Goal: Task Accomplishment & Management: Manage account settings

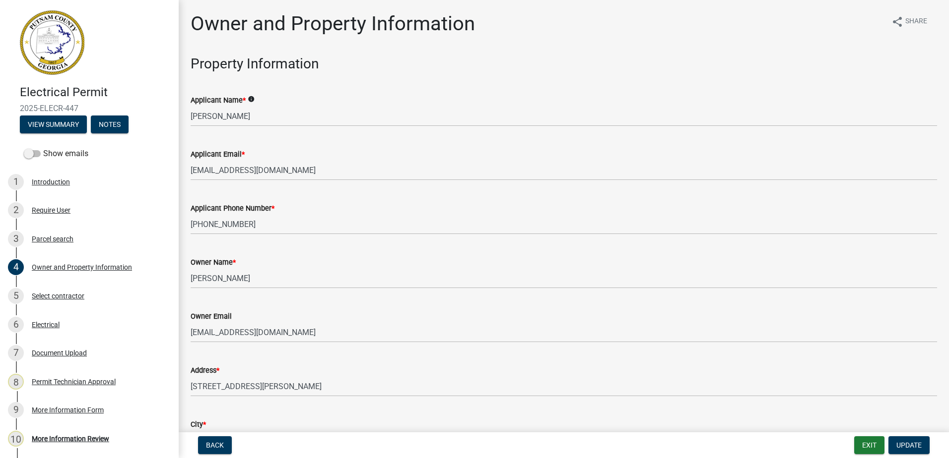
select select "34fe85c2-5f76-4343-b6bb-8ca387e0bed7"
select select "83394b22-4a11-496c-8e5c-75ade2e72faf"
select select "469c5908-2854-42d5-89ed-bee7fc26529e"
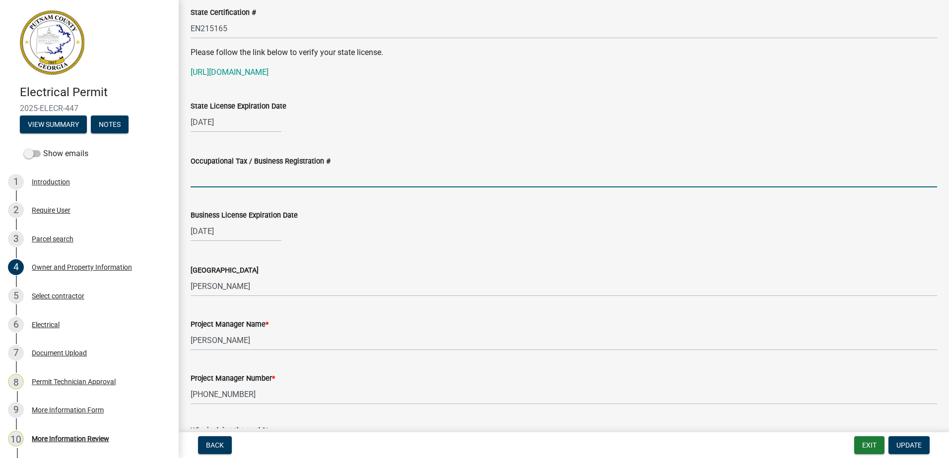
scroll to position [1340, 0]
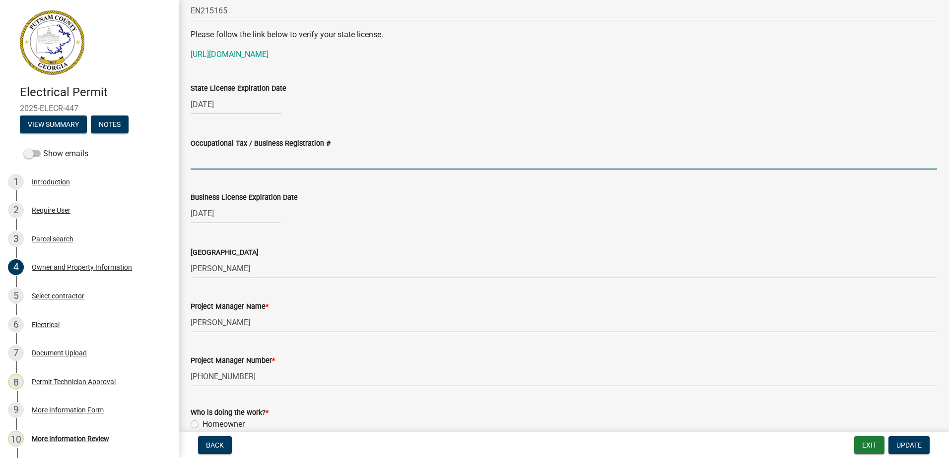
click at [215, 160] on input "Occupational Tax / Business Registration #" at bounding box center [564, 159] width 746 height 20
drag, startPoint x: 215, startPoint y: 161, endPoint x: 331, endPoint y: 220, distance: 130.0
click at [213, 174] on wm-data-entity-input "Occupational Tax / Business Registration # BT-086554" at bounding box center [564, 151] width 746 height 54
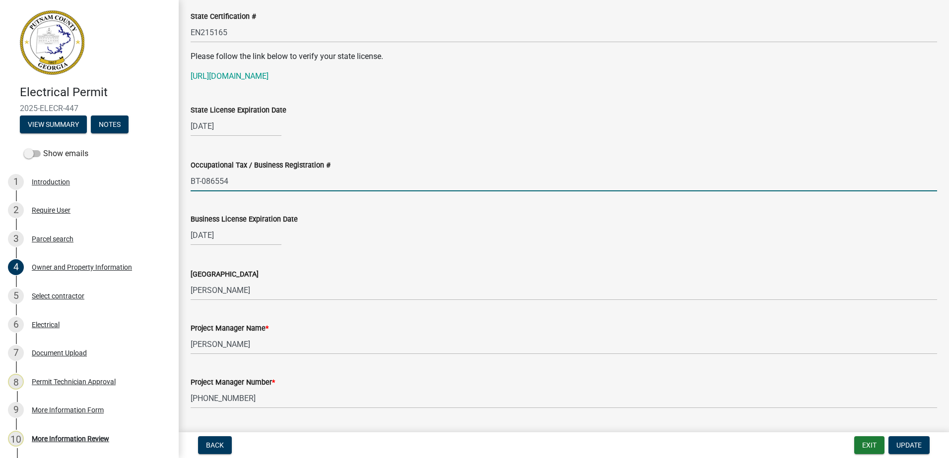
scroll to position [1279, 0]
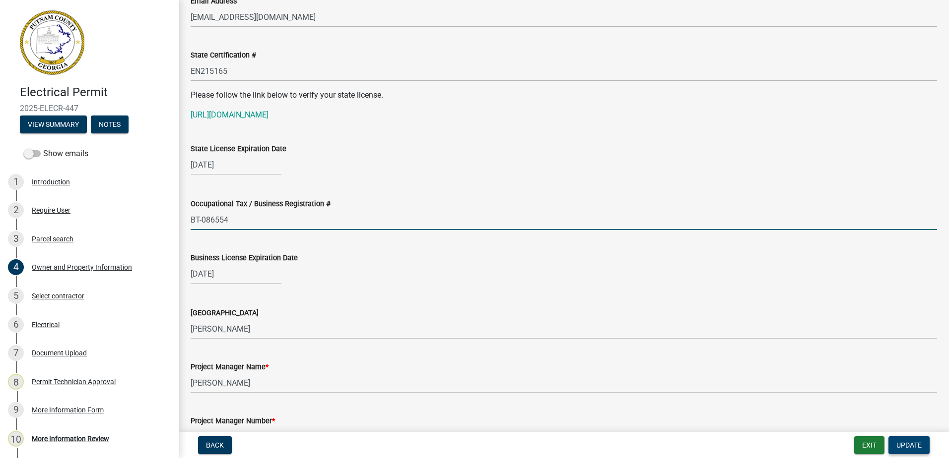
type input "BT-086554"
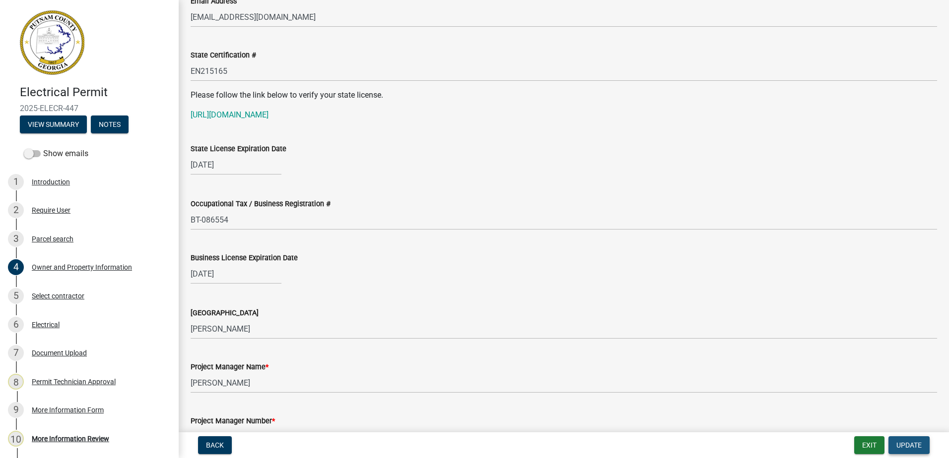
click at [905, 444] on span "Update" at bounding box center [908, 446] width 25 height 8
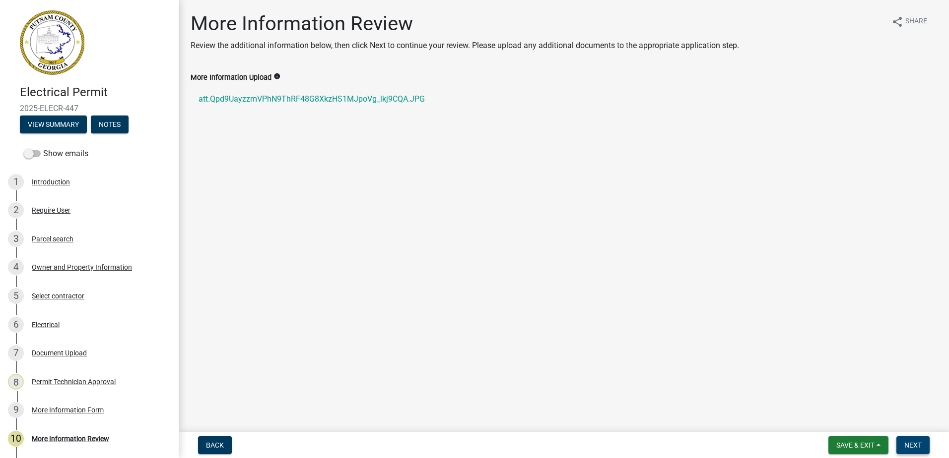
click at [920, 442] on span "Next" at bounding box center [912, 446] width 17 height 8
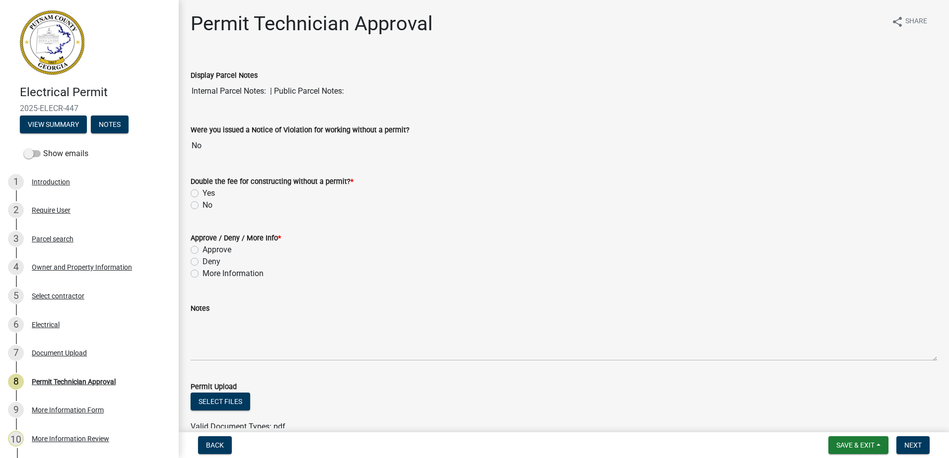
click at [194, 245] on div "Approve" at bounding box center [564, 250] width 746 height 12
click at [192, 200] on div "No" at bounding box center [564, 205] width 746 height 12
click at [202, 205] on label "No" at bounding box center [207, 205] width 10 height 12
click at [202, 205] on input "No" at bounding box center [205, 202] width 6 height 6
radio input "true"
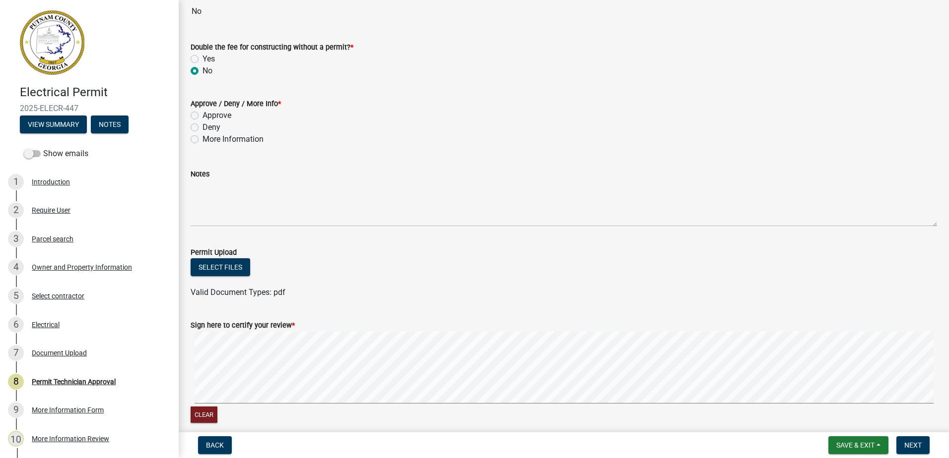
scroll to position [149, 0]
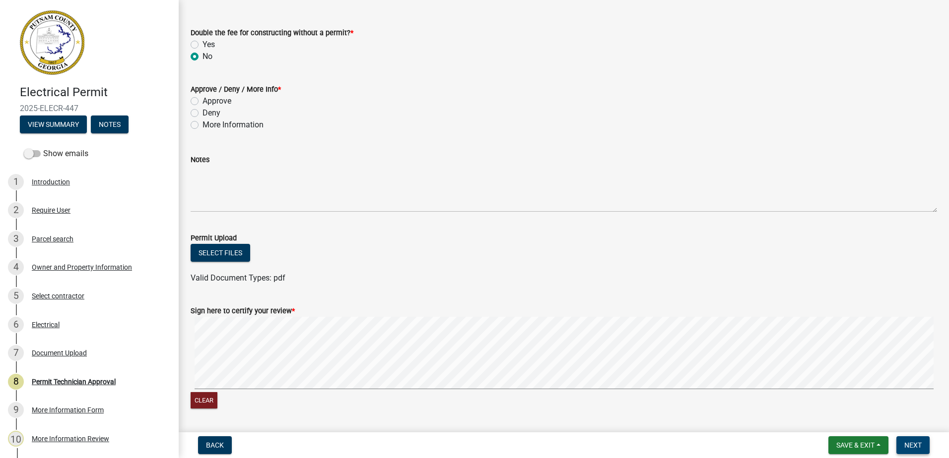
drag, startPoint x: 896, startPoint y: 420, endPoint x: 906, endPoint y: 442, distance: 24.0
click at [906, 442] on wm-app "Electrical Permit 2025-ELECR-447 View Summary Notes Show emails 1 Introduction …" at bounding box center [474, 229] width 949 height 458
click at [906, 442] on span "Next" at bounding box center [912, 446] width 17 height 8
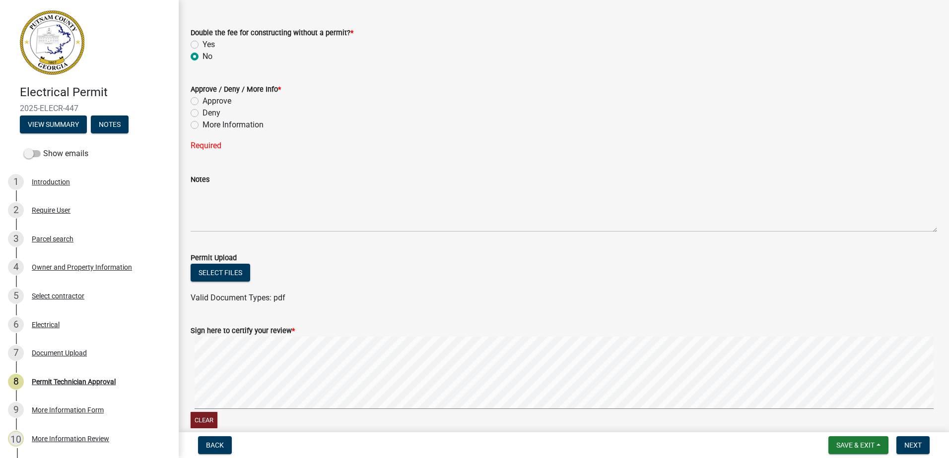
click at [202, 124] on label "More Information" at bounding box center [232, 125] width 61 height 12
click at [202, 124] on input "More Information" at bounding box center [205, 122] width 6 height 6
radio input "true"
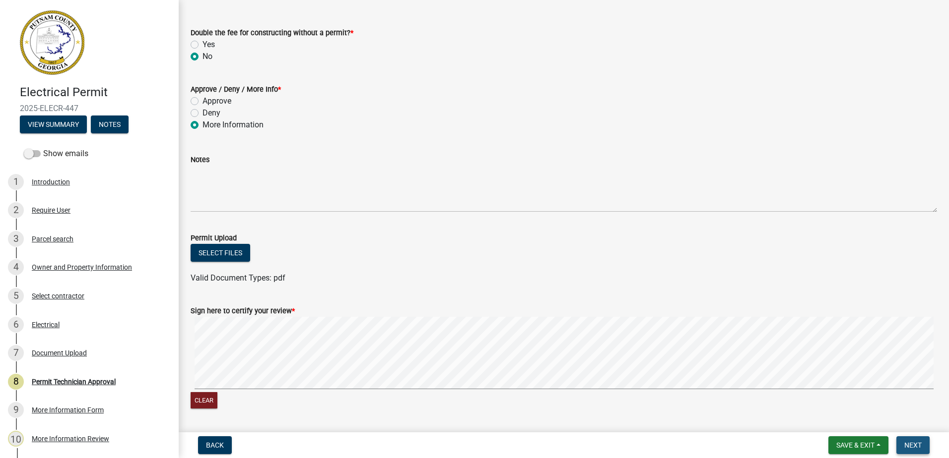
click at [919, 446] on span "Next" at bounding box center [912, 446] width 17 height 8
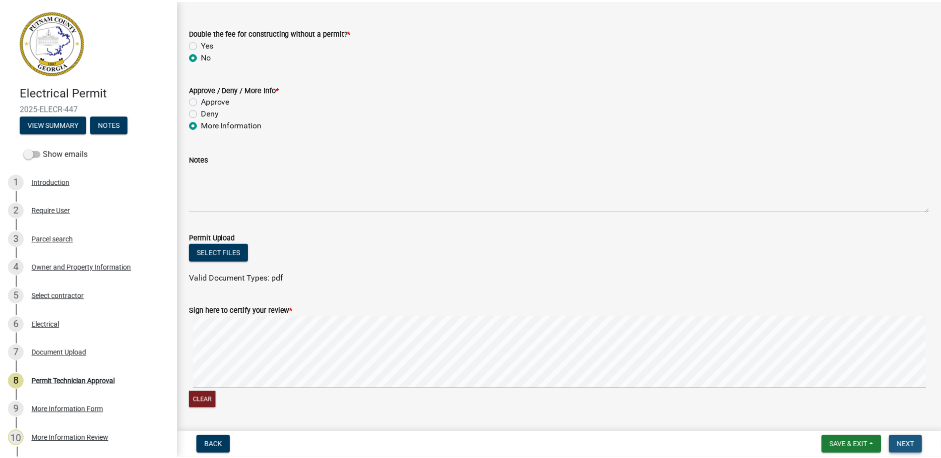
scroll to position [0, 0]
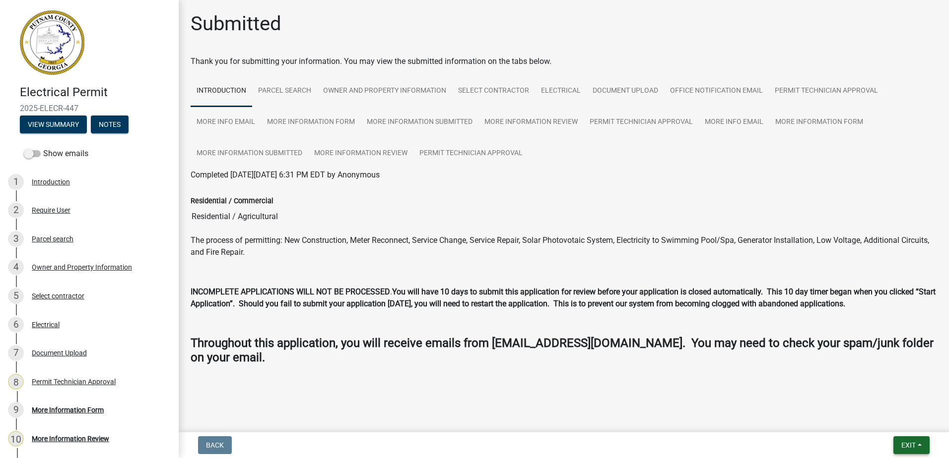
click at [912, 444] on span "Exit" at bounding box center [908, 446] width 14 height 8
click at [890, 421] on button "Save & Exit" at bounding box center [889, 420] width 79 height 24
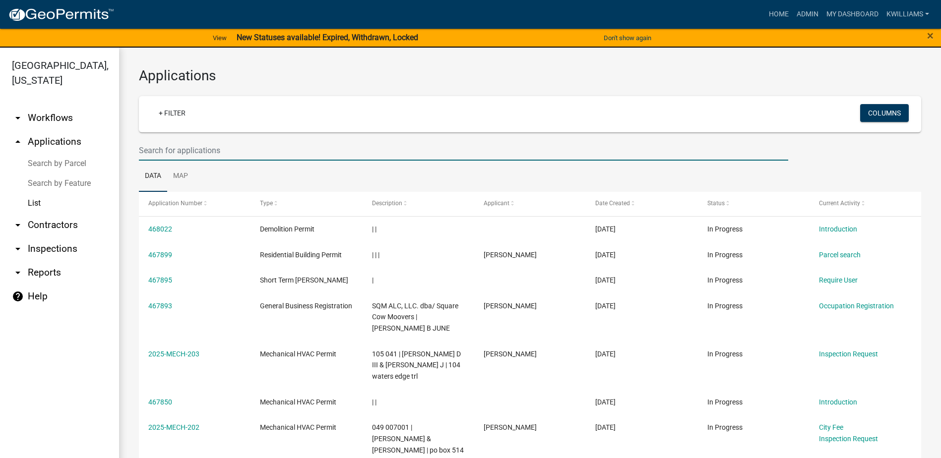
click at [196, 147] on input "text" at bounding box center [463, 150] width 649 height 20
drag, startPoint x: 99, startPoint y: 148, endPoint x: 120, endPoint y: 147, distance: 20.4
click at [99, 149] on link "arrow_drop_up Applications" at bounding box center [59, 142] width 119 height 24
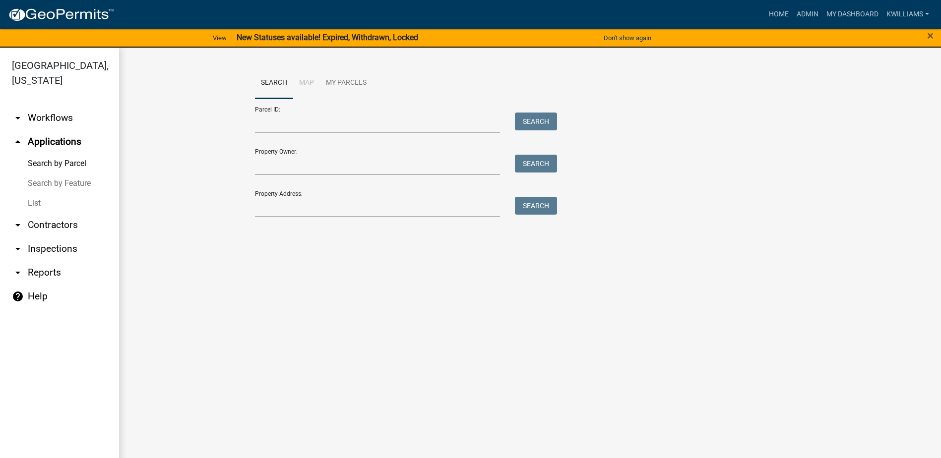
click at [40, 207] on link "List" at bounding box center [59, 203] width 119 height 20
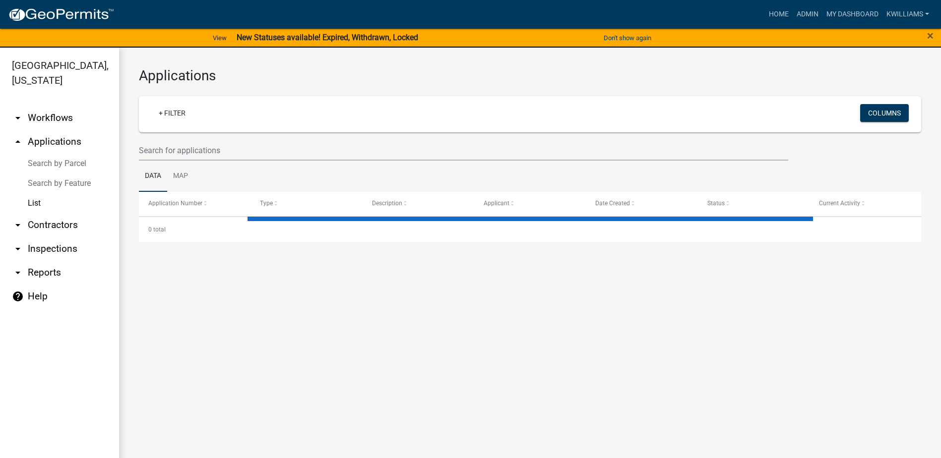
click at [53, 220] on link "arrow_drop_down Contractors" at bounding box center [59, 225] width 119 height 24
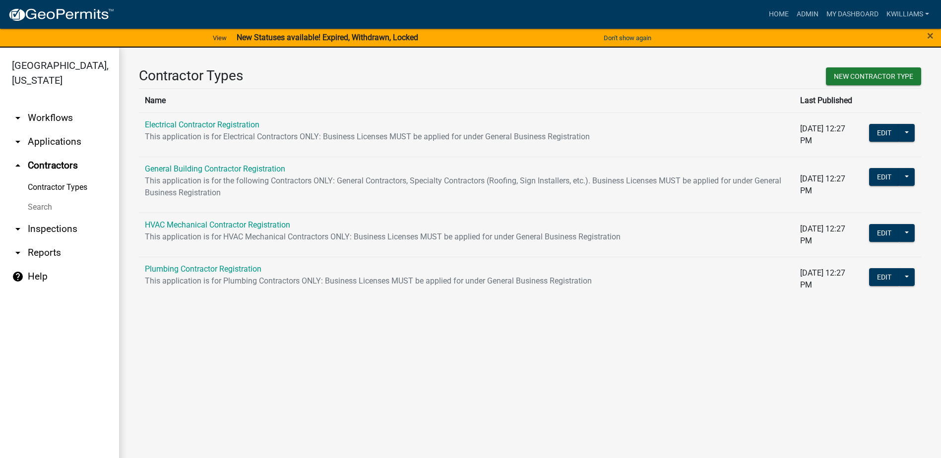
click at [45, 211] on link "Search" at bounding box center [59, 207] width 119 height 20
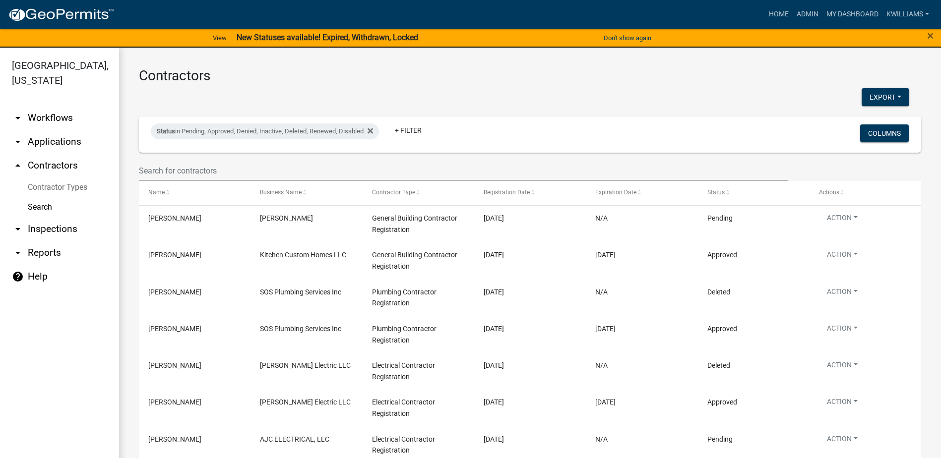
click at [46, 143] on link "arrow_drop_down Applications" at bounding box center [59, 142] width 119 height 24
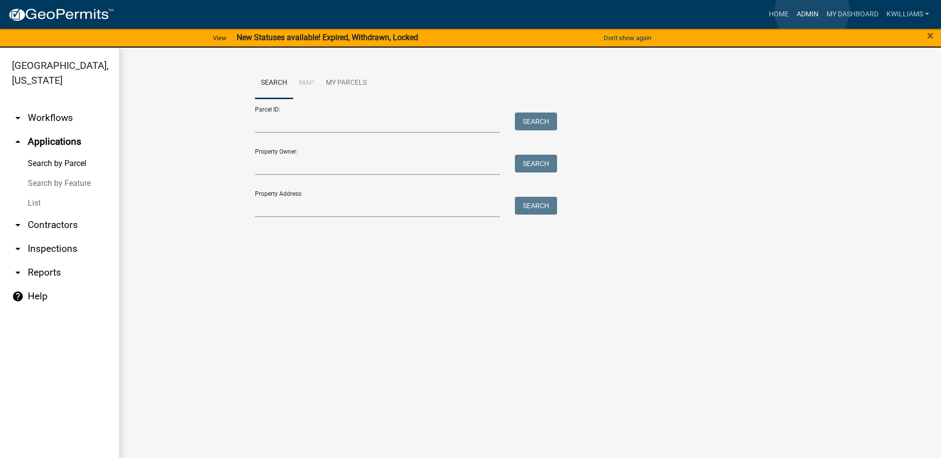
click at [812, 10] on link "Admin" at bounding box center [808, 14] width 30 height 19
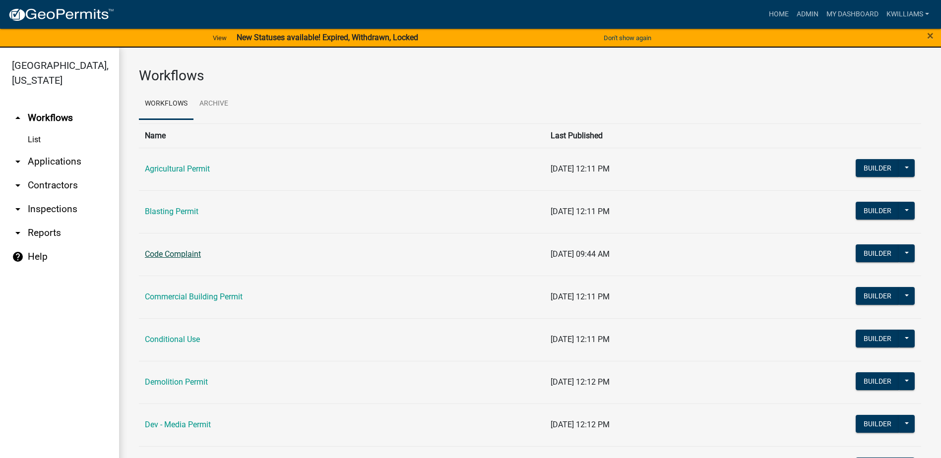
click at [180, 250] on link "Code Complaint" at bounding box center [173, 254] width 56 height 9
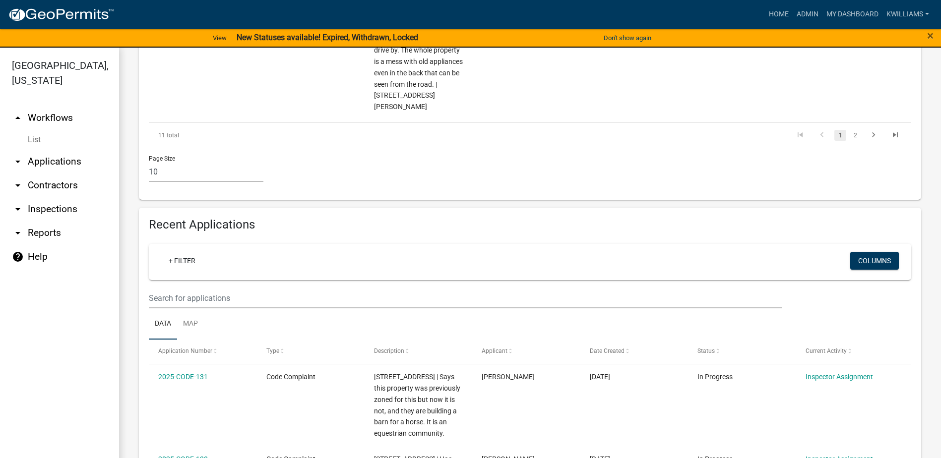
scroll to position [645, 0]
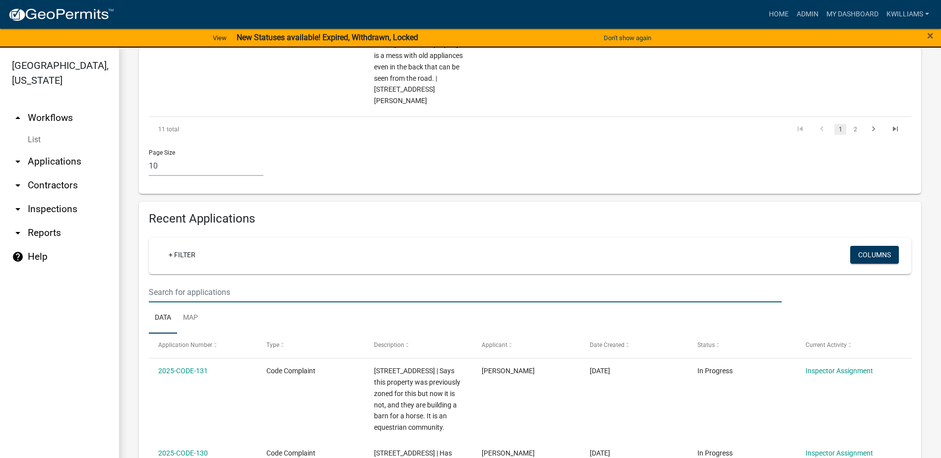
drag, startPoint x: 190, startPoint y: 278, endPoint x: 178, endPoint y: 277, distance: 11.5
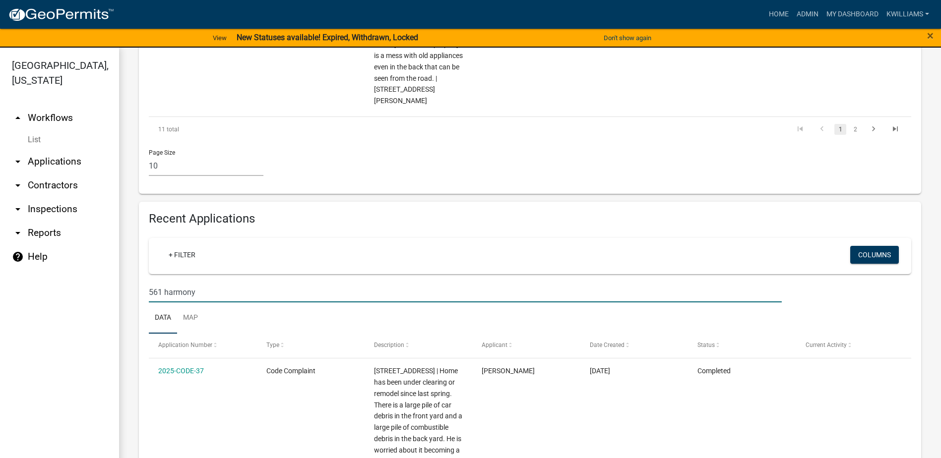
type input "561 harmony"
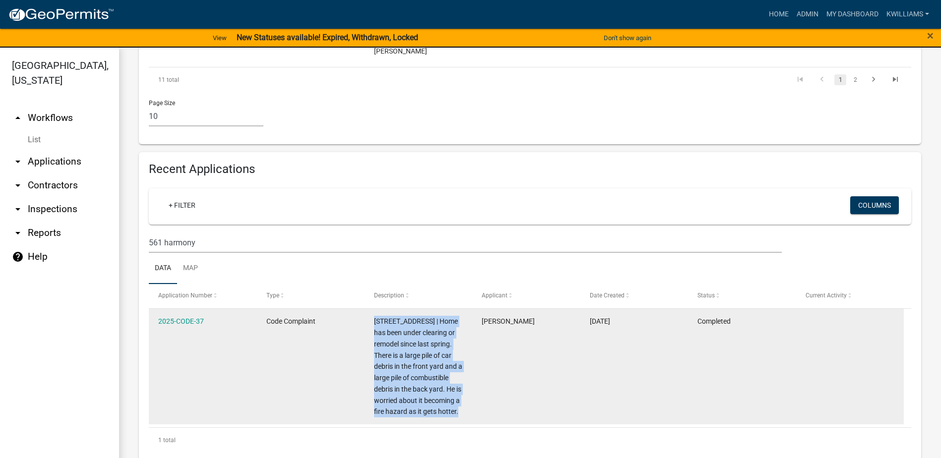
drag, startPoint x: 375, startPoint y: 312, endPoint x: 470, endPoint y: 403, distance: 131.9
click at [470, 403] on datatable-body-cell "561 Harmony Road | Home has been under clearing or remodel since last spring. T…" at bounding box center [419, 367] width 108 height 116
drag, startPoint x: 470, startPoint y: 403, endPoint x: 417, endPoint y: 349, distance: 76.1
copy span "561 Harmony Road | Home has been under clearing or remodel since last spring. T…"
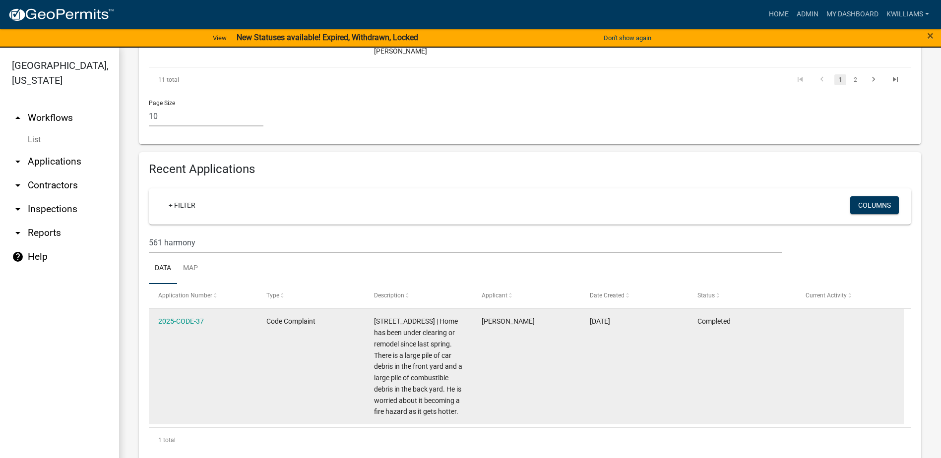
click at [155, 309] on datatable-body-cell "2025-CODE-37" at bounding box center [203, 367] width 108 height 116
click at [163, 318] on link "2025-CODE-37" at bounding box center [181, 322] width 46 height 8
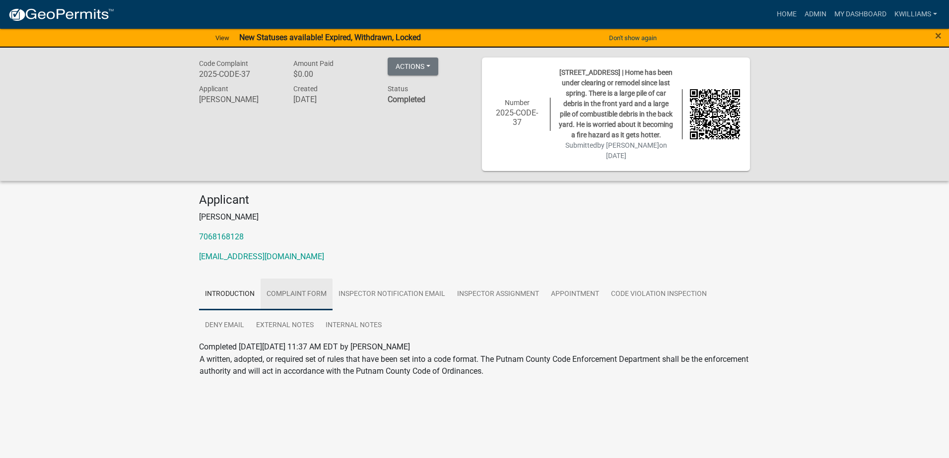
click at [311, 287] on link "Complaint Form" at bounding box center [296, 295] width 72 height 32
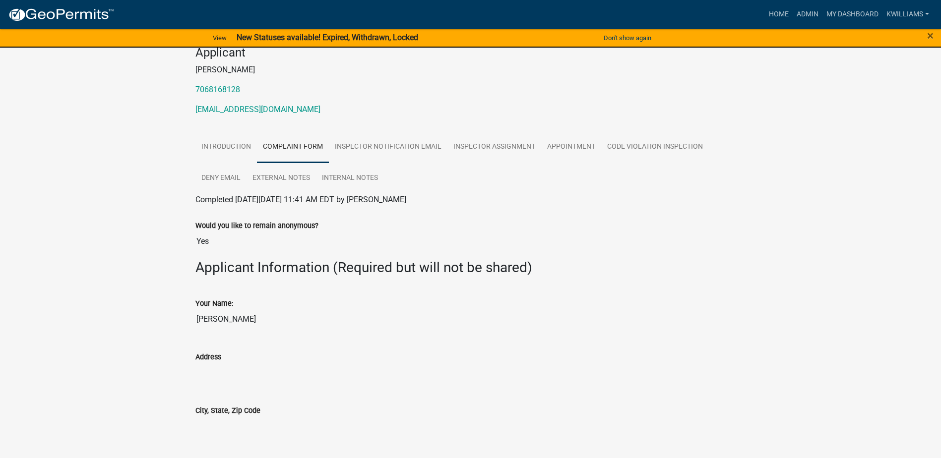
scroll to position [99, 0]
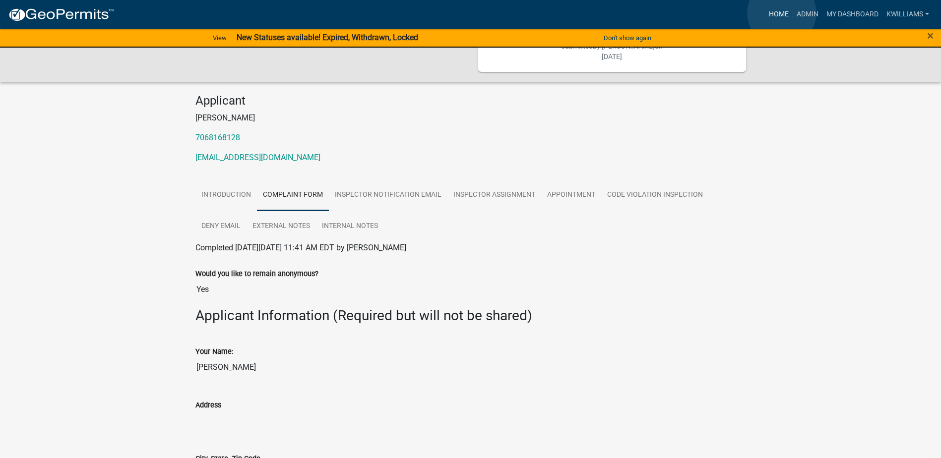
click at [781, 13] on link "Home" at bounding box center [779, 14] width 28 height 19
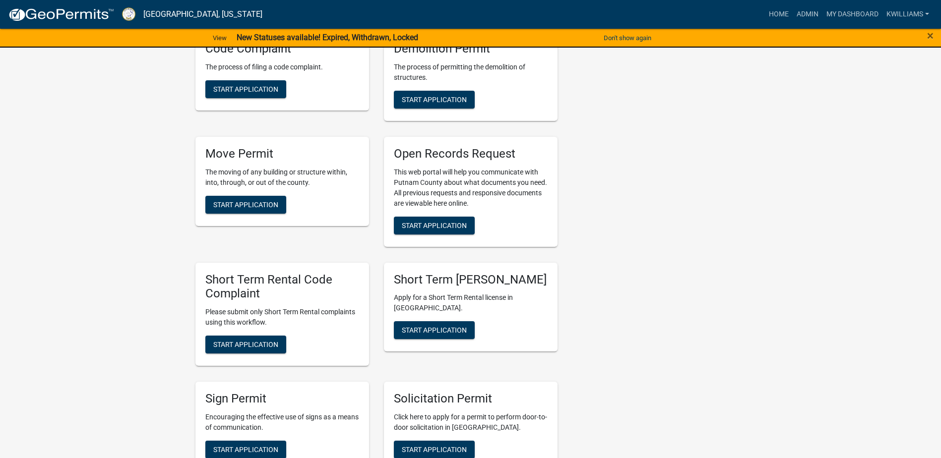
scroll to position [992, 0]
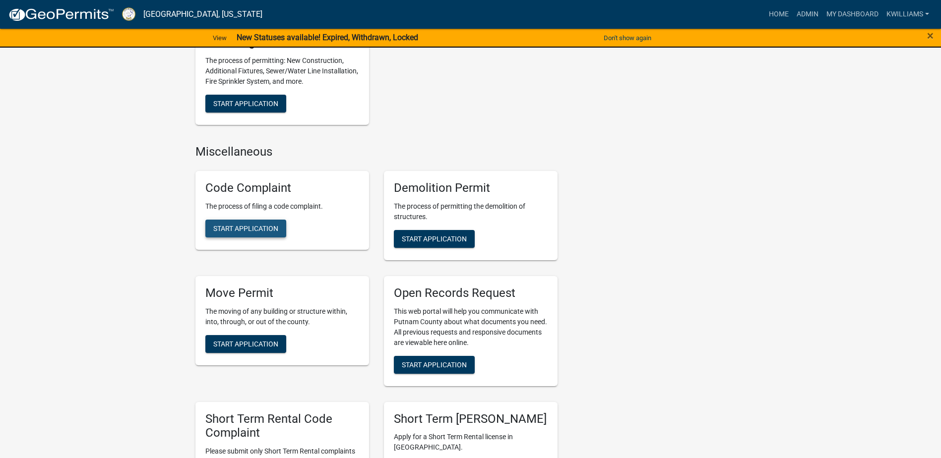
click at [264, 224] on span "Start Application" at bounding box center [245, 228] width 65 height 8
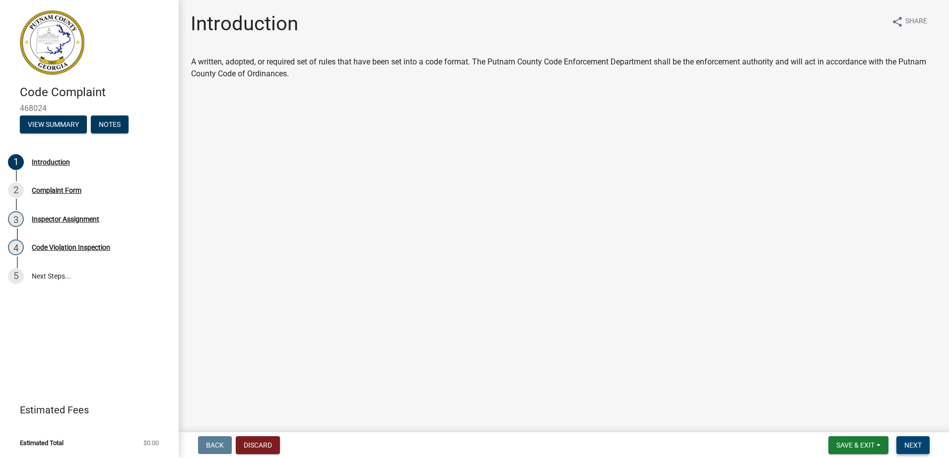
click at [905, 442] on span "Next" at bounding box center [912, 446] width 17 height 8
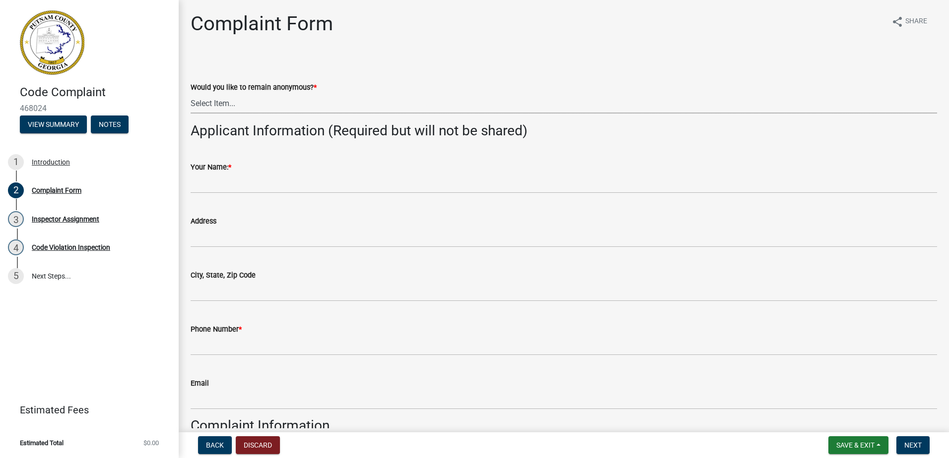
drag, startPoint x: 223, startPoint y: 102, endPoint x: 220, endPoint y: 107, distance: 5.5
click at [222, 103] on select "Select Item... Yes No" at bounding box center [564, 103] width 746 height 20
click at [191, 93] on select "Select Item... Yes No" at bounding box center [564, 103] width 746 height 20
select select "76170ab1-b25a-468b-8231-d5eb0e85b261"
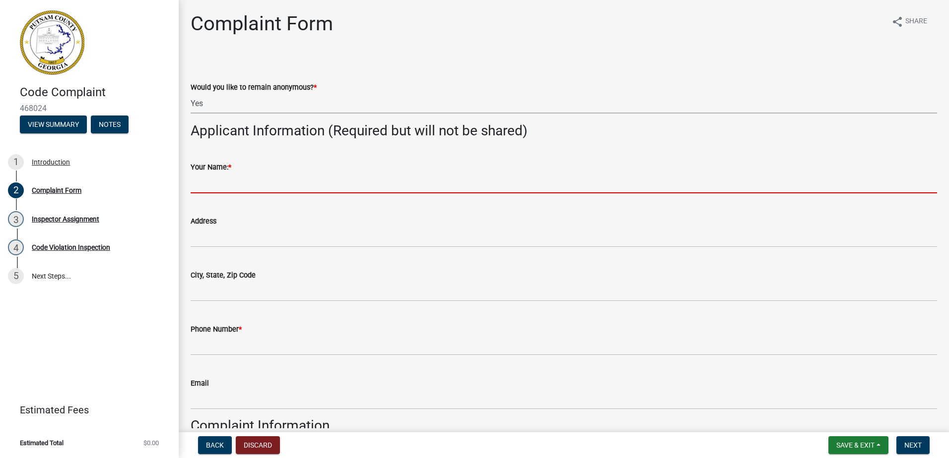
click at [215, 189] on input "Your Name: *" at bounding box center [564, 183] width 746 height 20
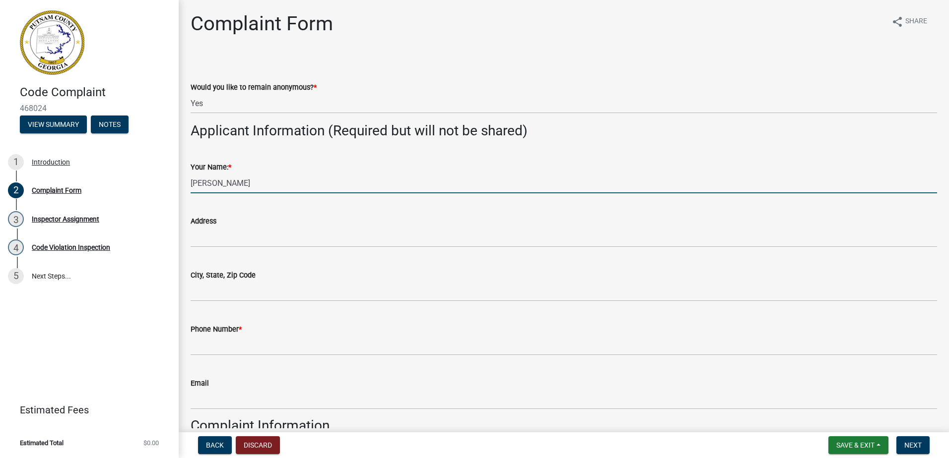
type input "Chrissy"
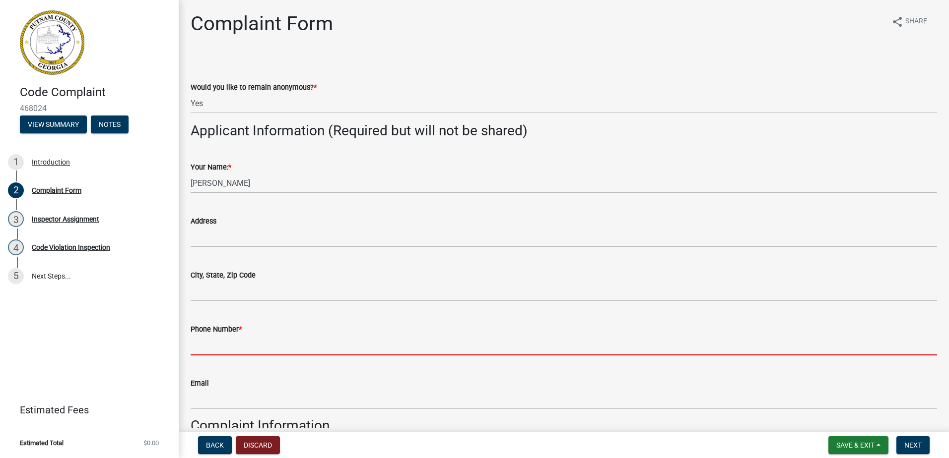
drag, startPoint x: 223, startPoint y: 352, endPoint x: 228, endPoint y: 340, distance: 12.9
click at [228, 341] on input "Phone Number *" at bounding box center [564, 345] width 746 height 20
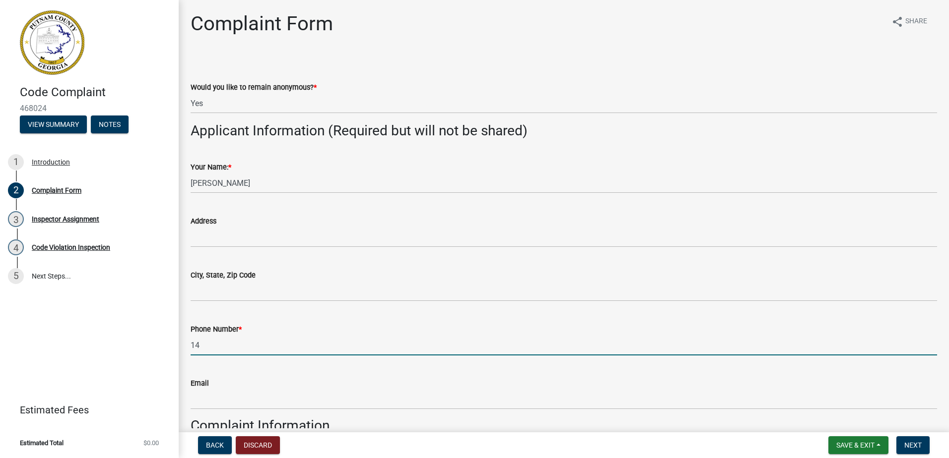
type input "1"
click at [207, 343] on input "7147-585-8806" at bounding box center [564, 345] width 746 height 20
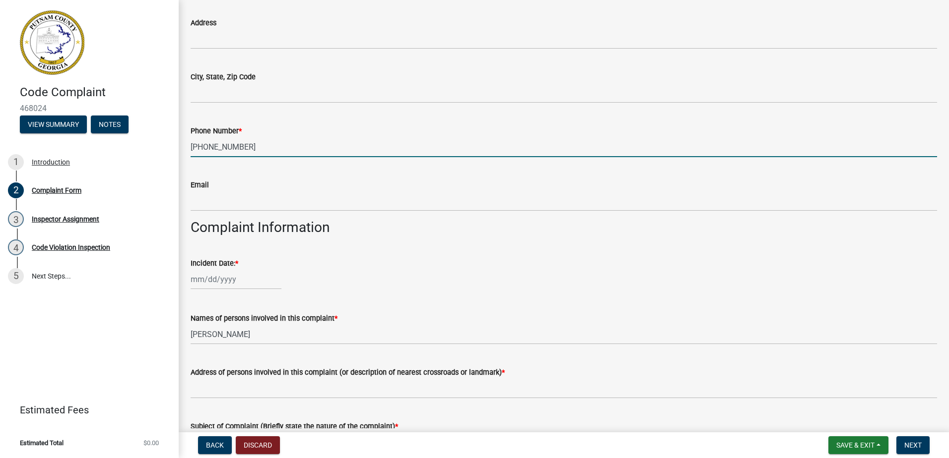
scroll to position [298, 0]
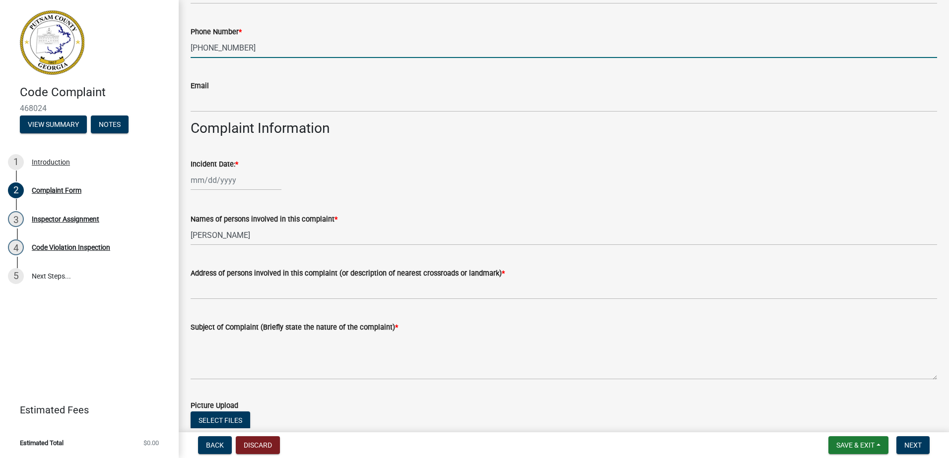
type input "714-585-8806"
select select "8"
select select "2025"
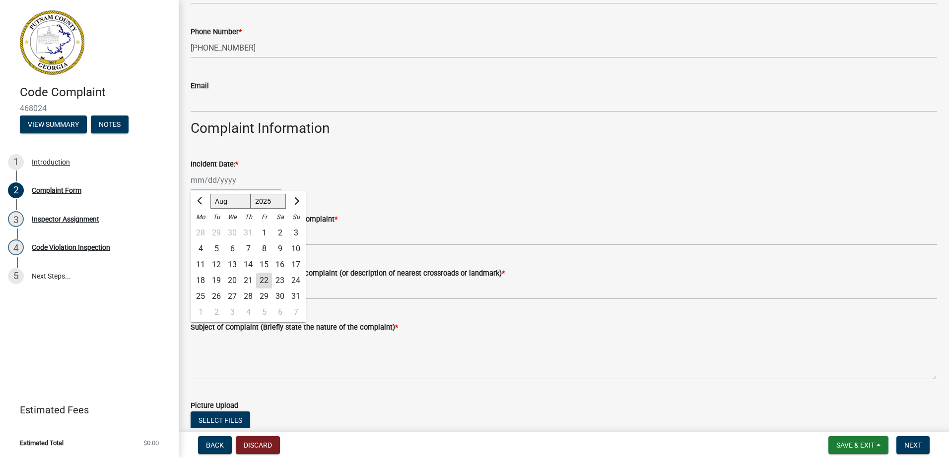
drag, startPoint x: 202, startPoint y: 181, endPoint x: 203, endPoint y: 188, distance: 6.5
click at [202, 181] on div "Jan Feb Mar Apr May Jun Jul Aug Sep Oct Nov Dec 1525 1526 1527 1528 1529 1530 1…" at bounding box center [236, 180] width 91 height 20
drag, startPoint x: 266, startPoint y: 283, endPoint x: 251, endPoint y: 269, distance: 20.7
click at [264, 280] on div "22" at bounding box center [264, 281] width 16 height 16
type input "[DATE]"
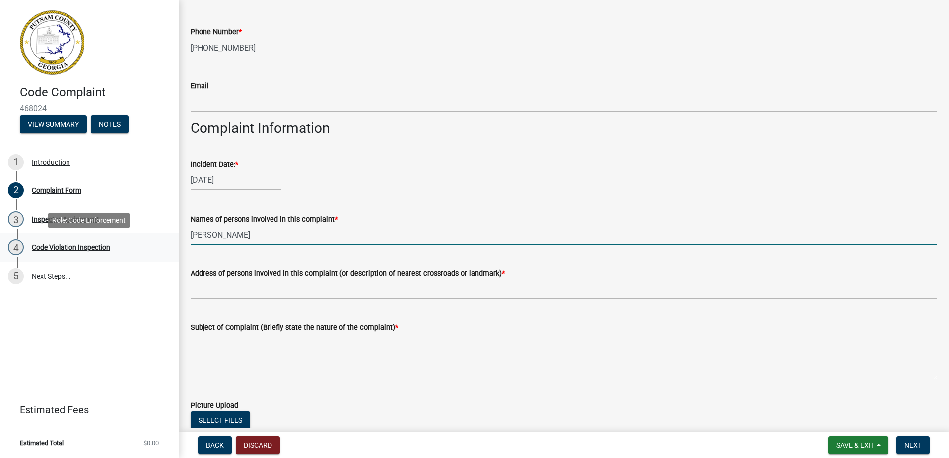
drag, startPoint x: 259, startPoint y: 237, endPoint x: 92, endPoint y: 245, distance: 167.9
click at [92, 245] on div "Code Complaint 468024 View Summary Notes 1 Introduction 2 Complaint Form 3 Insp…" at bounding box center [474, 229] width 949 height 458
type input "Cassidy Contruction"
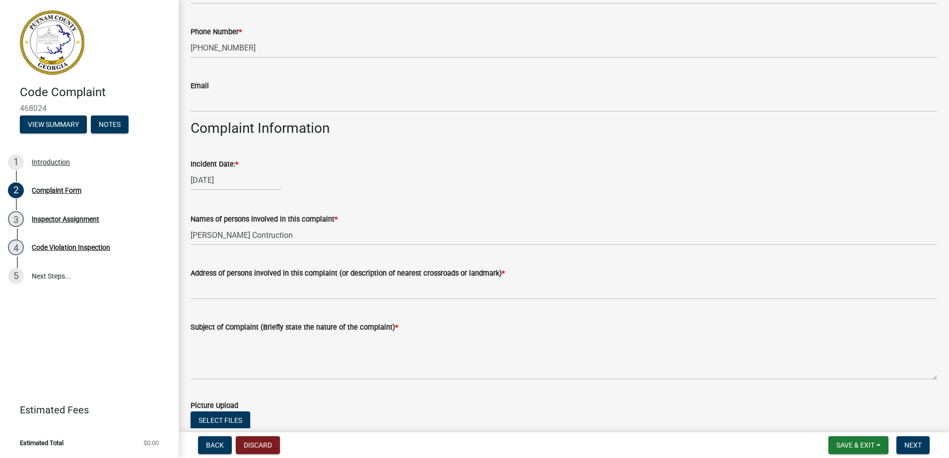
click at [222, 279] on div "Address of persons involved in this complaint (or description of nearest crossr…" at bounding box center [564, 273] width 746 height 12
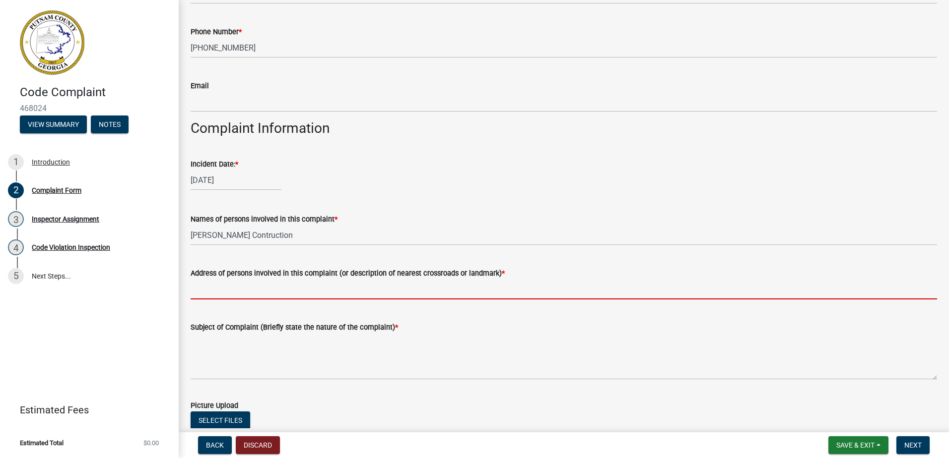
click at [204, 290] on input "Address of persons involved in this complaint (or description of nearest crossr…" at bounding box center [564, 289] width 746 height 20
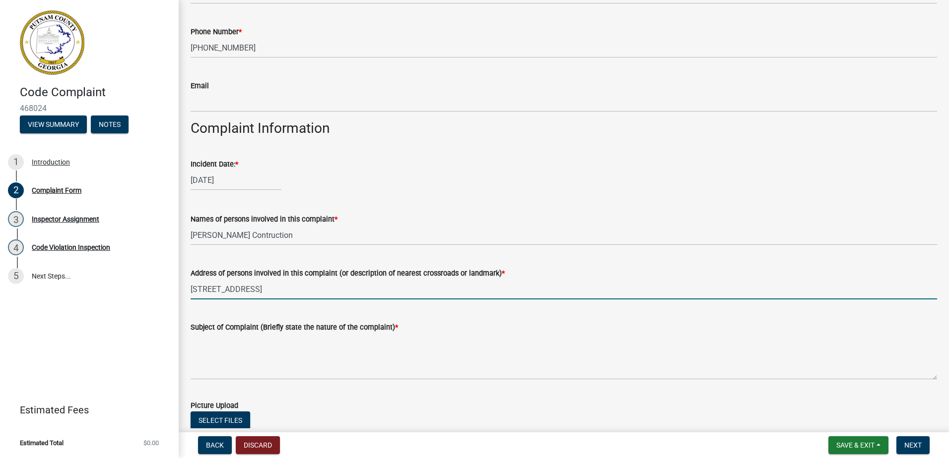
type input "561 Harmony Rd"
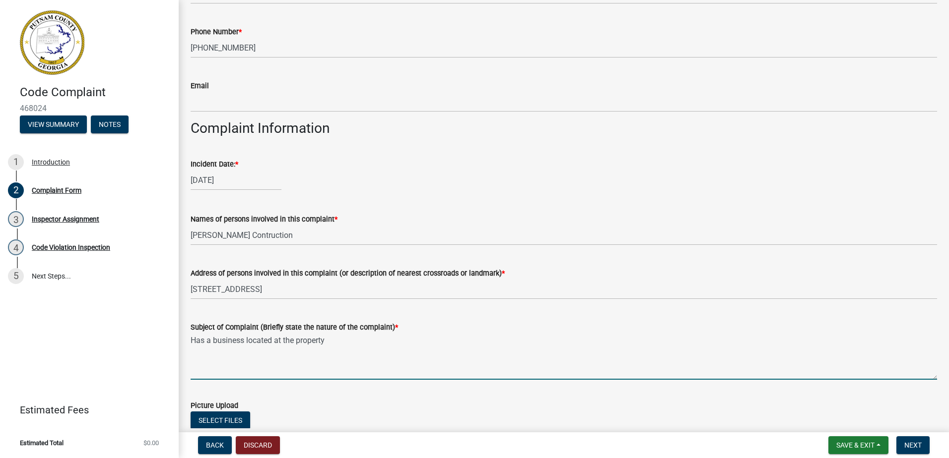
click at [210, 338] on textarea "Has a business located at the property" at bounding box center [564, 356] width 746 height 47
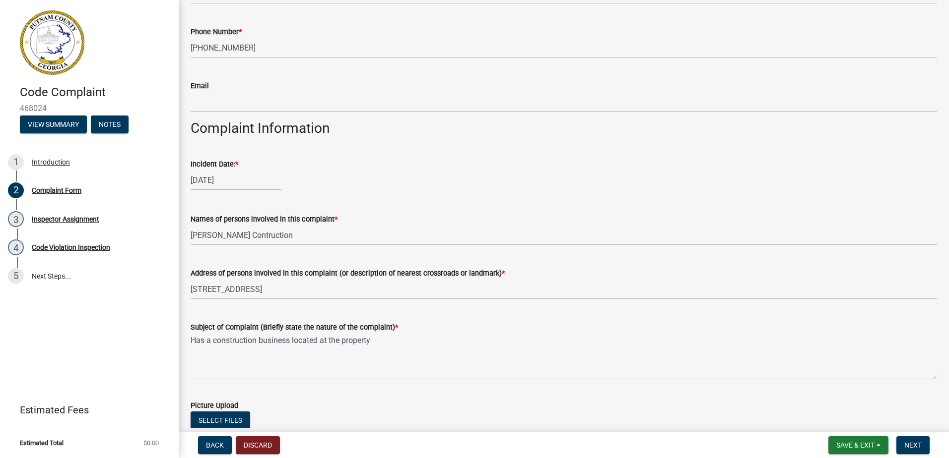
click at [386, 331] on label "Subject of Complaint (Briefly state the nature of the complaint) *" at bounding box center [294, 327] width 207 height 7
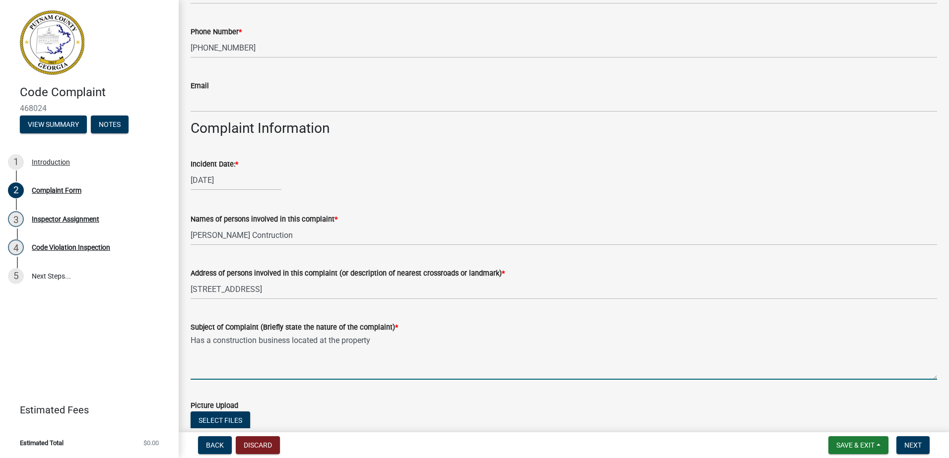
click at [386, 333] on textarea "Has a construction business located at the property" at bounding box center [564, 356] width 746 height 47
click at [393, 352] on textarea "Has a construction business located at the property" at bounding box center [564, 356] width 746 height 47
click at [391, 338] on textarea "Has a construction business located at the property. The are addo" at bounding box center [564, 356] width 746 height 47
click at [386, 345] on textarea "Has a construction business located at the property. The are addo" at bounding box center [564, 356] width 746 height 47
click at [387, 345] on textarea "Has a construction business located at the property. The are addo" at bounding box center [564, 356] width 746 height 47
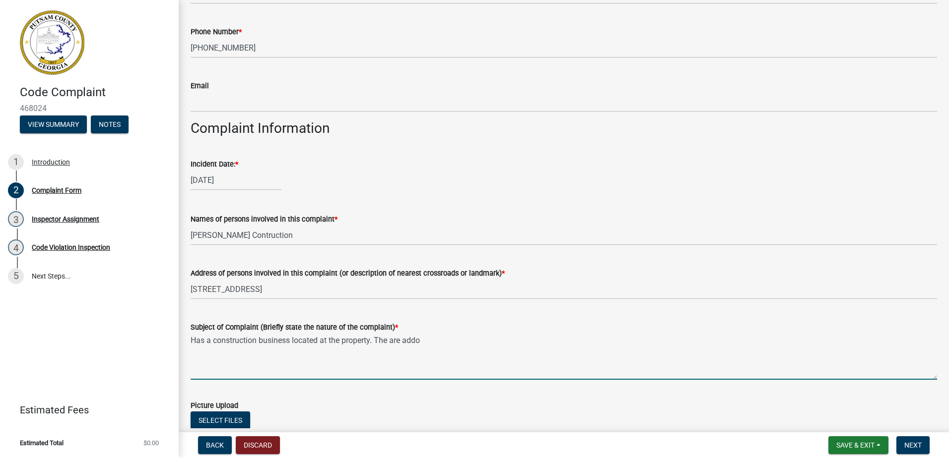
click at [388, 343] on textarea "Has a construction business located at the property. The are addo" at bounding box center [564, 356] width 746 height 47
drag, startPoint x: 603, startPoint y: 332, endPoint x: 603, endPoint y: 339, distance: 7.4
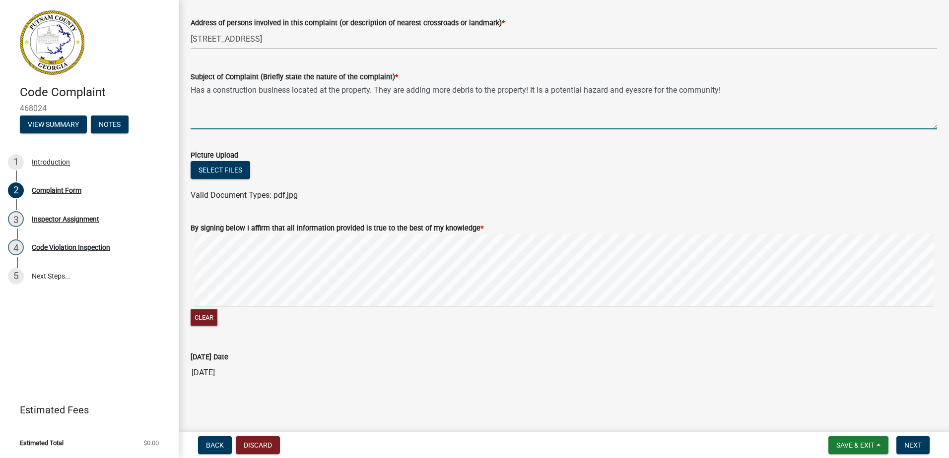
scroll to position [549, 0]
click at [382, 228] on form "By signing below I affirm that all information provided is true to the best of …" at bounding box center [564, 268] width 746 height 118
type textarea "Has a construction business located at the property. They are adding more debri…"
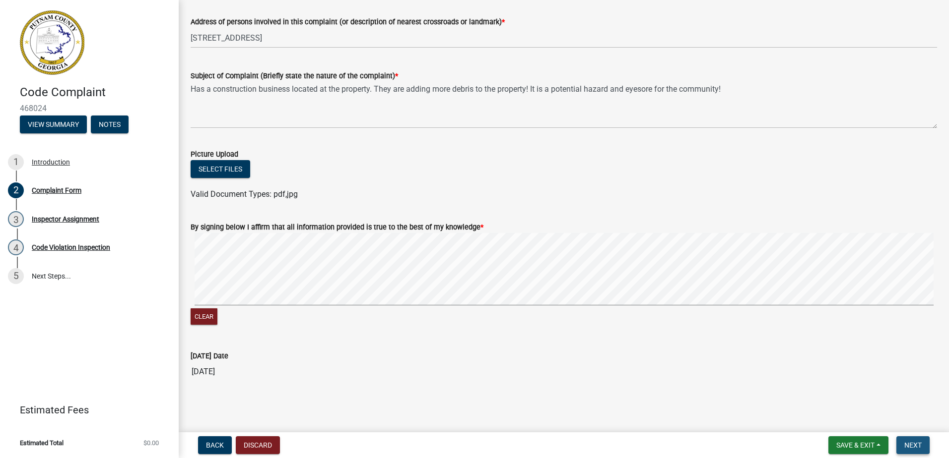
click at [916, 442] on span "Next" at bounding box center [912, 446] width 17 height 8
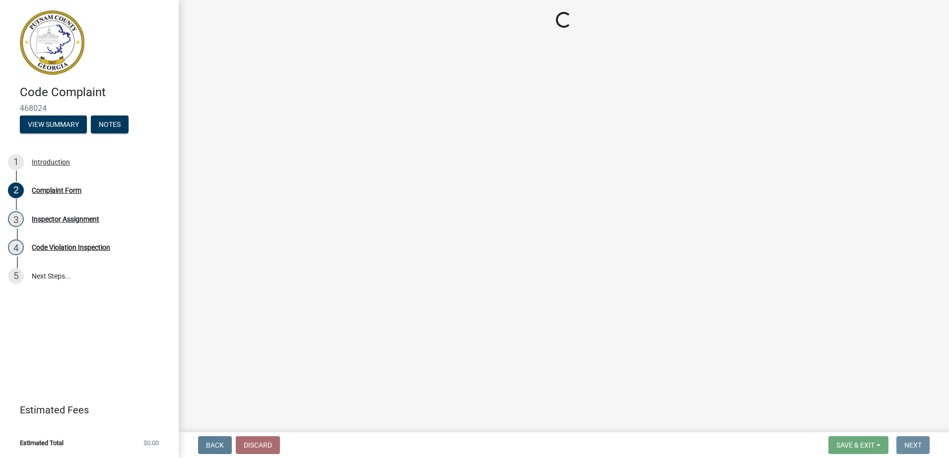
scroll to position [0, 0]
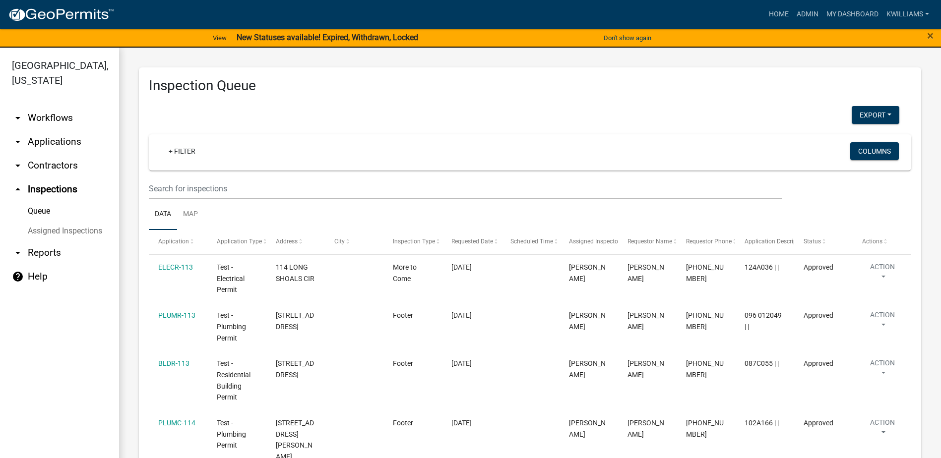
click at [32, 141] on link "arrow_drop_down Applications" at bounding box center [59, 142] width 119 height 24
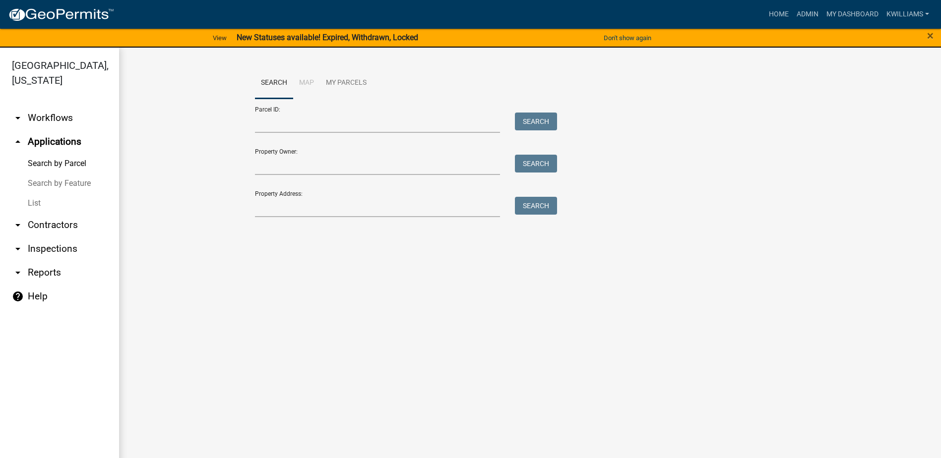
click at [25, 201] on link "List" at bounding box center [59, 203] width 119 height 20
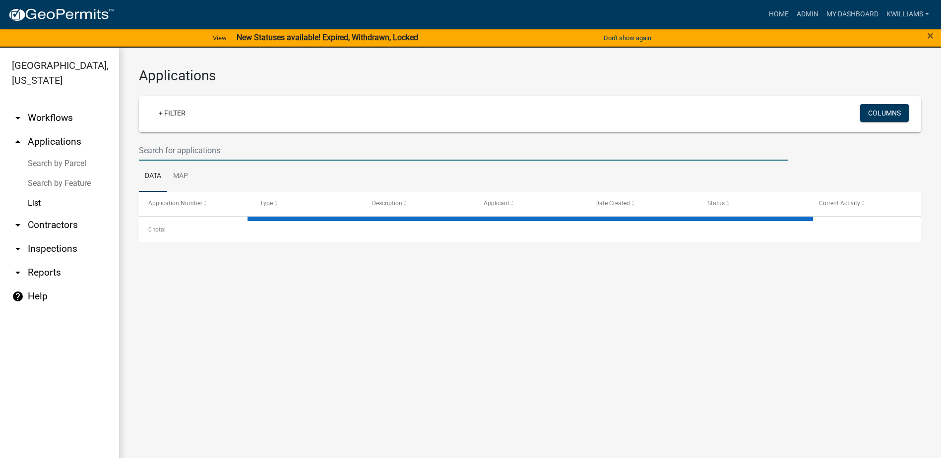
drag, startPoint x: 221, startPoint y: 142, endPoint x: 231, endPoint y: 138, distance: 10.0
click at [223, 137] on wm-filter-builder "+ Filter Columns" at bounding box center [530, 128] width 782 height 64
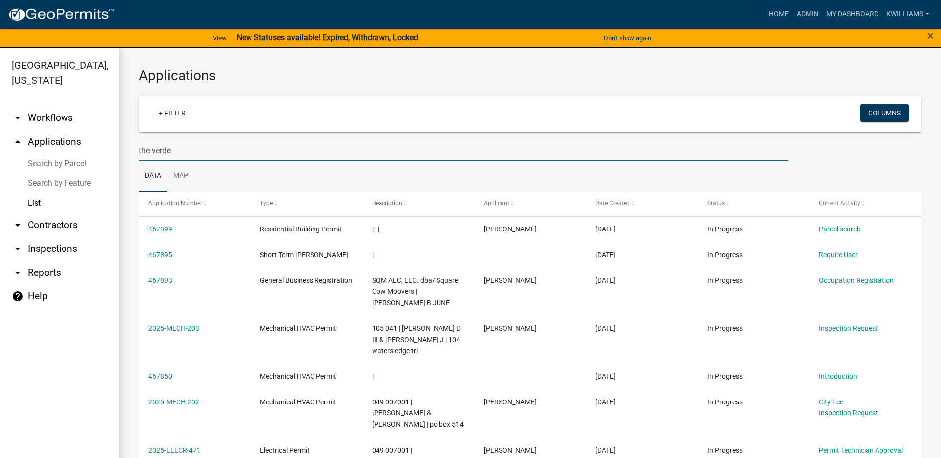
type input "the verde"
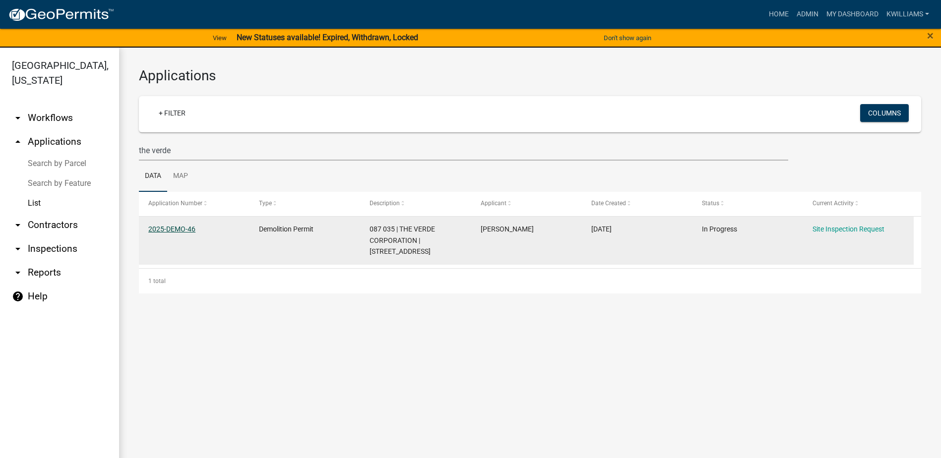
click at [173, 231] on link "2025-DEMO-46" at bounding box center [171, 229] width 47 height 8
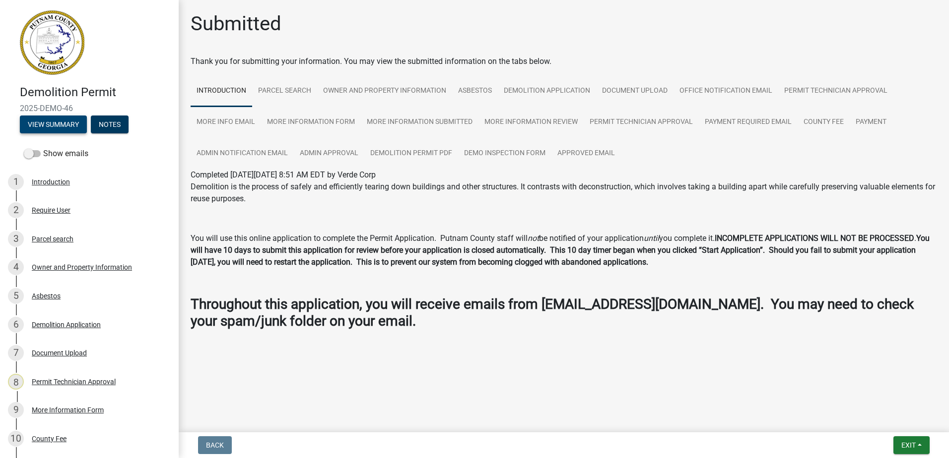
click at [55, 126] on button "View Summary" at bounding box center [53, 125] width 67 height 18
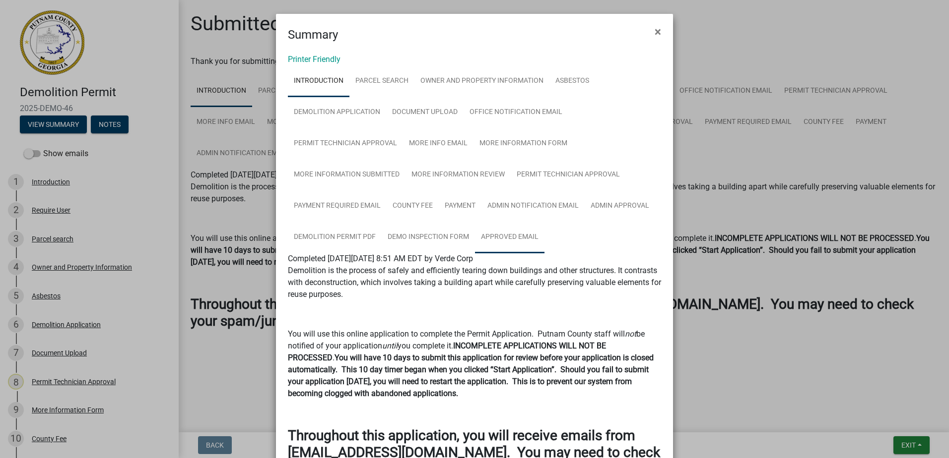
click at [501, 240] on link "Approved Email" at bounding box center [509, 238] width 69 height 32
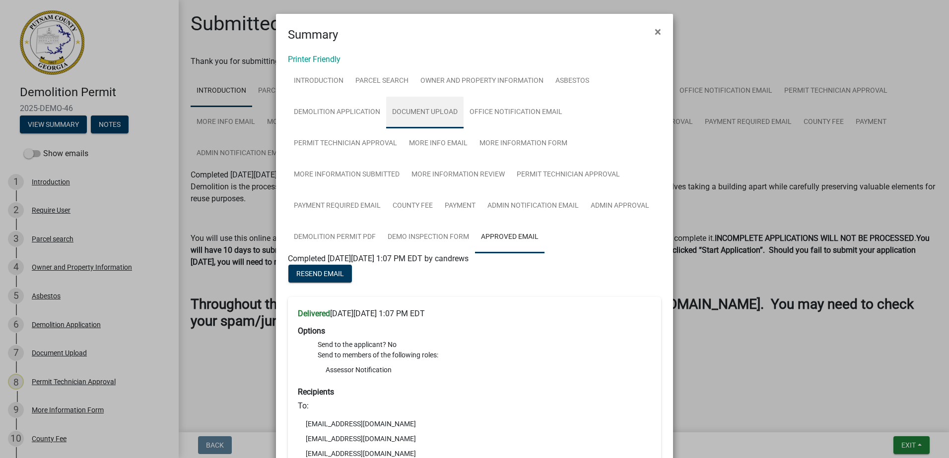
click at [409, 111] on link "Document Upload" at bounding box center [424, 113] width 77 height 32
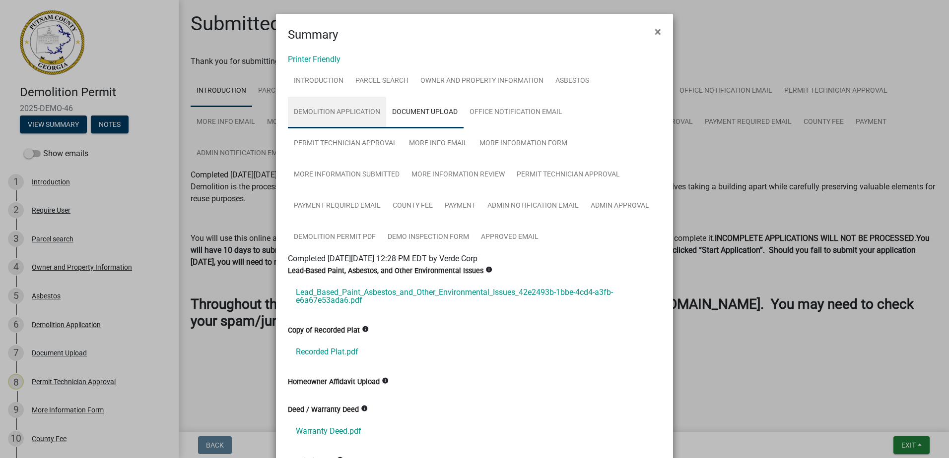
click at [331, 113] on link "Demolition Application" at bounding box center [337, 113] width 98 height 32
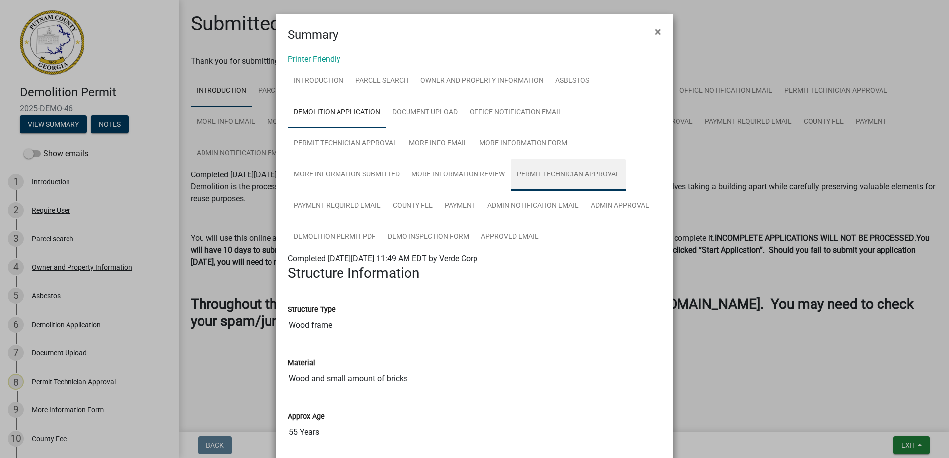
click at [536, 182] on link "Permit Technician Approval" at bounding box center [568, 175] width 115 height 32
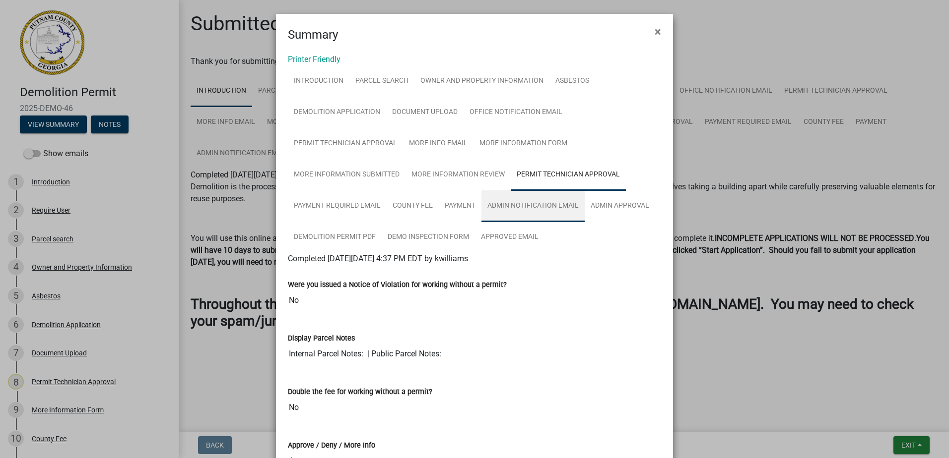
click at [522, 207] on link "Admin Notification Email" at bounding box center [532, 207] width 103 height 32
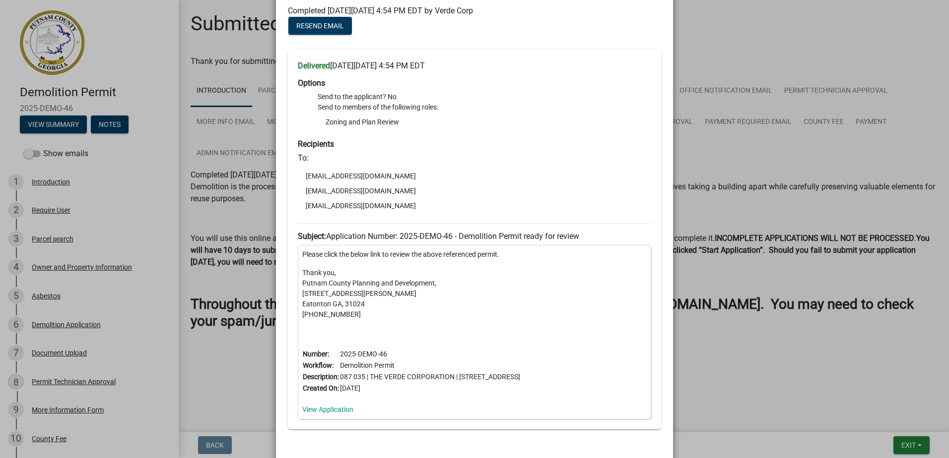
scroll to position [50, 0]
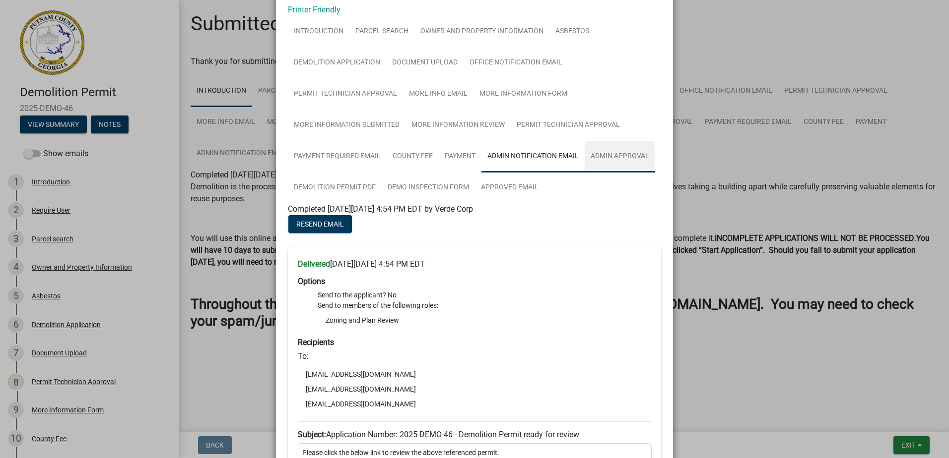
click at [611, 149] on link "Admin Approval" at bounding box center [619, 157] width 70 height 32
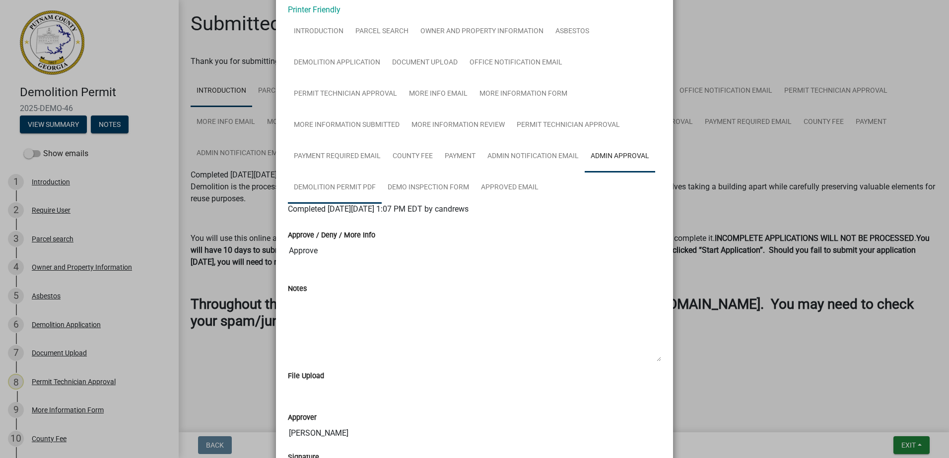
click at [302, 190] on link "Demolition Permit PDF" at bounding box center [335, 188] width 94 height 32
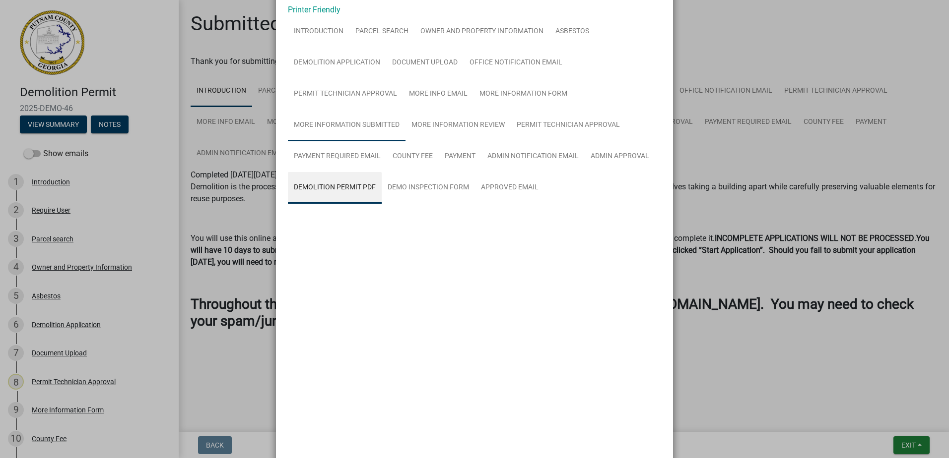
scroll to position [0, 0]
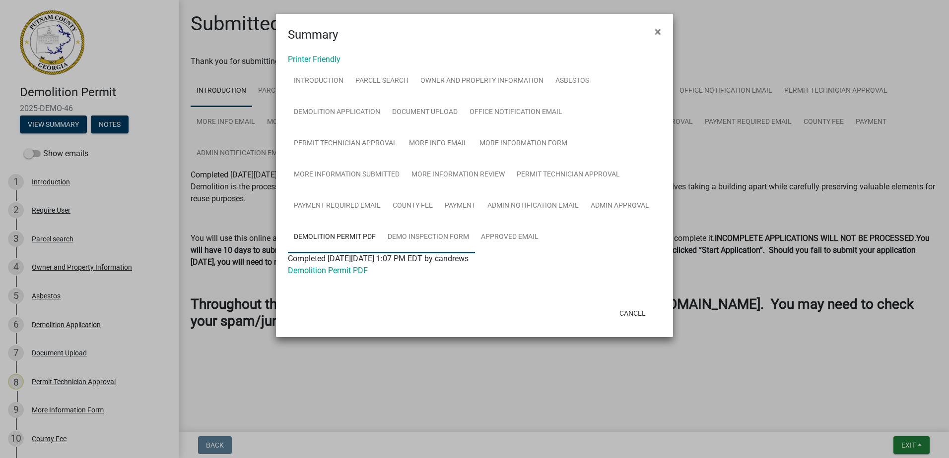
click at [418, 235] on link "Demo Inspection Form" at bounding box center [428, 238] width 93 height 32
click at [483, 229] on link "Approved Email" at bounding box center [509, 238] width 69 height 32
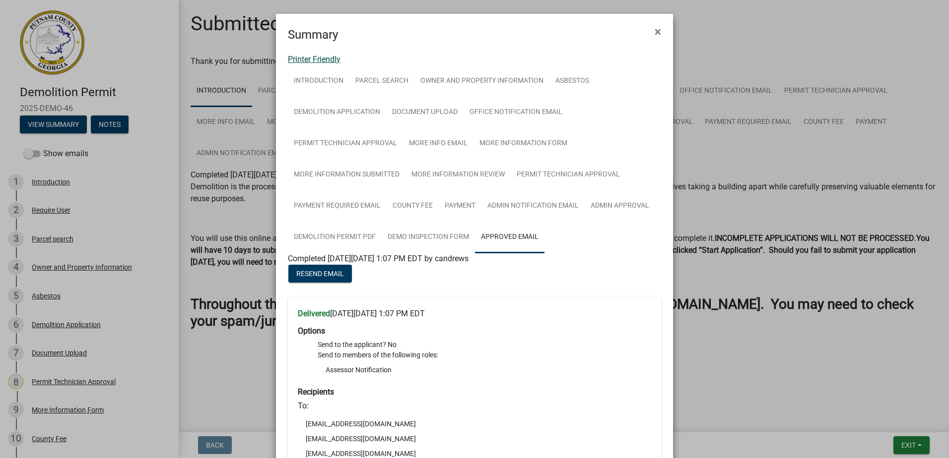
click at [308, 60] on link "Printer Friendly" at bounding box center [314, 59] width 53 height 9
click at [415, 241] on link "Demo Inspection Form" at bounding box center [428, 238] width 93 height 32
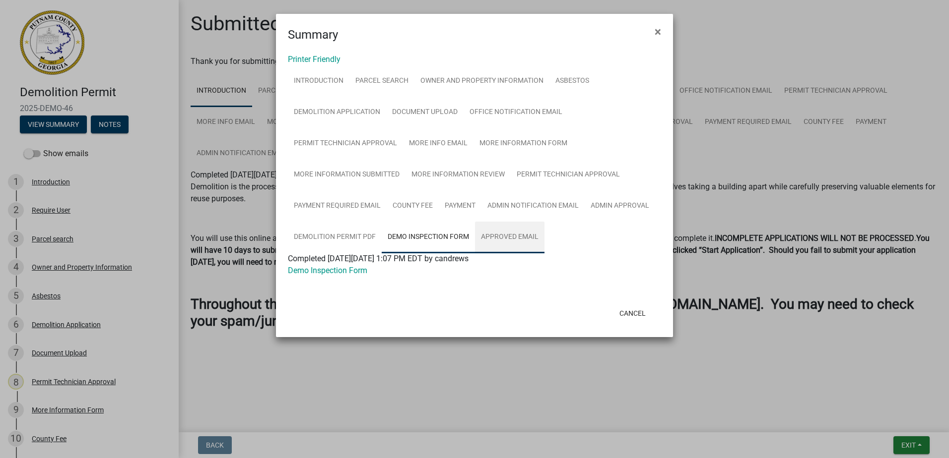
click at [513, 236] on link "Approved Email" at bounding box center [509, 238] width 69 height 32
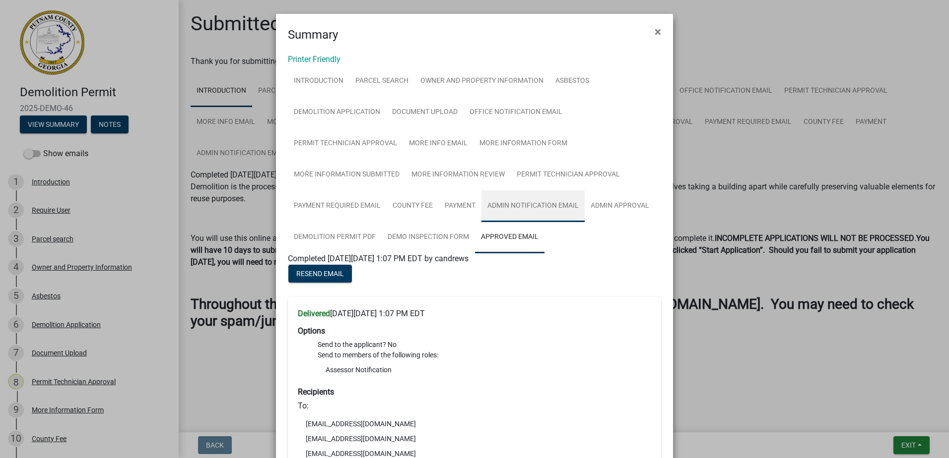
click at [552, 200] on link "Admin Notification Email" at bounding box center [532, 207] width 103 height 32
click at [608, 202] on link "Admin Approval" at bounding box center [619, 207] width 70 height 32
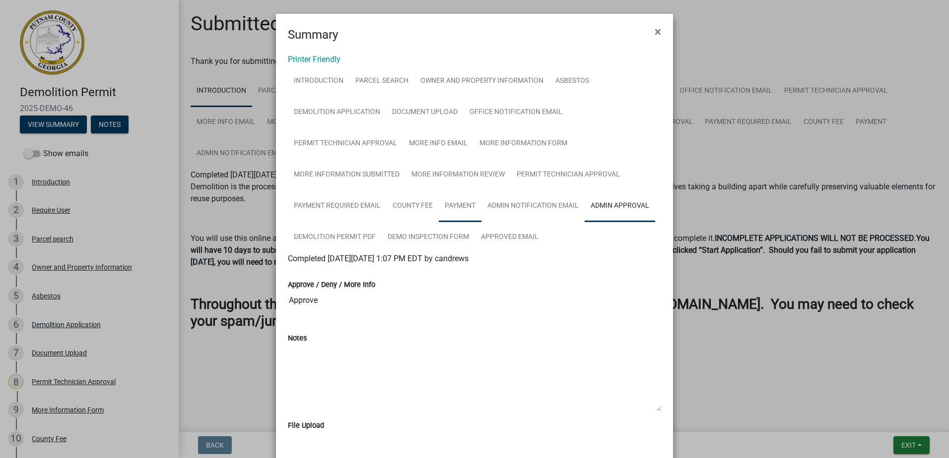
click at [455, 195] on link "Payment" at bounding box center [460, 207] width 43 height 32
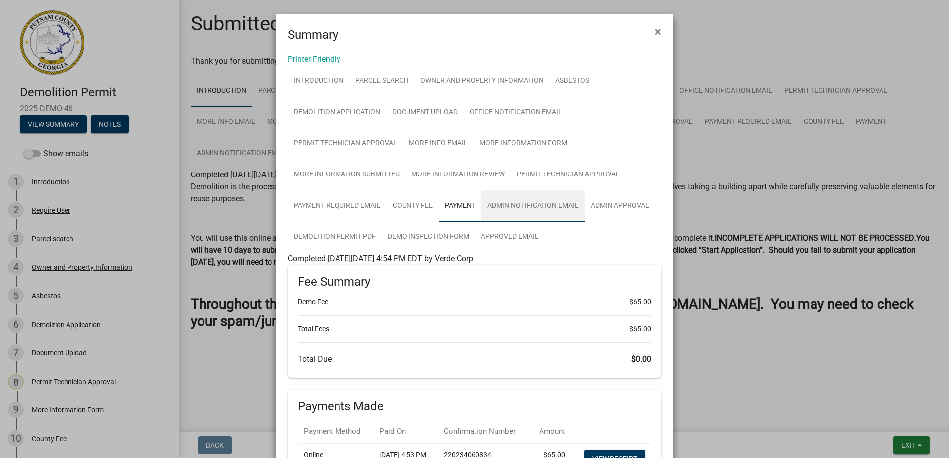
click at [508, 208] on link "Admin Notification Email" at bounding box center [532, 207] width 103 height 32
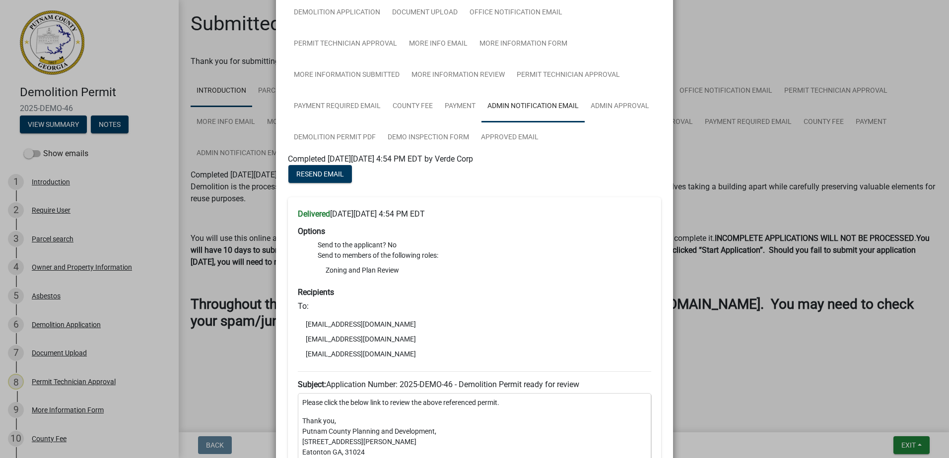
scroll to position [99, 0]
click at [610, 104] on link "Admin Approval" at bounding box center [619, 107] width 70 height 32
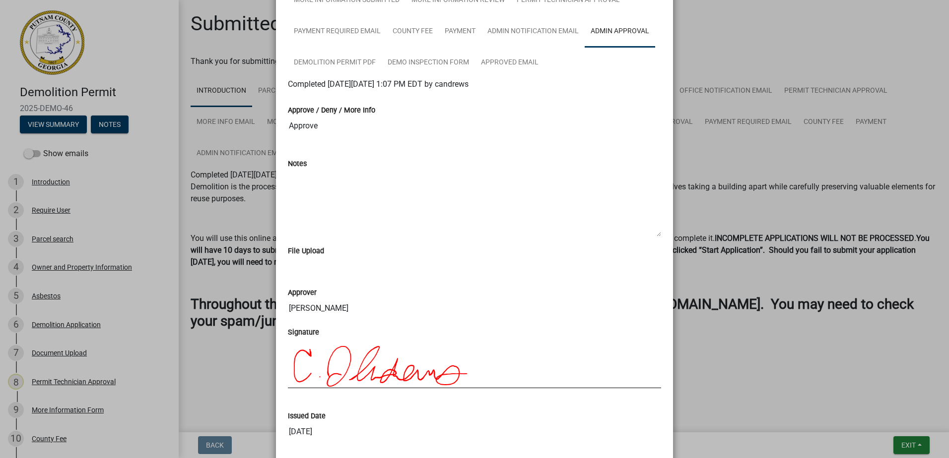
scroll to position [46, 0]
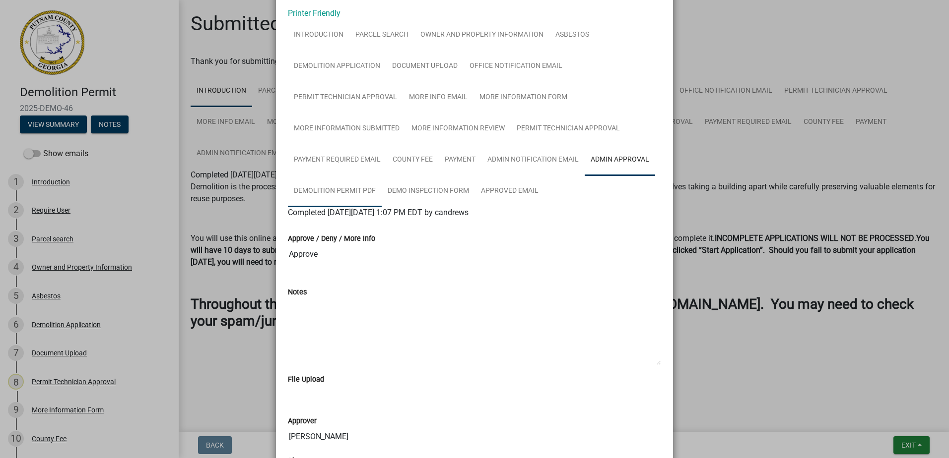
click at [351, 191] on link "Demolition Permit PDF" at bounding box center [335, 192] width 94 height 32
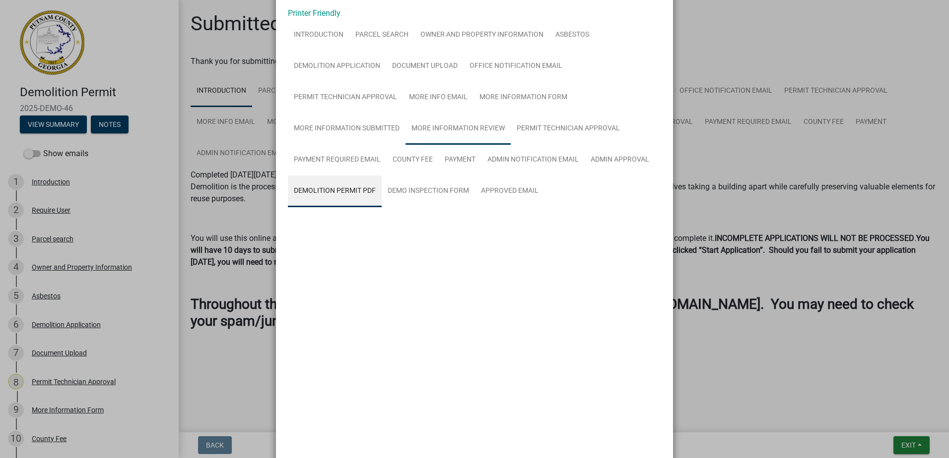
scroll to position [0, 0]
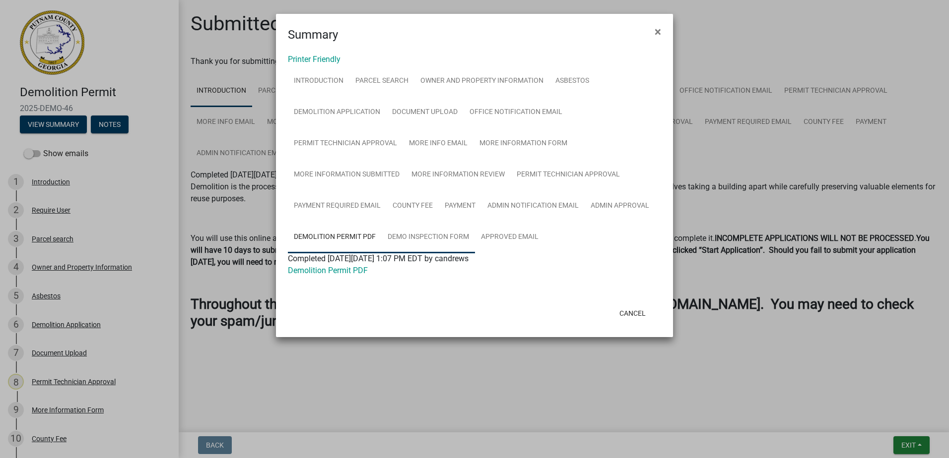
click at [402, 229] on link "Demo Inspection Form" at bounding box center [428, 238] width 93 height 32
click at [487, 237] on link "Approved Email" at bounding box center [509, 238] width 69 height 32
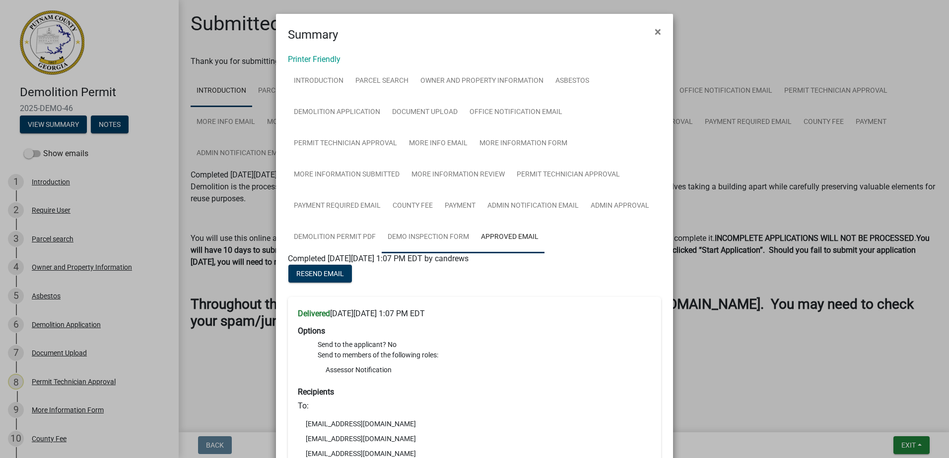
click at [403, 246] on link "Demo Inspection Form" at bounding box center [428, 238] width 93 height 32
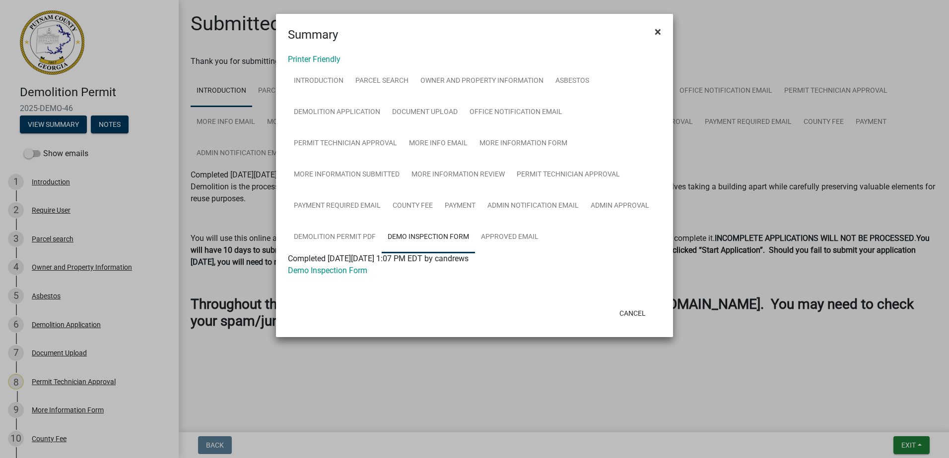
click at [663, 32] on button "×" at bounding box center [657, 32] width 22 height 28
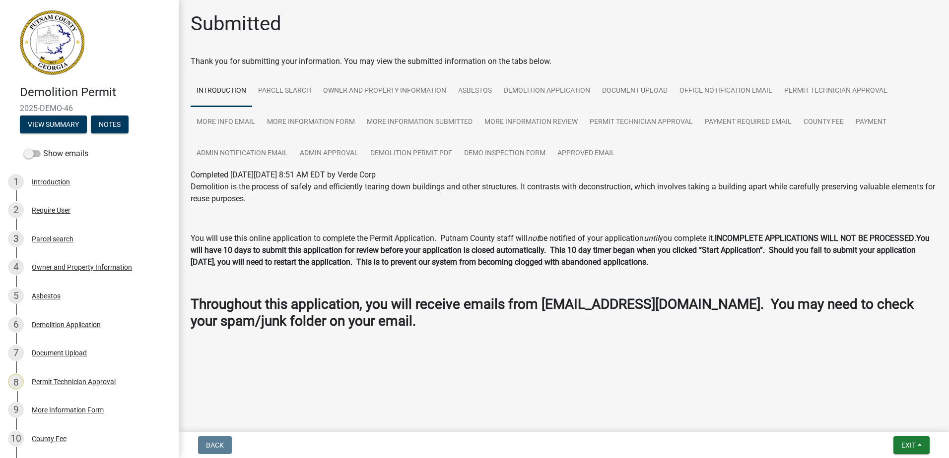
click at [660, 29] on form "Summary × Printer Friendly Introduction Parcel search Owner and Property Inform…" at bounding box center [474, 146] width 397 height 315
click at [910, 446] on span "Exit" at bounding box center [908, 446] width 14 height 8
click at [893, 420] on button "Save & Exit" at bounding box center [889, 420] width 79 height 24
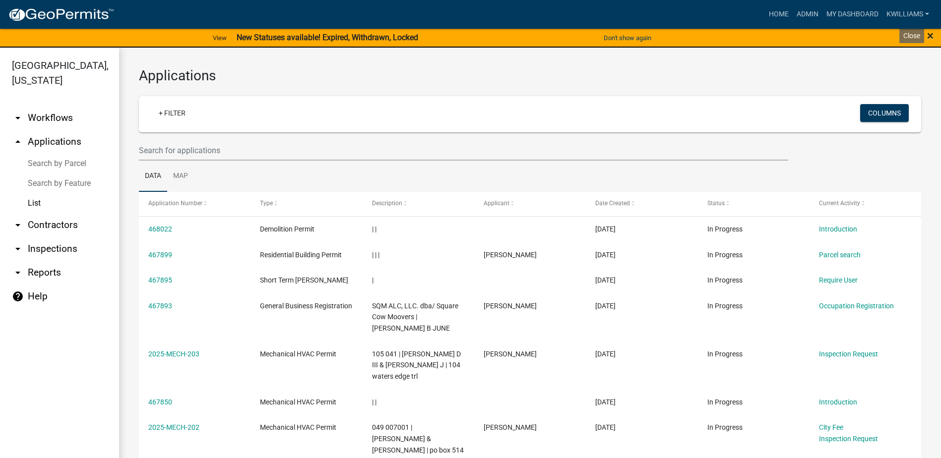
click at [933, 35] on span "×" at bounding box center [930, 36] width 6 height 14
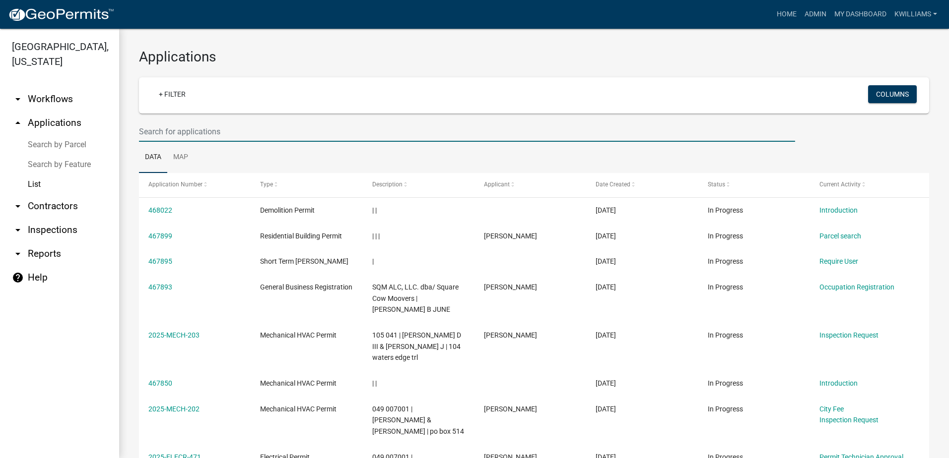
drag, startPoint x: 252, startPoint y: 128, endPoint x: 254, endPoint y: 120, distance: 7.7
click at [252, 124] on input "text" at bounding box center [467, 132] width 656 height 20
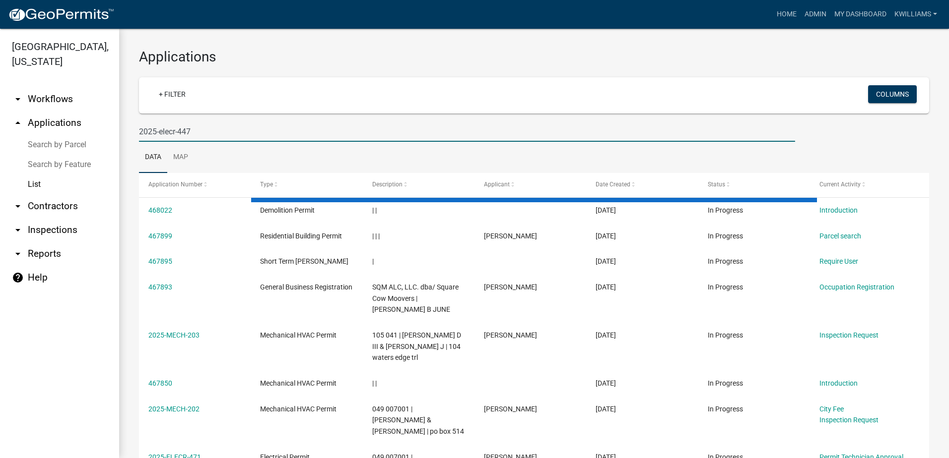
type input "2025-elecr-447"
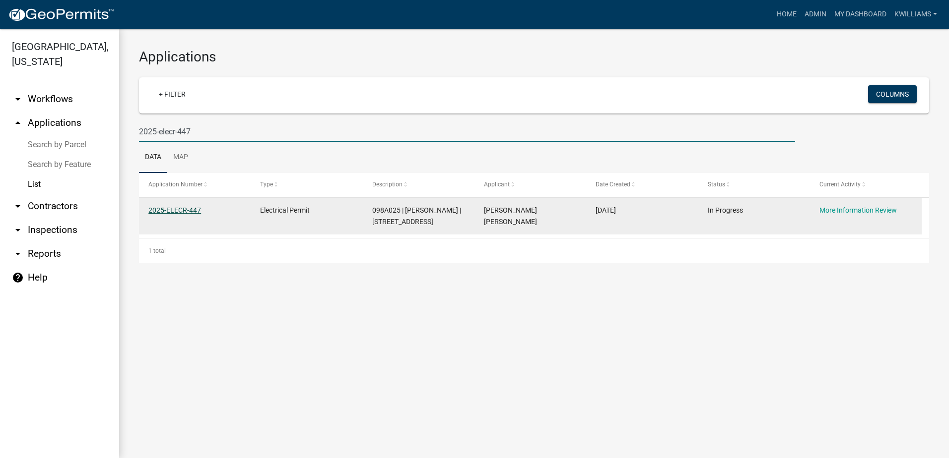
click at [178, 209] on link "2025-ELECR-447" at bounding box center [174, 210] width 53 height 8
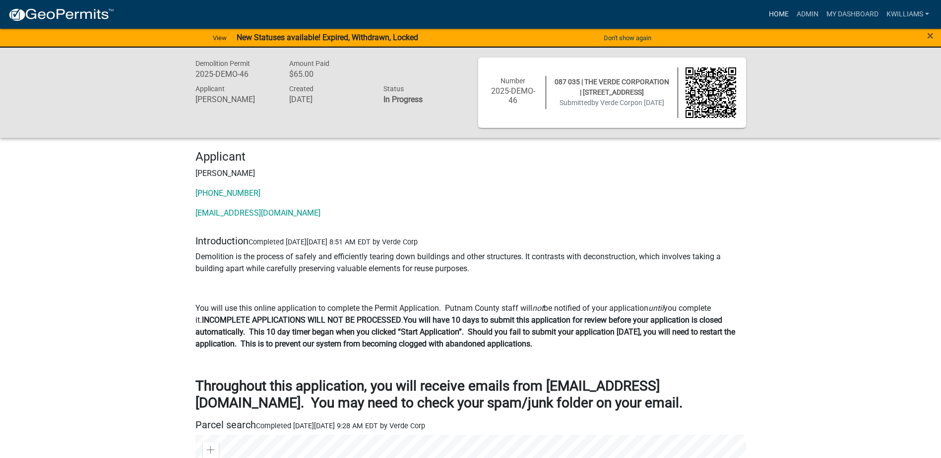
click at [774, 9] on link "Home" at bounding box center [779, 14] width 28 height 19
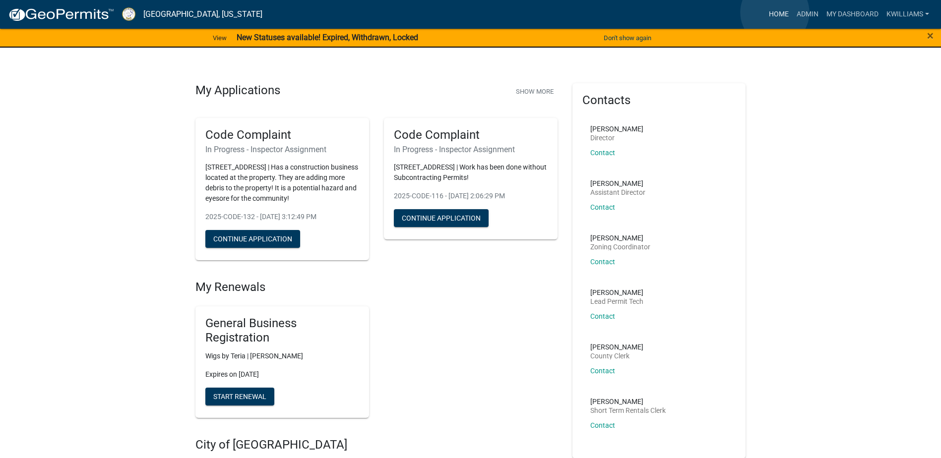
click at [775, 12] on link "Home" at bounding box center [779, 14] width 28 height 19
click at [784, 8] on link "Home" at bounding box center [779, 14] width 28 height 19
click at [805, 13] on link "Admin" at bounding box center [808, 14] width 30 height 19
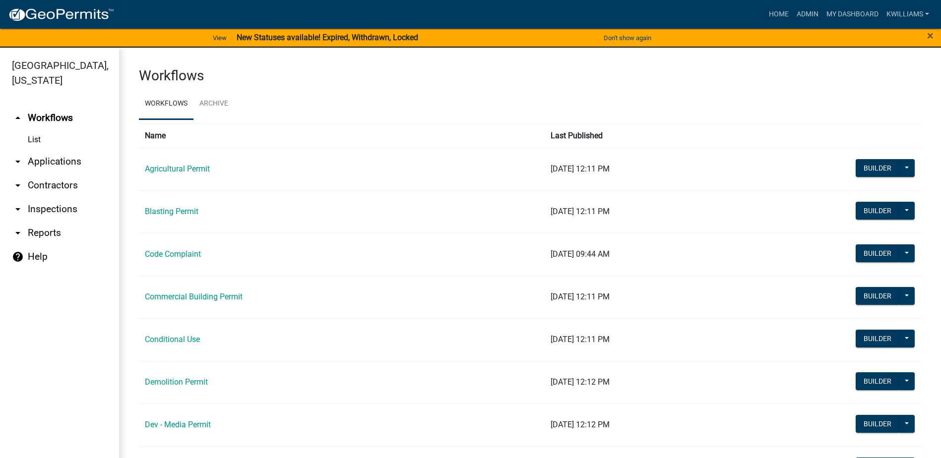
click at [37, 167] on link "arrow_drop_down Applications" at bounding box center [59, 162] width 119 height 24
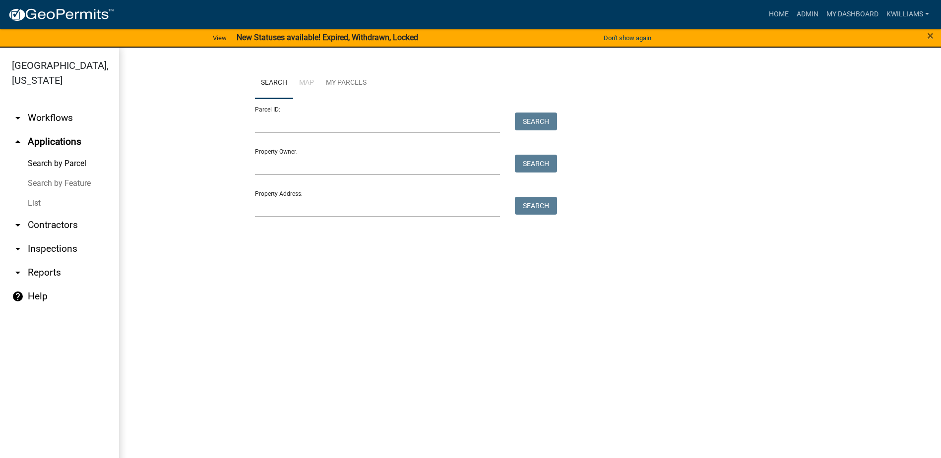
drag, startPoint x: 37, startPoint y: 204, endPoint x: 41, endPoint y: 199, distance: 6.3
click at [36, 204] on link "List" at bounding box center [59, 203] width 119 height 20
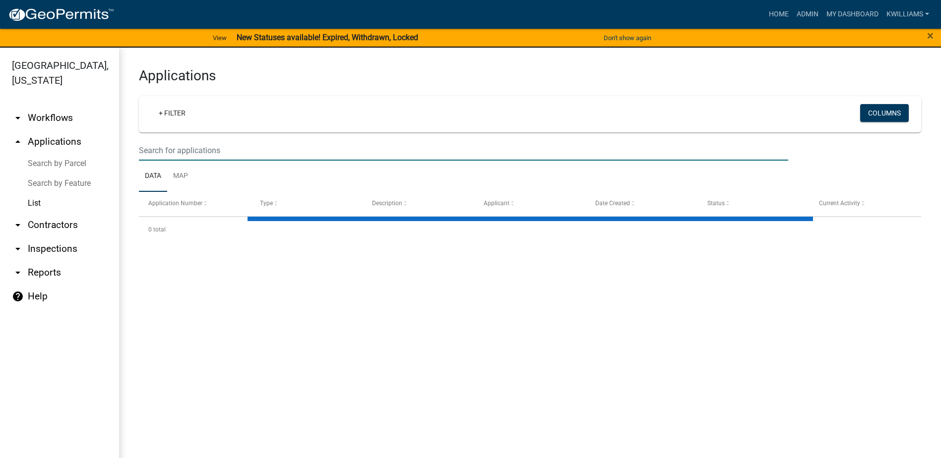
click at [223, 142] on input "text" at bounding box center [463, 150] width 649 height 20
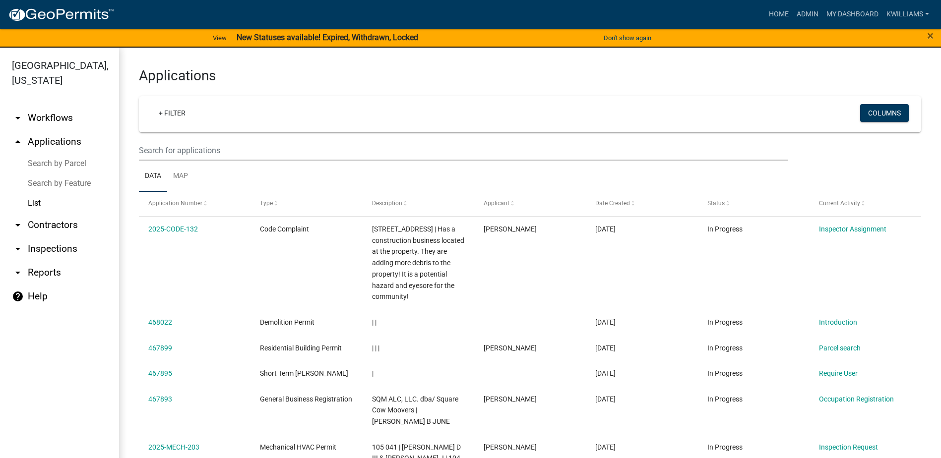
click at [58, 339] on ul "arrow_drop_down Workflows List arrow_drop_up Applications Search by Parcel Sear…" at bounding box center [59, 284] width 119 height 372
click at [193, 146] on input "text" at bounding box center [463, 150] width 649 height 20
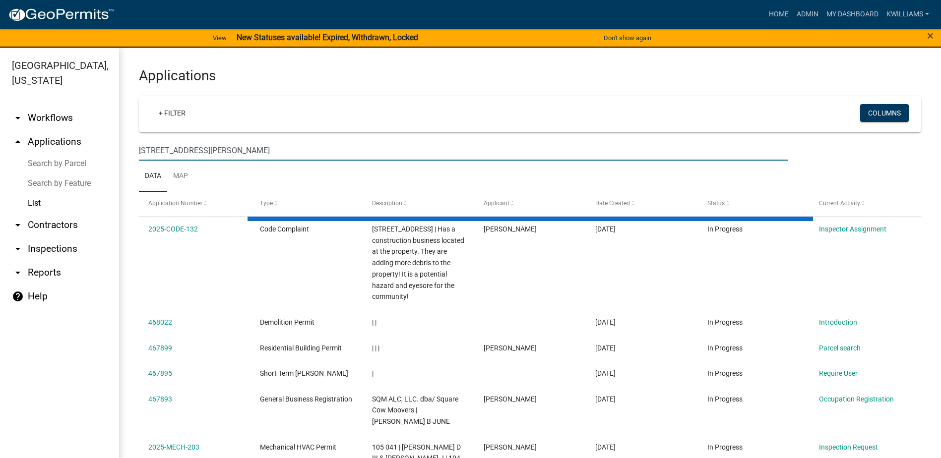
type input "214 sinclair rd"
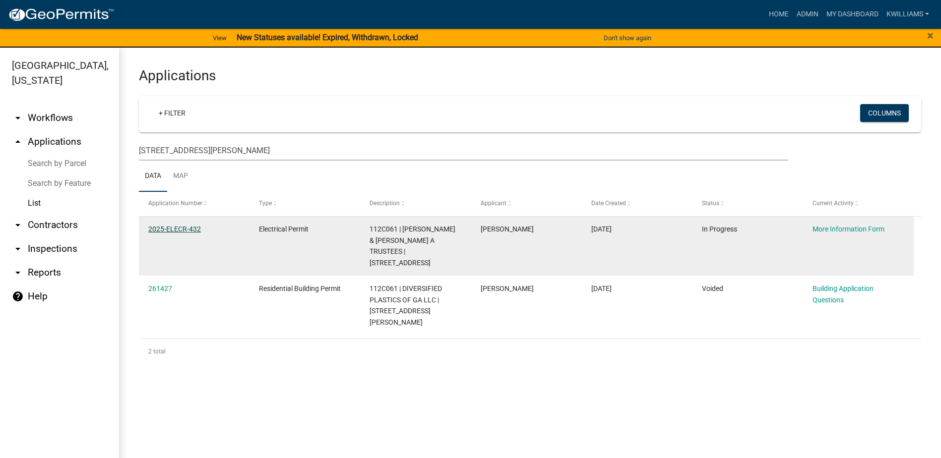
click at [169, 228] on link "2025-ELECR-432" at bounding box center [174, 229] width 53 height 8
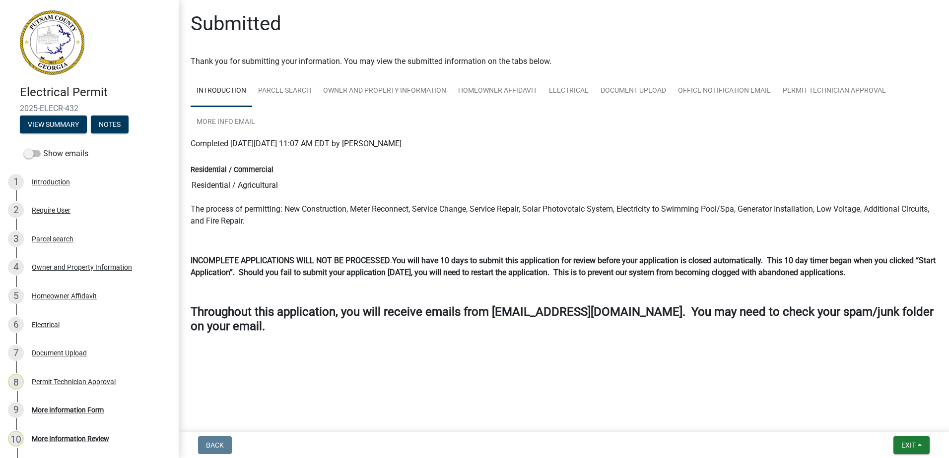
scroll to position [93, 0]
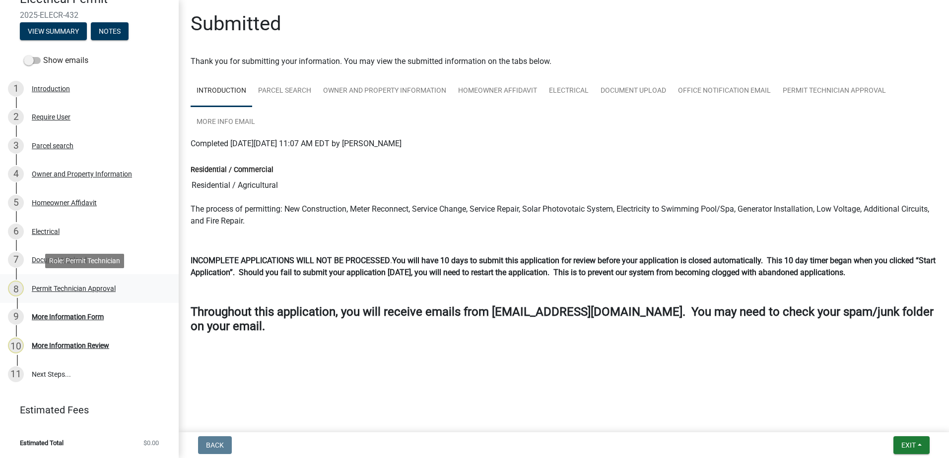
click at [70, 295] on div "8 Permit Technician Approval" at bounding box center [85, 289] width 155 height 16
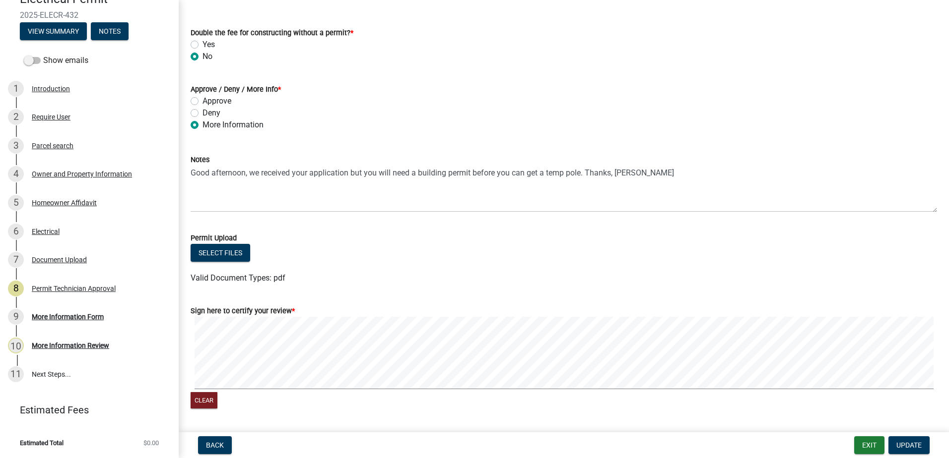
scroll to position [0, 0]
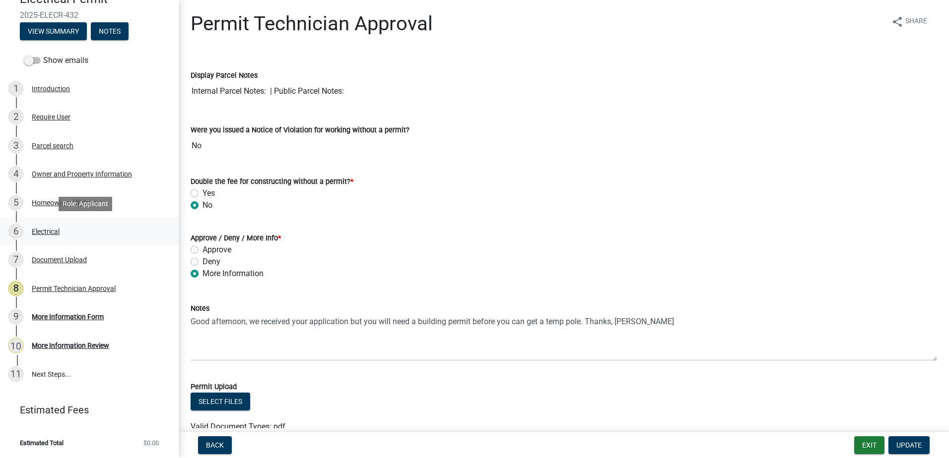
click at [48, 226] on div "6 Electrical" at bounding box center [85, 232] width 155 height 16
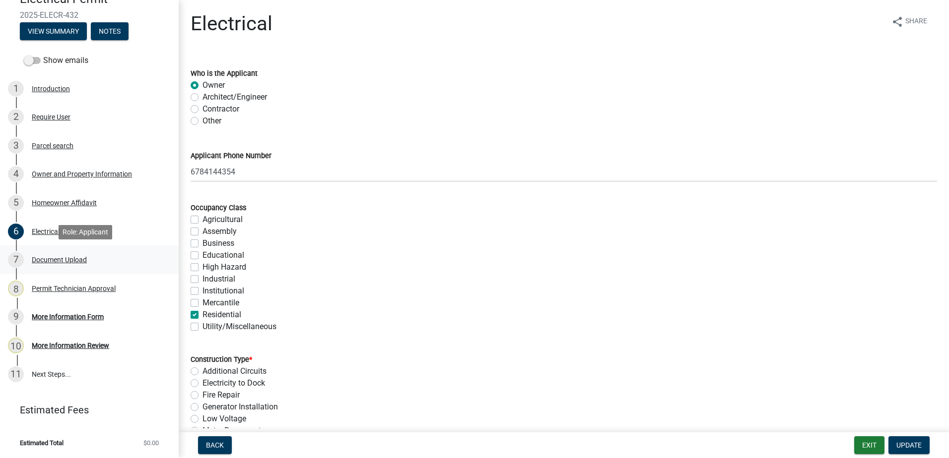
click at [47, 258] on div "Document Upload" at bounding box center [59, 259] width 55 height 7
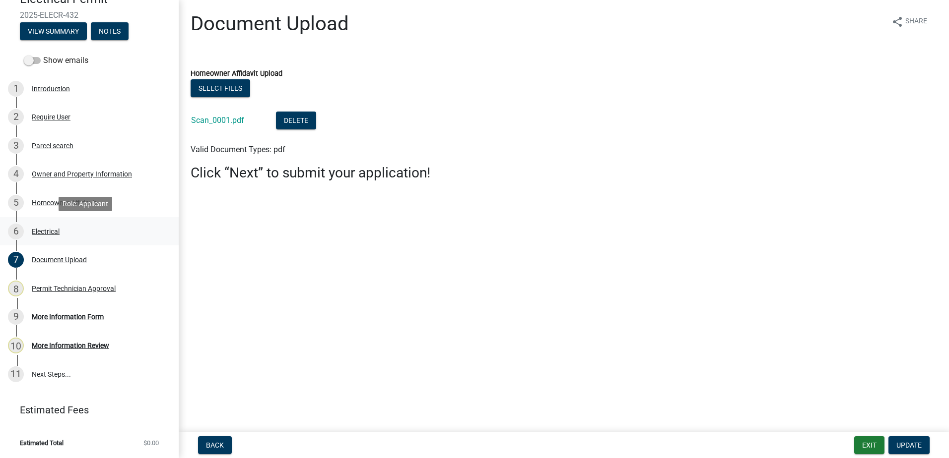
click at [49, 235] on div "Electrical" at bounding box center [46, 231] width 28 height 7
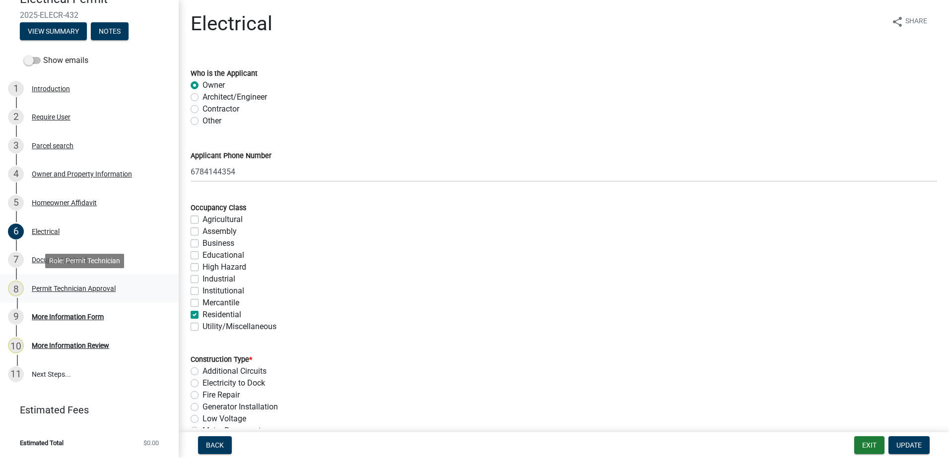
click at [70, 286] on div "Permit Technician Approval" at bounding box center [74, 288] width 84 height 7
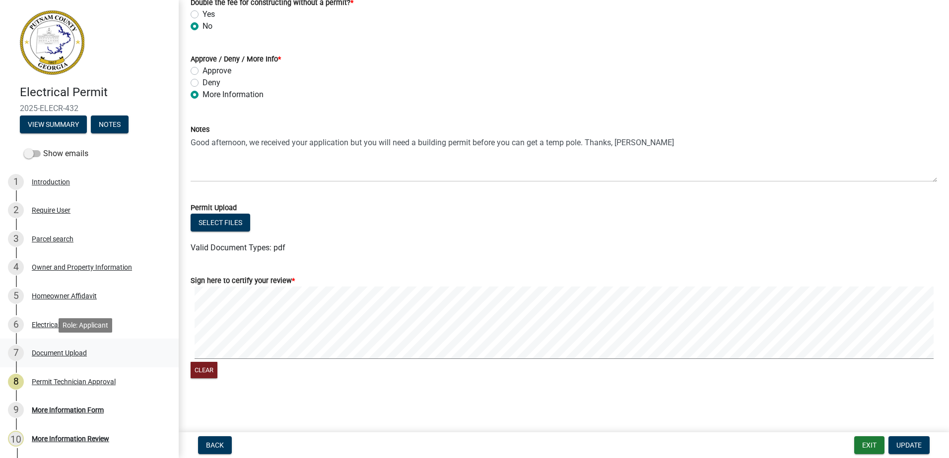
click at [43, 353] on div "Document Upload" at bounding box center [59, 353] width 55 height 7
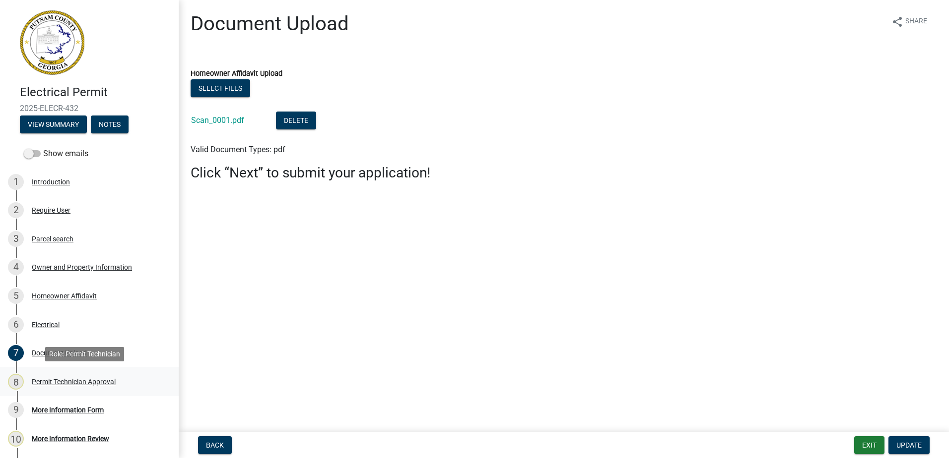
click at [44, 382] on div "Permit Technician Approval" at bounding box center [74, 382] width 84 height 7
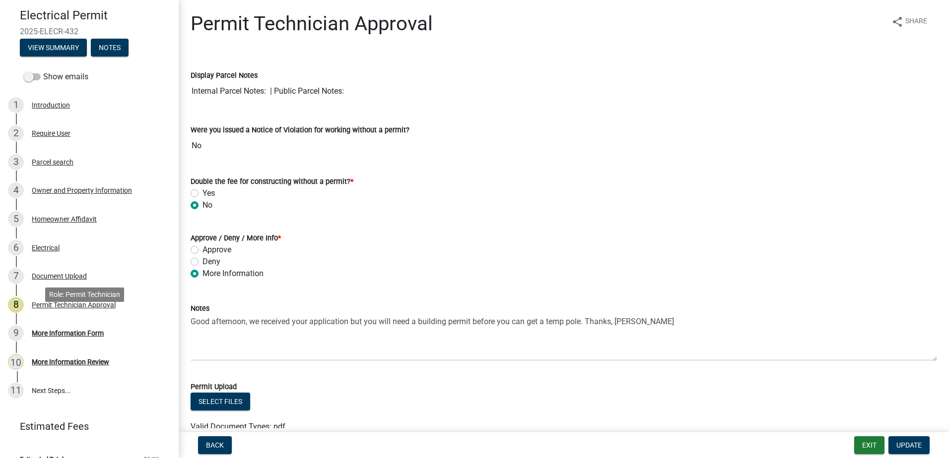
scroll to position [93, 0]
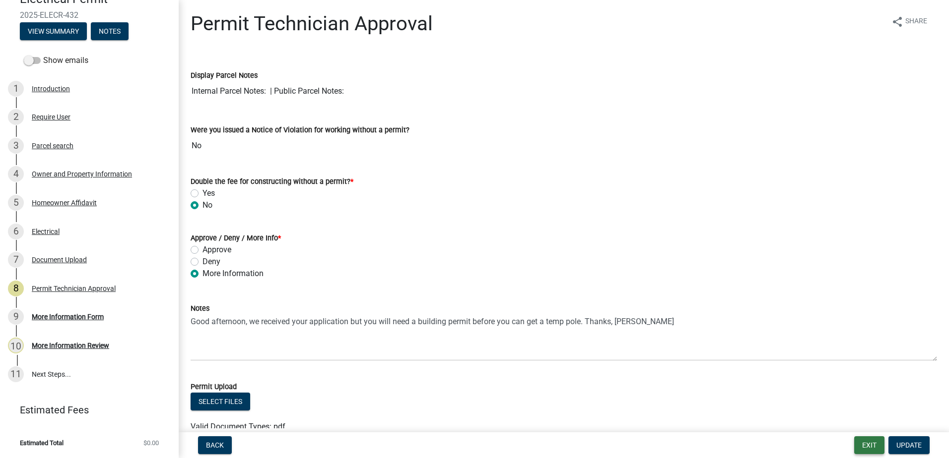
click at [856, 445] on button "Exit" at bounding box center [869, 446] width 30 height 18
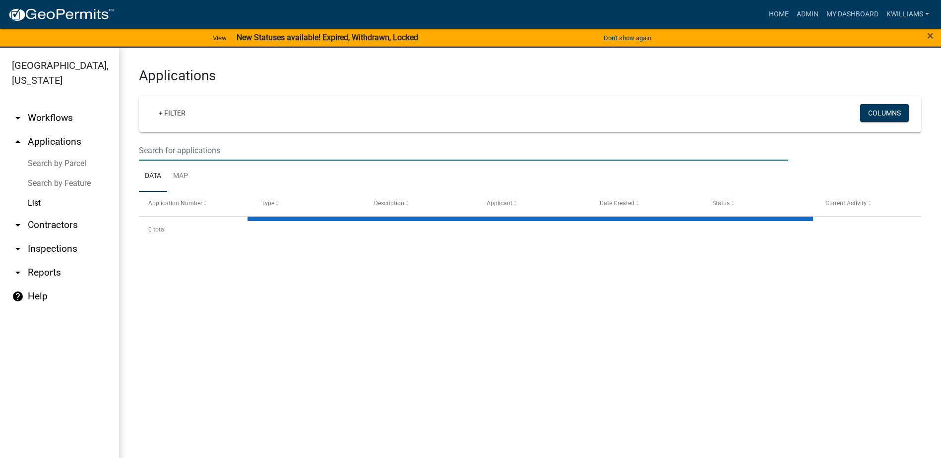
click at [217, 159] on input "text" at bounding box center [463, 150] width 649 height 20
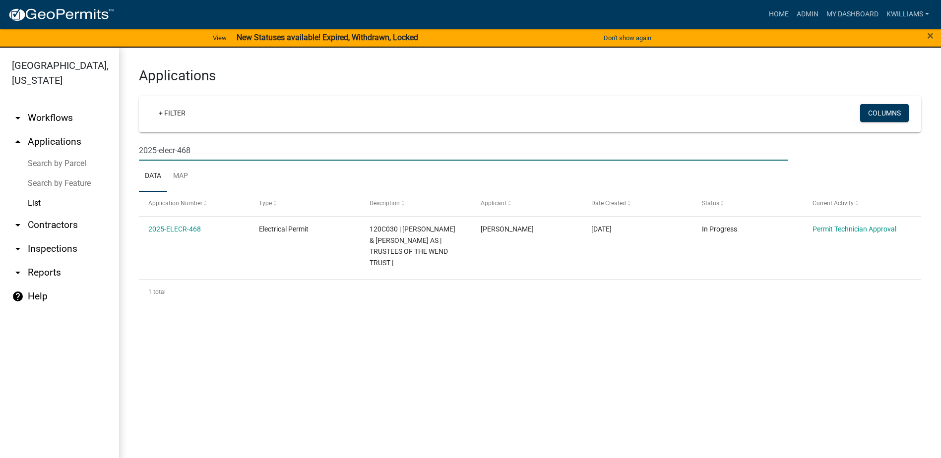
drag, startPoint x: 215, startPoint y: 152, endPoint x: 59, endPoint y: 162, distance: 157.1
click at [59, 162] on div "Putnam County, Georgia arrow_drop_down Workflows List arrow_drop_up Application…" at bounding box center [470, 259] width 941 height 423
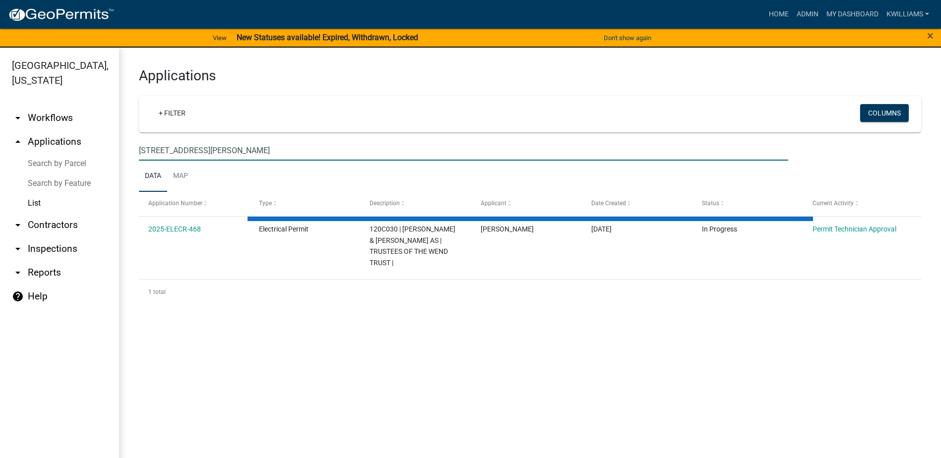
type input "171 jefferson rd"
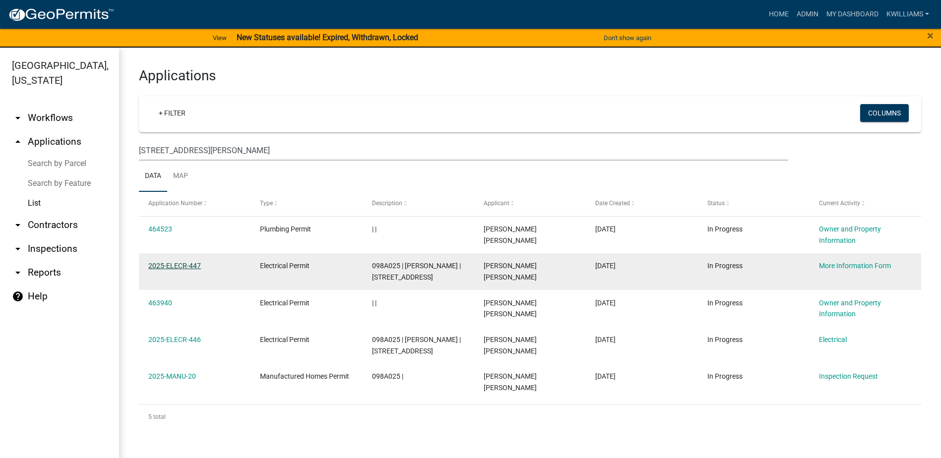
click at [178, 266] on link "2025-ELECR-447" at bounding box center [174, 266] width 53 height 8
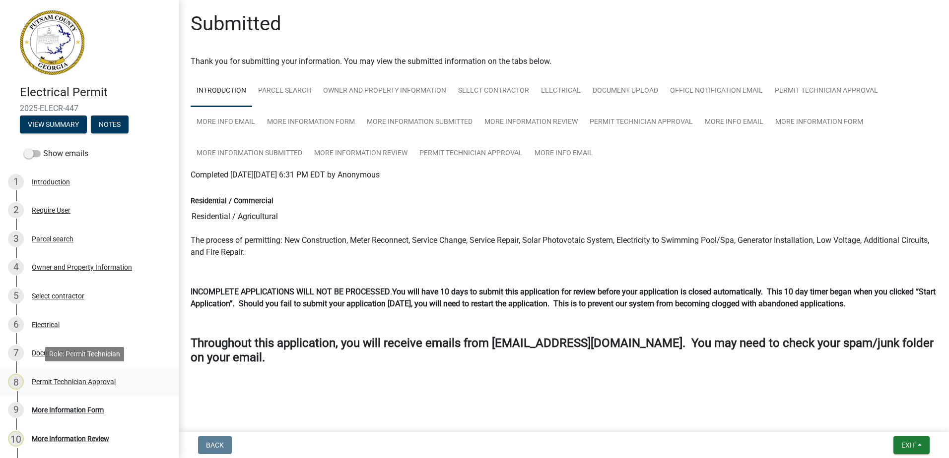
click at [58, 381] on div "Permit Technician Approval" at bounding box center [74, 382] width 84 height 7
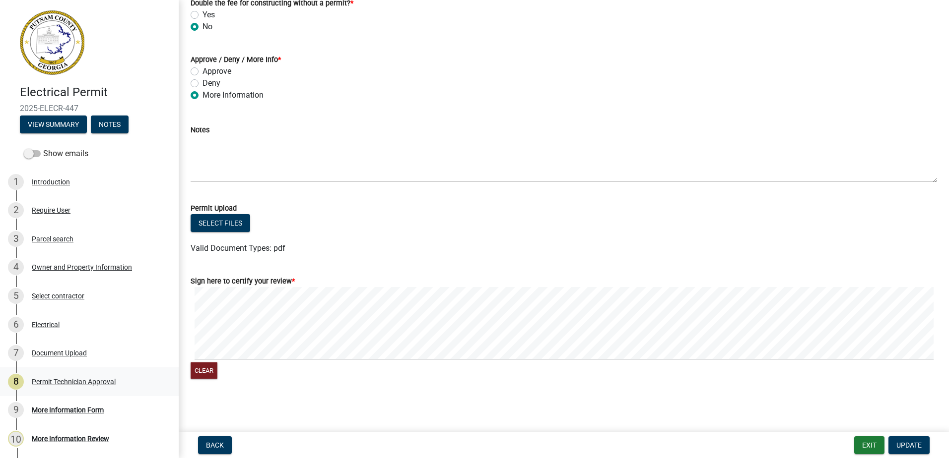
scroll to position [179, 0]
click at [47, 347] on div "7 Document Upload" at bounding box center [85, 353] width 155 height 16
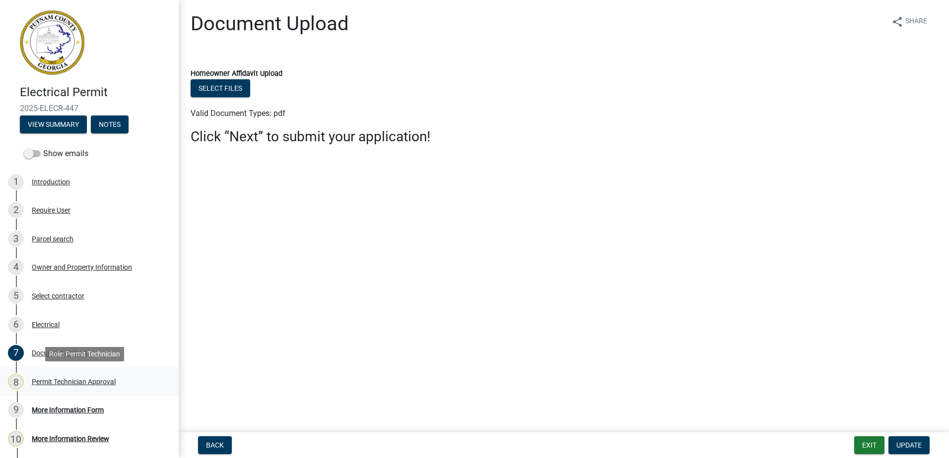
click at [56, 370] on link "8 Permit Technician Approval" at bounding box center [89, 382] width 179 height 29
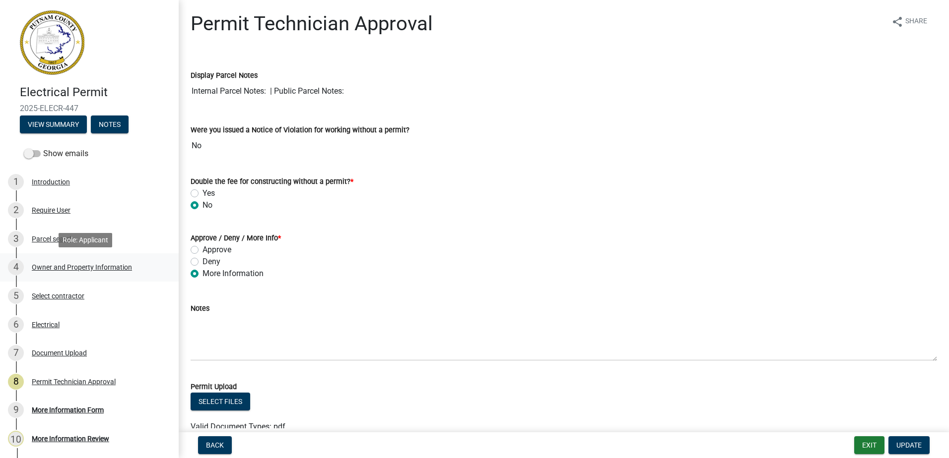
click at [40, 259] on link "4 Owner and Property Information" at bounding box center [89, 268] width 179 height 29
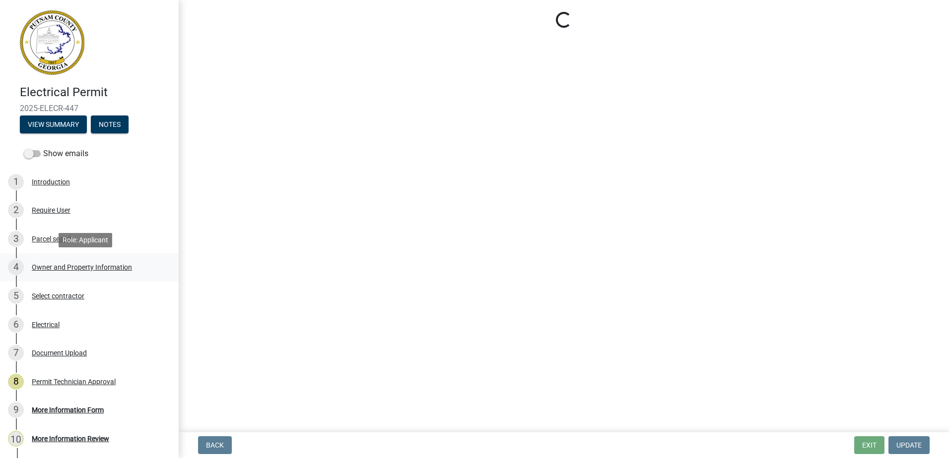
select select "34fe85c2-5f76-4343-b6bb-8ca387e0bed7"
select select "83394b22-4a11-496c-8e5c-75ade2e72faf"
select select "469c5908-2854-42d5-89ed-bee7fc26529e"
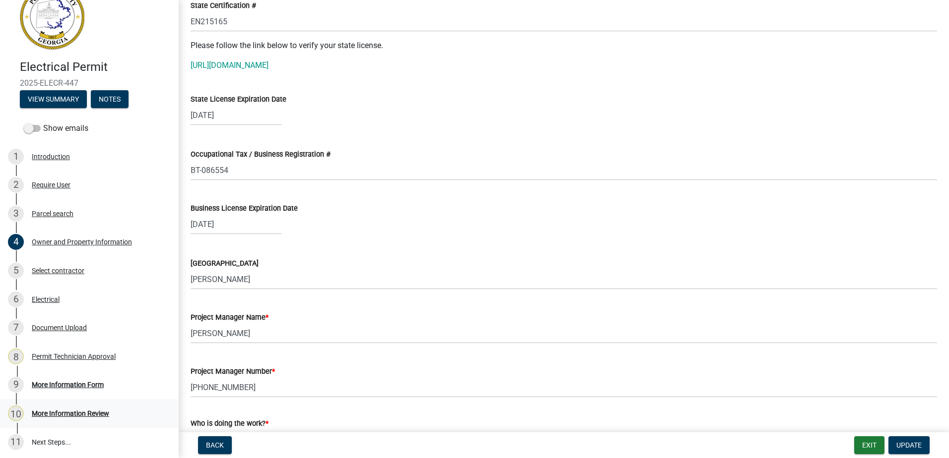
scroll to position [50, 0]
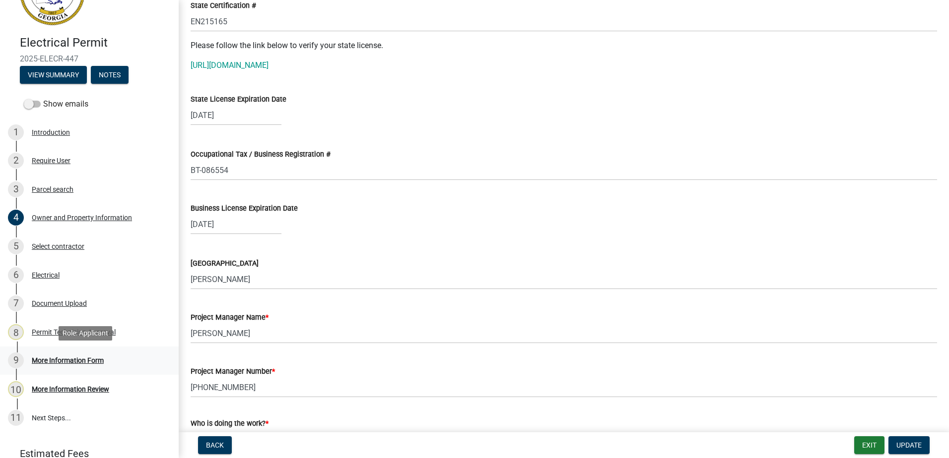
click at [50, 358] on div "More Information Form" at bounding box center [68, 360] width 72 height 7
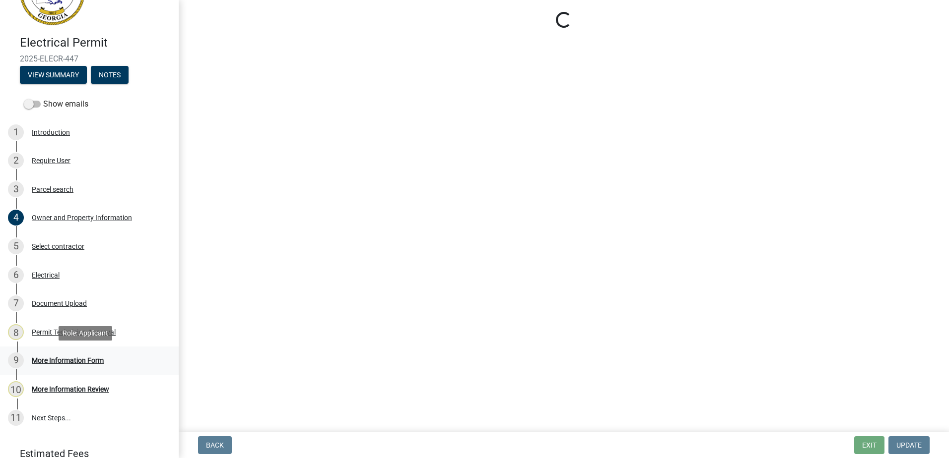
scroll to position [0, 0]
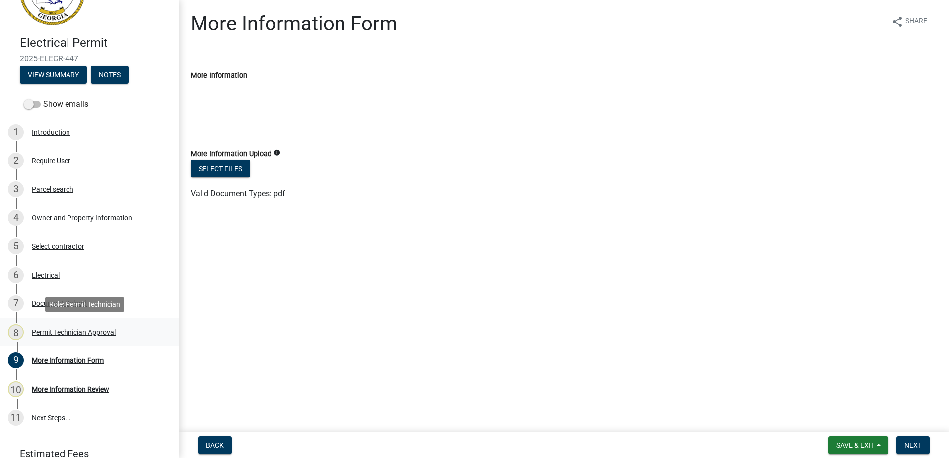
click at [63, 334] on div "Permit Technician Approval" at bounding box center [74, 332] width 84 height 7
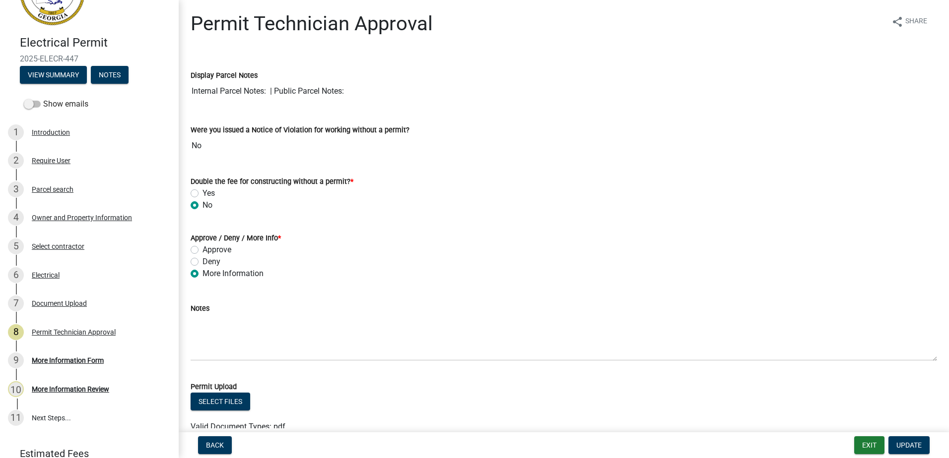
click at [197, 251] on div "Approve" at bounding box center [564, 250] width 746 height 12
click at [202, 248] on label "Approve" at bounding box center [216, 250] width 29 height 12
click at [202, 248] on input "Approve" at bounding box center [205, 247] width 6 height 6
radio input "true"
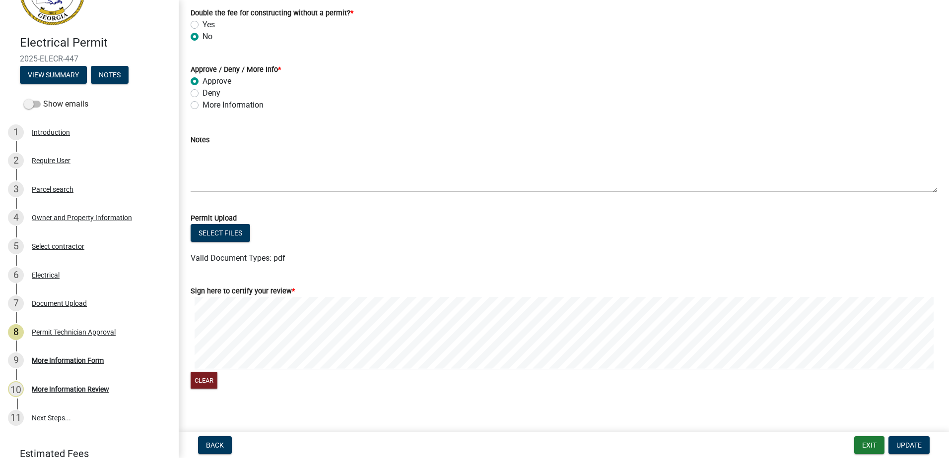
scroll to position [179, 0]
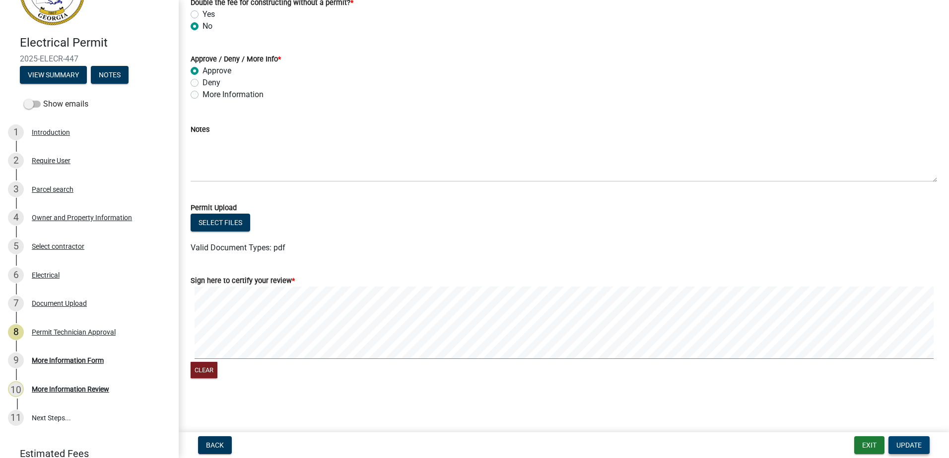
click at [915, 448] on span "Update" at bounding box center [908, 446] width 25 height 8
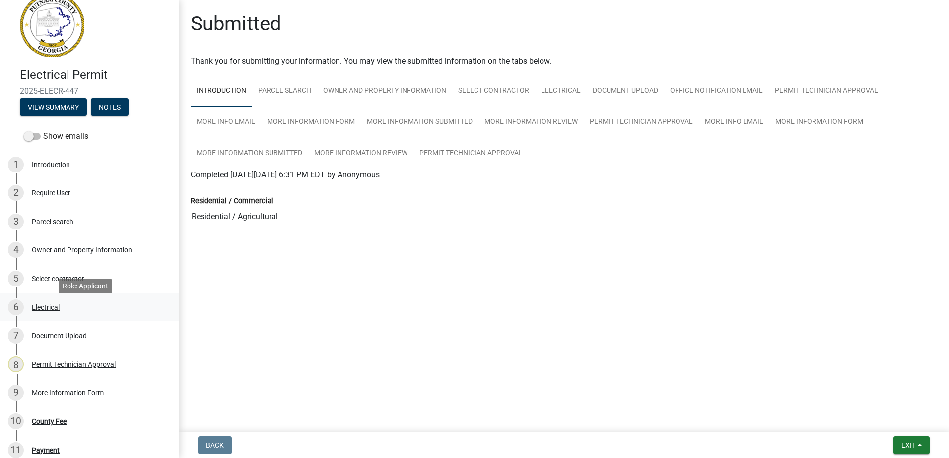
scroll to position [0, 0]
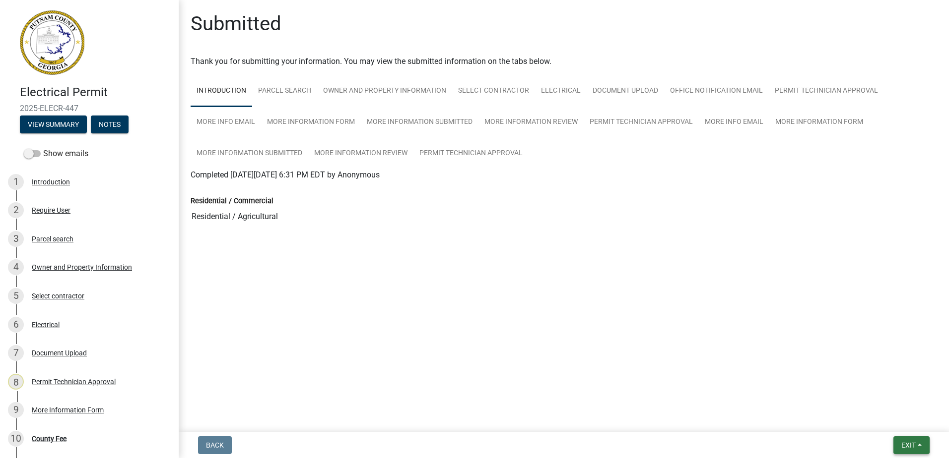
click at [909, 447] on span "Exit" at bounding box center [908, 446] width 14 height 8
click at [887, 419] on button "Save & Exit" at bounding box center [889, 420] width 79 height 24
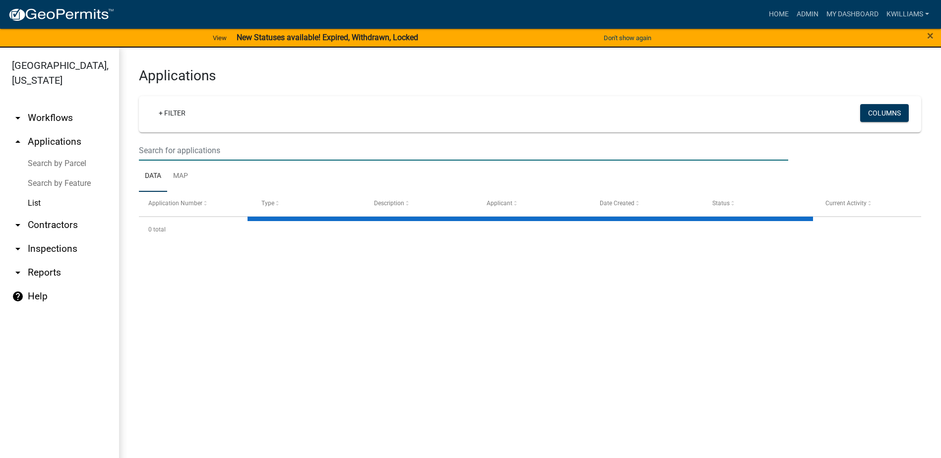
click at [166, 153] on input "text" at bounding box center [463, 150] width 649 height 20
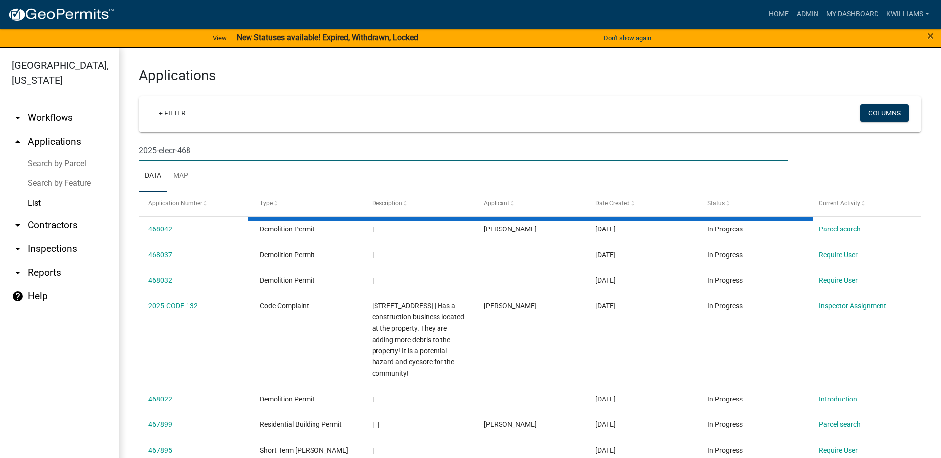
type input "2025-elecr-468"
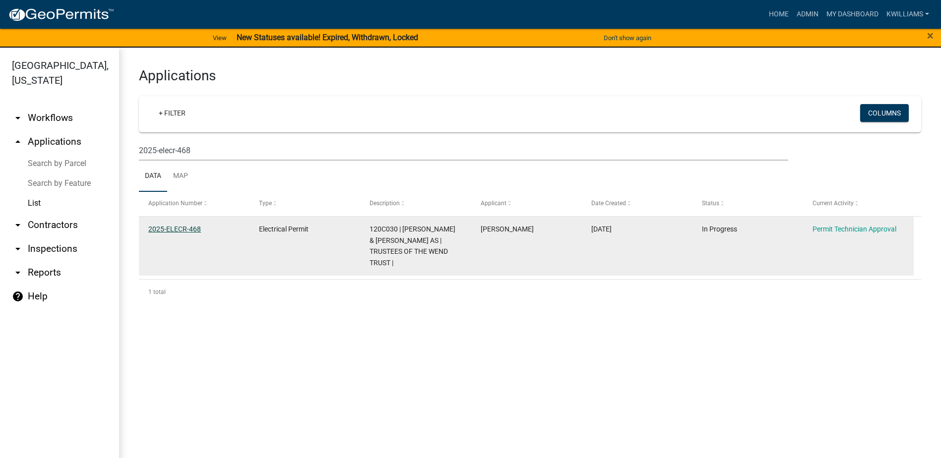
click at [196, 225] on link "2025-ELECR-468" at bounding box center [174, 229] width 53 height 8
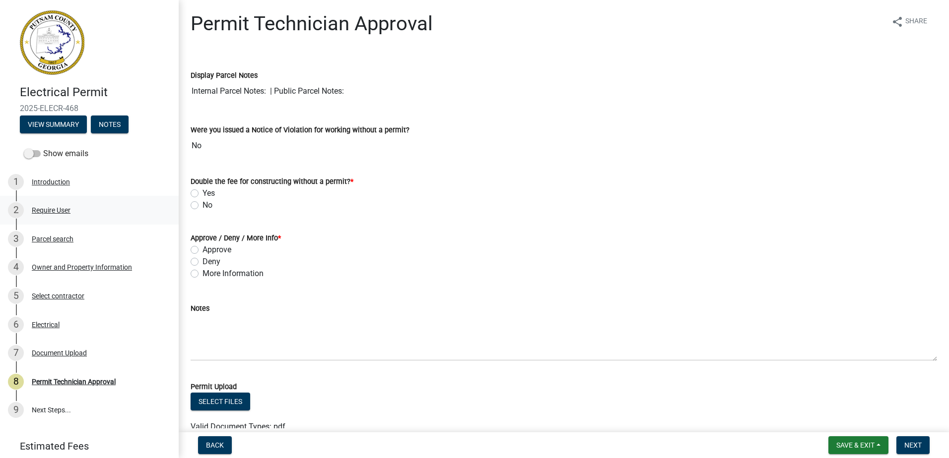
click at [55, 204] on div "2 Require User" at bounding box center [85, 210] width 155 height 16
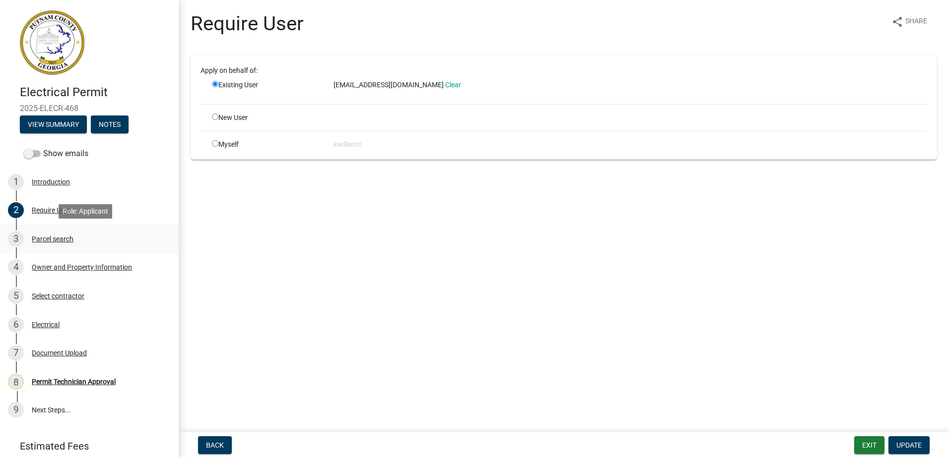
click at [52, 240] on div "Parcel search" at bounding box center [53, 239] width 42 height 7
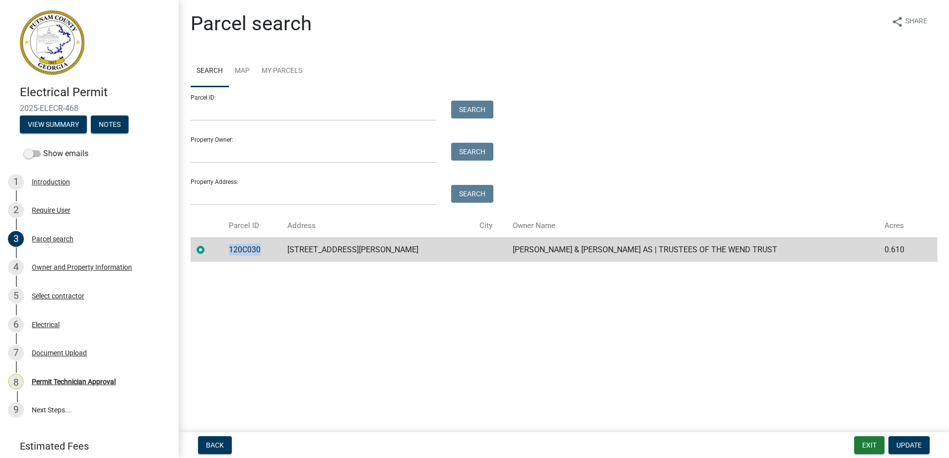
drag, startPoint x: 266, startPoint y: 252, endPoint x: 232, endPoint y: 253, distance: 34.7
click at [232, 253] on td "120C030" at bounding box center [252, 250] width 59 height 24
drag, startPoint x: 232, startPoint y: 253, endPoint x: 240, endPoint y: 253, distance: 7.9
copy td "120C030"
drag, startPoint x: 879, startPoint y: 295, endPoint x: 895, endPoint y: 320, distance: 29.7
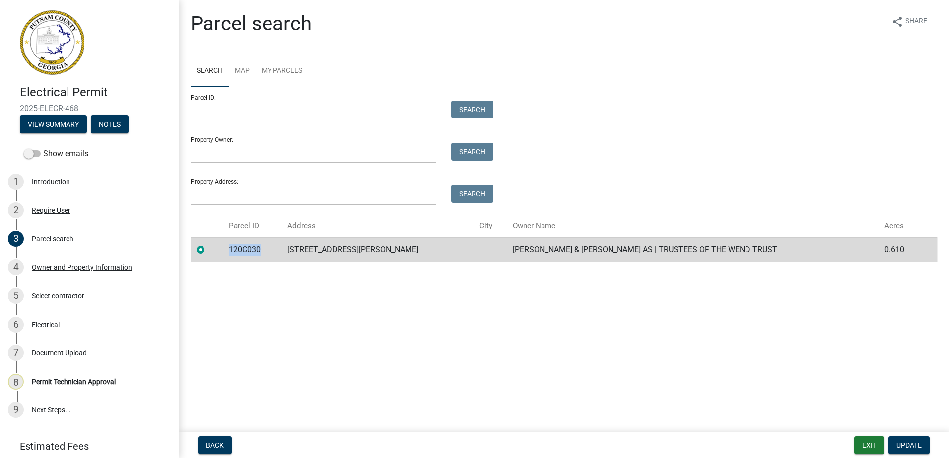
click at [895, 320] on main "Parcel search share Share Search Map My Parcels Parcel ID: Search Property Owne…" at bounding box center [564, 214] width 770 height 429
click at [910, 444] on span "Update" at bounding box center [908, 446] width 25 height 8
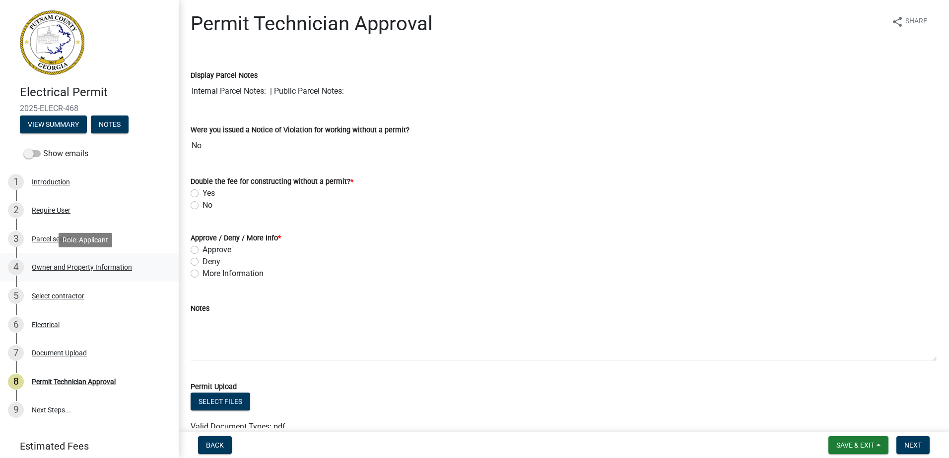
click at [86, 270] on div "Owner and Property Information" at bounding box center [82, 267] width 100 height 7
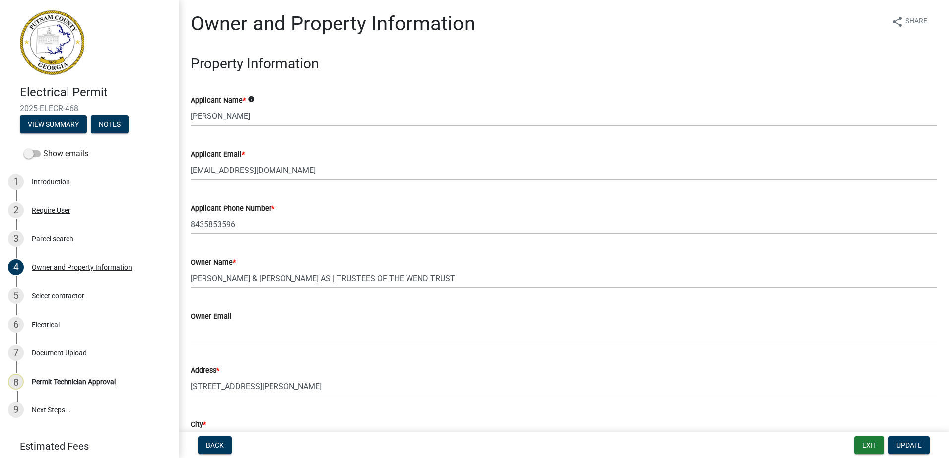
drag, startPoint x: 87, startPoint y: 237, endPoint x: 579, endPoint y: 266, distance: 493.5
click at [579, 266] on div "Owner Name *" at bounding box center [564, 262] width 746 height 12
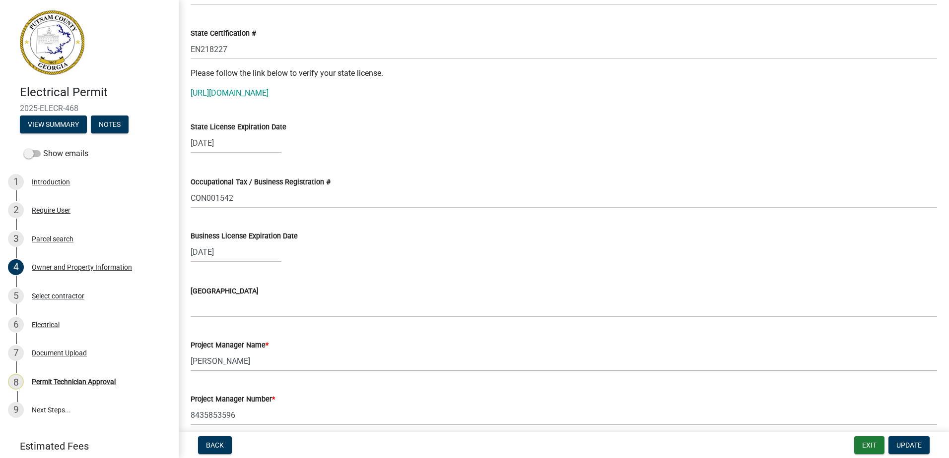
scroll to position [1240, 0]
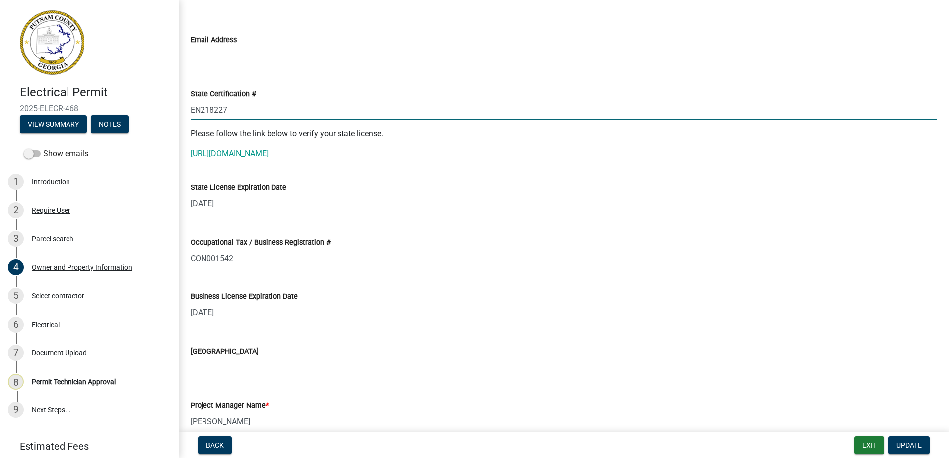
drag, startPoint x: 230, startPoint y: 107, endPoint x: 171, endPoint y: 109, distance: 59.1
click at [171, 109] on div "Electrical Permit 2025-ELECR-468 View Summary Notes Show emails 1 Introduction …" at bounding box center [474, 229] width 949 height 458
click at [227, 157] on link "https://verify.sos.ga.gov/verification/" at bounding box center [230, 153] width 78 height 9
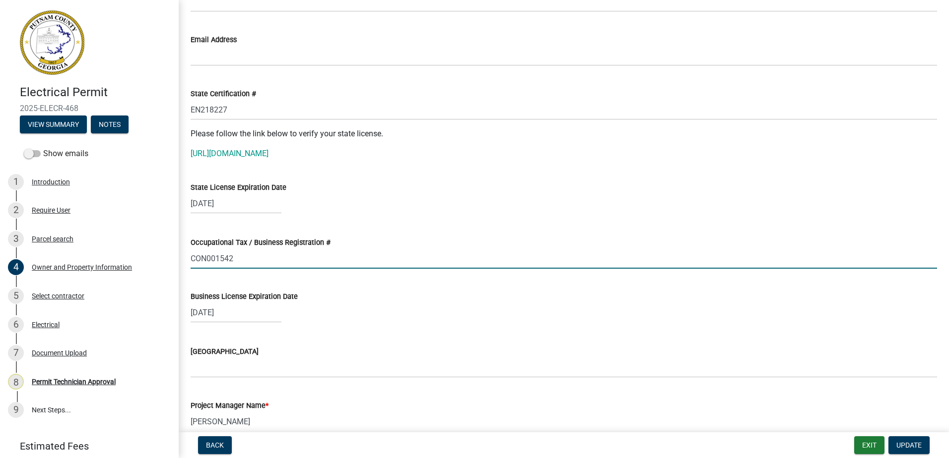
drag, startPoint x: 239, startPoint y: 252, endPoint x: 187, endPoint y: 253, distance: 52.1
click at [184, 252] on div "Occupational Tax / Business Registration # CON001542" at bounding box center [563, 246] width 761 height 46
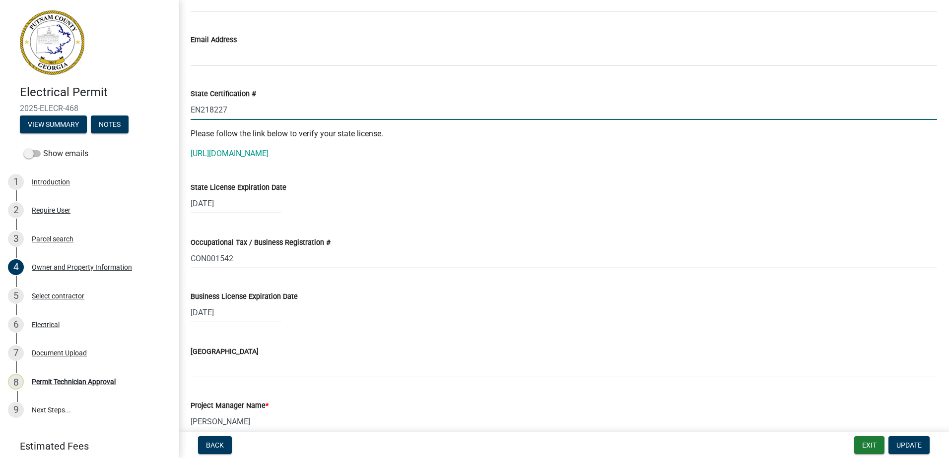
drag, startPoint x: 230, startPoint y: 111, endPoint x: 179, endPoint y: 110, distance: 51.6
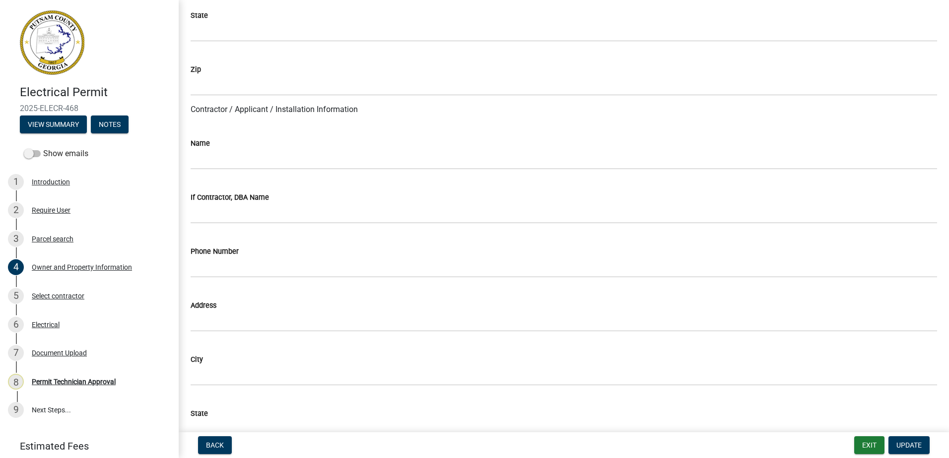
scroll to position [744, 0]
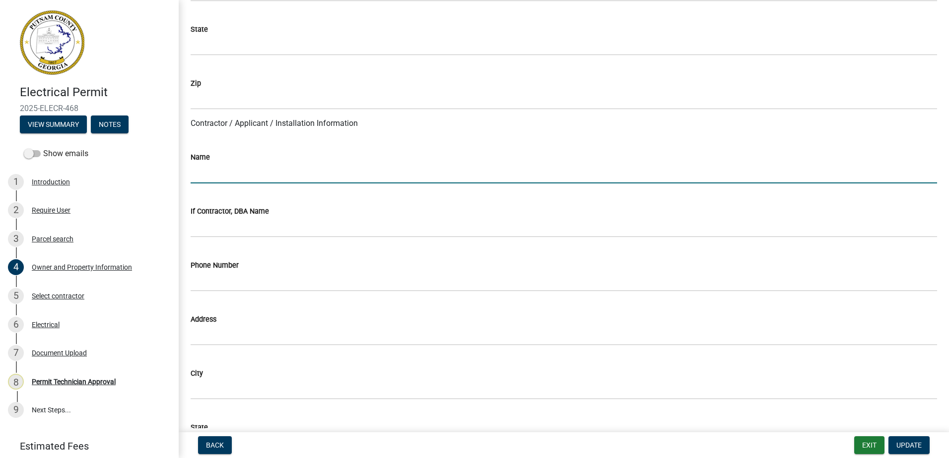
click at [222, 176] on input "Name" at bounding box center [564, 173] width 746 height 20
click at [193, 173] on input "Name" at bounding box center [564, 173] width 746 height 20
paste input "Ronnie Eugene Boswell, Jr"
type input "Ronnie Eugene Boswell, Jr"
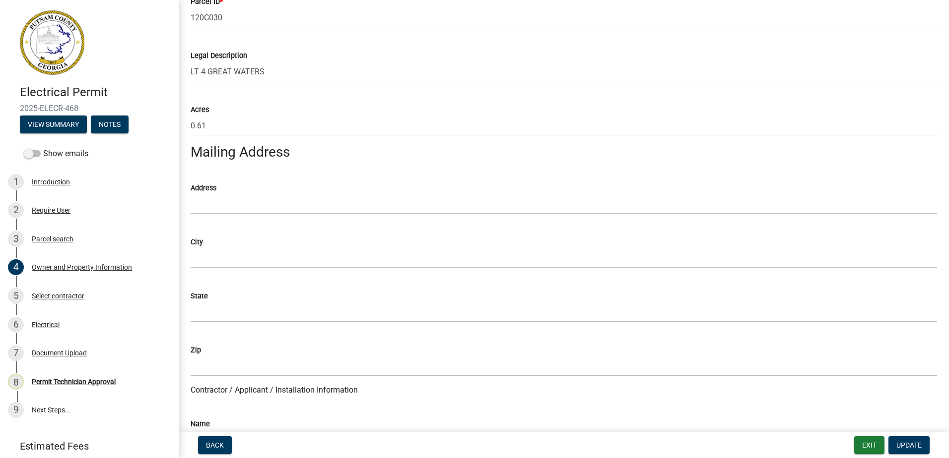
scroll to position [546, 0]
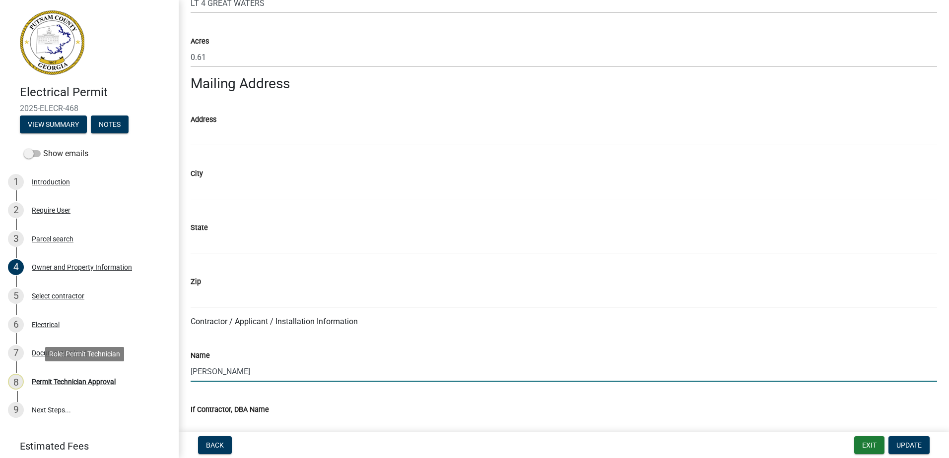
drag, startPoint x: 284, startPoint y: 371, endPoint x: 140, endPoint y: 458, distance: 167.6
click at [123, 384] on div "Electrical Permit 2025-ELECR-468 View Summary Notes Show emails 1 Introduction …" at bounding box center [474, 229] width 949 height 458
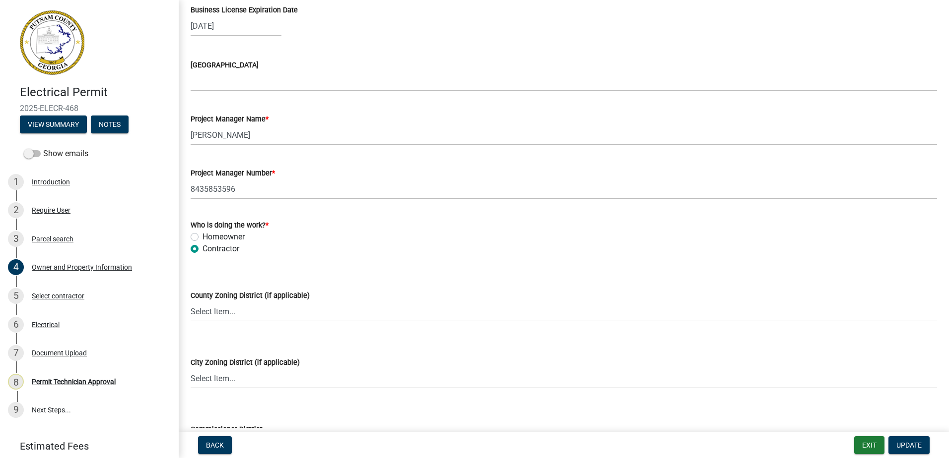
scroll to position [1726, 0]
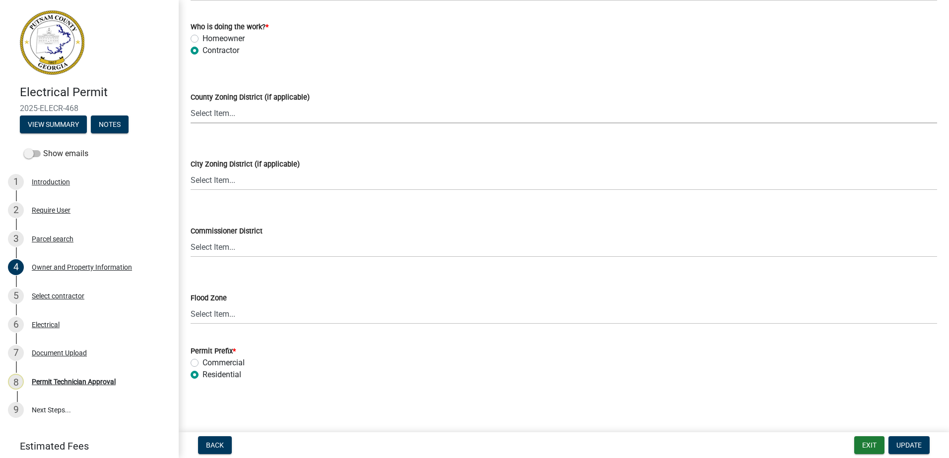
click at [215, 118] on select "Select Item... AG-1 R-1R R-1 R-2 MHP RM-1 RM-3 C-1 C-2 I-M PUD N/A" at bounding box center [564, 113] width 746 height 20
click at [191, 103] on select "Select Item... AG-1 R-1R R-1 R-2 MHP RM-1 RM-3 C-1 C-2 I-M PUD N/A" at bounding box center [564, 113] width 746 height 20
select select "0688c8c3-ca83-4764-a677-531fbc17e6cb"
click at [216, 257] on select "Select Item... District 1 District 2 District 3 District 4" at bounding box center [564, 247] width 746 height 20
click at [191, 237] on select "Select Item... District 1 District 2 District 3 District 4" at bounding box center [564, 247] width 746 height 20
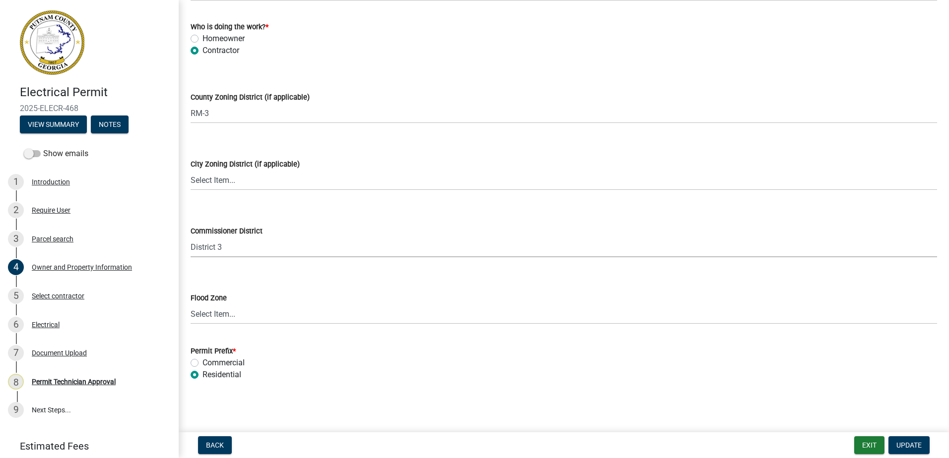
select select "469c5908-2854-42d5-89ed-bee7fc26529e"
click at [909, 443] on span "Update" at bounding box center [908, 446] width 25 height 8
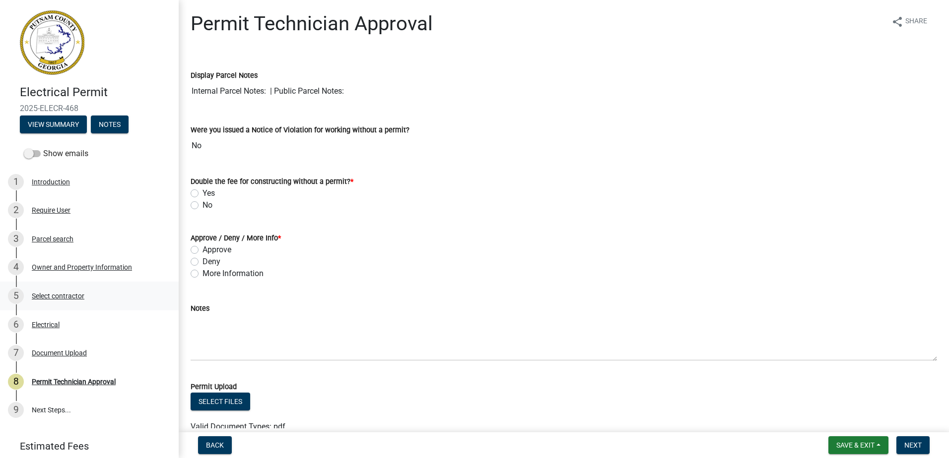
click at [35, 288] on div "5 Select contractor" at bounding box center [85, 296] width 155 height 16
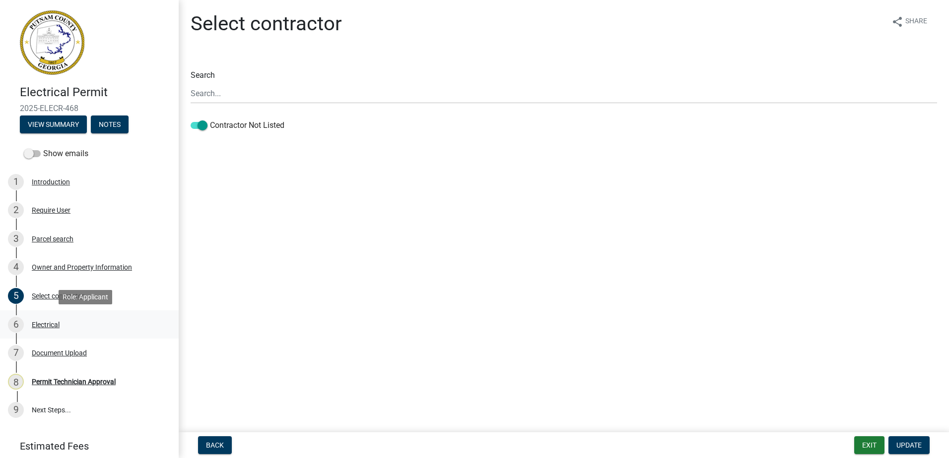
click at [43, 324] on div "Electrical" at bounding box center [46, 324] width 28 height 7
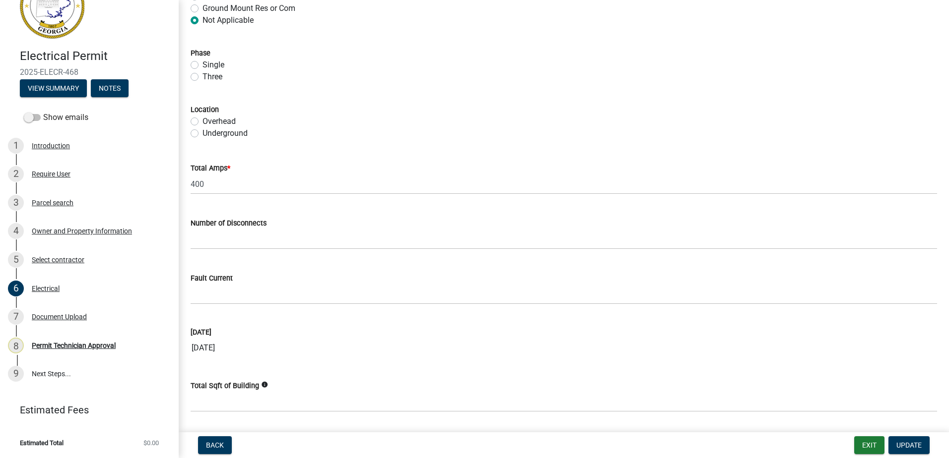
scroll to position [938, 0]
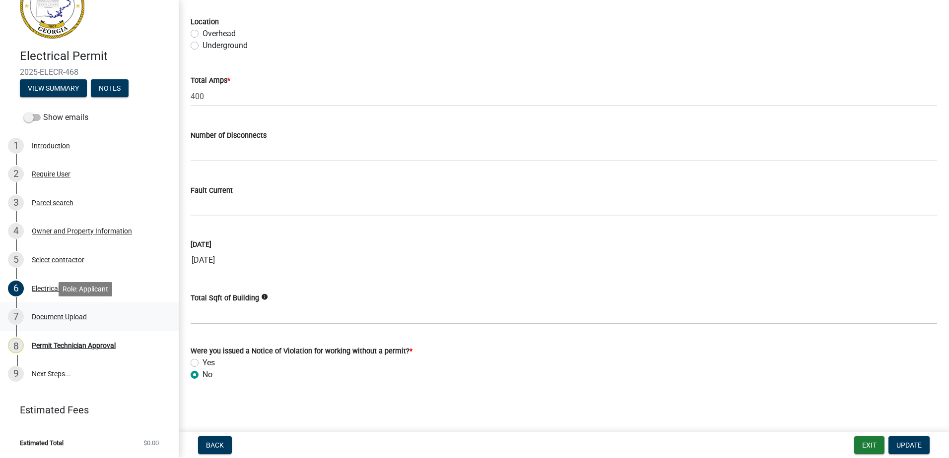
click at [28, 313] on div "7 Document Upload" at bounding box center [85, 317] width 155 height 16
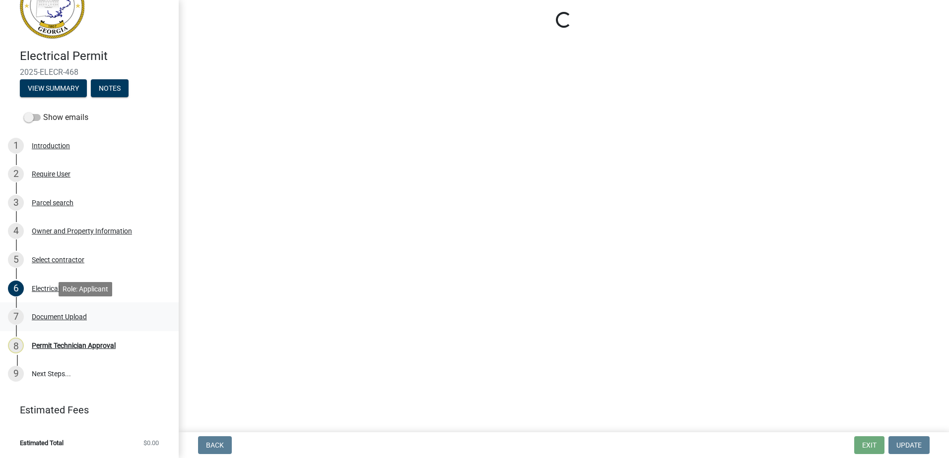
scroll to position [0, 0]
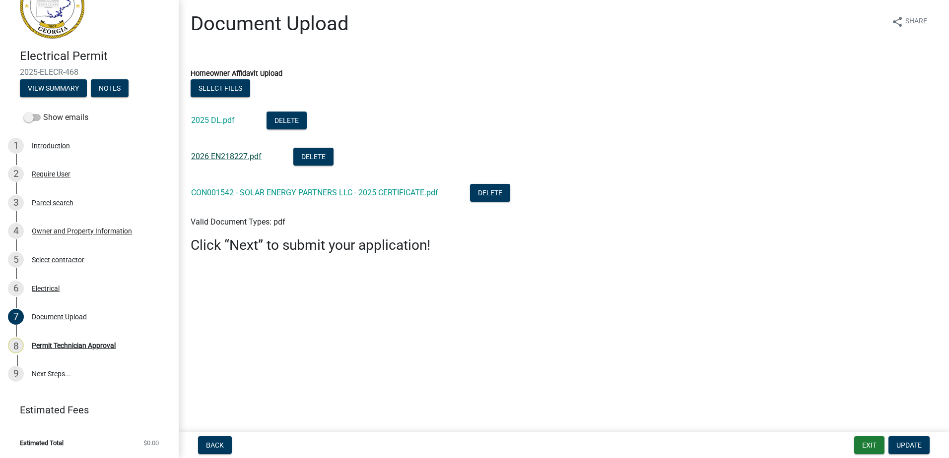
click at [217, 159] on link "2026 EN218227.pdf" at bounding box center [226, 156] width 70 height 9
click at [262, 191] on link "CON001542 - SOLAR ENERGY PARTNERS LLC - 2025 CERTIFICATE.pdf" at bounding box center [314, 192] width 247 height 9
click at [59, 229] on div "Owner and Property Information" at bounding box center [82, 231] width 100 height 7
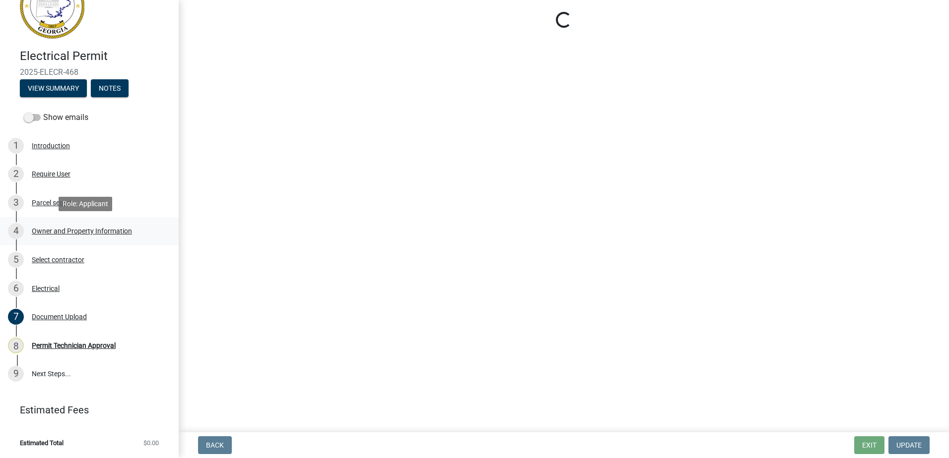
select select "0688c8c3-ca83-4764-a677-531fbc17e6cb"
select select "469c5908-2854-42d5-89ed-bee7fc26529e"
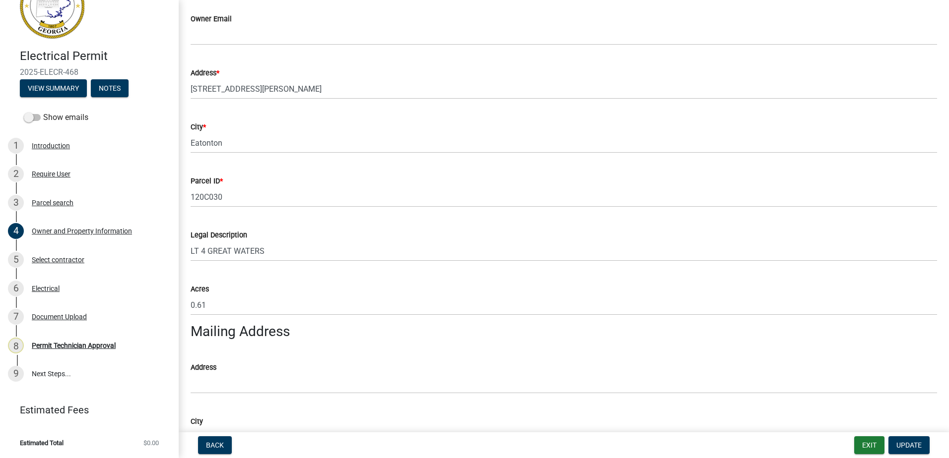
scroll to position [496, 0]
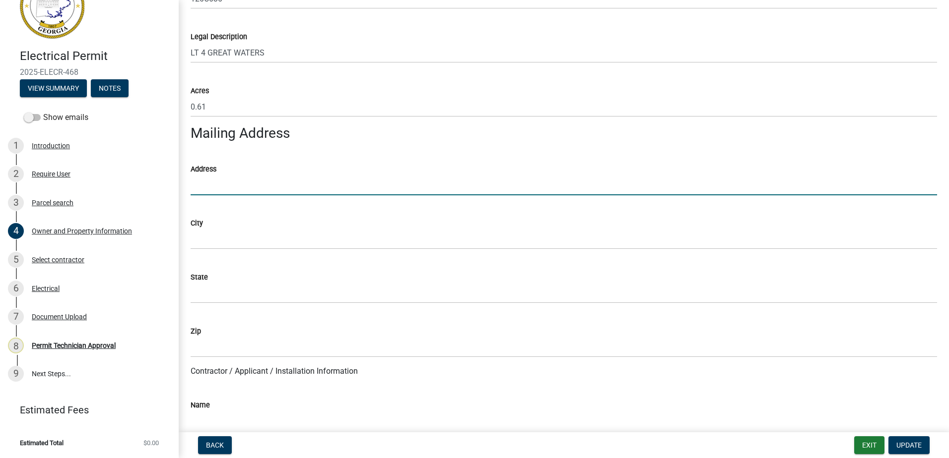
click at [213, 182] on input "Address" at bounding box center [564, 185] width 746 height 20
type input "2400 Herodian Way SE Ste 350"
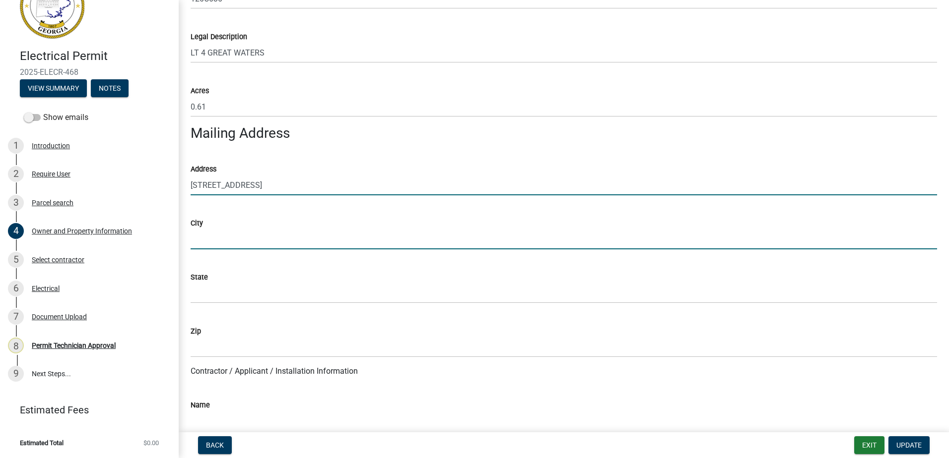
type input "Smyrna"
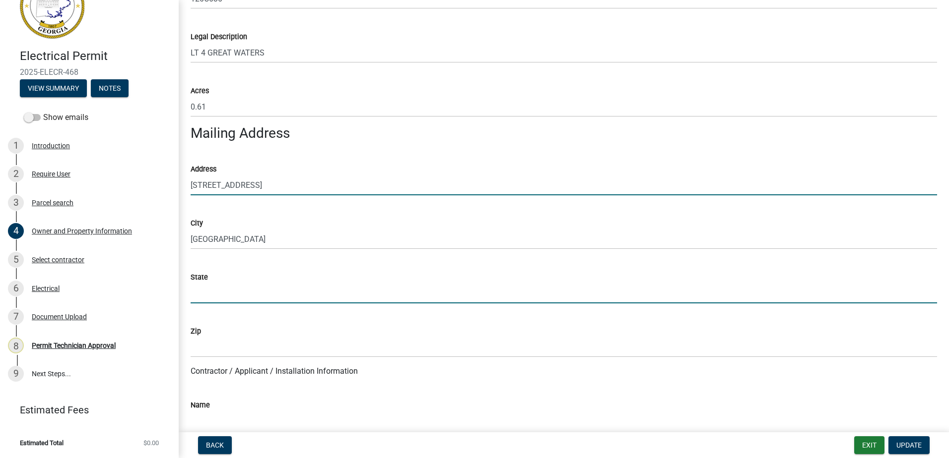
type input "GA"
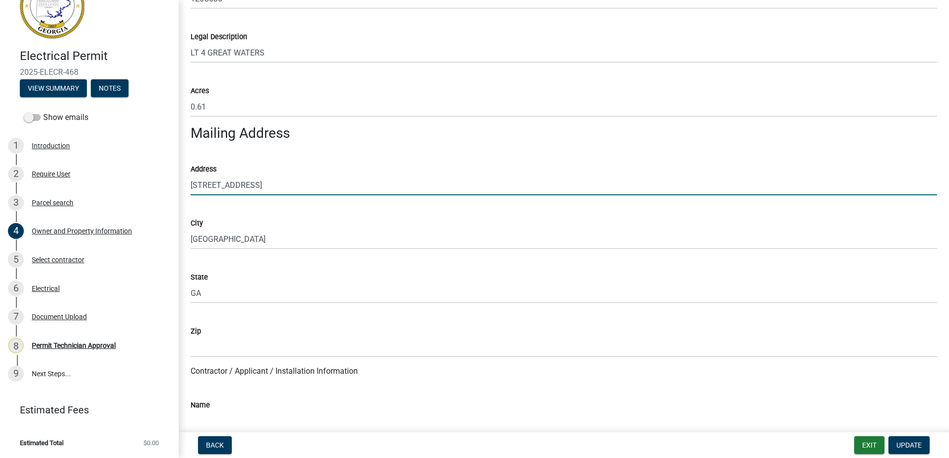
type input "31024"
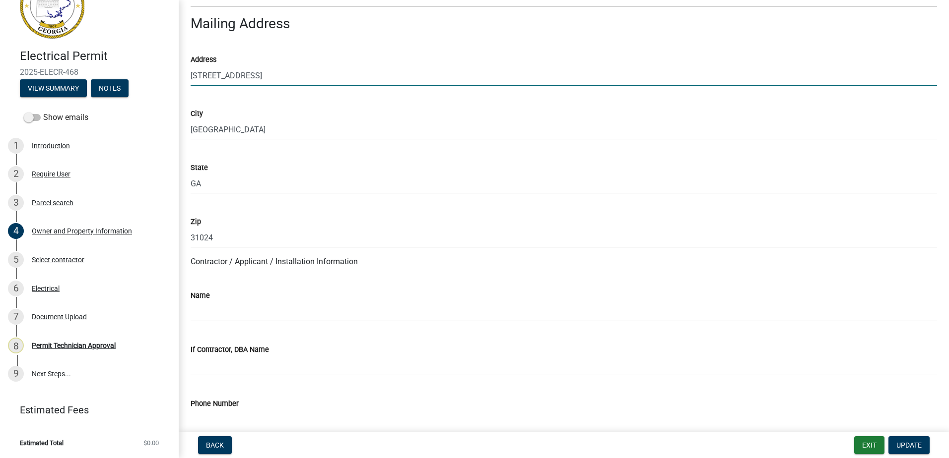
scroll to position [695, 0]
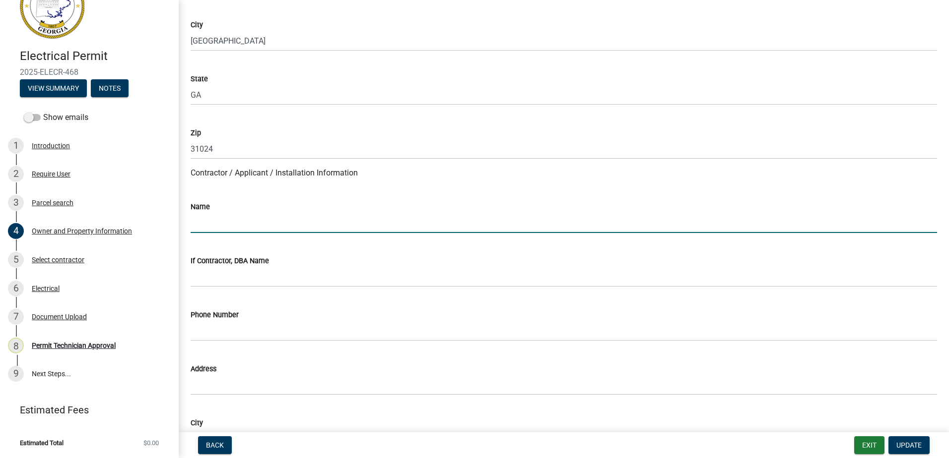
click at [213, 225] on input "Name" at bounding box center [564, 223] width 746 height 20
paste input "Ronnie Eugene Boswell, Jr"
click at [206, 218] on input "Ronnie Eugene Boswell, Jr" at bounding box center [564, 223] width 746 height 20
type input "Ronnie Eugene Boswell, Jr"
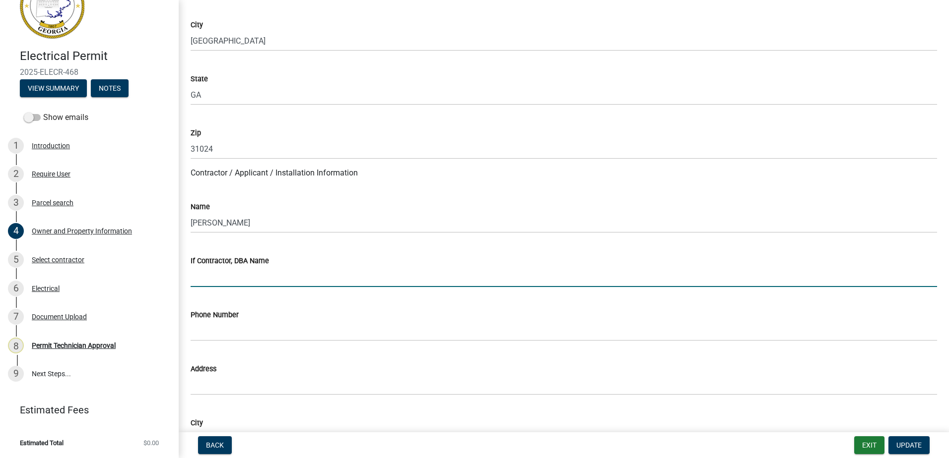
click at [220, 274] on input "If Contractor, DBA Name" at bounding box center [564, 277] width 746 height 20
type input "Solar Energy Partners LLC"
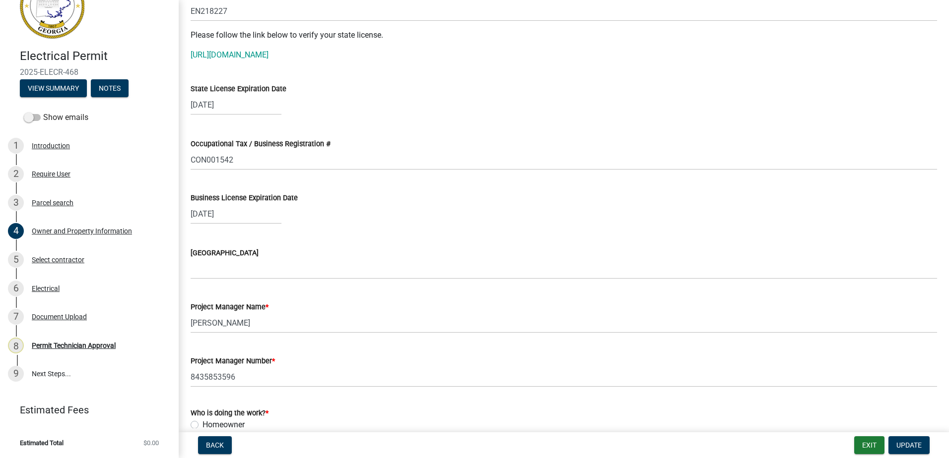
scroll to position [1340, 0]
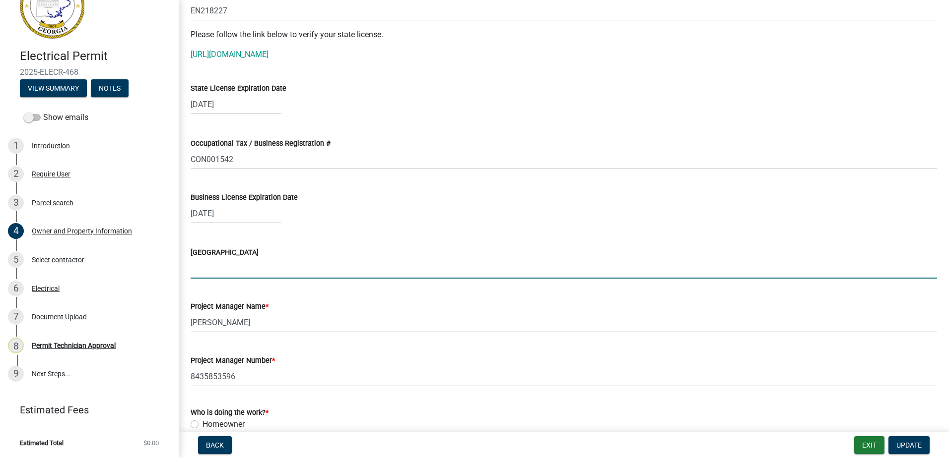
click at [235, 268] on input "Issuing County" at bounding box center [564, 268] width 746 height 20
type input "c"
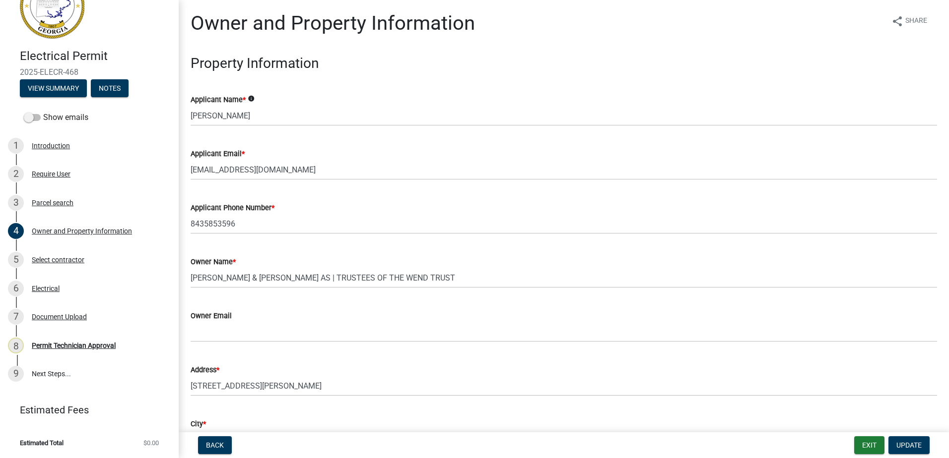
scroll to position [0, 0]
type input "Cobb"
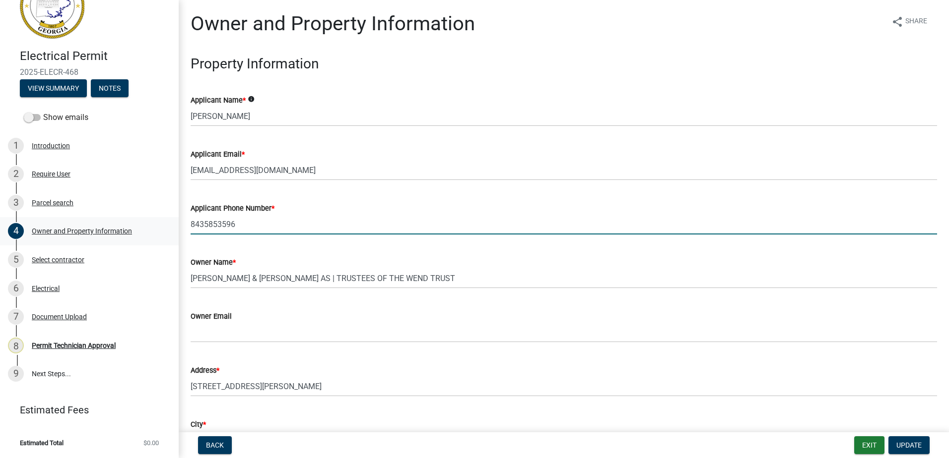
drag, startPoint x: 253, startPoint y: 229, endPoint x: 169, endPoint y: 235, distance: 84.6
click at [153, 238] on div "Electrical Permit 2025-ELECR-468 View Summary Notes Show emails 1 Introduction …" at bounding box center [474, 229] width 949 height 458
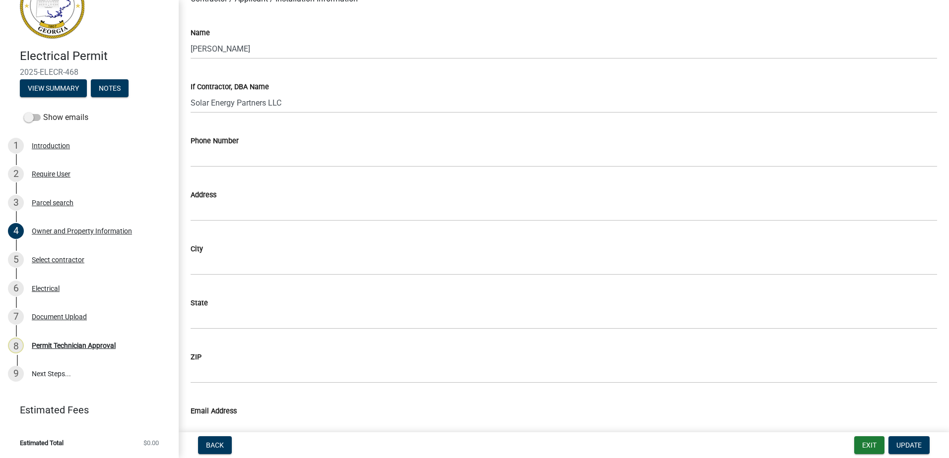
scroll to position [893, 0]
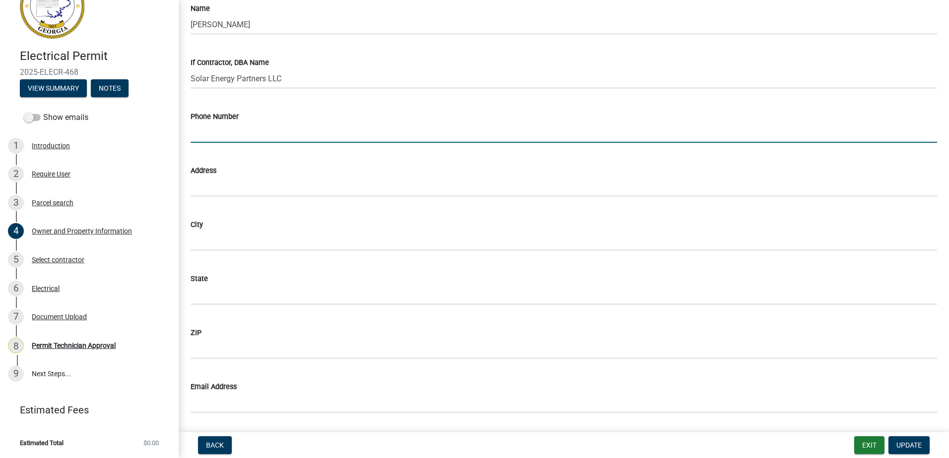
click at [224, 136] on input "Phone Number" at bounding box center [564, 133] width 746 height 20
paste input "8435853596"
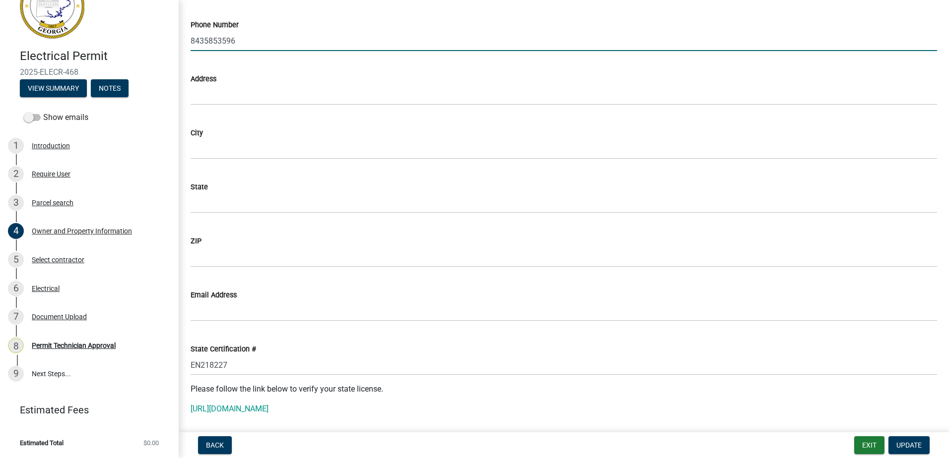
scroll to position [833, 0]
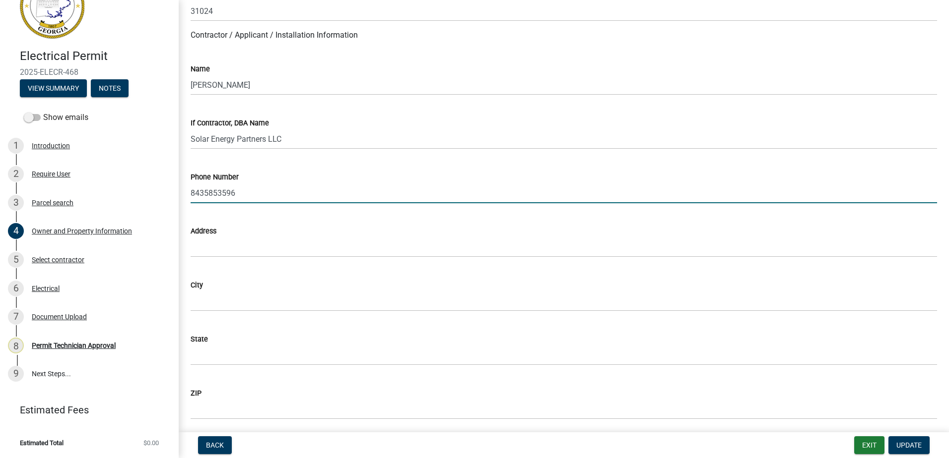
type input "8435853596"
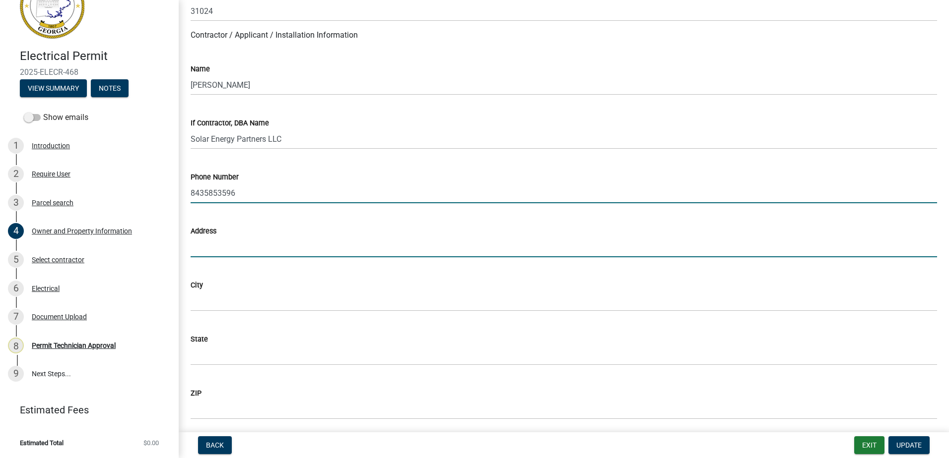
click at [221, 248] on input "Address" at bounding box center [564, 247] width 746 height 20
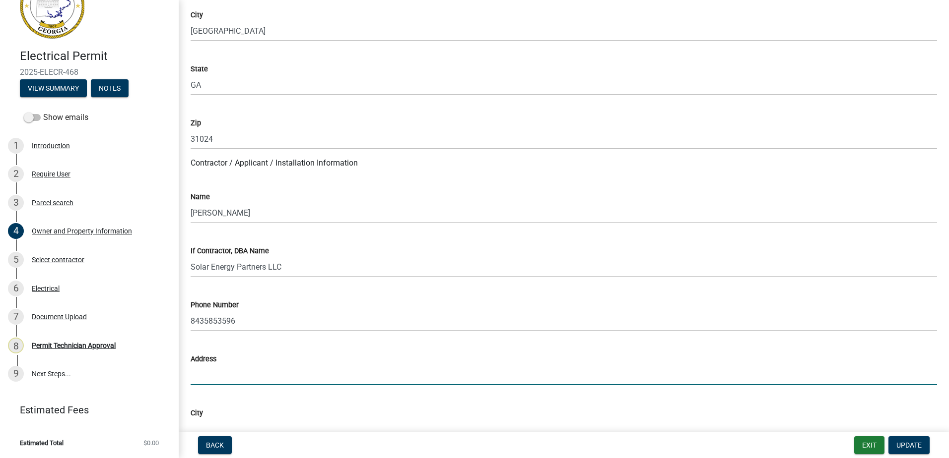
scroll to position [535, 0]
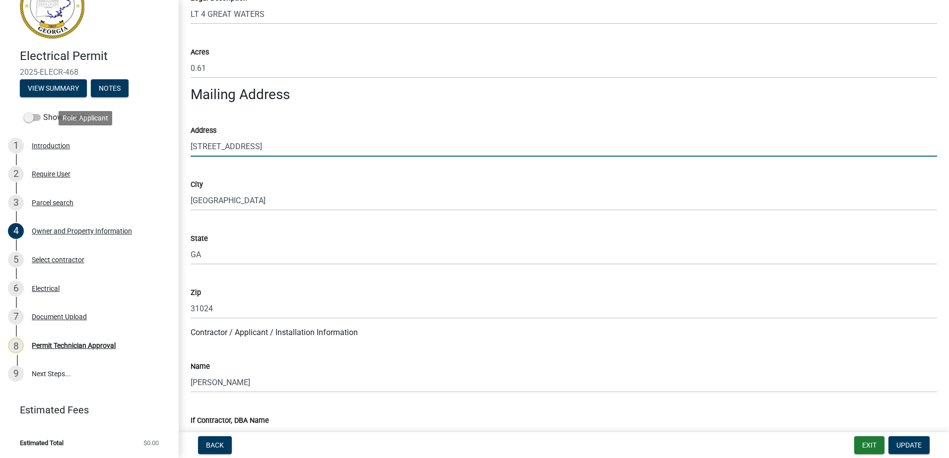
drag, startPoint x: 313, startPoint y: 152, endPoint x: 213, endPoint y: 153, distance: 99.7
click at [169, 152] on div "Electrical Permit 2025-ELECR-468 View Summary Notes Show emails 1 Introduction …" at bounding box center [474, 229] width 949 height 458
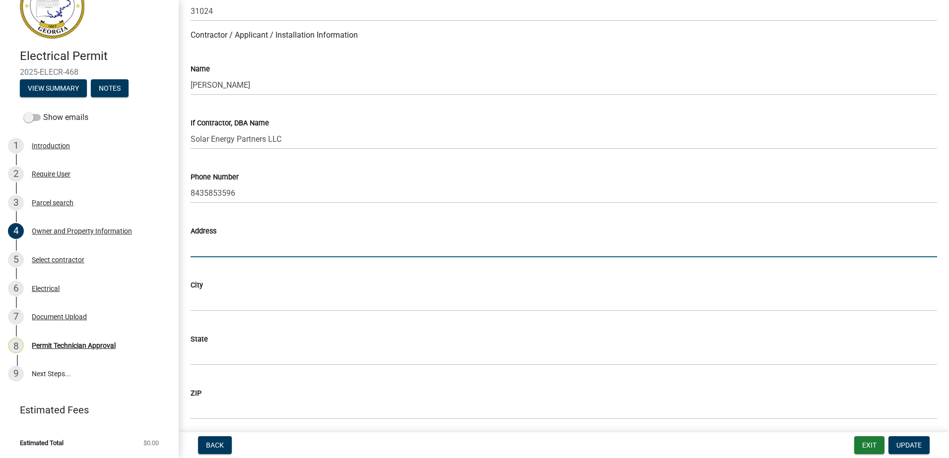
click at [210, 251] on input "Address" at bounding box center [564, 247] width 746 height 20
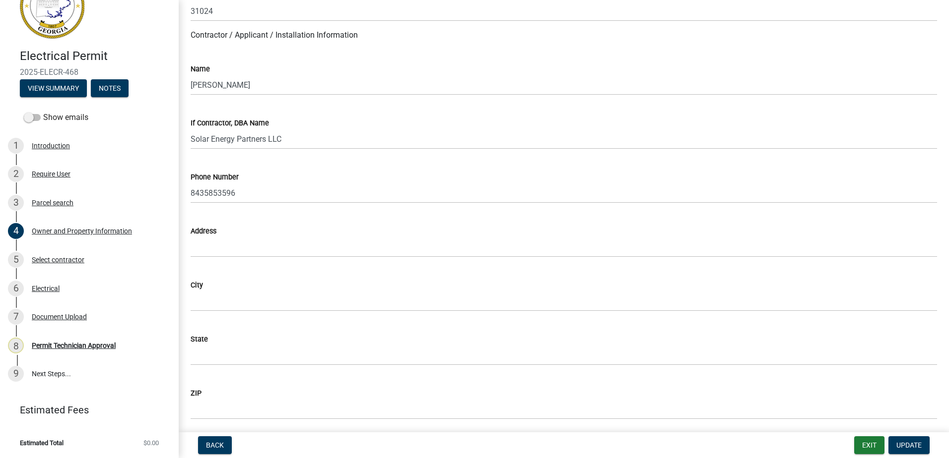
drag, startPoint x: 210, startPoint y: 252, endPoint x: 336, endPoint y: 217, distance: 131.3
click at [336, 217] on div "Address" at bounding box center [564, 234] width 746 height 46
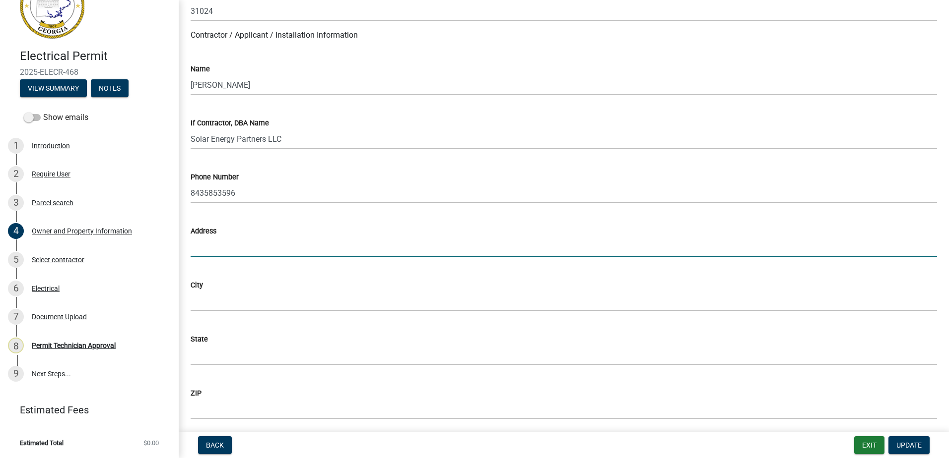
click at [196, 248] on input "Address" at bounding box center [564, 247] width 746 height 20
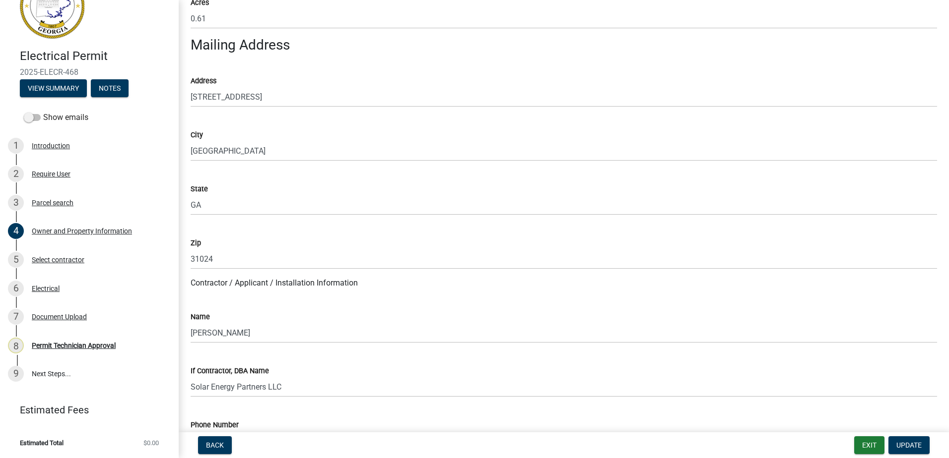
scroll to position [783, 0]
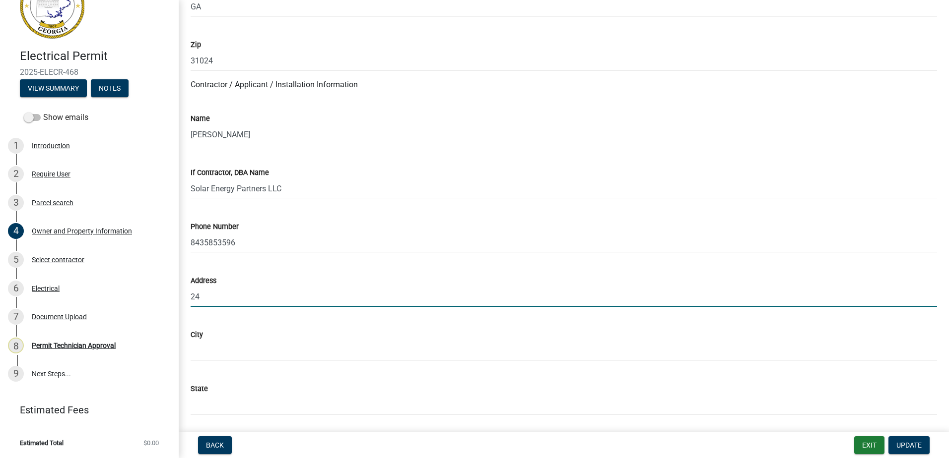
type input "2"
paste input "2400 Herodian Way SE Ste 350"
type input "2400 Herodian Way SE Ste 350"
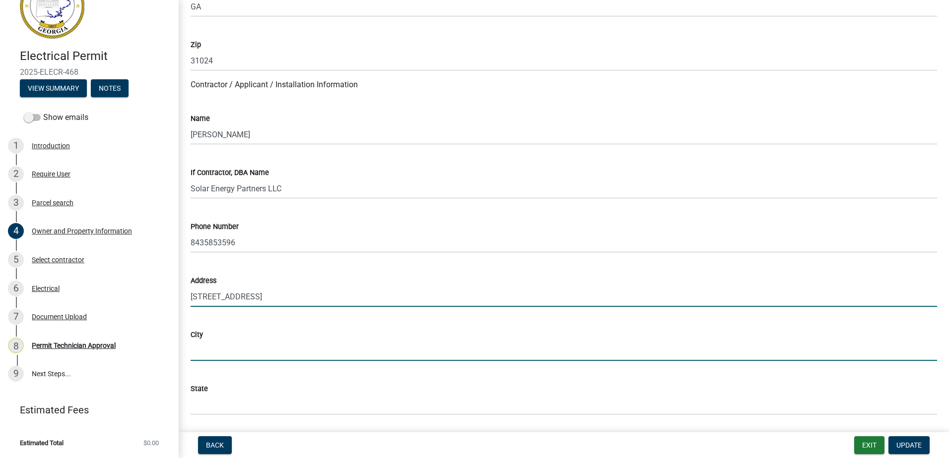
click at [205, 347] on input "City" at bounding box center [564, 351] width 746 height 20
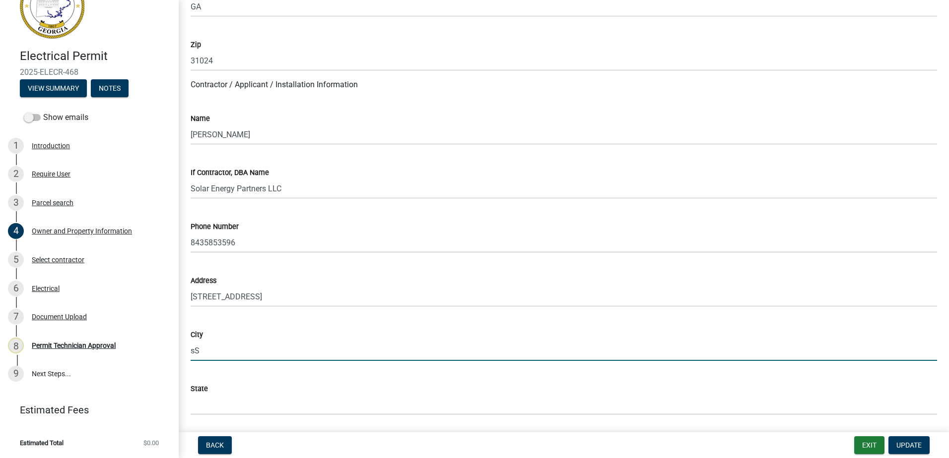
type input "s"
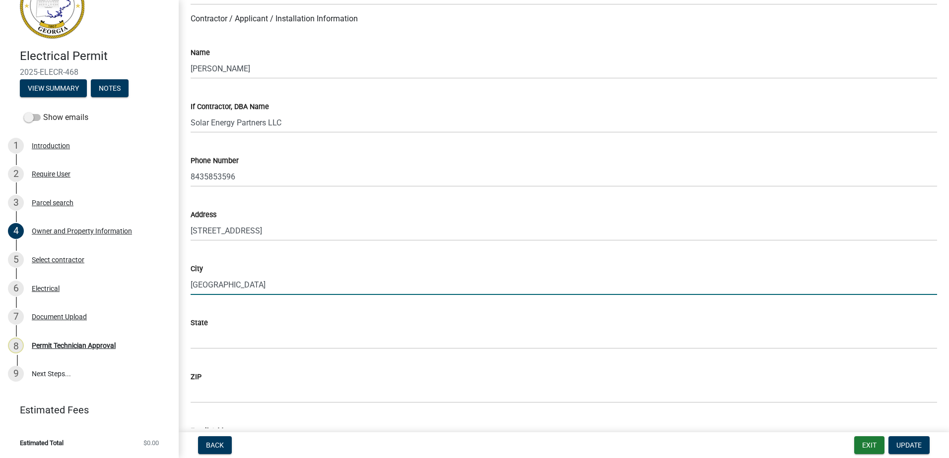
scroll to position [981, 0]
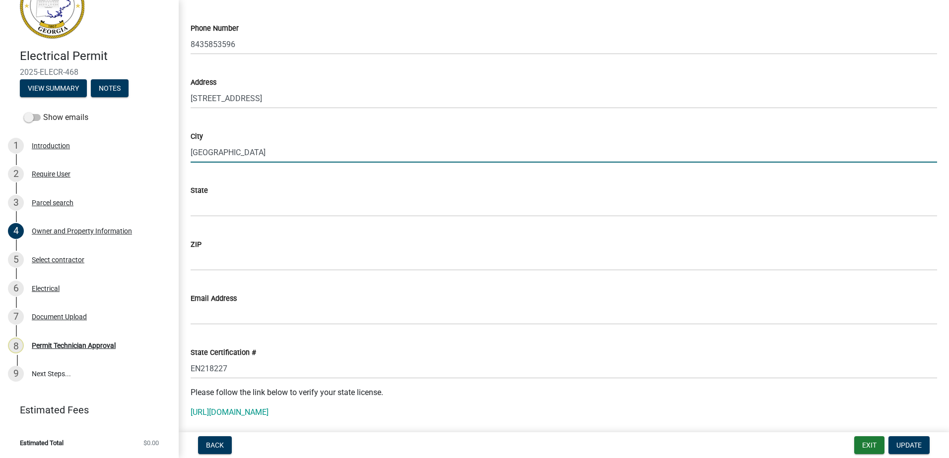
type input "Smyrna"
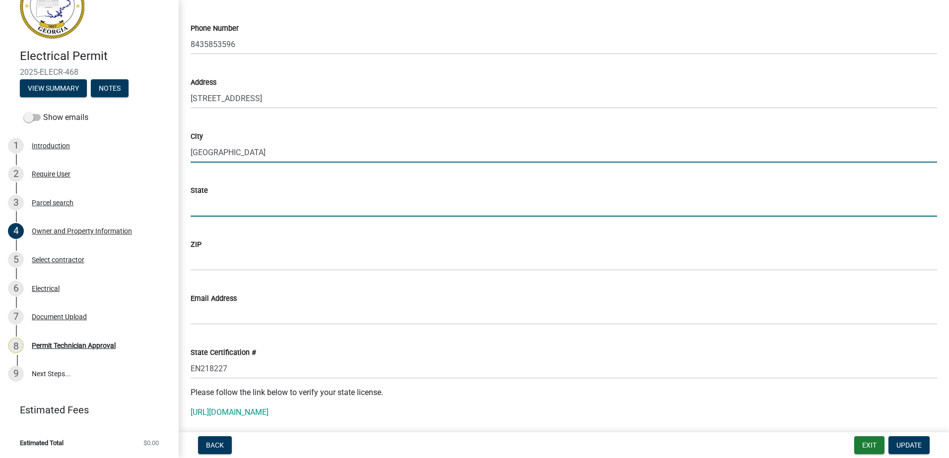
click at [214, 204] on input "State" at bounding box center [564, 206] width 746 height 20
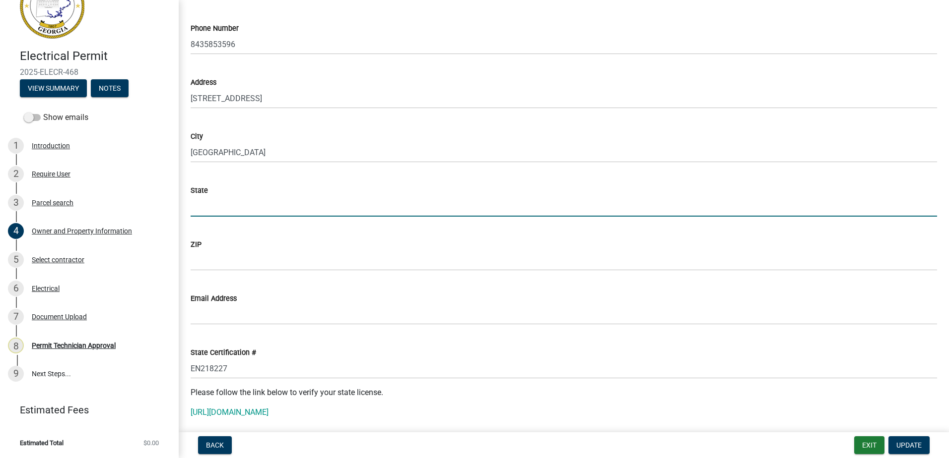
type input "Georgia"
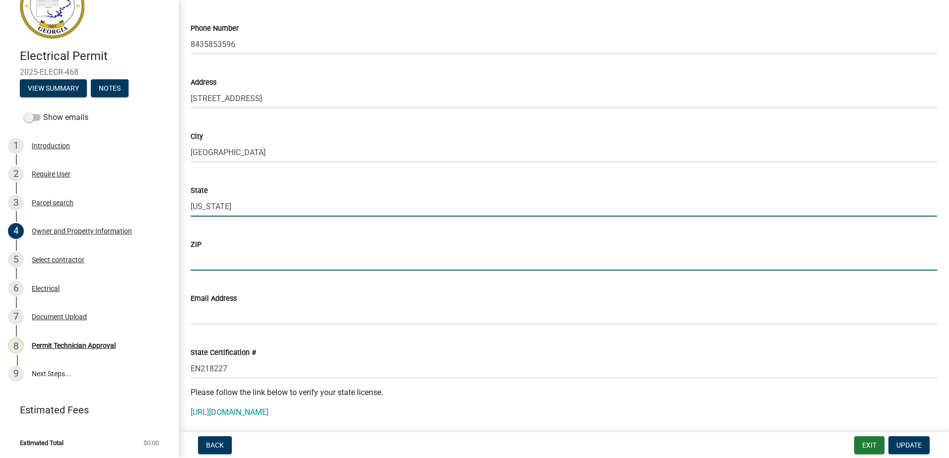
type input "31024"
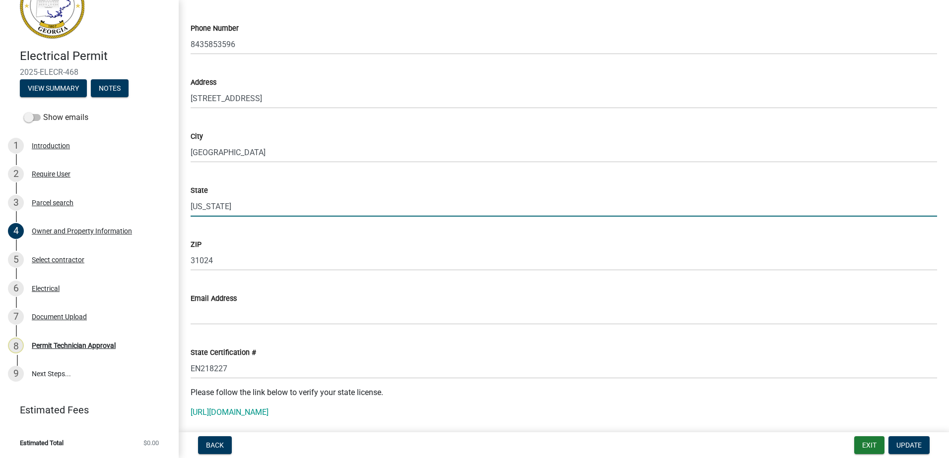
type input "GA"
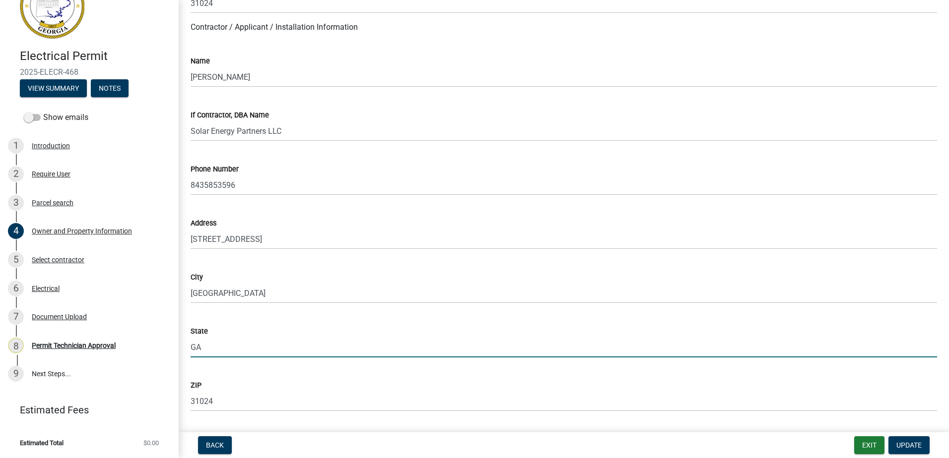
scroll to position [893, 0]
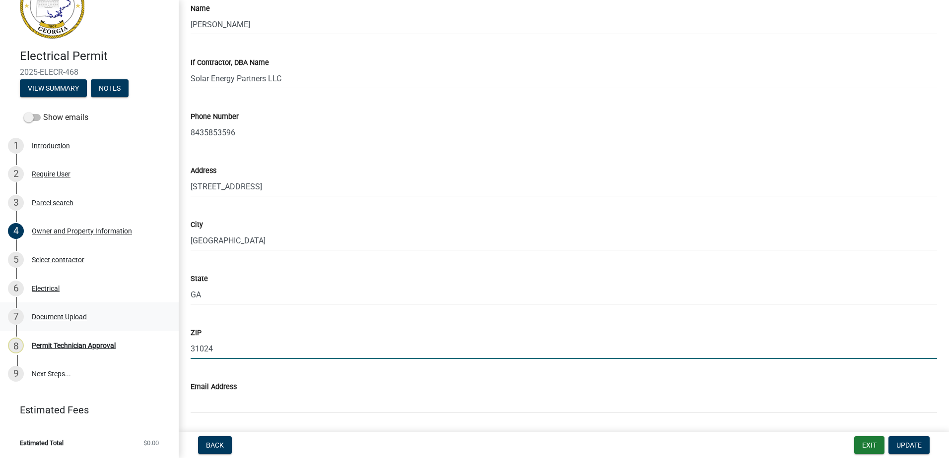
drag, startPoint x: 221, startPoint y: 351, endPoint x: 130, endPoint y: 320, distance: 95.4
click at [150, 338] on div "Electrical Permit 2025-ELECR-468 View Summary Notes Show emails 1 Introduction …" at bounding box center [474, 229] width 949 height 458
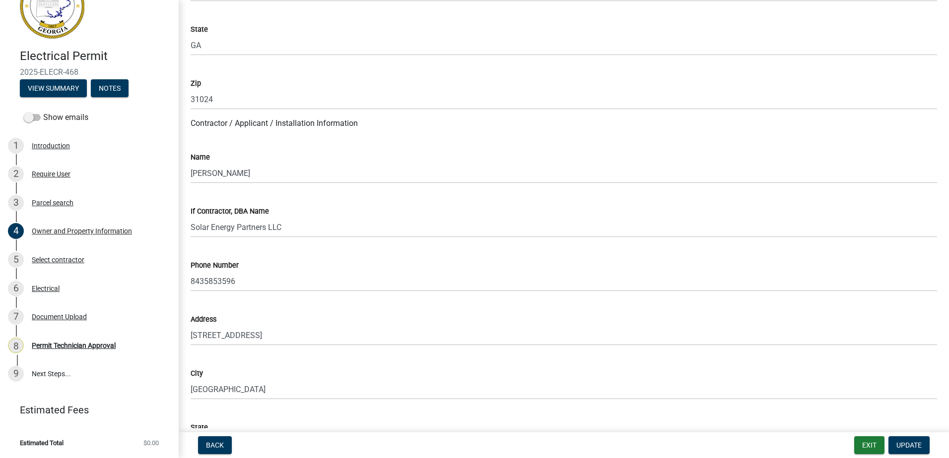
scroll to position [695, 0]
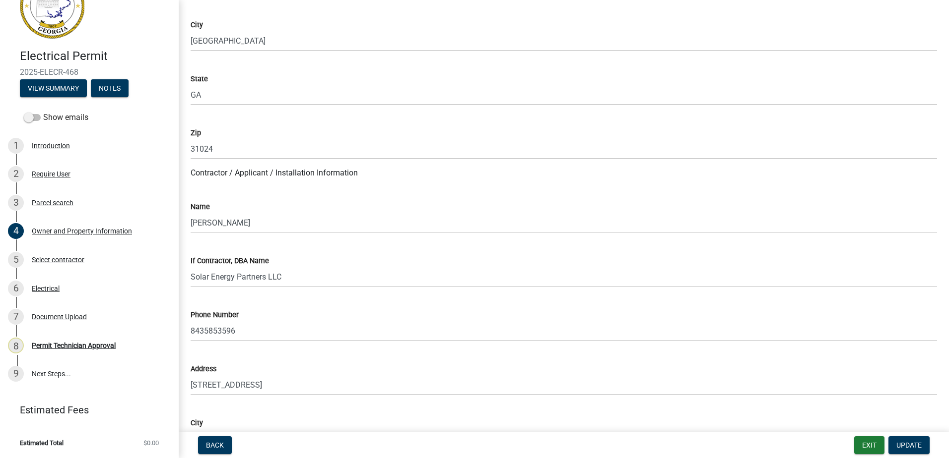
type input "30080"
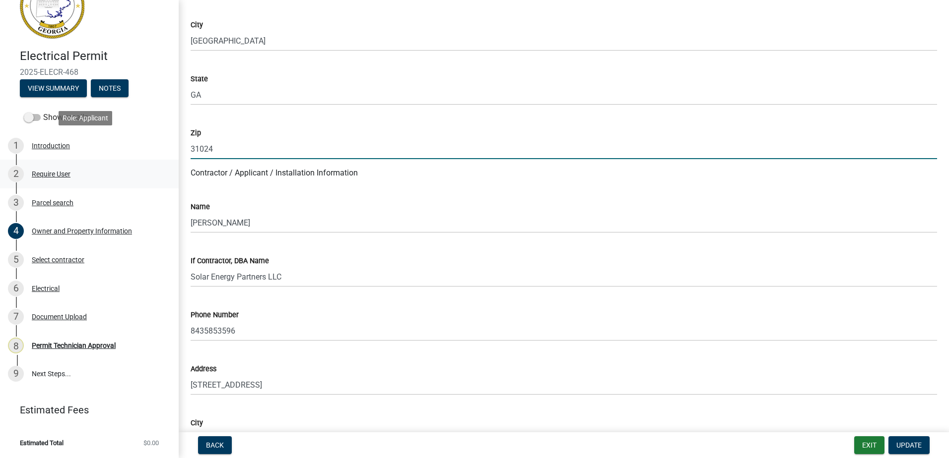
drag, startPoint x: 222, startPoint y: 142, endPoint x: 67, endPoint y: 188, distance: 161.5
click at [80, 168] on div "Electrical Permit 2025-ELECR-468 View Summary Notes Show emails 1 Introduction …" at bounding box center [474, 229] width 949 height 458
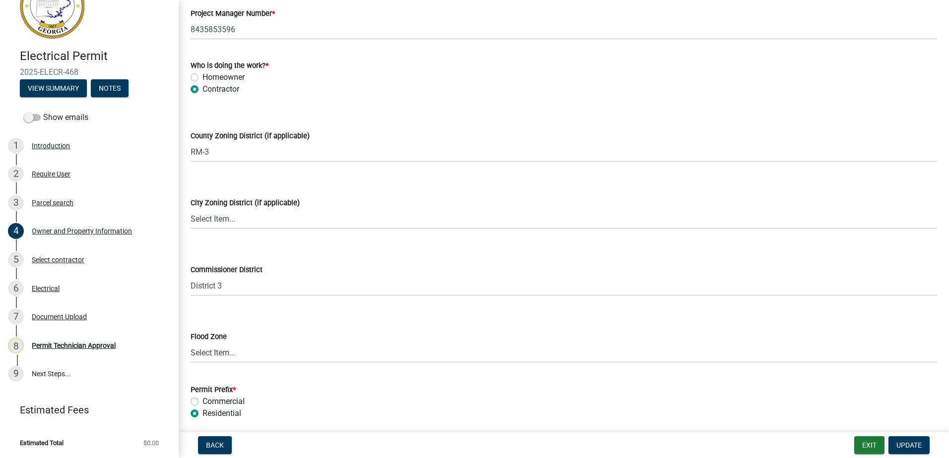
scroll to position [1726, 0]
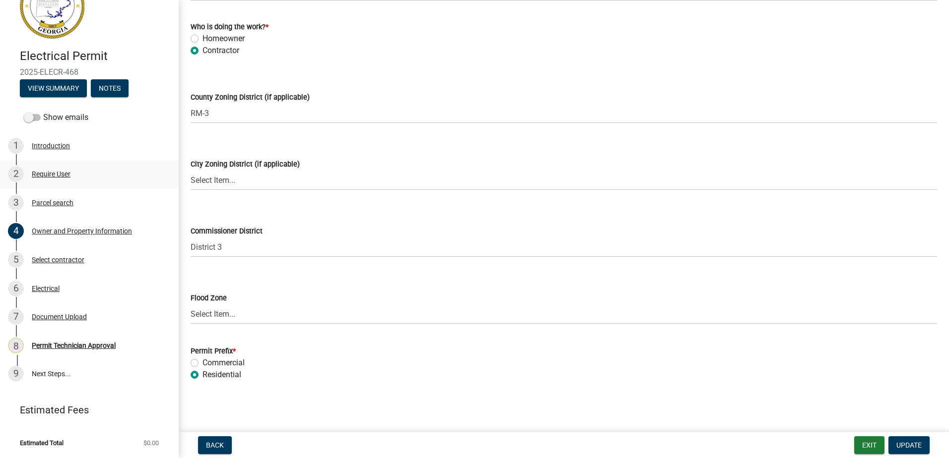
type input "30080"
click at [225, 186] on select "Select Item... A-1 A-2 R-1 R-2 R-3 R-4 MHP C-1 C-2 I-1 I-2 DB FH H-P N/A" at bounding box center [564, 180] width 746 height 20
click at [191, 170] on select "Select Item... A-1 A-2 R-1 R-2 R-3 R-4 MHP C-1 C-2 I-1 I-2 DB FH H-P N/A" at bounding box center [564, 180] width 746 height 20
select select "83394b22-4a11-496c-8e5c-75ade2e72faf"
click at [922, 444] on button "Update" at bounding box center [908, 446] width 41 height 18
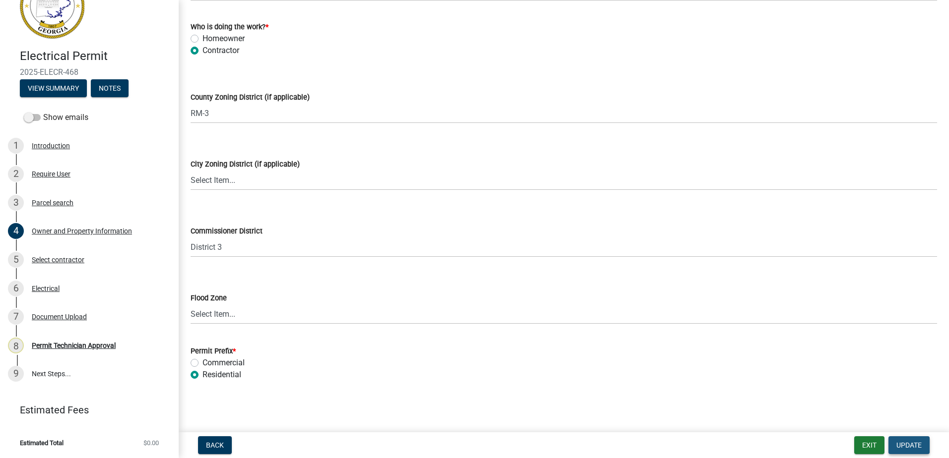
scroll to position [0, 0]
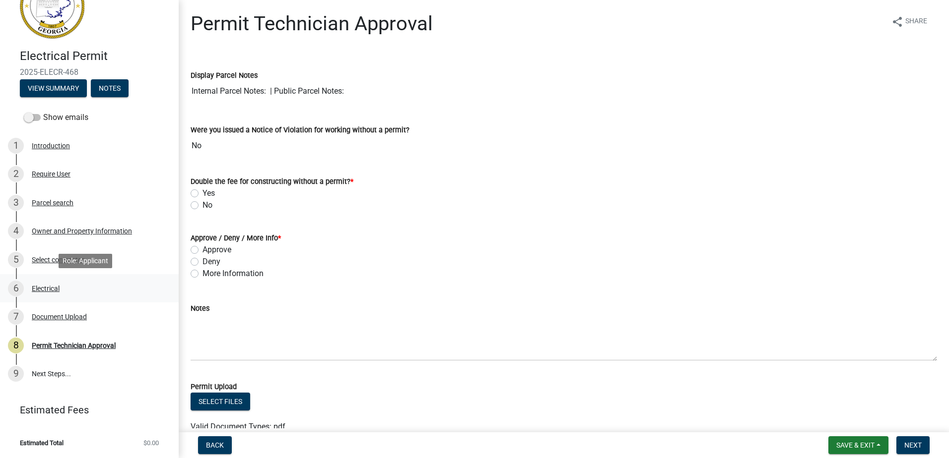
click at [41, 283] on div "6 Electrical" at bounding box center [85, 289] width 155 height 16
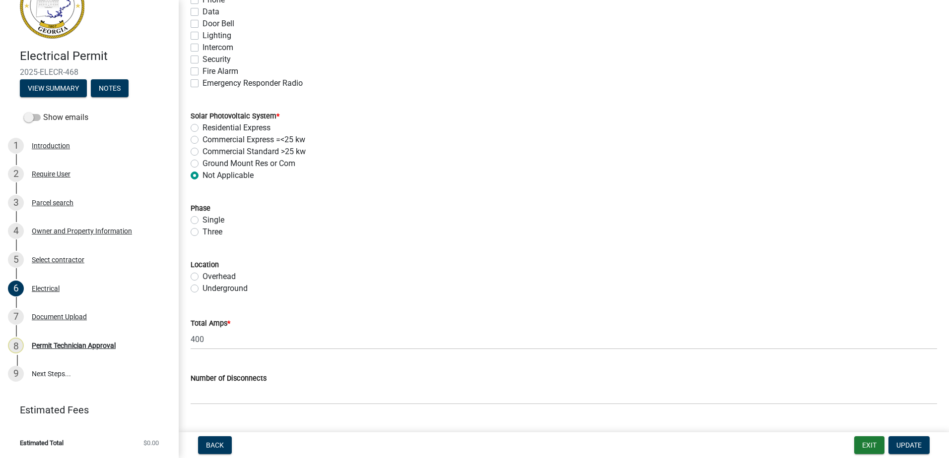
scroll to position [938, 0]
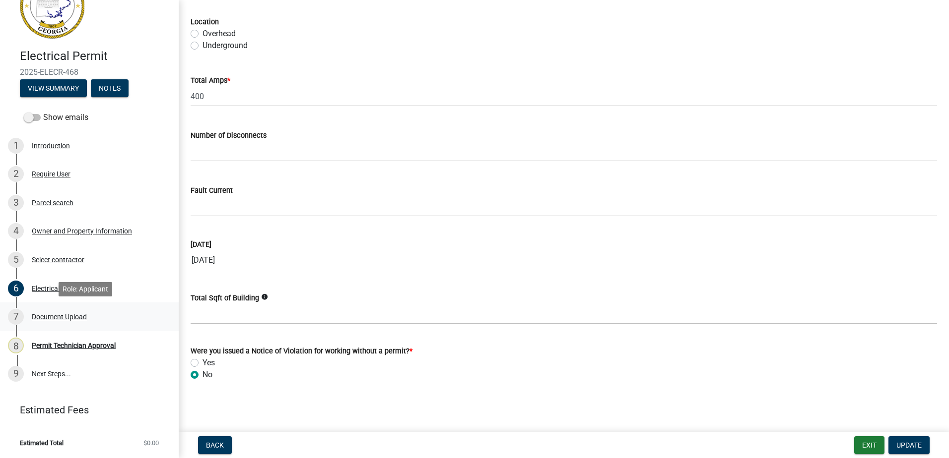
click at [53, 318] on div "Document Upload" at bounding box center [59, 317] width 55 height 7
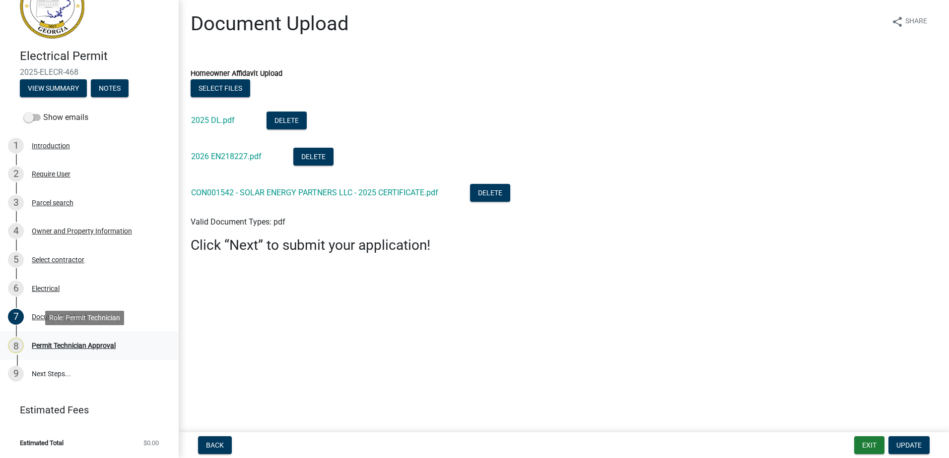
click at [57, 343] on div "Permit Technician Approval" at bounding box center [74, 345] width 84 height 7
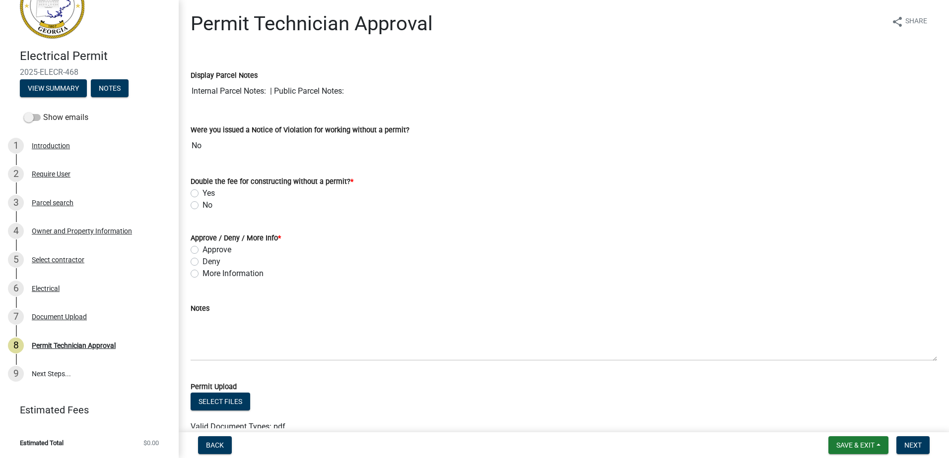
click at [193, 213] on wm-data-entity-input "Double the fee for constructing without a permit? * Yes No" at bounding box center [564, 192] width 746 height 57
click at [198, 204] on div "No" at bounding box center [564, 205] width 746 height 12
click at [202, 205] on label "No" at bounding box center [207, 205] width 10 height 12
click at [202, 205] on input "No" at bounding box center [205, 202] width 6 height 6
radio input "true"
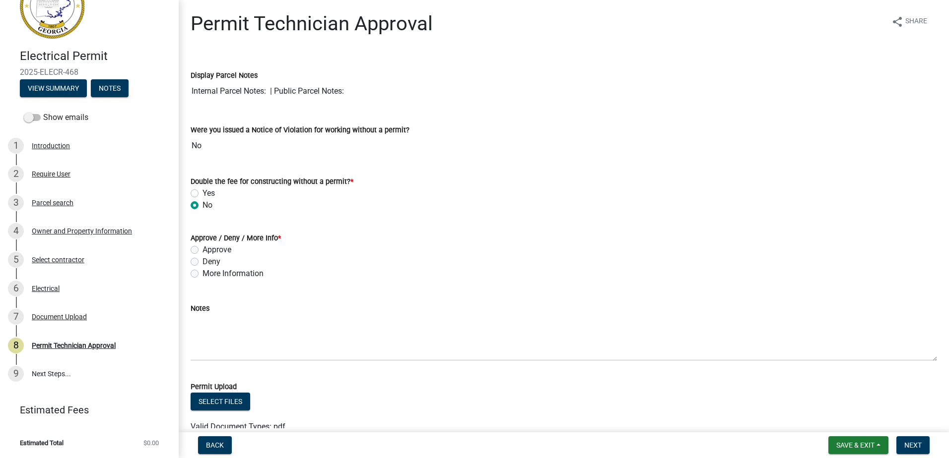
click at [192, 256] on div "Approve" at bounding box center [564, 250] width 746 height 12
click at [196, 245] on div "Approve" at bounding box center [564, 250] width 746 height 12
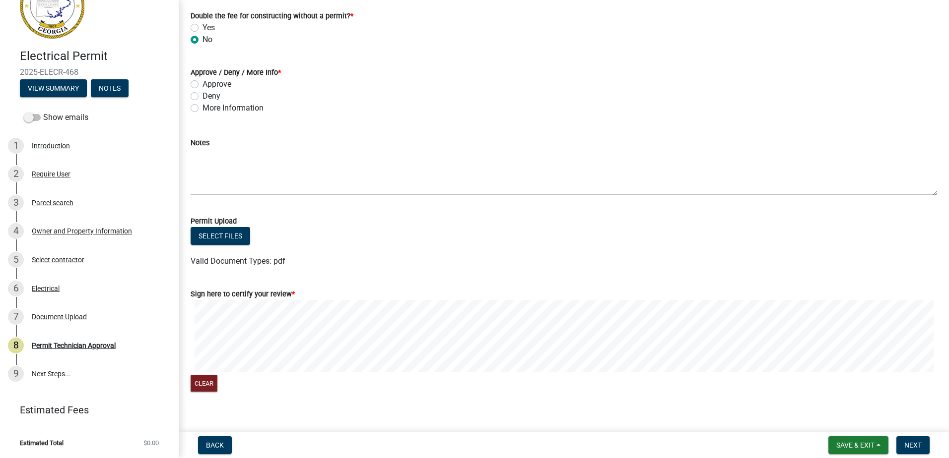
scroll to position [179, 0]
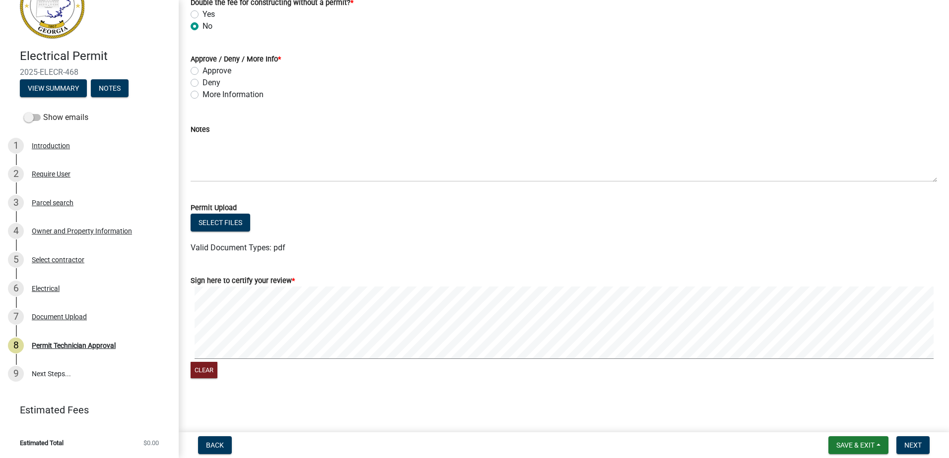
click at [202, 68] on label "Approve" at bounding box center [216, 71] width 29 height 12
click at [202, 68] on input "Approve" at bounding box center [205, 68] width 6 height 6
radio input "true"
click at [238, 368] on div "Clear" at bounding box center [564, 334] width 746 height 94
click at [912, 442] on span "Next" at bounding box center [912, 446] width 17 height 8
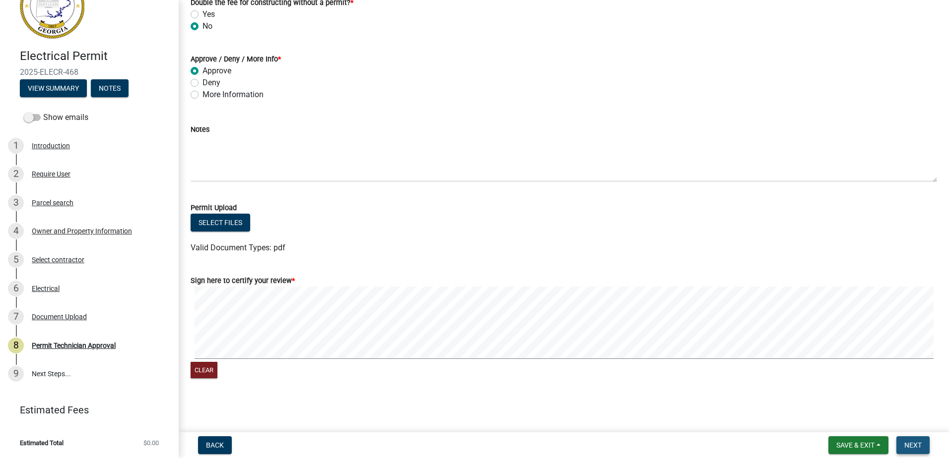
scroll to position [0, 0]
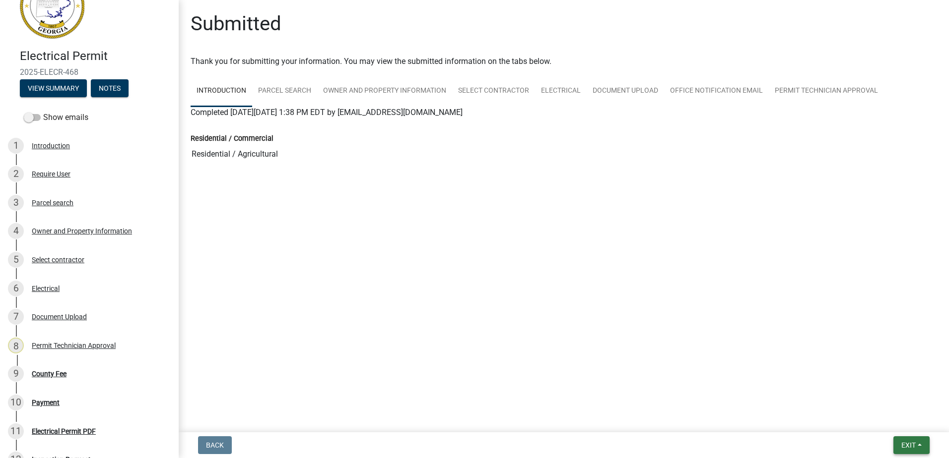
drag, startPoint x: 907, startPoint y: 448, endPoint x: 902, endPoint y: 436, distance: 14.0
click at [907, 448] on span "Exit" at bounding box center [908, 446] width 14 height 8
click at [882, 423] on button "Save & Exit" at bounding box center [889, 420] width 79 height 24
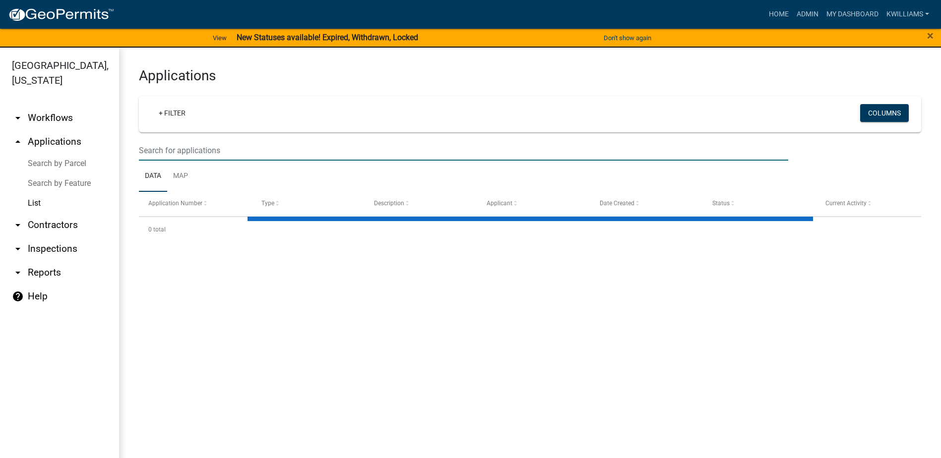
click at [208, 149] on input "text" at bounding box center [463, 150] width 649 height 20
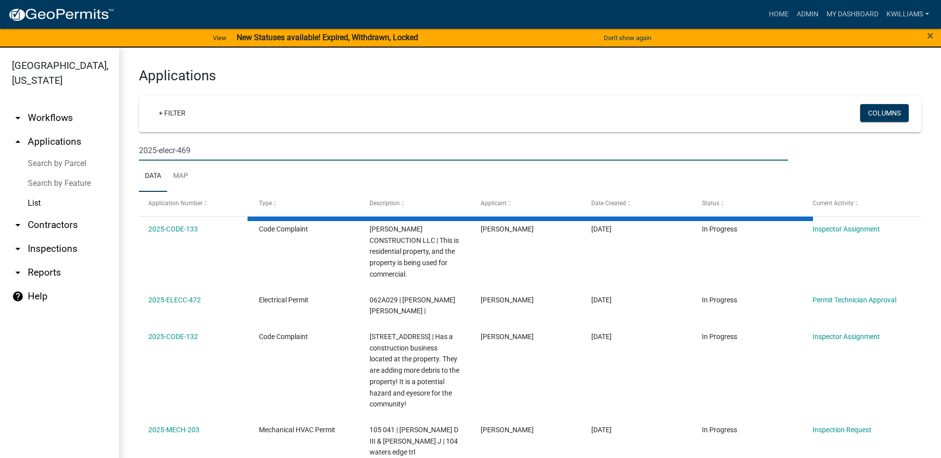
type input "2025-elecr-469"
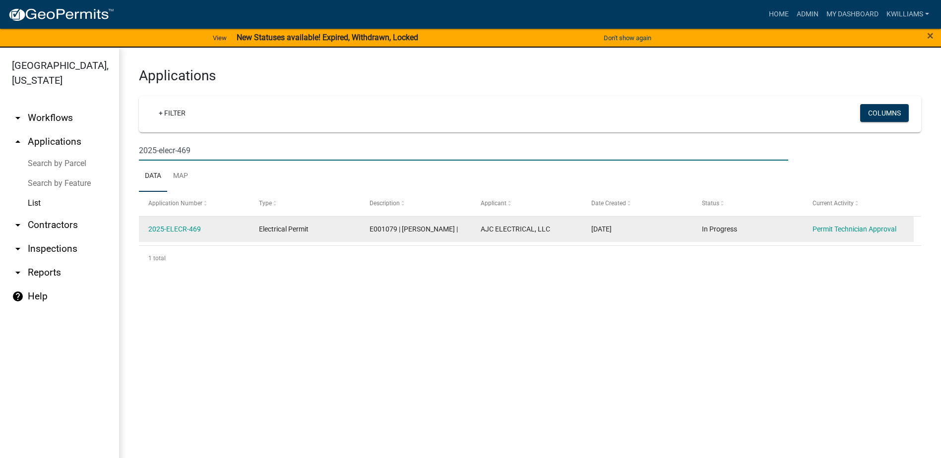
click at [177, 223] on datatable-body-cell "2025-ELECR-469" at bounding box center [194, 230] width 111 height 26
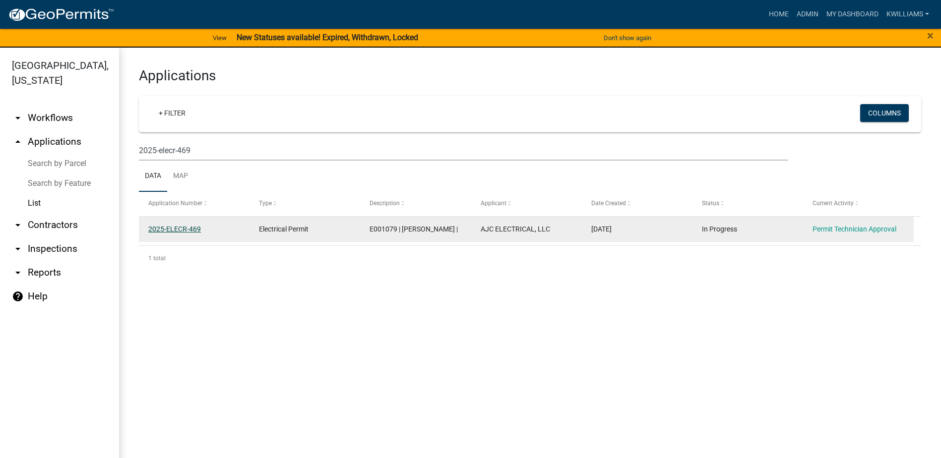
click at [177, 228] on link "2025-ELECR-469" at bounding box center [174, 229] width 53 height 8
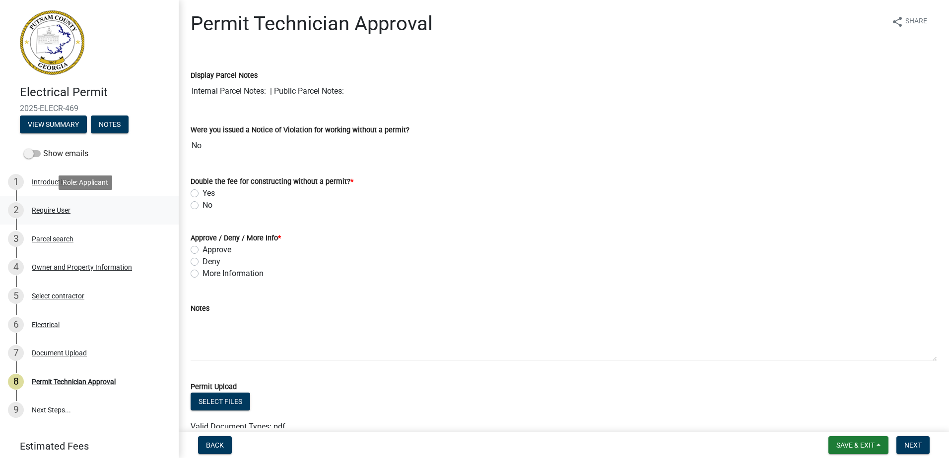
click at [65, 213] on div "Require User" at bounding box center [51, 210] width 39 height 7
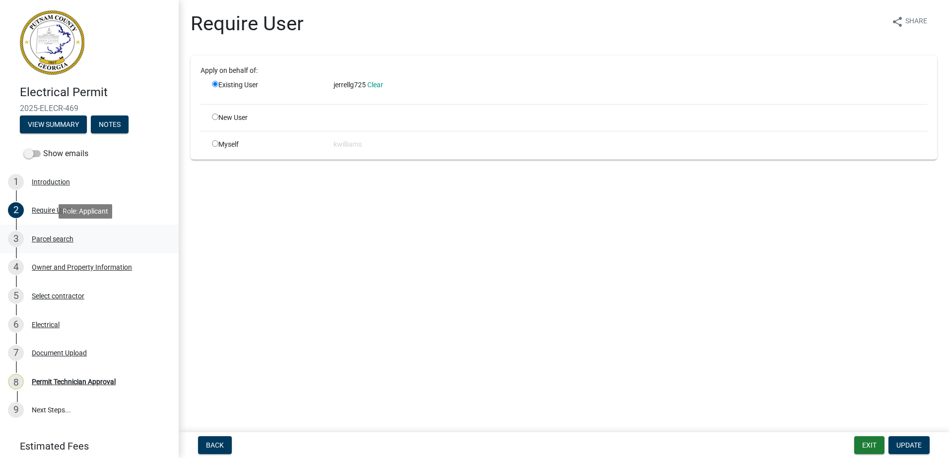
click at [72, 233] on div "3 Parcel search" at bounding box center [85, 239] width 155 height 16
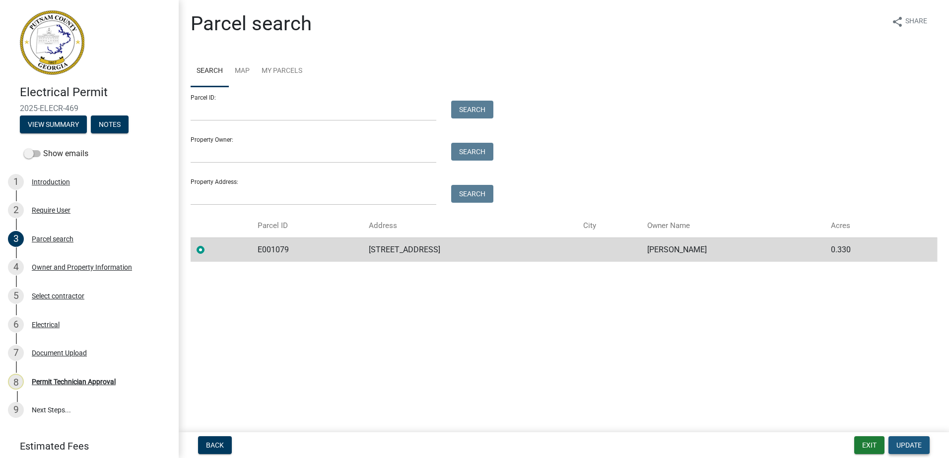
click at [911, 448] on span "Update" at bounding box center [908, 446] width 25 height 8
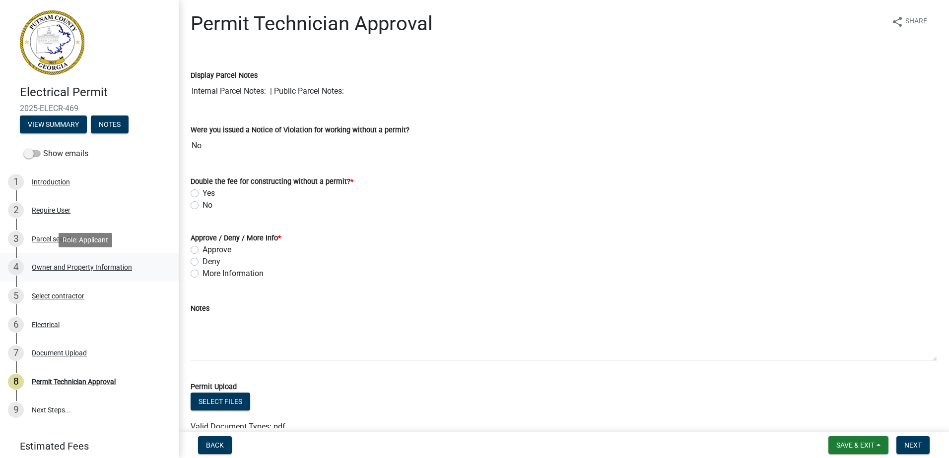
click at [85, 269] on div "Owner and Property Information" at bounding box center [82, 267] width 100 height 7
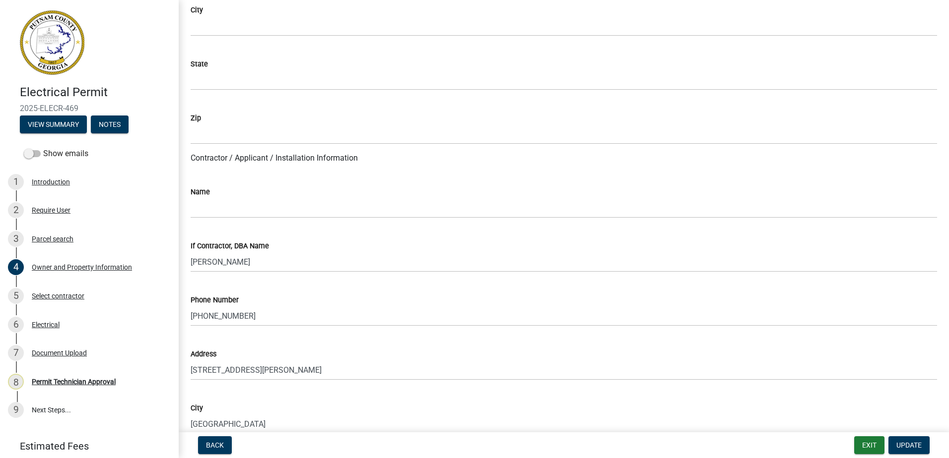
scroll to position [695, 0]
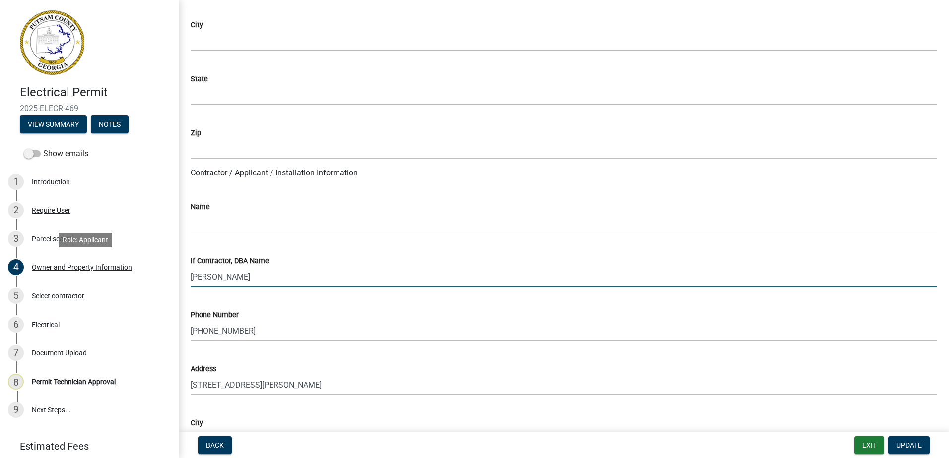
drag, startPoint x: 255, startPoint y: 281, endPoint x: 233, endPoint y: 283, distance: 21.9
click at [172, 267] on div "Electrical Permit 2025-ELECR-469 View Summary Notes Show emails 1 Introduction …" at bounding box center [474, 229] width 949 height 458
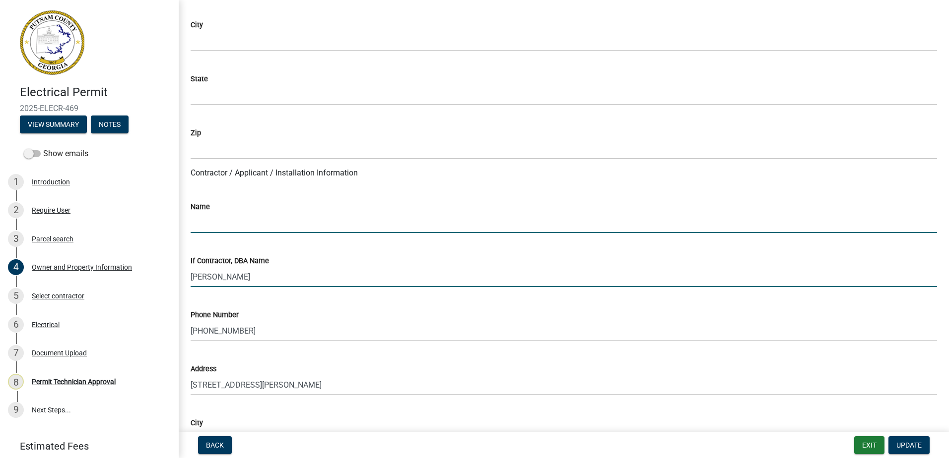
click at [203, 229] on input "Name" at bounding box center [564, 223] width 746 height 20
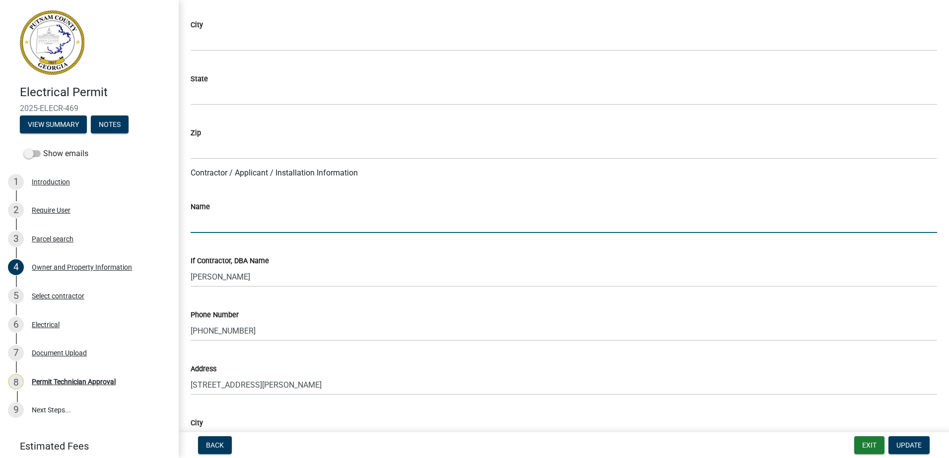
paste input "CHARLES AARON"
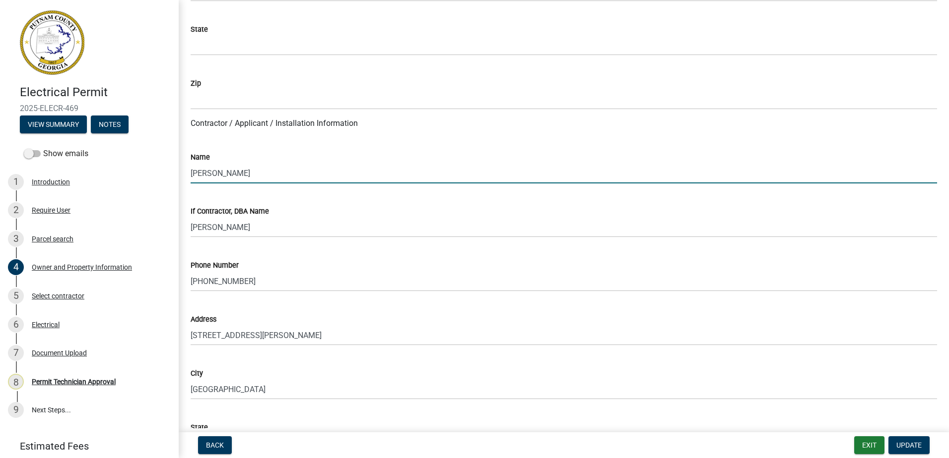
scroll to position [843, 0]
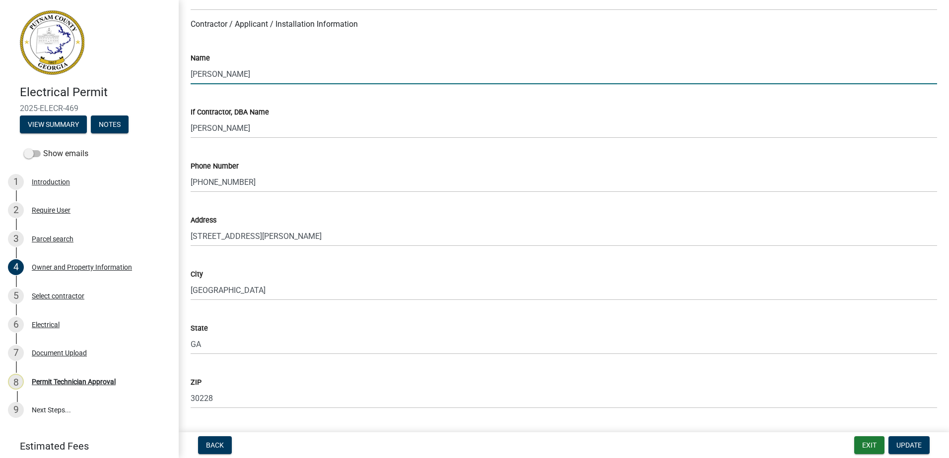
type input "CHARLES AARON"
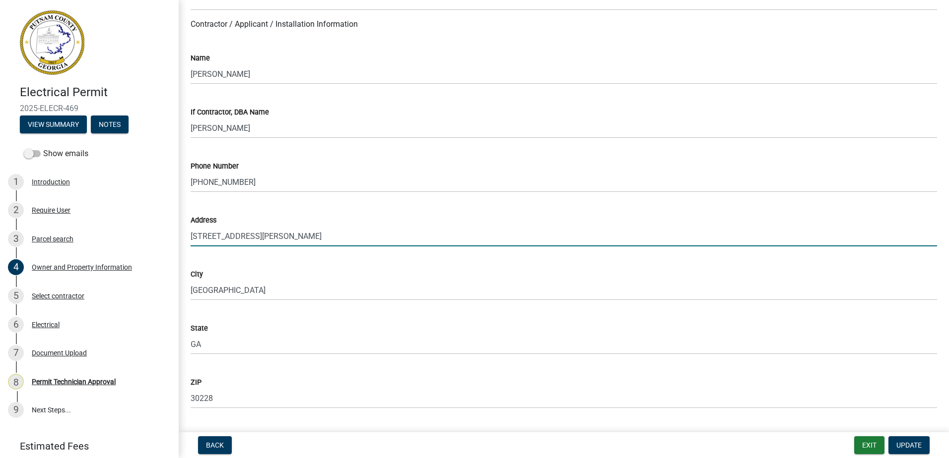
drag, startPoint x: 292, startPoint y: 236, endPoint x: 220, endPoint y: 236, distance: 71.9
click at [178, 229] on div "Electrical Permit 2025-ELECR-469 View Summary Notes Show emails 1 Introduction …" at bounding box center [474, 229] width 949 height 458
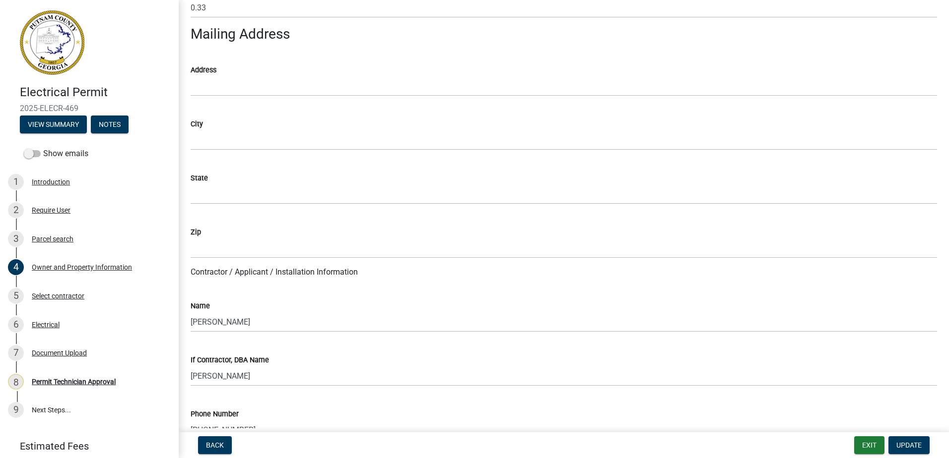
scroll to position [447, 0]
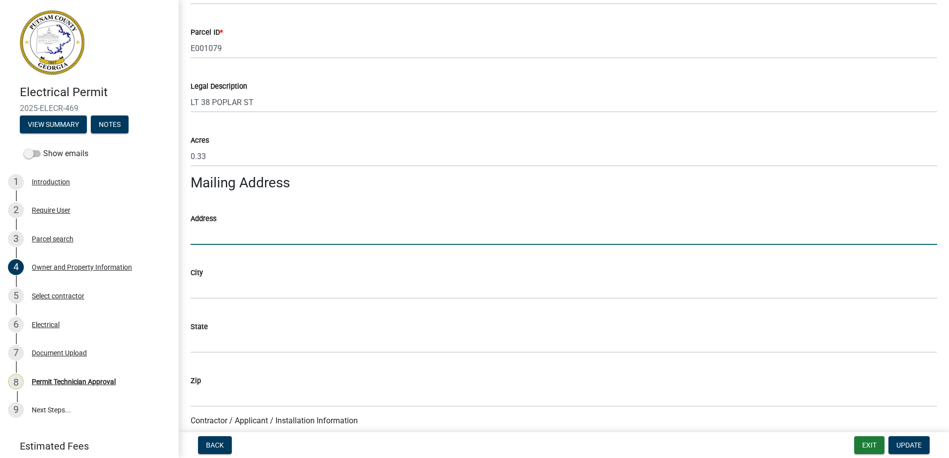
paste input "580 ROCKEY CREEK ROAD"
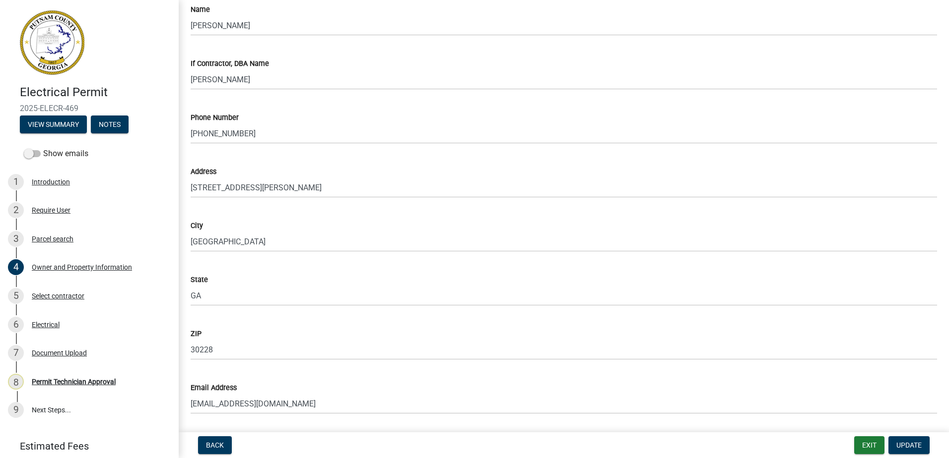
scroll to position [893, 0]
type input "580 ROCKEY CREEK ROAD"
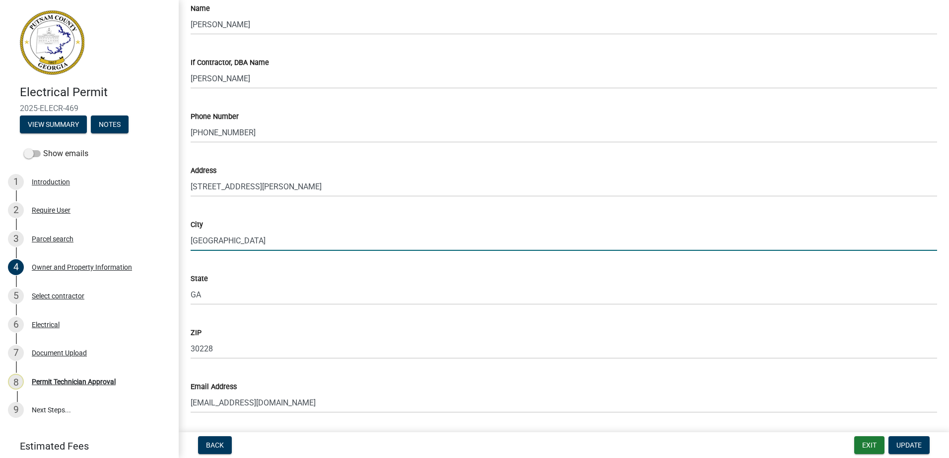
drag, startPoint x: 241, startPoint y: 242, endPoint x: 233, endPoint y: 248, distance: 9.5
click at [233, 248] on input "HAMPTON" at bounding box center [564, 241] width 746 height 20
drag, startPoint x: 242, startPoint y: 241, endPoint x: 202, endPoint y: 240, distance: 39.7
click at [184, 242] on div "City HAMPTON" at bounding box center [563, 228] width 761 height 46
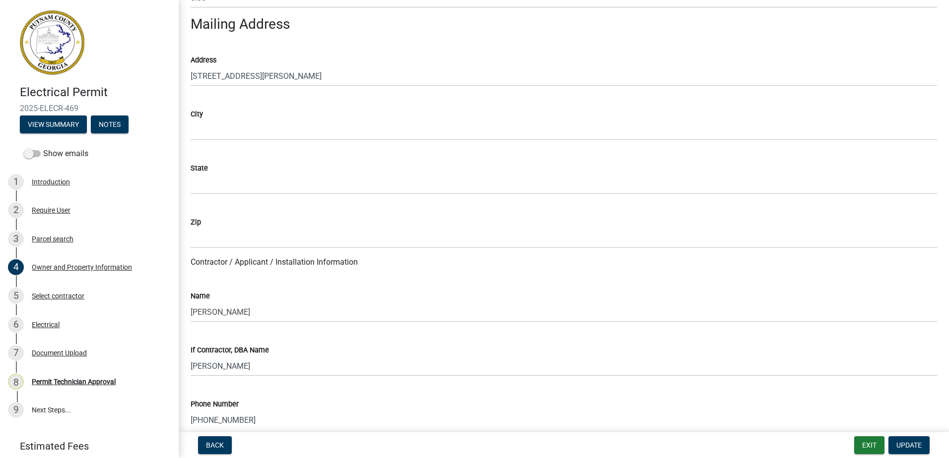
scroll to position [496, 0]
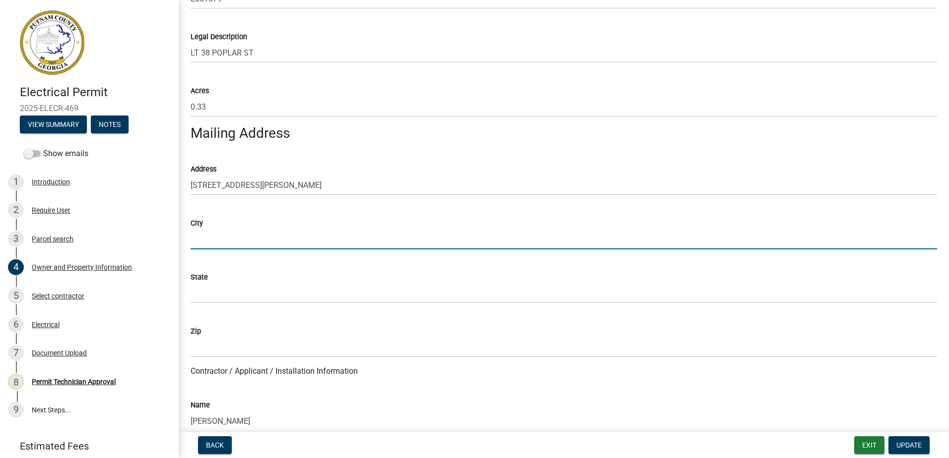
paste input "HAMPTON"
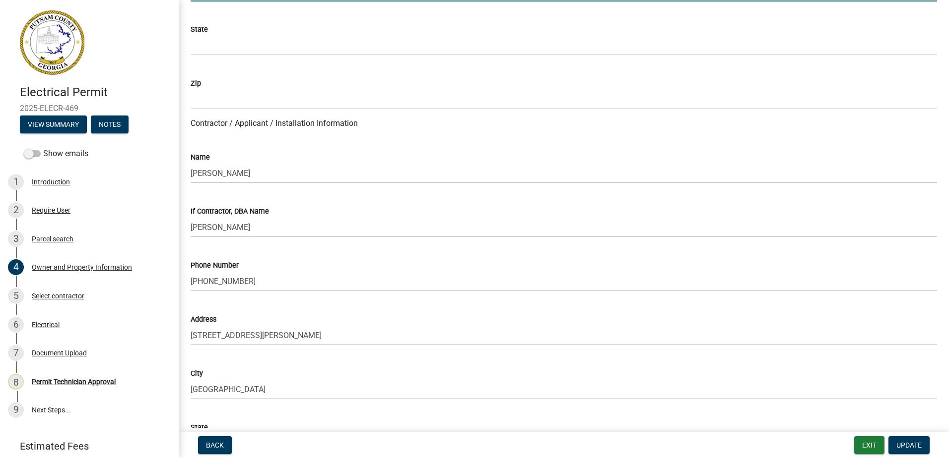
scroll to position [843, 0]
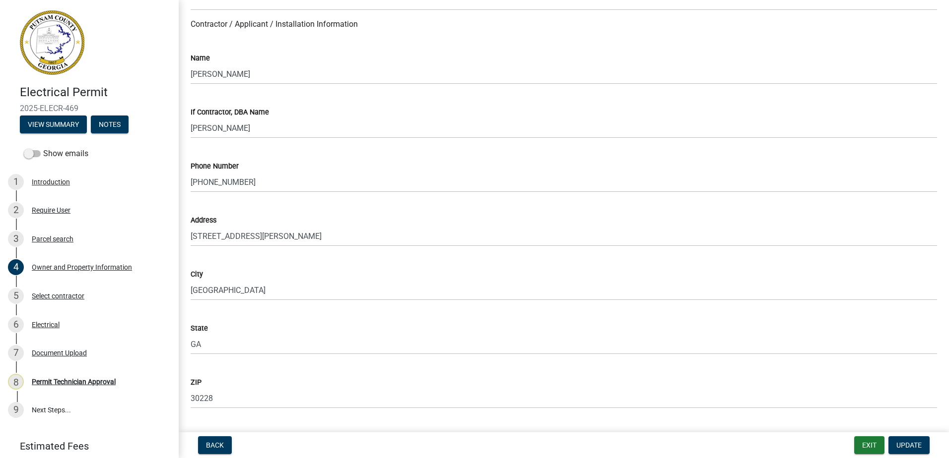
type input "HAMPTON"
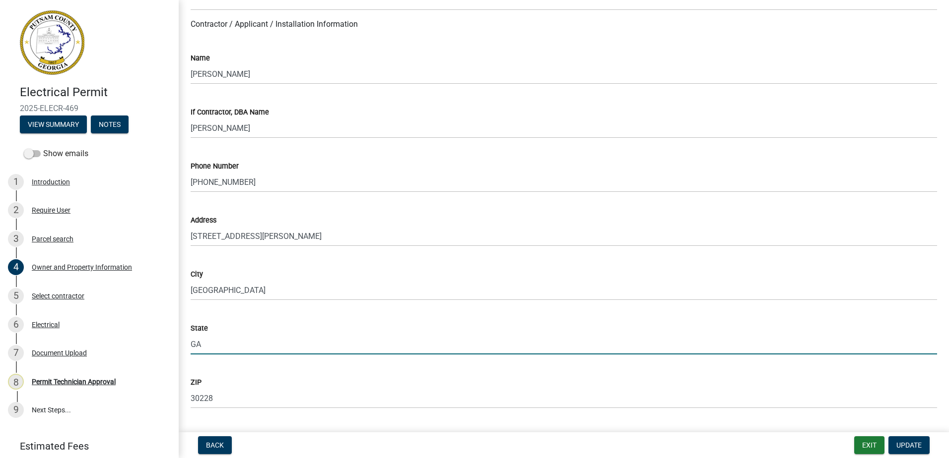
drag, startPoint x: 214, startPoint y: 342, endPoint x: 189, endPoint y: 334, distance: 26.7
click at [179, 338] on div "Owner and Property Information share Share Property Information Applicant Name …" at bounding box center [564, 224] width 770 height 2113
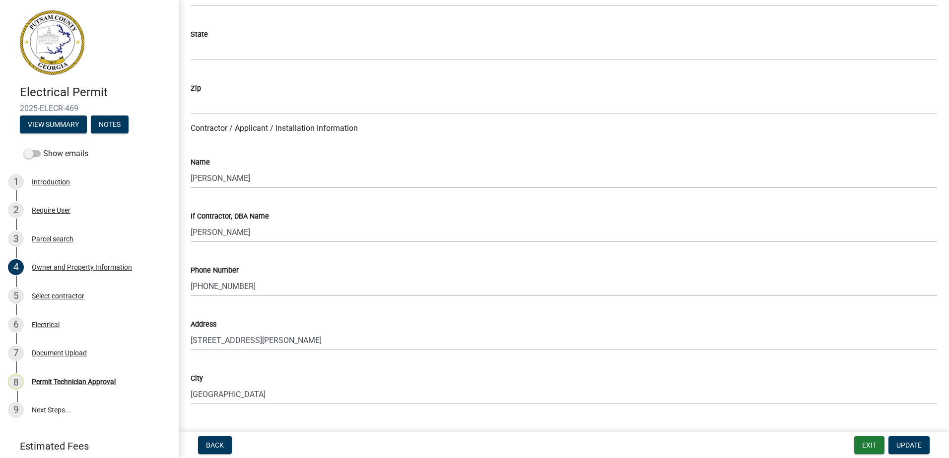
scroll to position [695, 0]
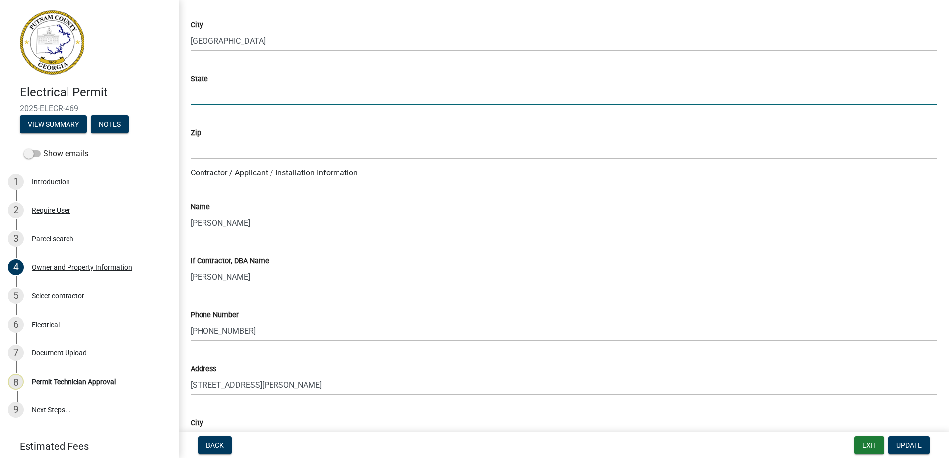
click at [196, 92] on input "State" at bounding box center [564, 95] width 746 height 20
paste input "GA"
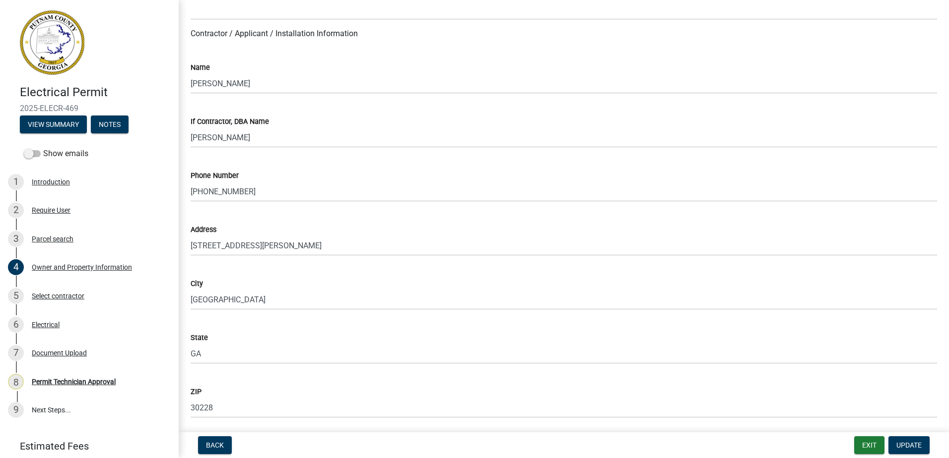
scroll to position [843, 0]
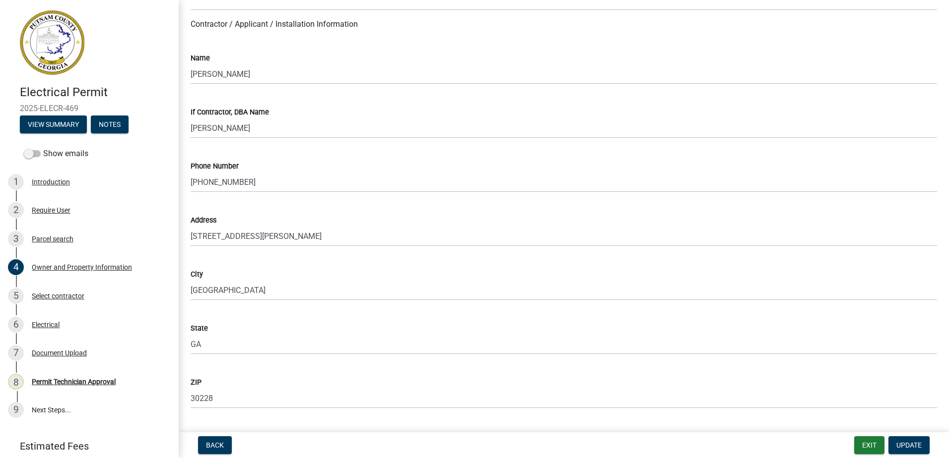
type input "GA"
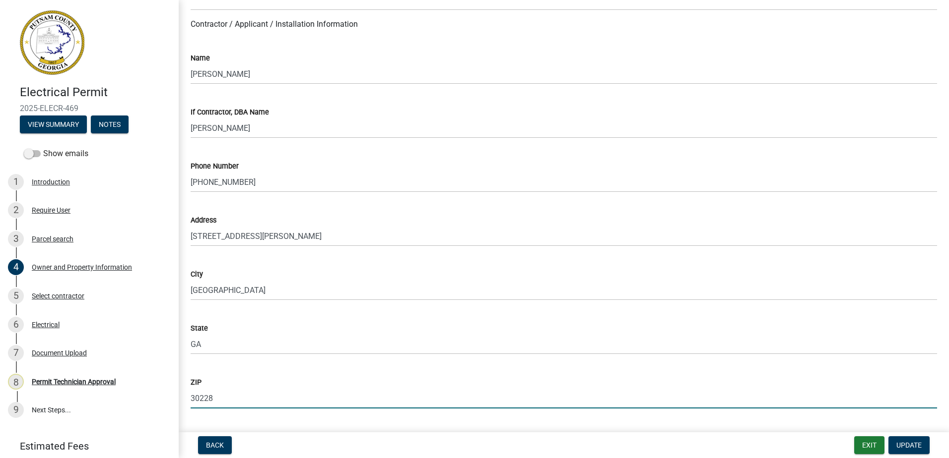
drag, startPoint x: 222, startPoint y: 400, endPoint x: 201, endPoint y: 392, distance: 22.3
click at [185, 397] on div "ZIP 30228" at bounding box center [563, 386] width 761 height 46
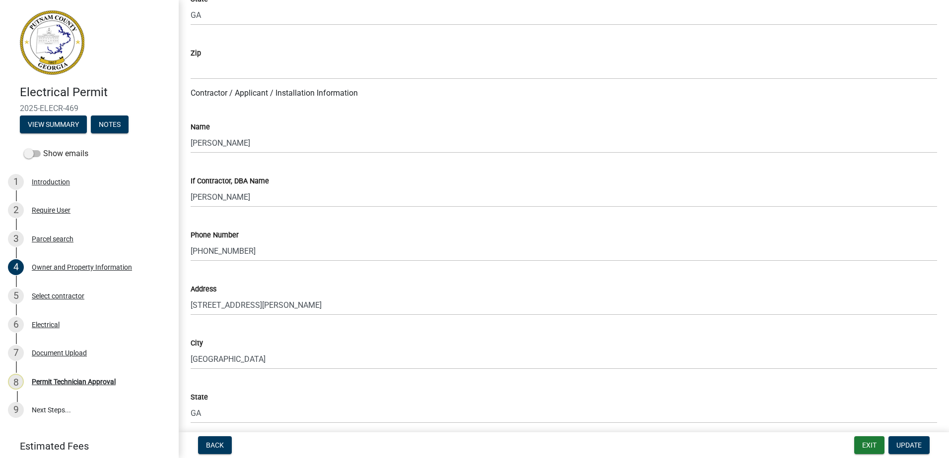
scroll to position [695, 0]
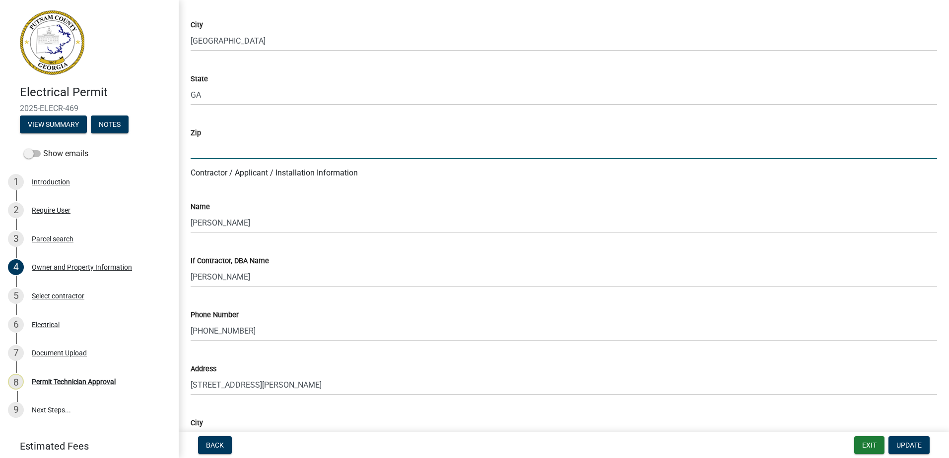
click at [209, 149] on input "Zip" at bounding box center [564, 149] width 746 height 20
paste input "30228"
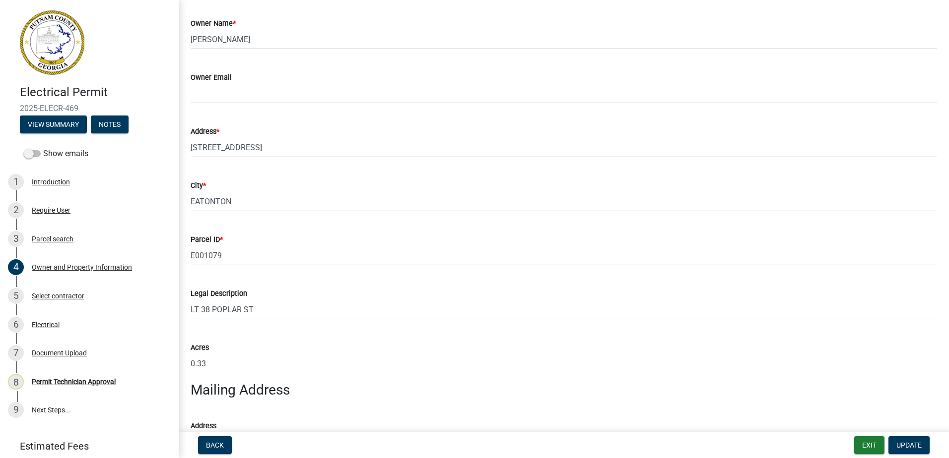
scroll to position [198, 0]
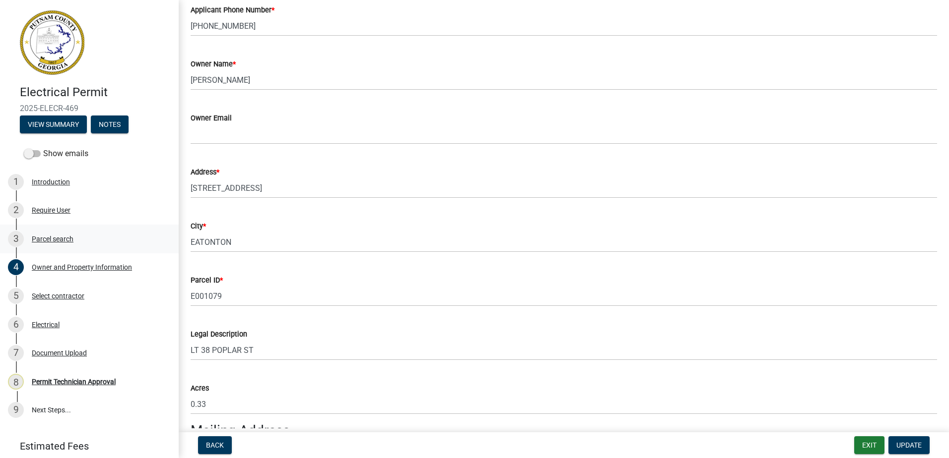
type input "30228"
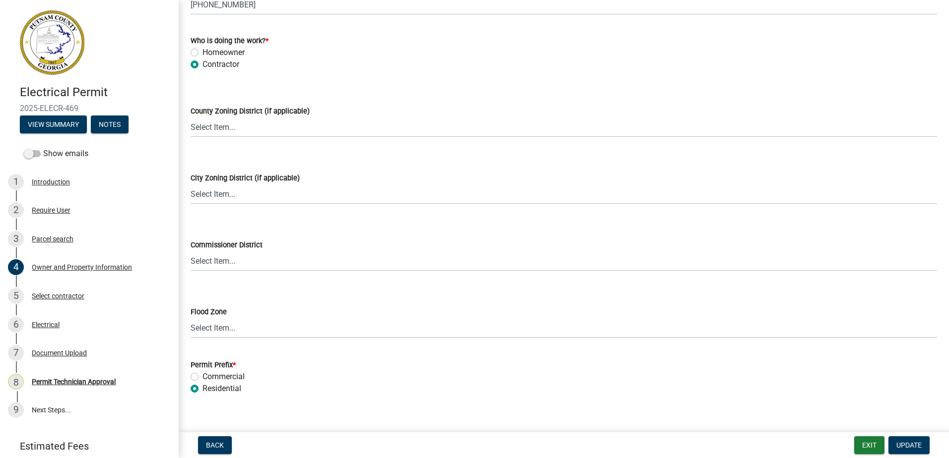
scroll to position [1726, 0]
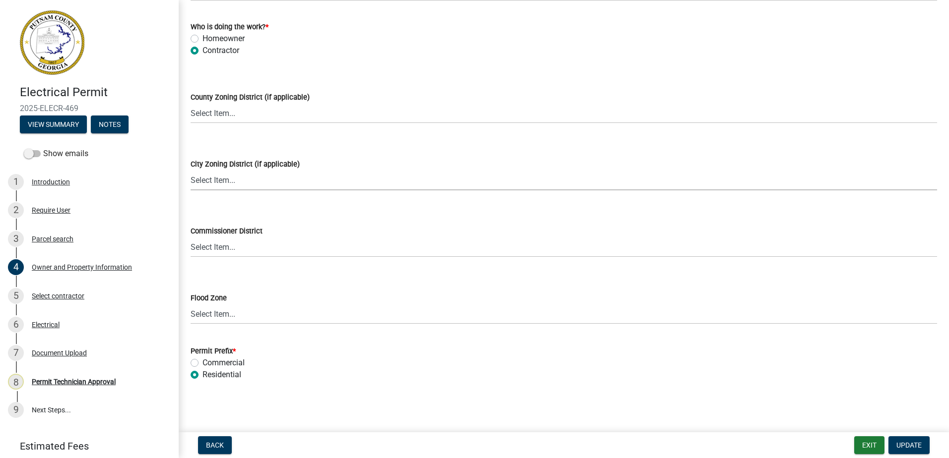
click at [207, 187] on select "Select Item... A-1 A-2 R-1 R-2 R-3 R-4 MHP C-1 C-2 I-1 I-2 DB FH H-P N/A" at bounding box center [564, 180] width 746 height 20
click at [191, 170] on select "Select Item... A-1 A-2 R-1 R-2 R-3 R-4 MHP C-1 C-2 I-1 I-2 DB FH H-P N/A" at bounding box center [564, 180] width 746 height 20
select select "7eb8553c-806a-4bdf-b4b6-2711153129c5"
click at [207, 124] on wm-data-entity-input "County Zoning District (if applicable) Select Item... AG-1 R-1R R-1 R-2 MHP RM-…" at bounding box center [564, 98] width 746 height 67
click at [203, 120] on select "Select Item... AG-1 R-1R R-1 R-2 MHP RM-1 RM-3 C-1 C-2 I-M PUD N/A" at bounding box center [564, 113] width 746 height 20
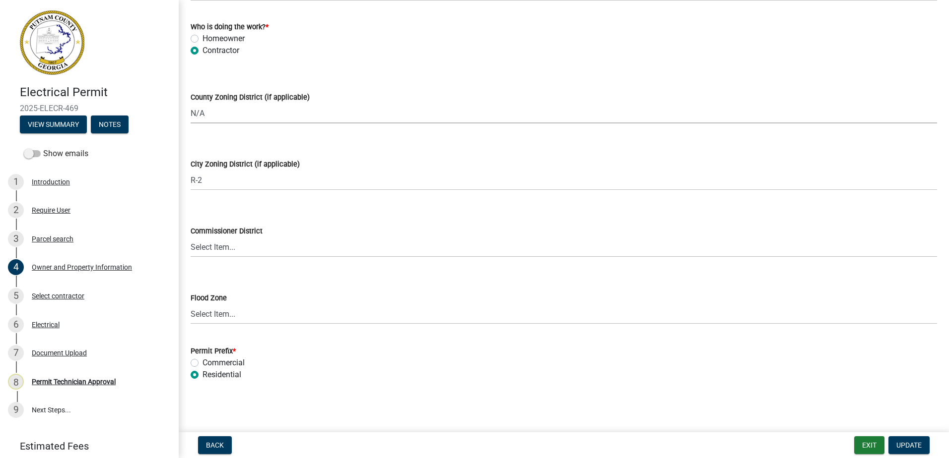
click at [191, 103] on select "Select Item... AG-1 R-1R R-1 R-2 MHP RM-1 RM-3 C-1 C-2 I-M PUD N/A" at bounding box center [564, 113] width 746 height 20
select select "ef7a1fc2-7a7a-426d-b1f0-c9b9b6ca7ff4"
click at [208, 249] on select "Select Item... District 1 District 2 District 3 District 4" at bounding box center [564, 247] width 746 height 20
click at [191, 237] on select "Select Item... District 1 District 2 District 3 District 4" at bounding box center [564, 247] width 746 height 20
select select "95c2f08d-bd21-40ac-acc0-bf0ad2ba7c20"
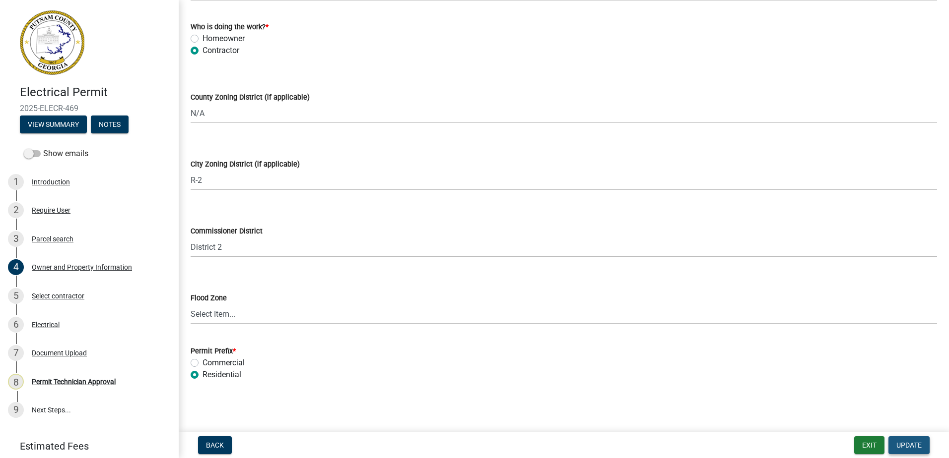
click at [922, 440] on button "Update" at bounding box center [908, 446] width 41 height 18
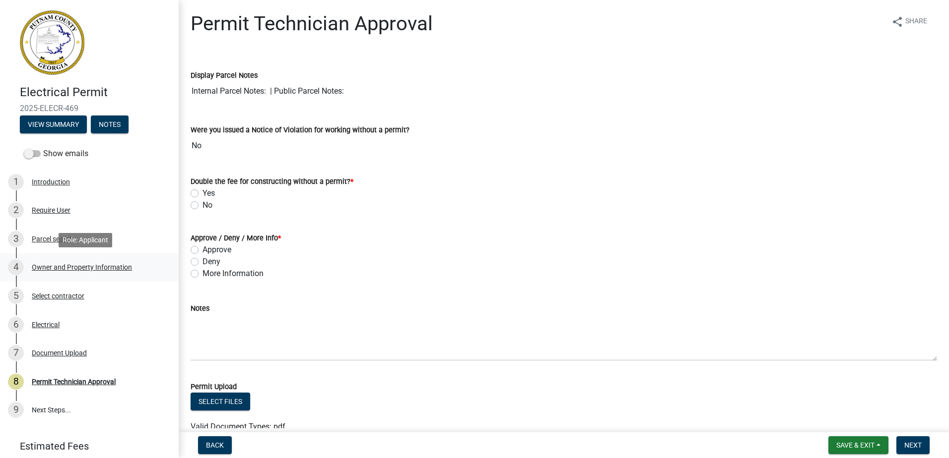
click at [81, 264] on div "Owner and Property Information" at bounding box center [82, 267] width 100 height 7
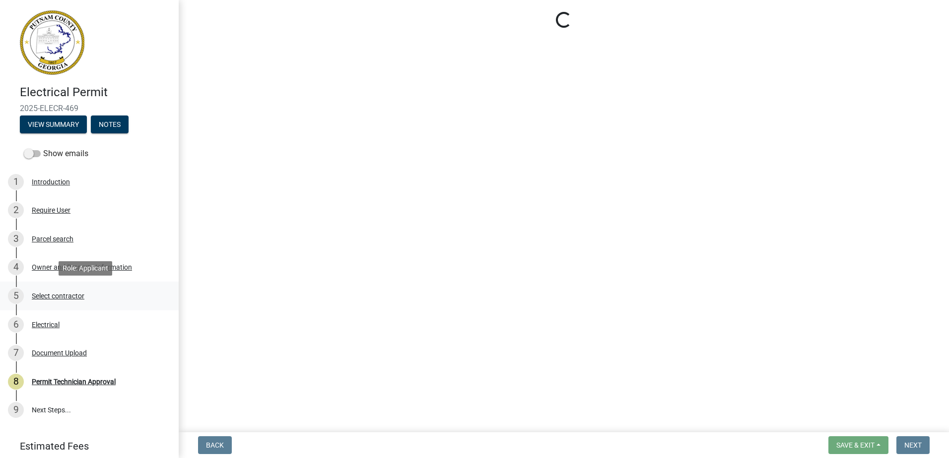
select select "ef7a1fc2-7a7a-426d-b1f0-c9b9b6ca7ff4"
select select "7eb8553c-806a-4bdf-b4b6-2711153129c5"
select select "95c2f08d-bd21-40ac-acc0-bf0ad2ba7c20"
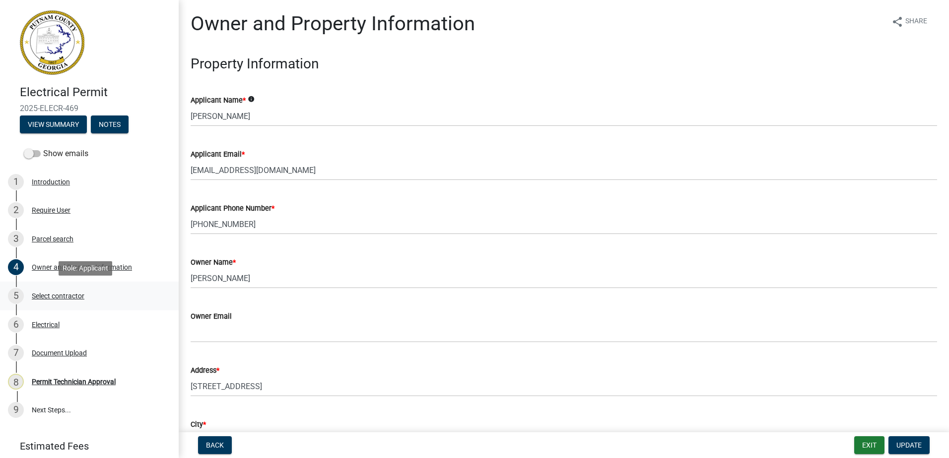
click at [60, 293] on div "Select contractor" at bounding box center [58, 296] width 53 height 7
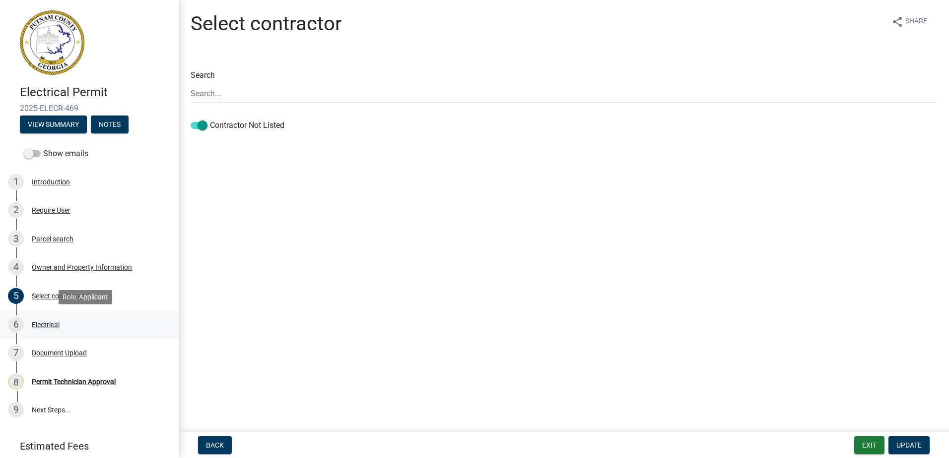
click at [44, 321] on div "Electrical" at bounding box center [46, 324] width 28 height 7
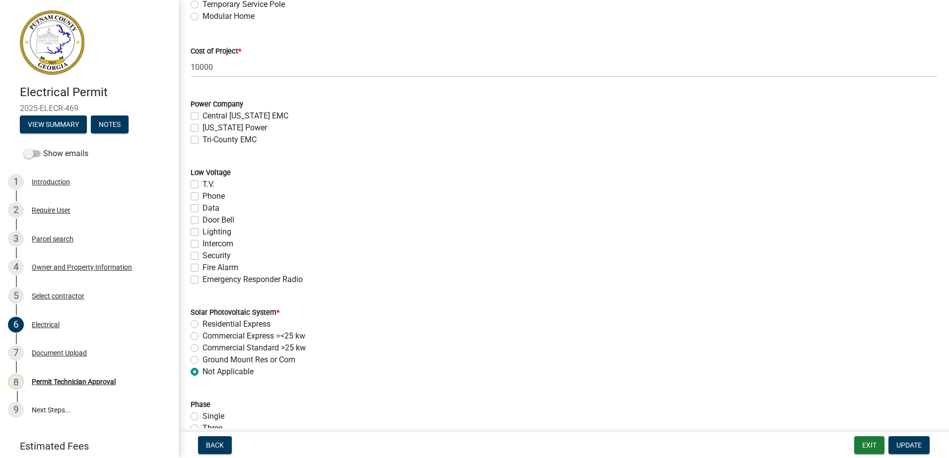
scroll to position [496, 0]
click at [202, 127] on label "[US_STATE] Power" at bounding box center [234, 130] width 64 height 12
click at [202, 127] on input "[US_STATE] Power" at bounding box center [205, 127] width 6 height 6
checkbox input "true"
checkbox input "false"
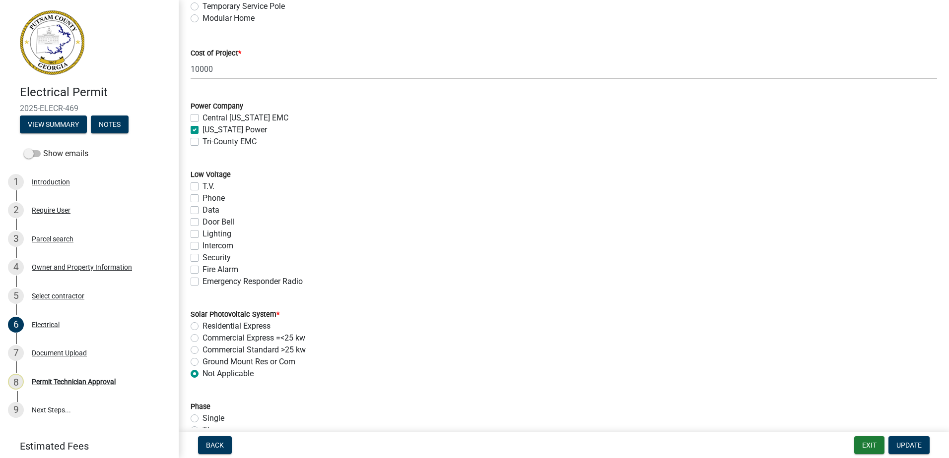
checkbox input "true"
checkbox input "false"
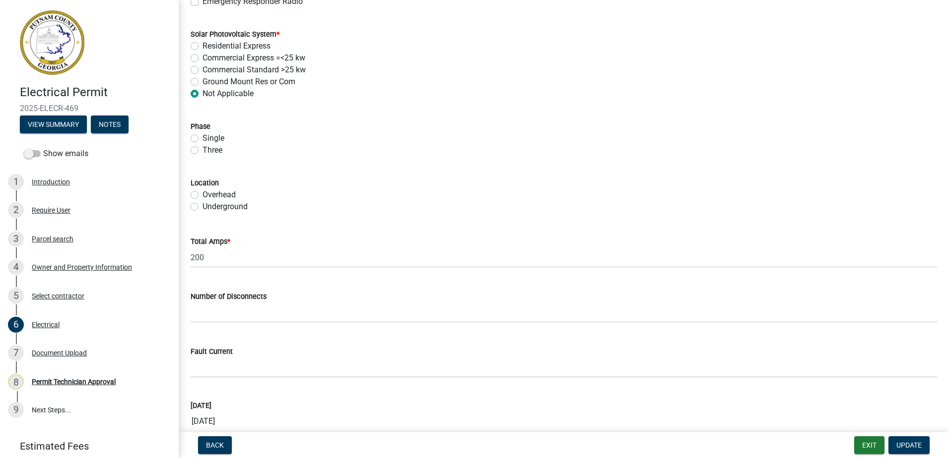
scroll to position [794, 0]
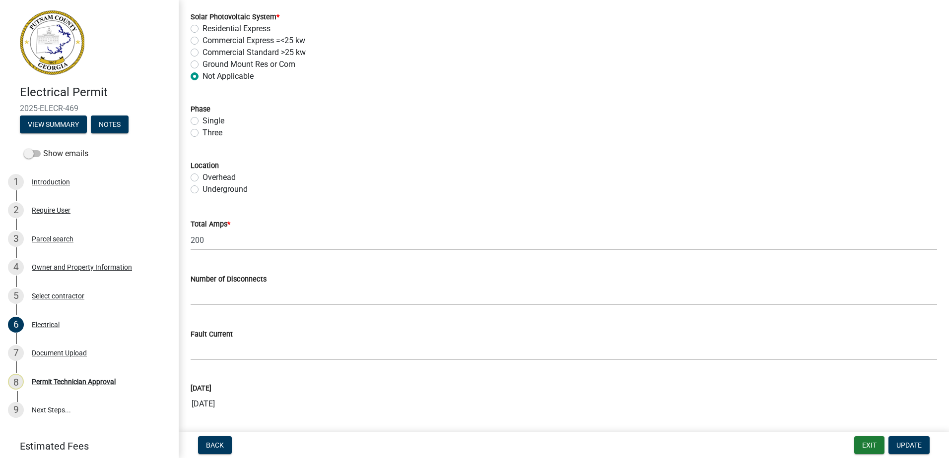
click at [202, 192] on label "Underground" at bounding box center [224, 190] width 45 height 12
click at [202, 190] on input "Underground" at bounding box center [205, 187] width 6 height 6
radio input "true"
click at [189, 134] on div "Phase Single Three" at bounding box center [563, 115] width 761 height 48
click at [202, 122] on label "Single" at bounding box center [213, 121] width 22 height 12
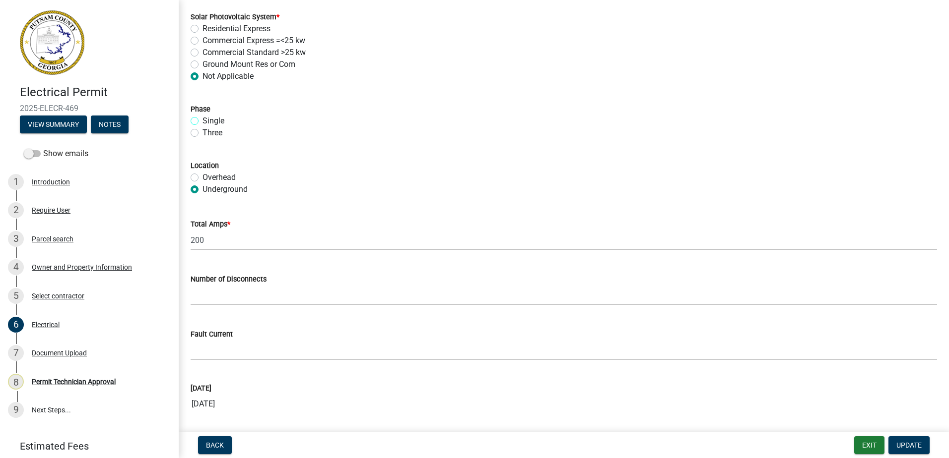
click at [202, 122] on input "Single" at bounding box center [205, 118] width 6 height 6
radio input "true"
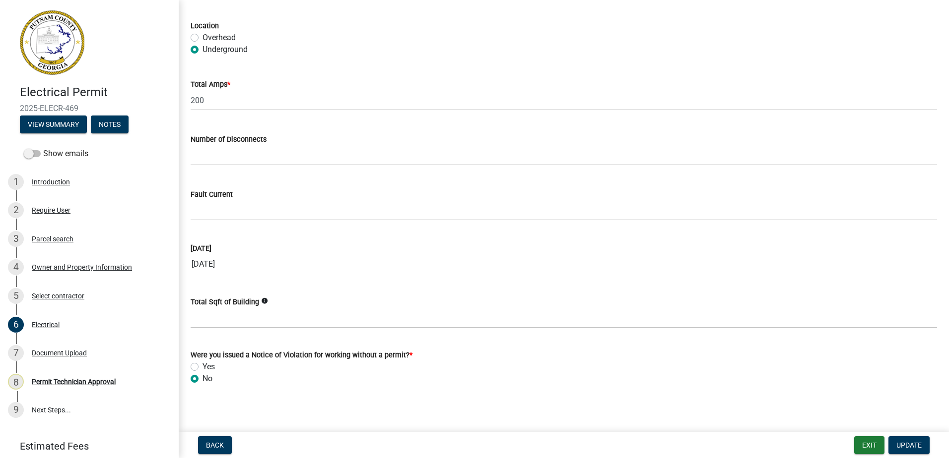
scroll to position [938, 0]
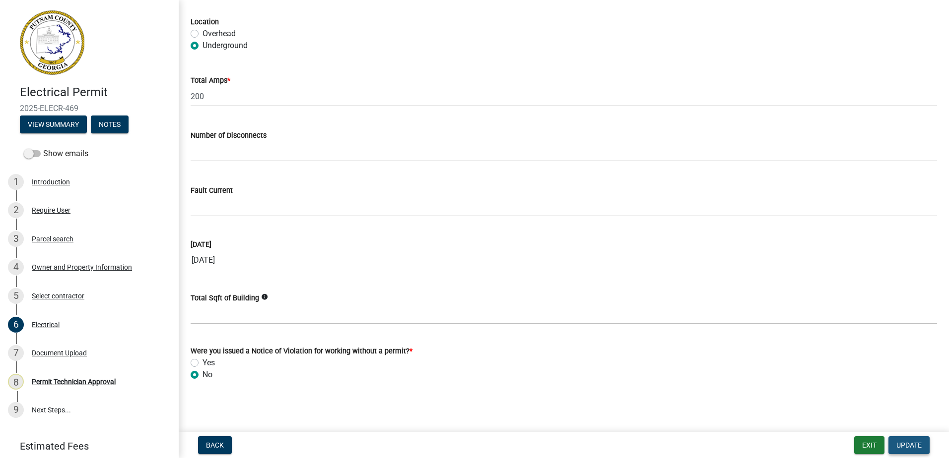
click at [905, 450] on button "Update" at bounding box center [908, 446] width 41 height 18
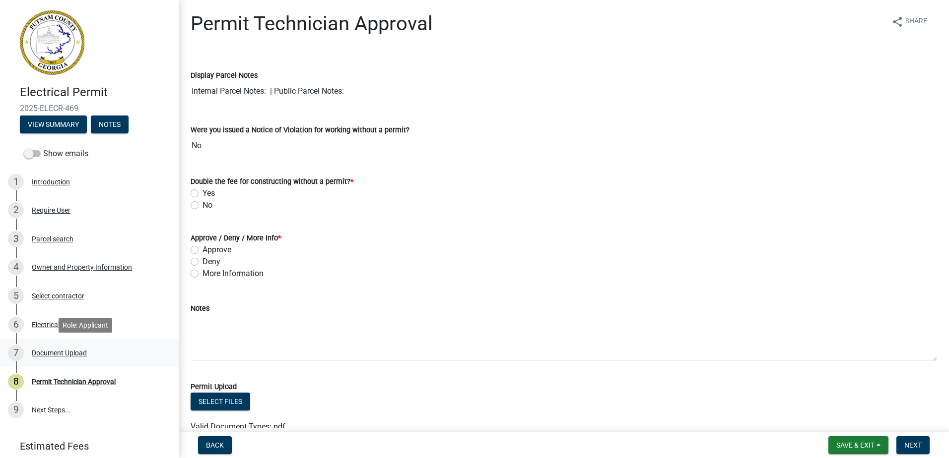
click at [64, 348] on div "7 Document Upload" at bounding box center [85, 353] width 155 height 16
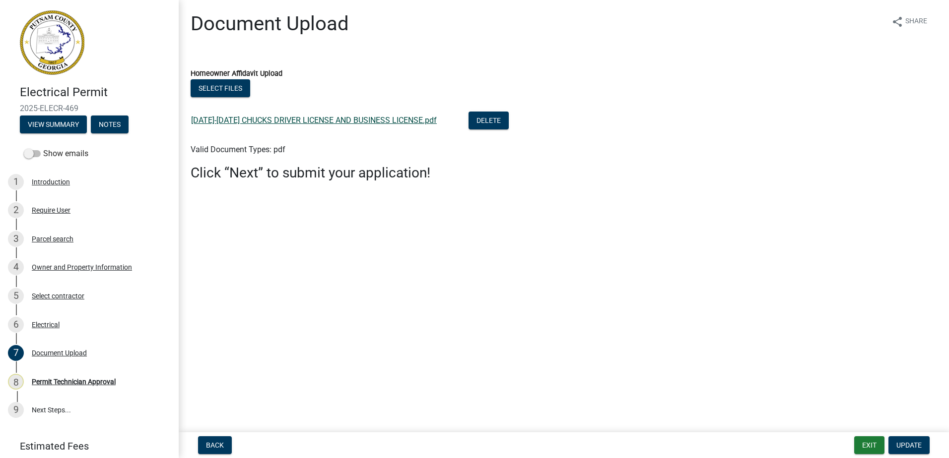
click at [352, 122] on link "2024-2026 CHUCKS DRIVER LICENSE AND BUSINESS LICENSE.pdf" at bounding box center [314, 120] width 246 height 9
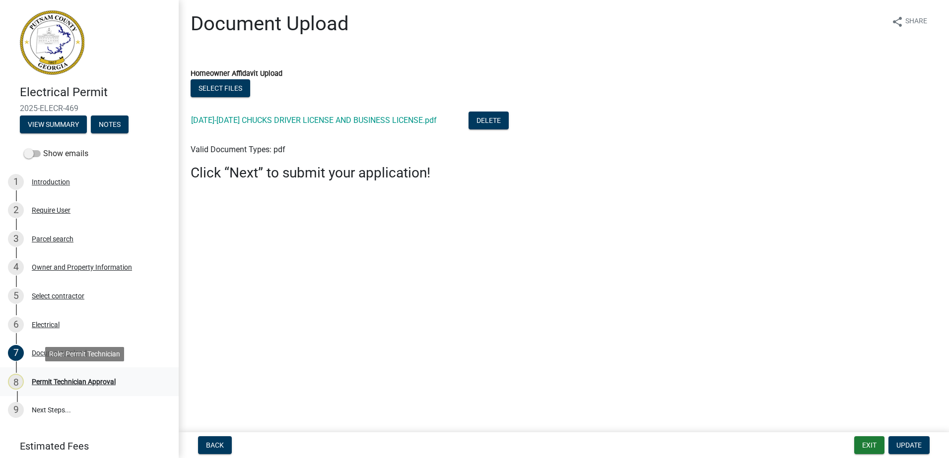
click at [64, 382] on div "Permit Technician Approval" at bounding box center [74, 382] width 84 height 7
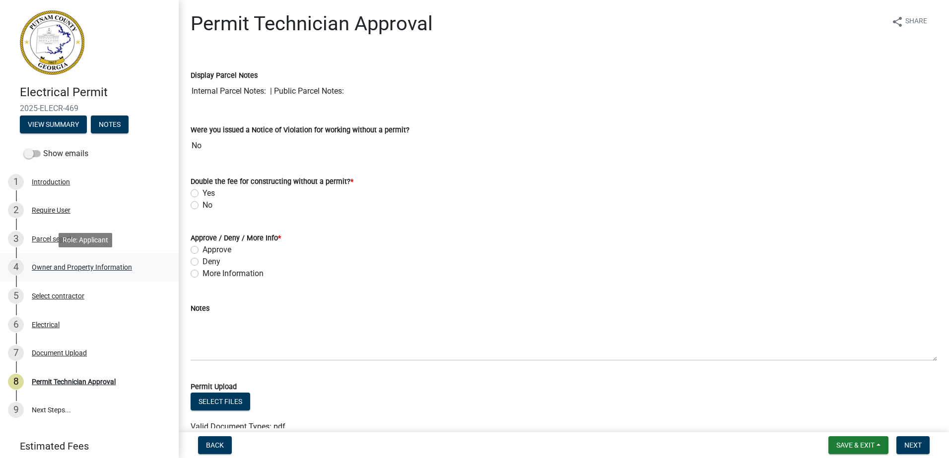
click at [85, 262] on div "4 Owner and Property Information" at bounding box center [85, 267] width 155 height 16
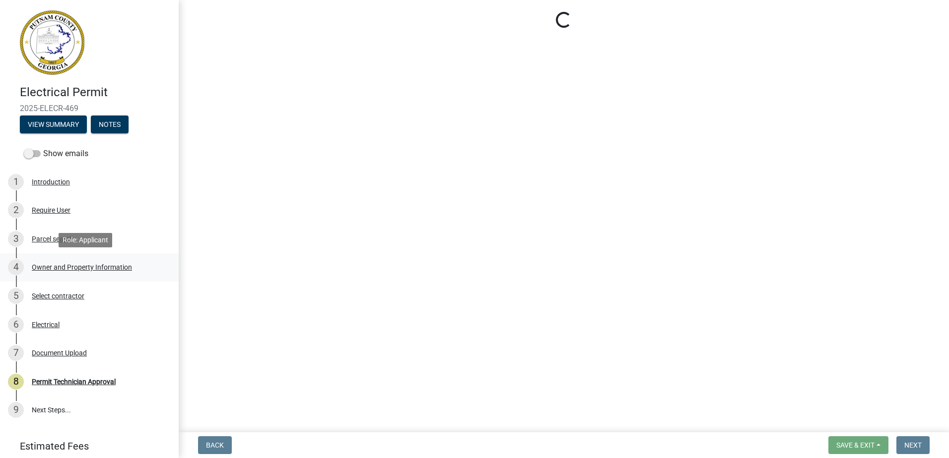
select select "ef7a1fc2-7a7a-426d-b1f0-c9b9b6ca7ff4"
select select "7eb8553c-806a-4bdf-b4b6-2711153129c5"
select select "95c2f08d-bd21-40ac-acc0-bf0ad2ba7c20"
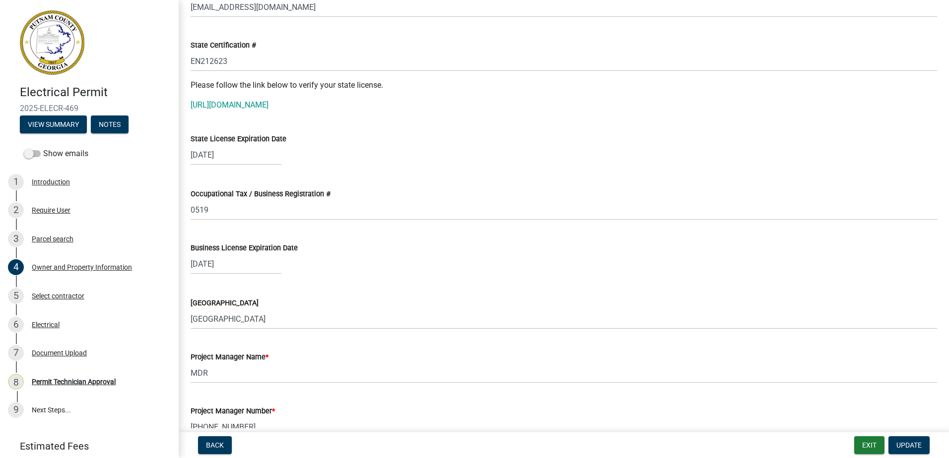
scroll to position [1290, 0]
click at [54, 380] on div "Permit Technician Approval" at bounding box center [74, 382] width 84 height 7
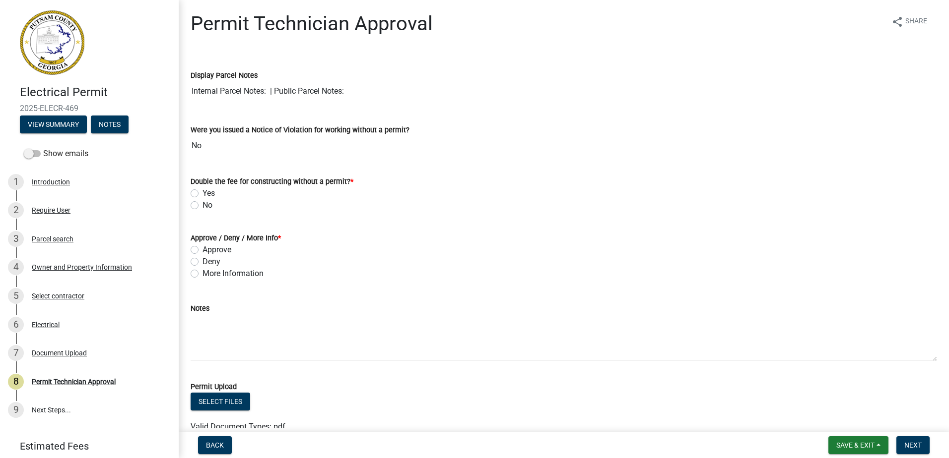
click at [202, 197] on label "Yes" at bounding box center [208, 194] width 12 height 12
click at [202, 194] on input "Yes" at bounding box center [205, 191] width 6 height 6
radio input "true"
click at [202, 202] on label "No" at bounding box center [207, 205] width 10 height 12
click at [202, 202] on input "No" at bounding box center [205, 202] width 6 height 6
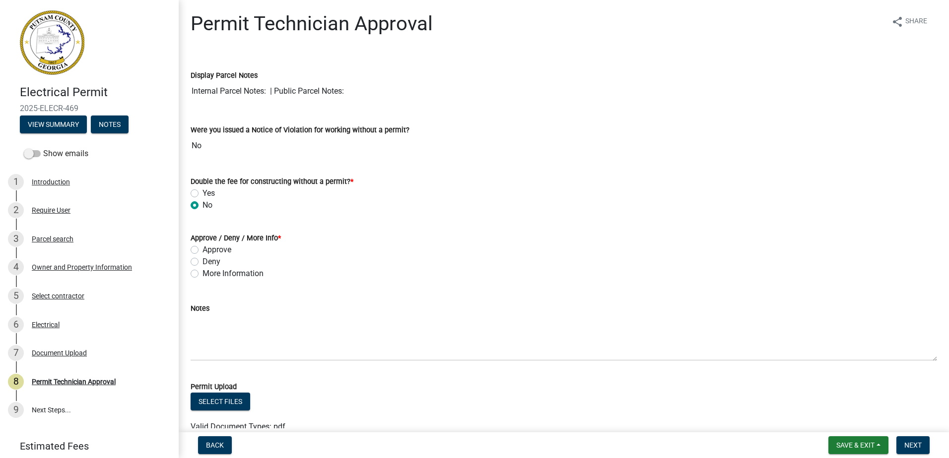
radio input "true"
click at [202, 249] on label "Approve" at bounding box center [216, 250] width 29 height 12
click at [202, 249] on input "Approve" at bounding box center [205, 247] width 6 height 6
radio input "true"
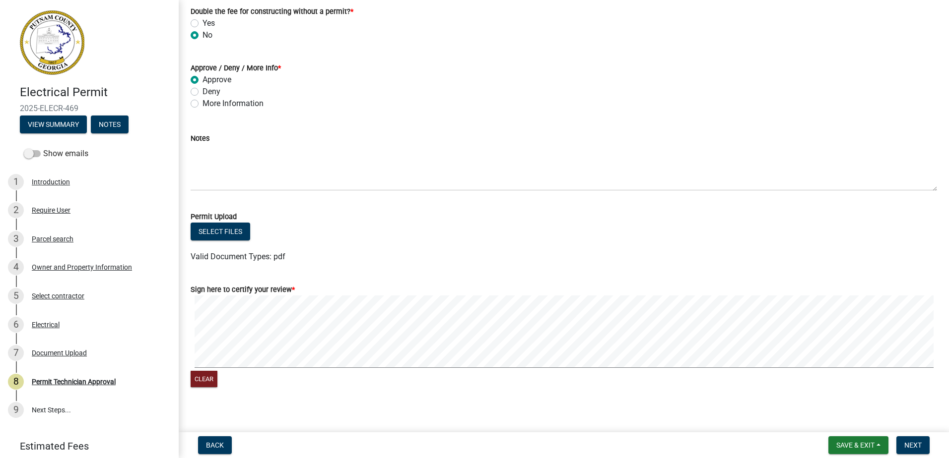
scroll to position [179, 0]
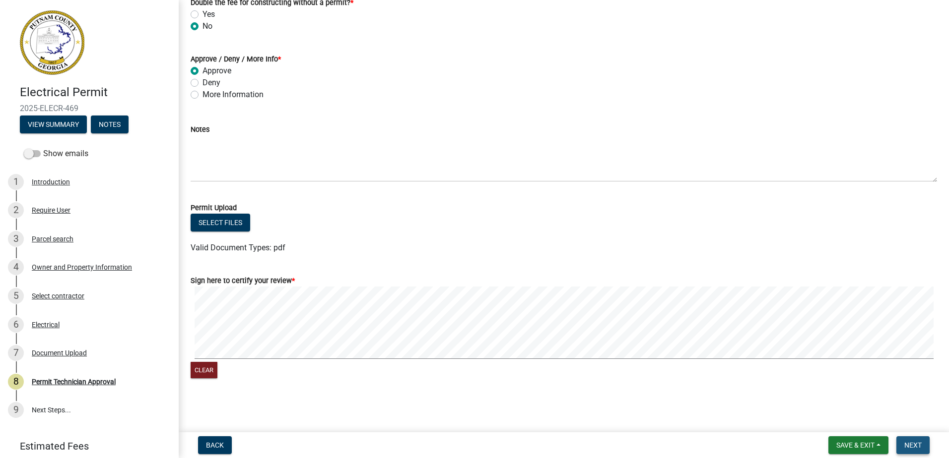
click at [909, 446] on span "Next" at bounding box center [912, 446] width 17 height 8
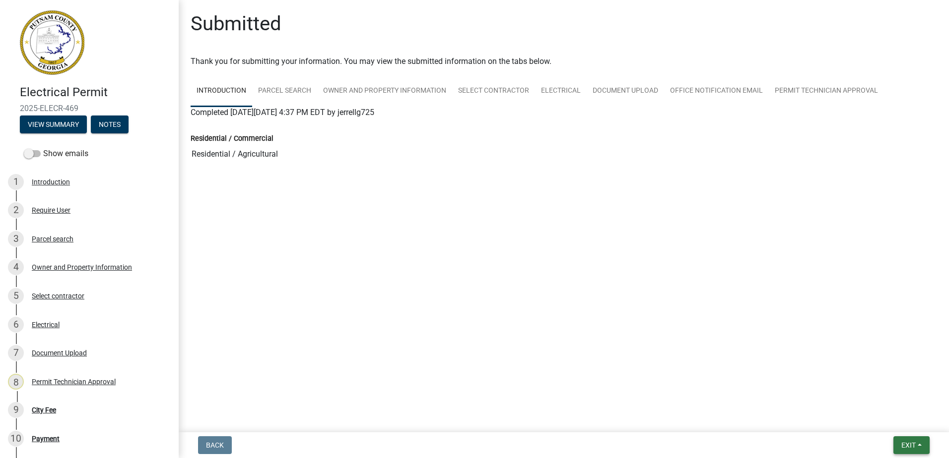
click at [898, 445] on button "Exit" at bounding box center [911, 446] width 36 height 18
click at [889, 419] on button "Save & Exit" at bounding box center [889, 420] width 79 height 24
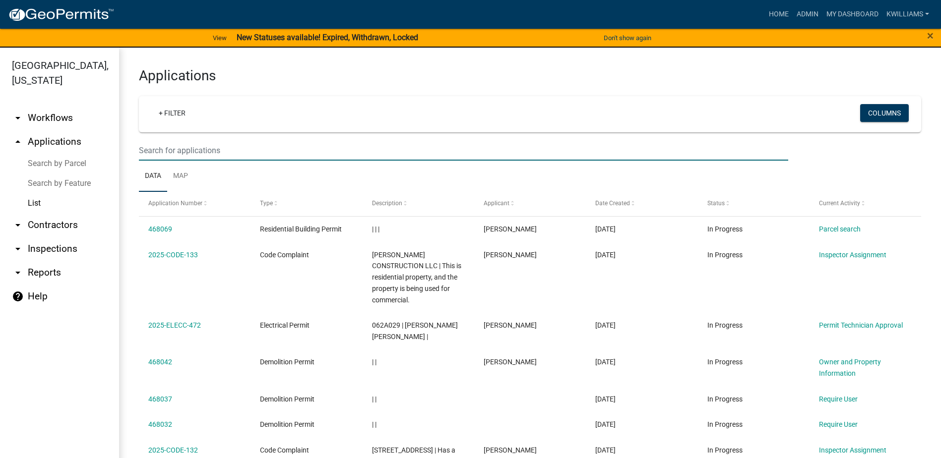
click at [219, 149] on input "text" at bounding box center [463, 150] width 649 height 20
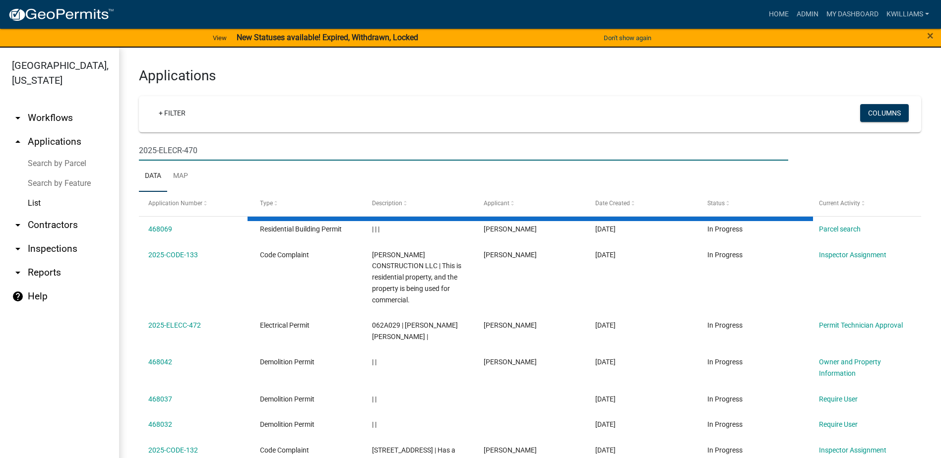
type input "2025-ELECR-470"
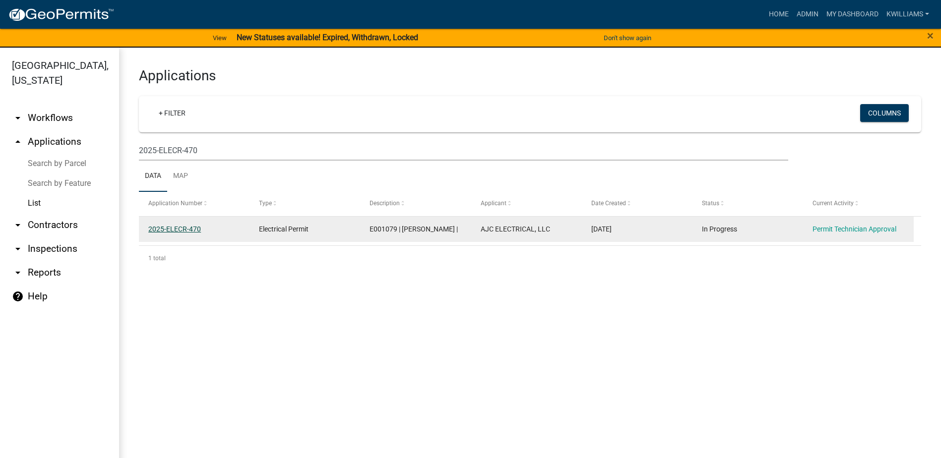
click at [151, 230] on link "2025-ELECR-470" at bounding box center [174, 229] width 53 height 8
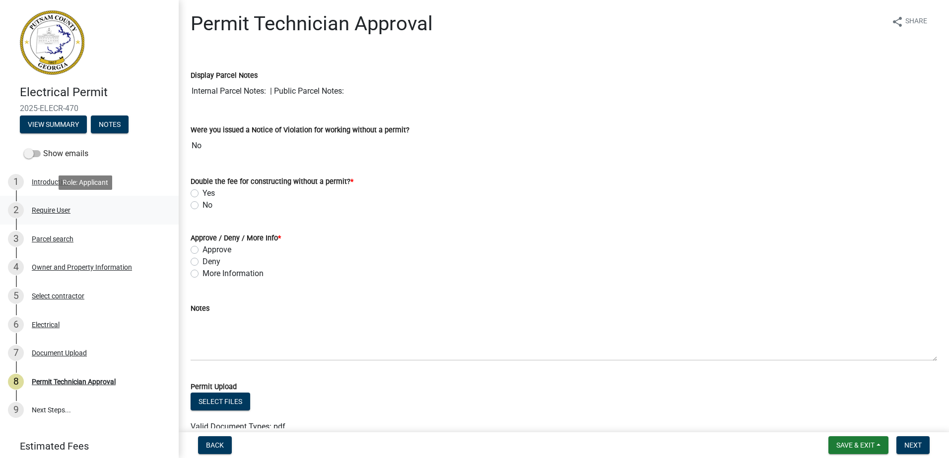
click at [63, 207] on div "Require User" at bounding box center [51, 210] width 39 height 7
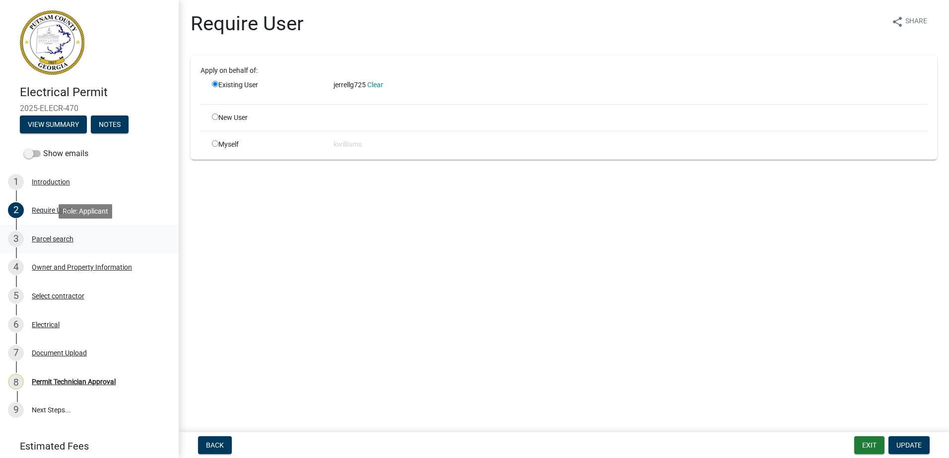
click at [62, 236] on div "Parcel search" at bounding box center [53, 239] width 42 height 7
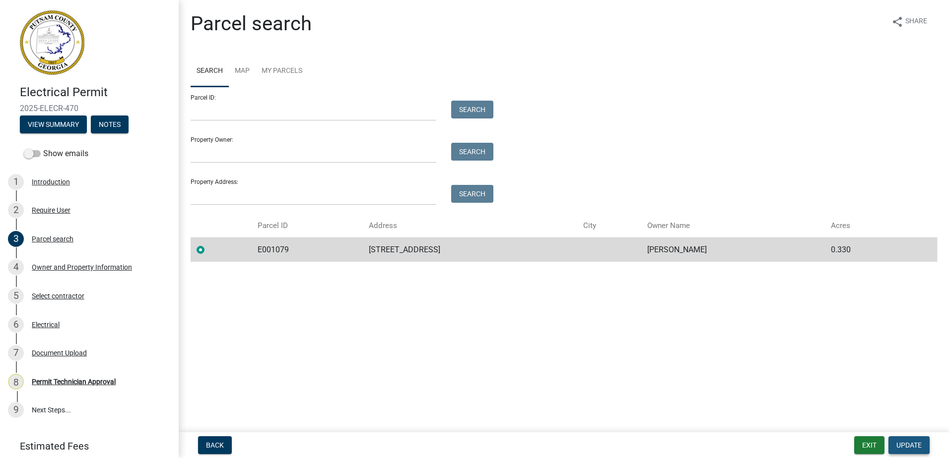
click at [908, 439] on button "Update" at bounding box center [908, 446] width 41 height 18
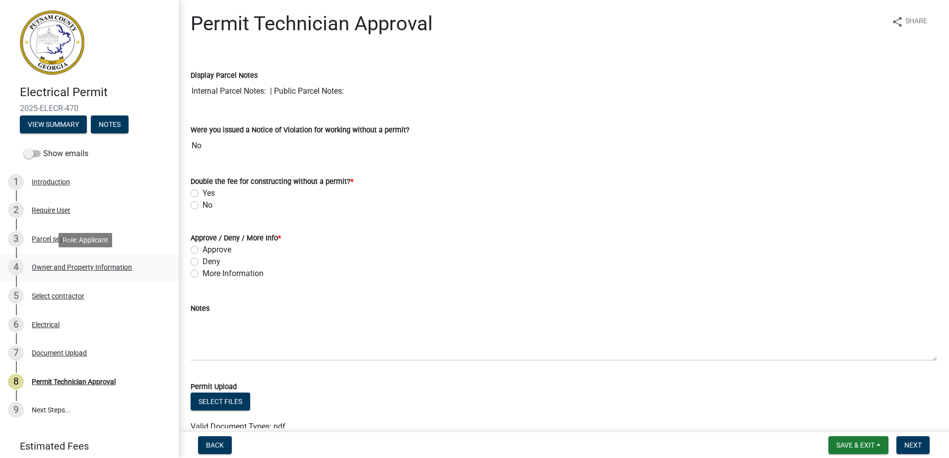
click at [87, 264] on div "Owner and Property Information" at bounding box center [82, 267] width 100 height 7
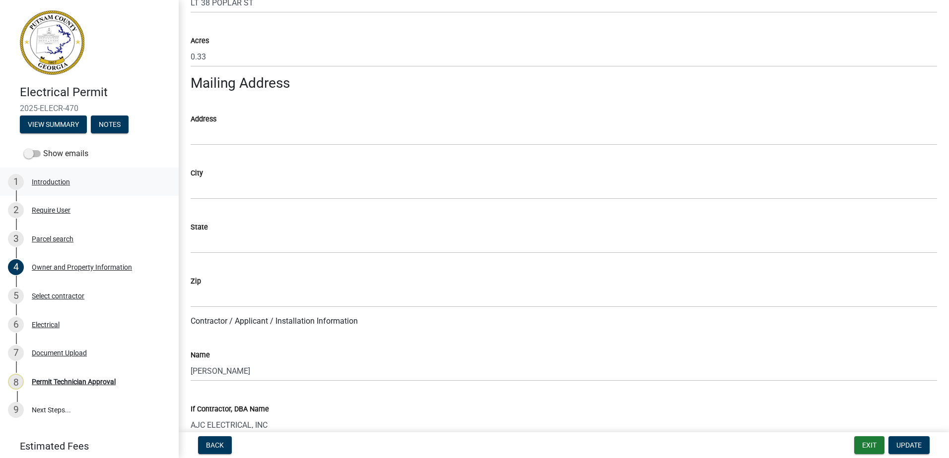
scroll to position [546, 0]
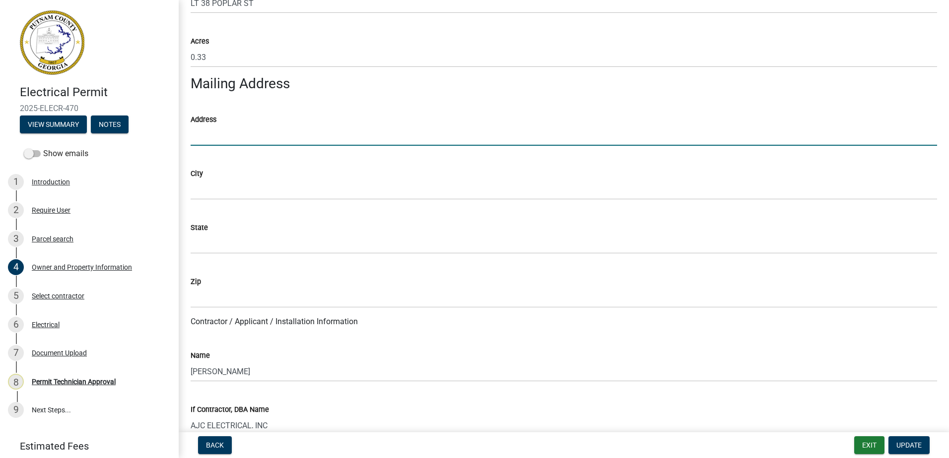
click at [231, 141] on input "Address" at bounding box center [564, 136] width 746 height 20
type input "580 ROCKEY CREEK ROAD"
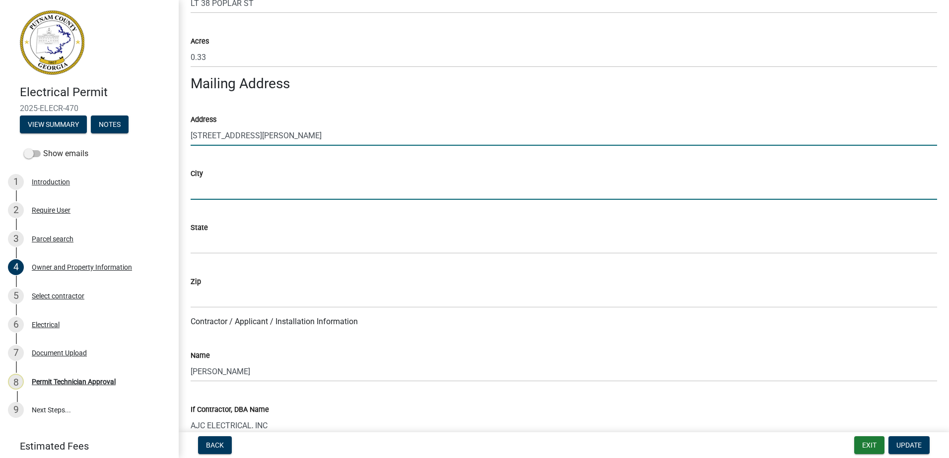
type input "HAMPTON"
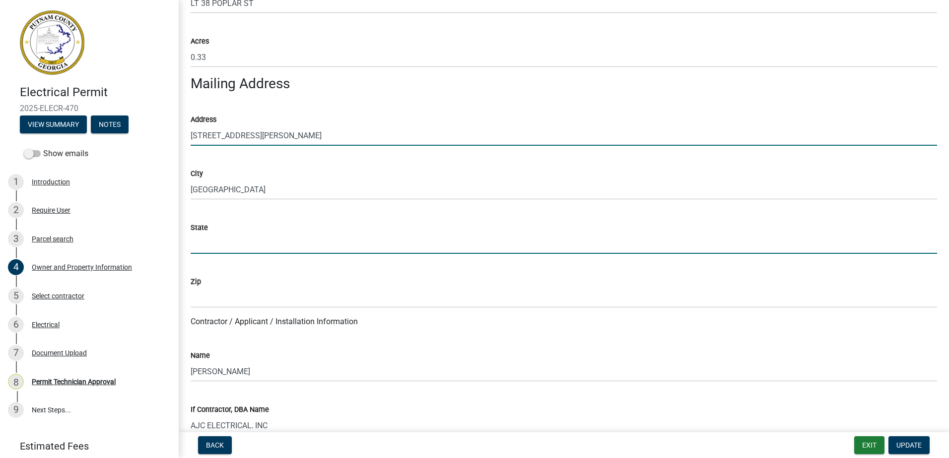
type input "GA"
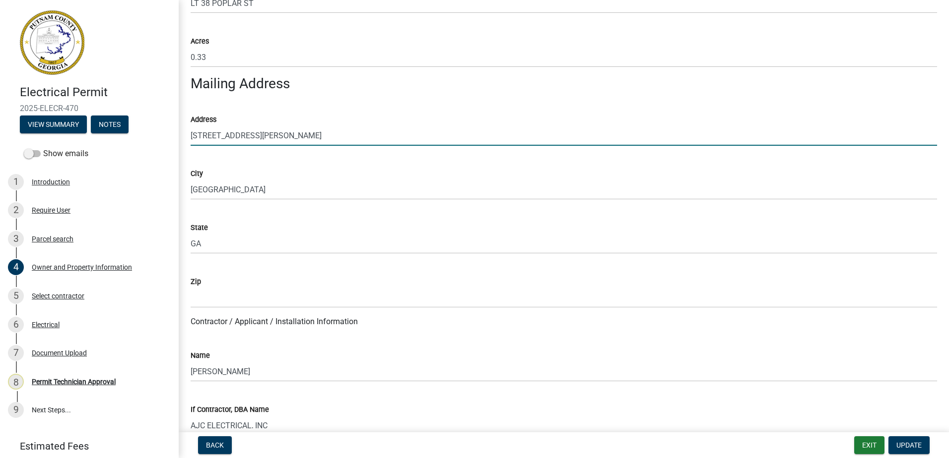
type input "30228"
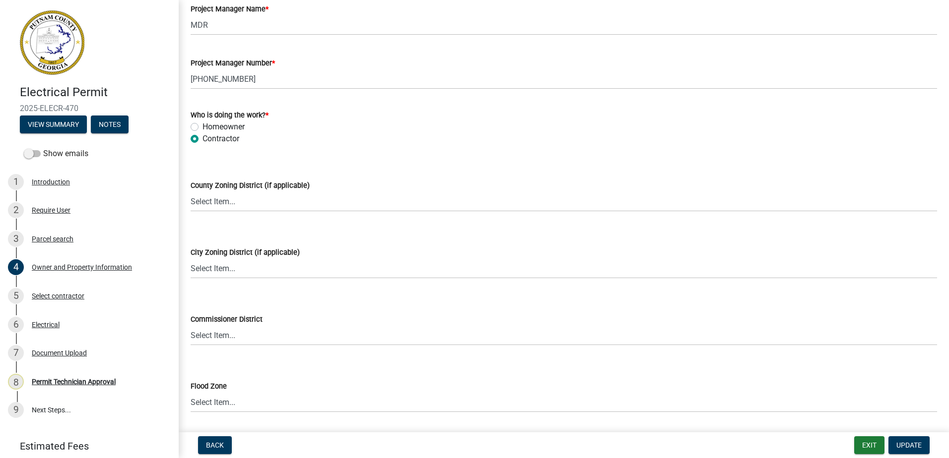
scroll to position [1726, 0]
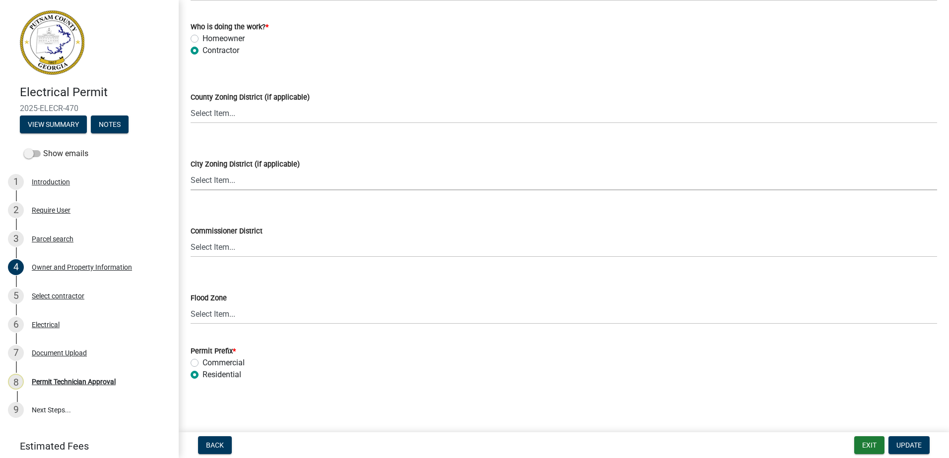
click at [207, 181] on select "Select Item... A-1 A-2 R-1 R-2 R-3 R-4 MHP C-1 C-2 I-1 I-2 DB FH H-P N/A" at bounding box center [564, 180] width 746 height 20
click at [191, 170] on select "Select Item... A-1 A-2 R-1 R-2 R-3 R-4 MHP C-1 C-2 I-1 I-2 DB FH H-P N/A" at bounding box center [564, 180] width 746 height 20
select select "7eb8553c-806a-4bdf-b4b6-2711153129c5"
click at [206, 251] on select "Select Item... District 1 District 2 District 3 District 4" at bounding box center [564, 247] width 746 height 20
click at [191, 237] on select "Select Item... District 1 District 2 District 3 District 4" at bounding box center [564, 247] width 746 height 20
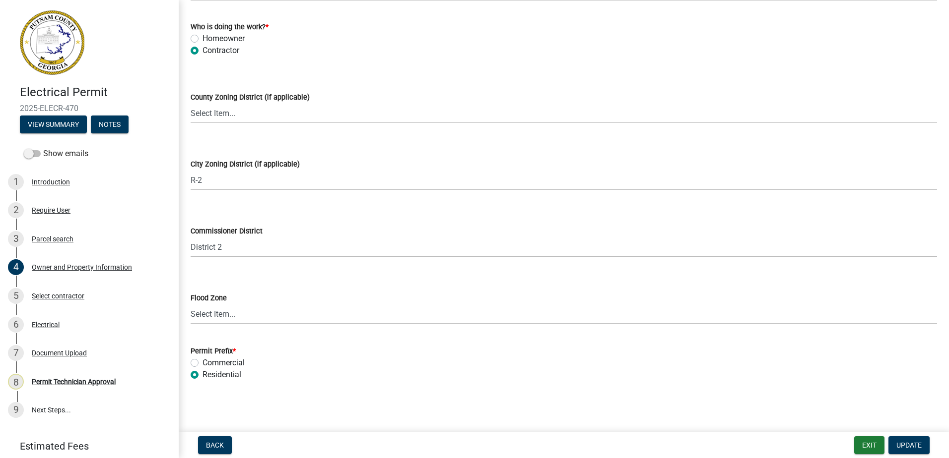
select select "95c2f08d-bd21-40ac-acc0-bf0ad2ba7c20"
click at [904, 442] on span "Update" at bounding box center [908, 446] width 25 height 8
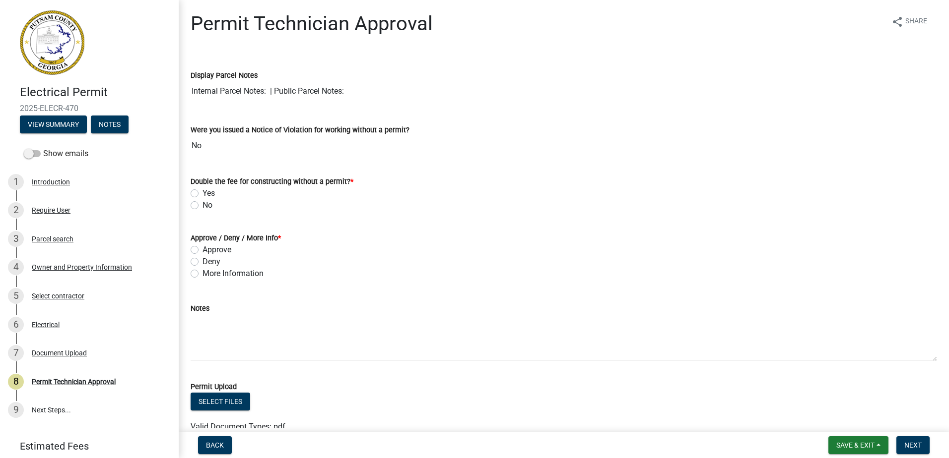
click at [202, 205] on label "No" at bounding box center [207, 205] width 10 height 12
click at [202, 205] on input "No" at bounding box center [205, 202] width 6 height 6
radio input "true"
click at [202, 252] on label "Approve" at bounding box center [216, 250] width 29 height 12
click at [202, 251] on input "Approve" at bounding box center [205, 247] width 6 height 6
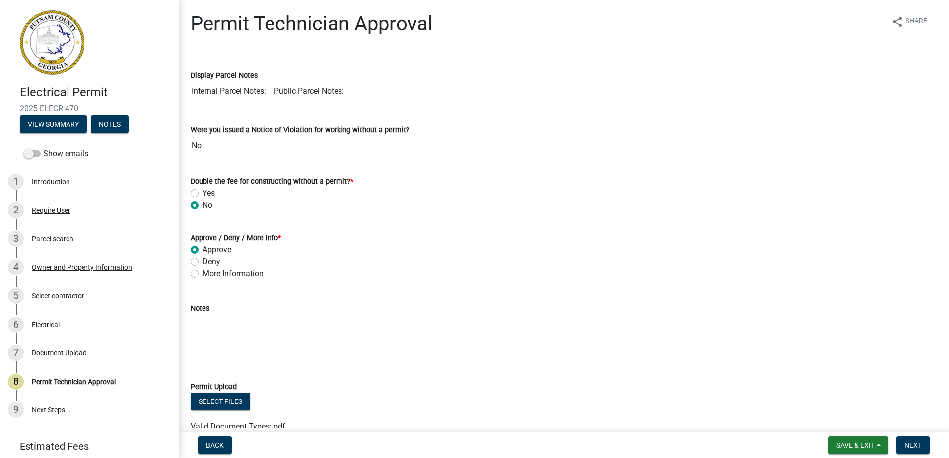
radio input "true"
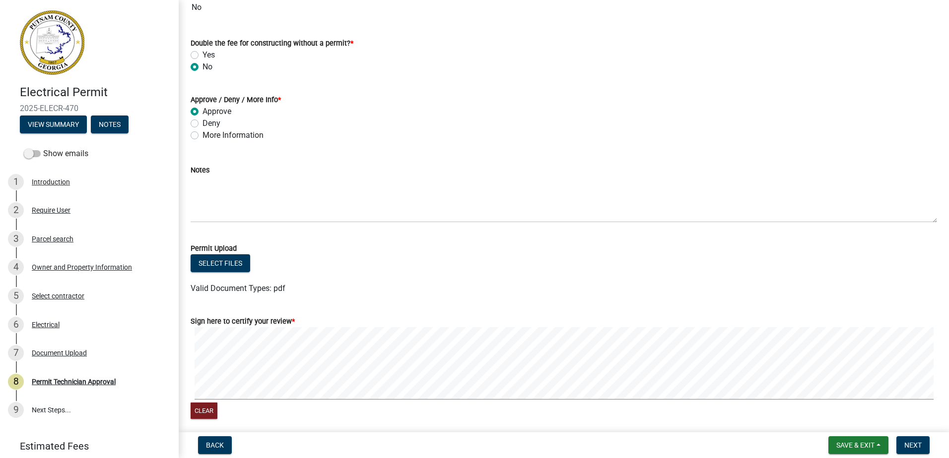
scroll to position [149, 0]
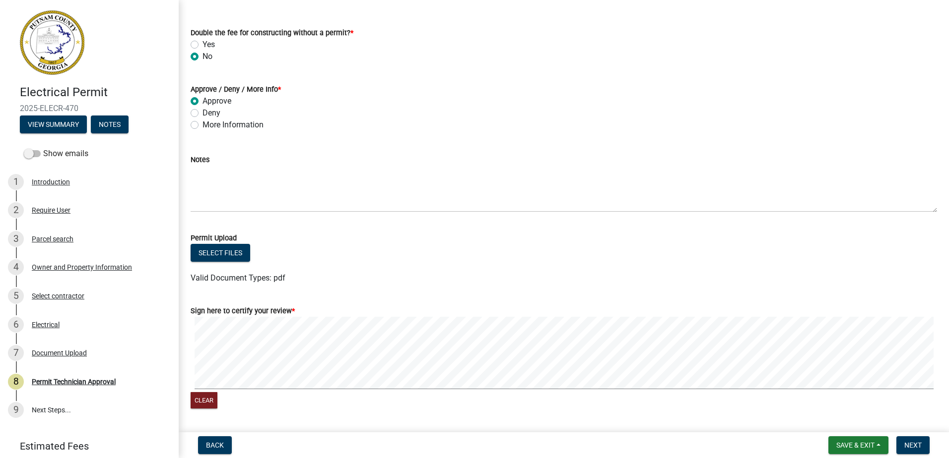
click at [322, 316] on form "Sign here to certify your review * Clear" at bounding box center [564, 352] width 746 height 118
click at [915, 446] on span "Next" at bounding box center [912, 446] width 17 height 8
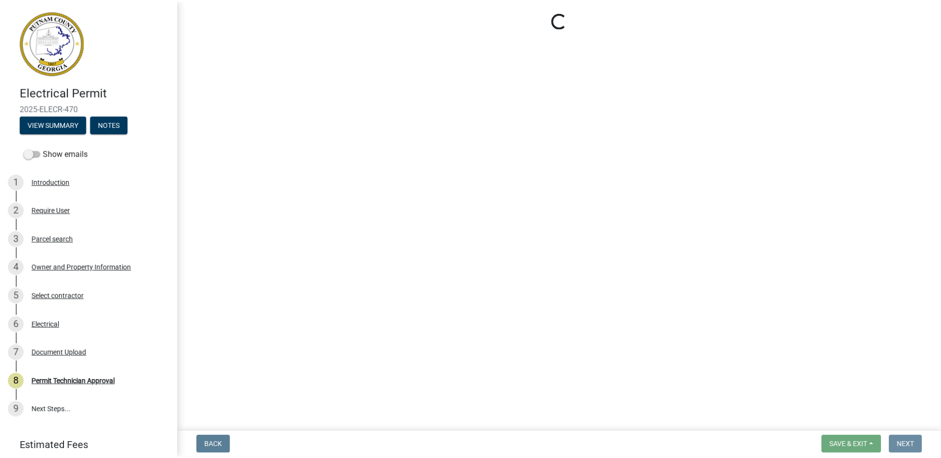
scroll to position [0, 0]
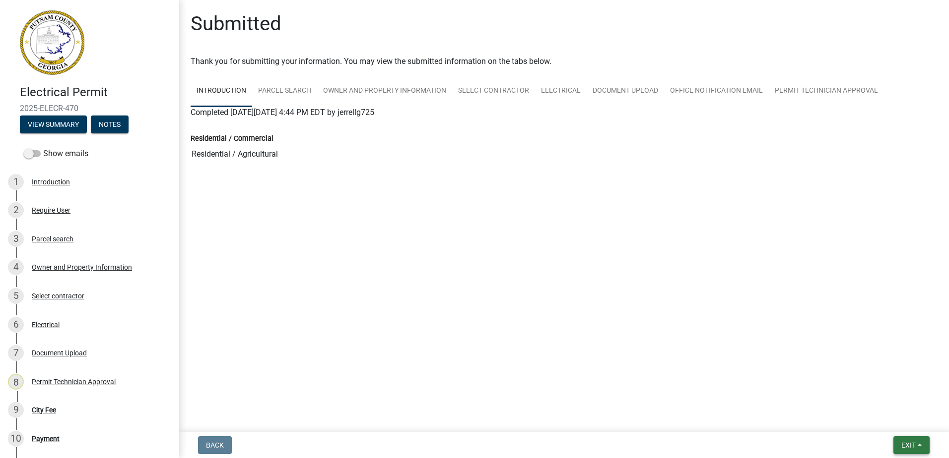
click at [908, 452] on button "Exit" at bounding box center [911, 446] width 36 height 18
click at [896, 420] on button "Save & Exit" at bounding box center [889, 420] width 79 height 24
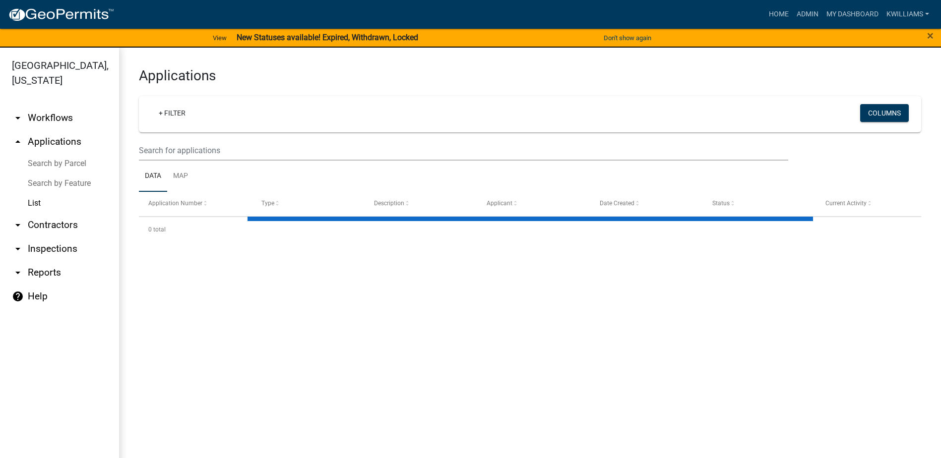
click at [42, 243] on link "arrow_drop_down Inspections" at bounding box center [59, 249] width 119 height 24
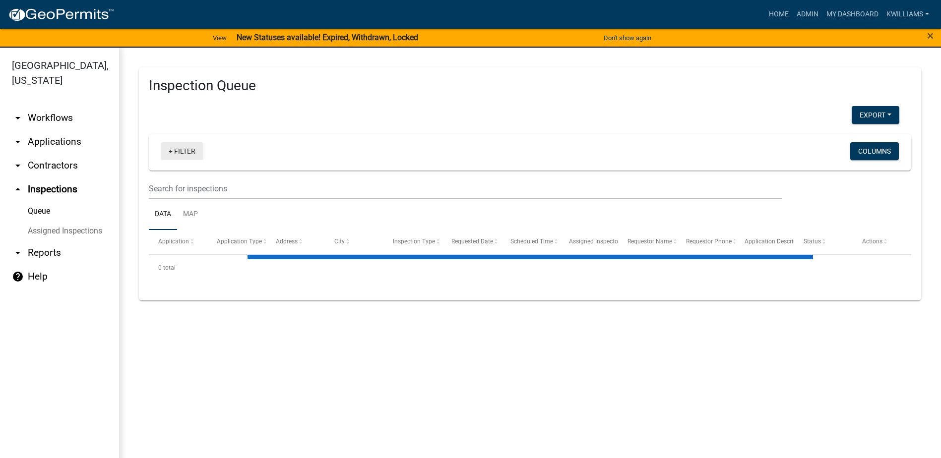
click at [172, 152] on link "+ Filter" at bounding box center [182, 151] width 43 height 18
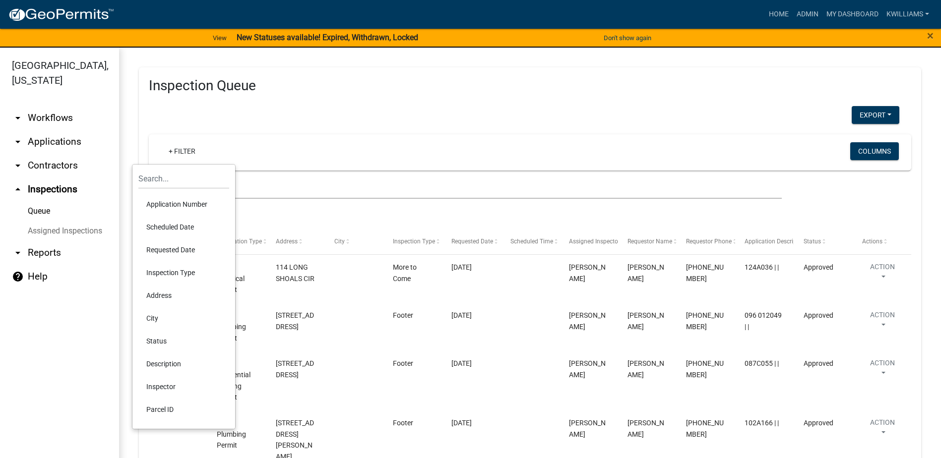
click at [171, 243] on li "Requested Date" at bounding box center [183, 250] width 91 height 23
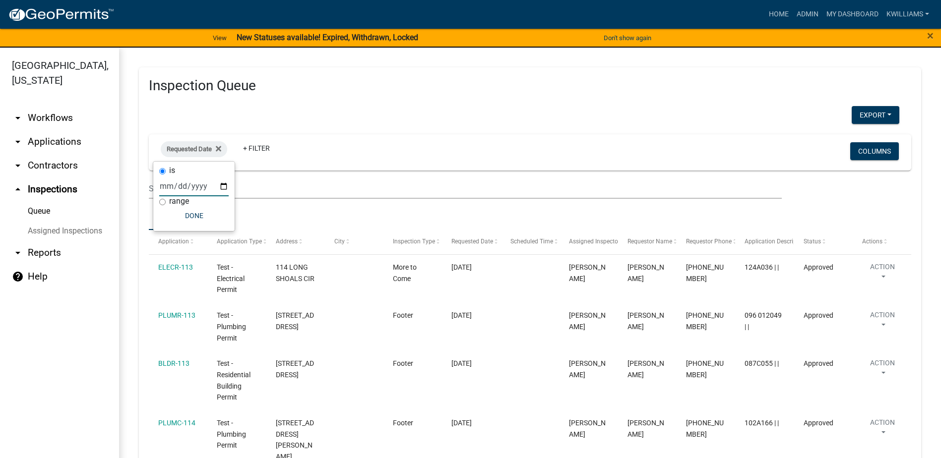
click at [217, 189] on input "date" at bounding box center [193, 186] width 69 height 20
click at [219, 186] on input "date" at bounding box center [193, 186] width 69 height 20
type input "2025-08-22"
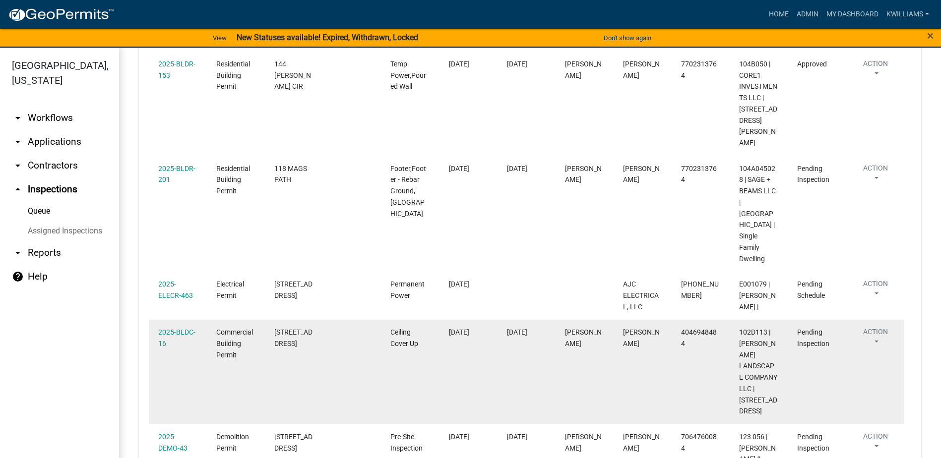
scroll to position [595, 0]
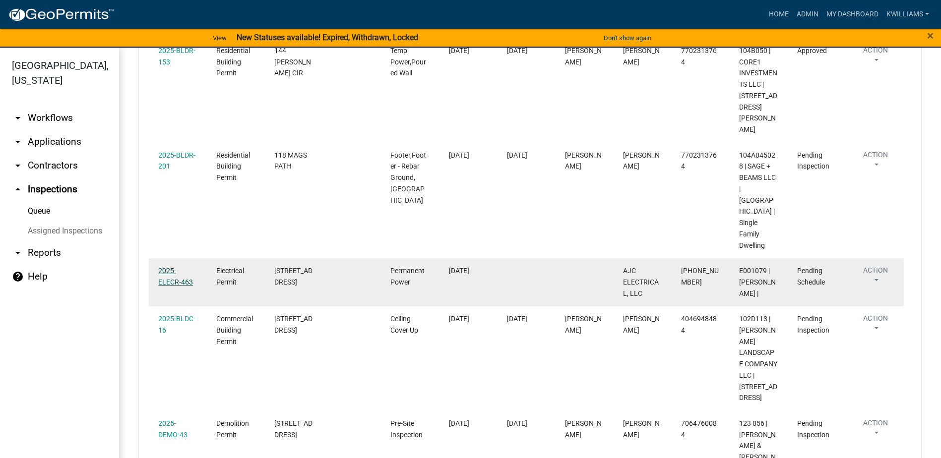
click at [174, 267] on link "2025-ELECR-463" at bounding box center [175, 276] width 35 height 19
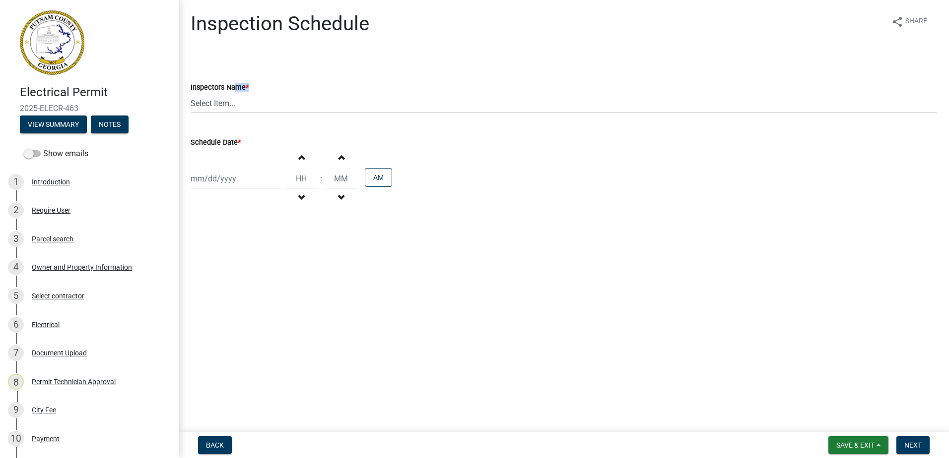
drag, startPoint x: 230, startPoint y: 91, endPoint x: 223, endPoint y: 99, distance: 11.2
click at [228, 93] on div "Inspectors Name * Select Item... mrivera (Michele Rivera) jstokes (Jerry Stokes…" at bounding box center [564, 97] width 746 height 32
click at [221, 100] on select "Select Item... mrivera (Michele Rivera) jstokes (Jerry Stokes) asmith105 (Antho…" at bounding box center [564, 103] width 746 height 20
select select "07642ab0-564c-47bb-824b-0ccf2da83593"
click at [191, 93] on select "Select Item... mrivera (Michele Rivera) jstokes (Jerry Stokes) asmith105 (Antho…" at bounding box center [564, 103] width 746 height 20
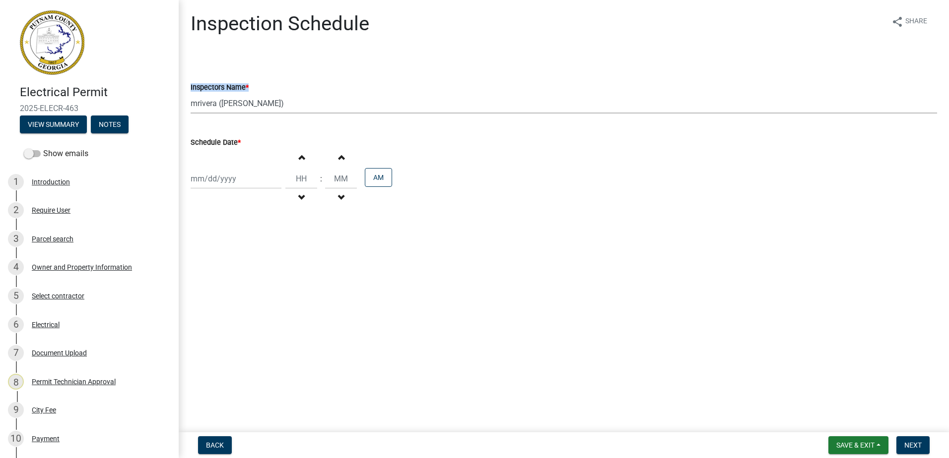
select select "8"
select select "2025"
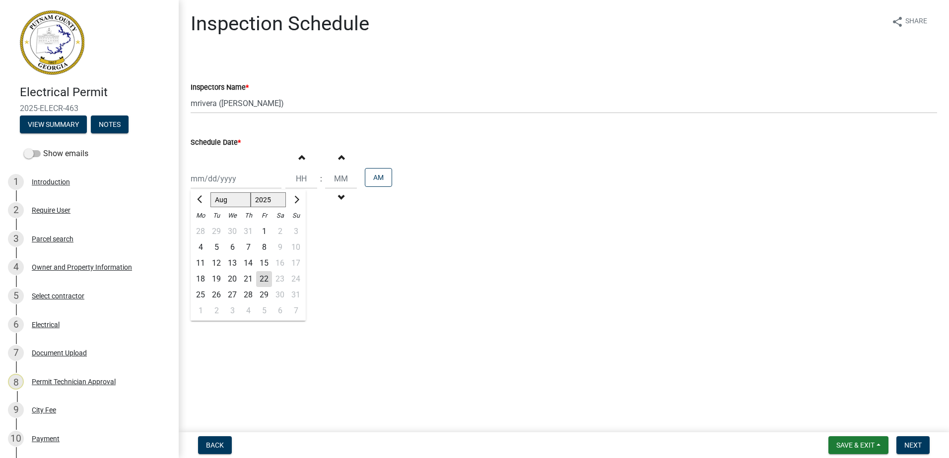
click at [203, 182] on div "Jan Feb Mar Apr May Jun Jul Aug Sep Oct Nov Dec 1525 1526 1527 1528 1529 1530 1…" at bounding box center [236, 179] width 91 height 20
click at [194, 296] on div "25" at bounding box center [200, 295] width 16 height 16
type input "08/25/2025"
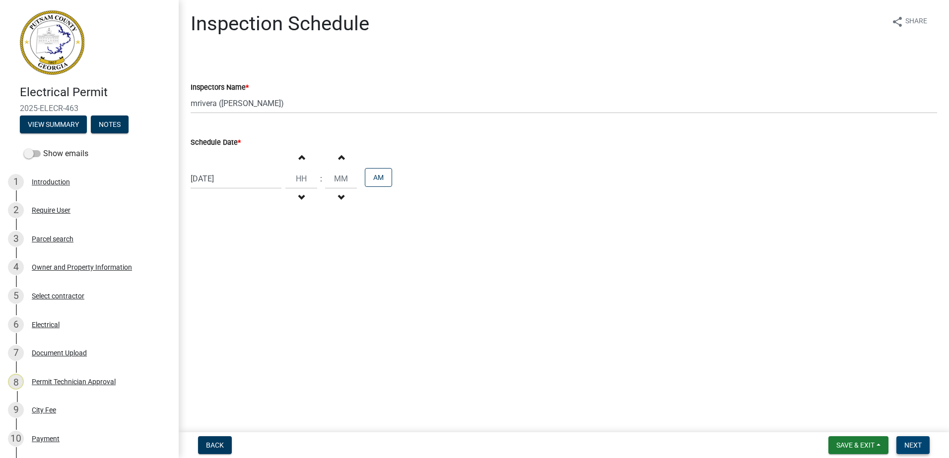
click at [917, 448] on span "Next" at bounding box center [912, 446] width 17 height 8
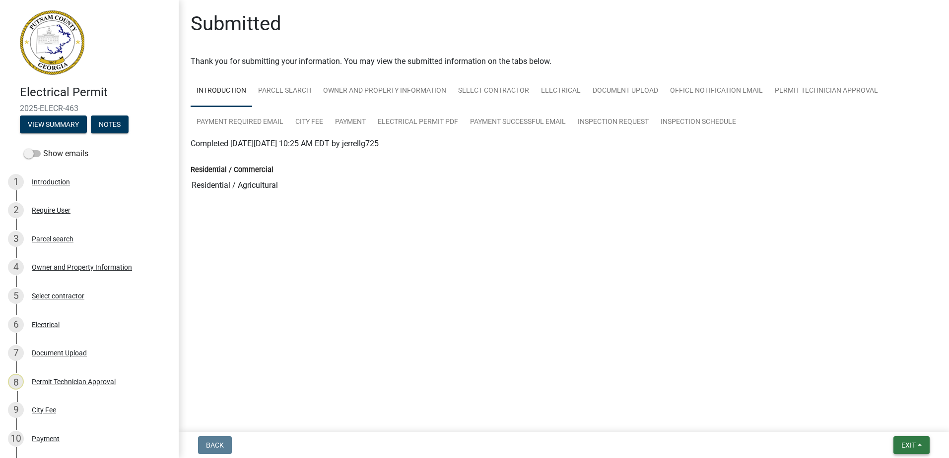
click at [903, 442] on span "Exit" at bounding box center [908, 446] width 14 height 8
click at [897, 427] on button "Save & Exit" at bounding box center [889, 420] width 79 height 24
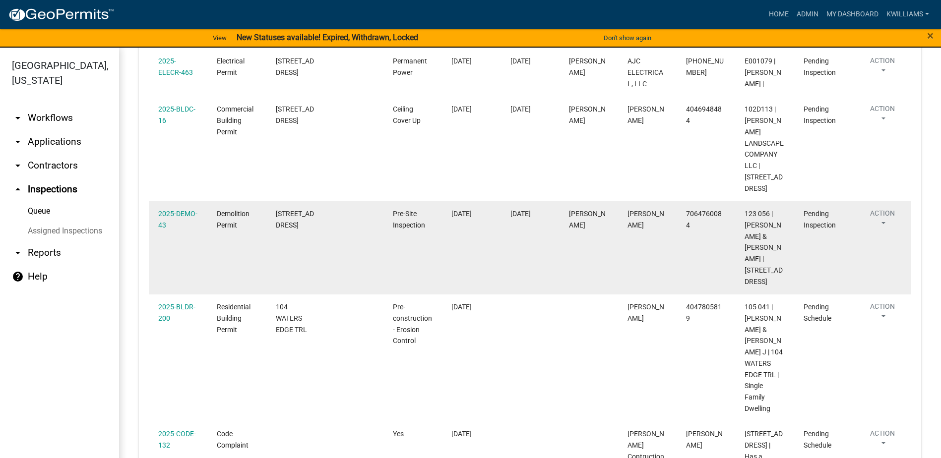
scroll to position [843, 0]
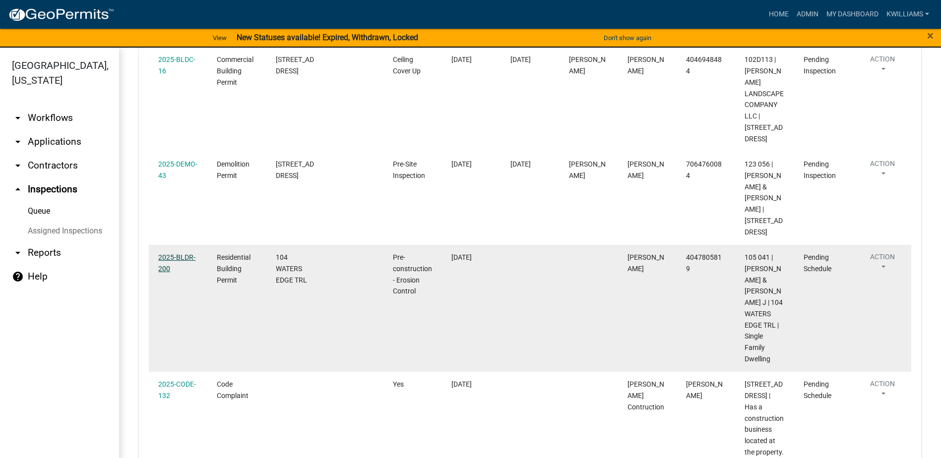
click at [170, 254] on link "2025-BLDR-200" at bounding box center [176, 263] width 37 height 19
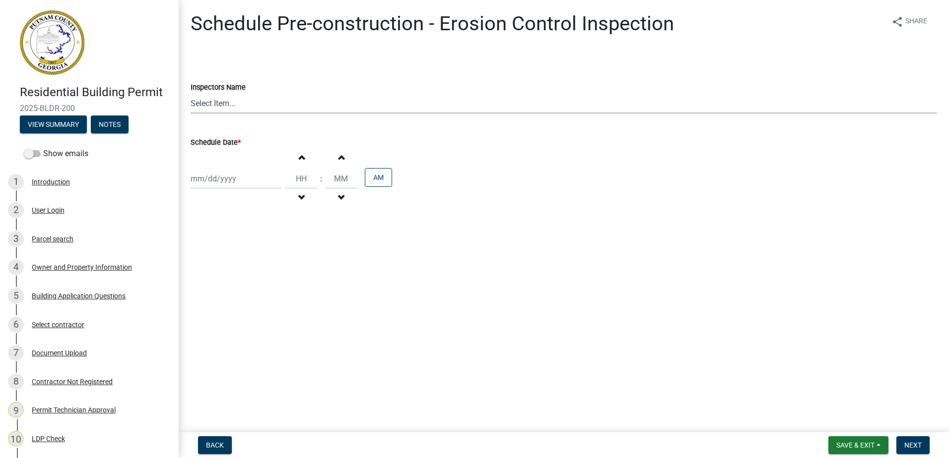
click at [208, 103] on select "Select Item... mrivera (Michele Rivera) jstokes (Jerry Stokes) asmith105 (Antho…" at bounding box center [564, 103] width 746 height 20
select select "a0ea4169-8540-4a2c-b9f4-cf4c1ffdeb95"
click at [191, 93] on select "Select Item... mrivera (Michele Rivera) jstokes (Jerry Stokes) asmith105 (Antho…" at bounding box center [564, 103] width 746 height 20
select select "8"
select select "2025"
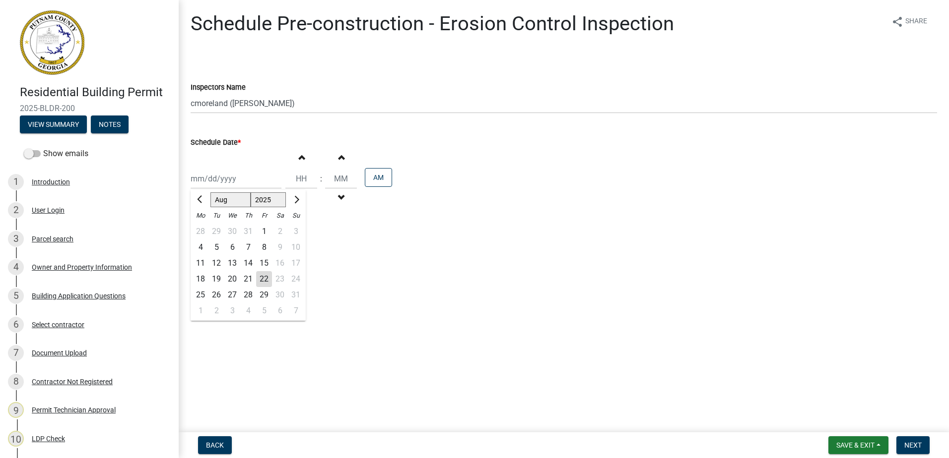
click at [208, 183] on div "Jan Feb Mar Apr May Jun Jul Aug Sep Oct Nov Dec 1525 1526 1527 1528 1529 1530 1…" at bounding box center [236, 179] width 91 height 20
drag, startPoint x: 198, startPoint y: 293, endPoint x: 192, endPoint y: 290, distance: 6.5
click at [194, 291] on div "25" at bounding box center [200, 295] width 16 height 16
type input "08/25/2025"
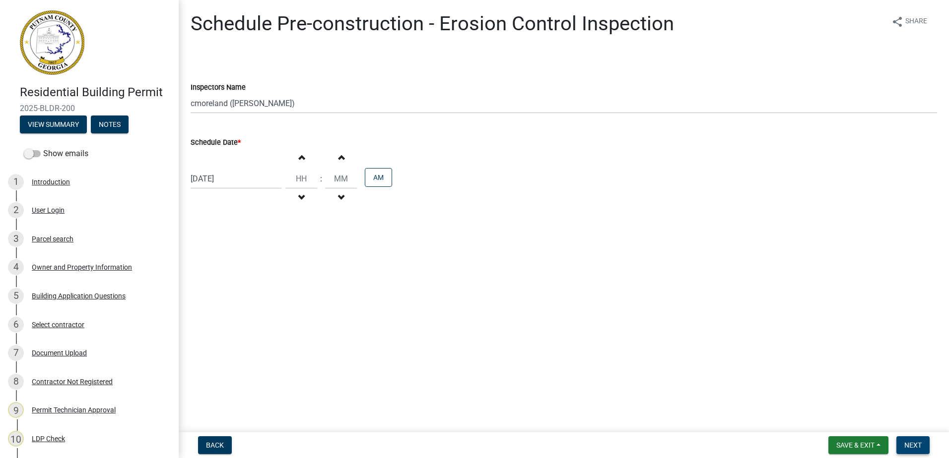
drag, startPoint x: 930, startPoint y: 449, endPoint x: 921, endPoint y: 446, distance: 9.4
click at [922, 446] on form "Save & Exit Save Save & Exit Next" at bounding box center [878, 446] width 109 height 18
click at [920, 445] on span "Next" at bounding box center [912, 446] width 17 height 8
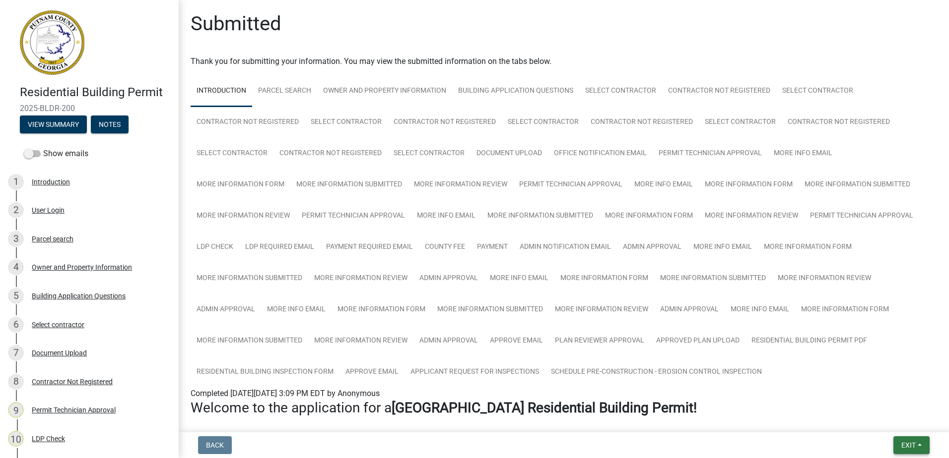
click at [902, 446] on span "Exit" at bounding box center [908, 446] width 14 height 8
click at [890, 416] on button "Save & Exit" at bounding box center [889, 420] width 79 height 24
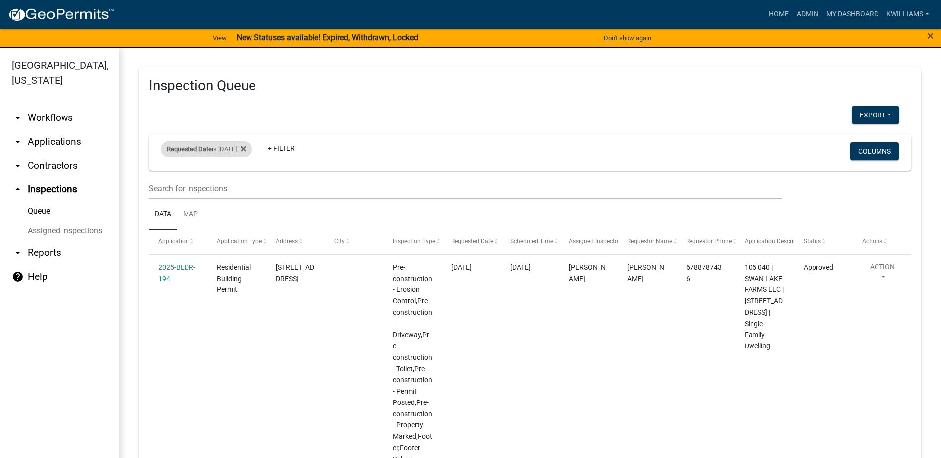
click at [200, 148] on span "Requested Date" at bounding box center [189, 148] width 45 height 7
click at [244, 184] on input "2025-08-22" at bounding box center [215, 186] width 69 height 20
type input "2025-08-24"
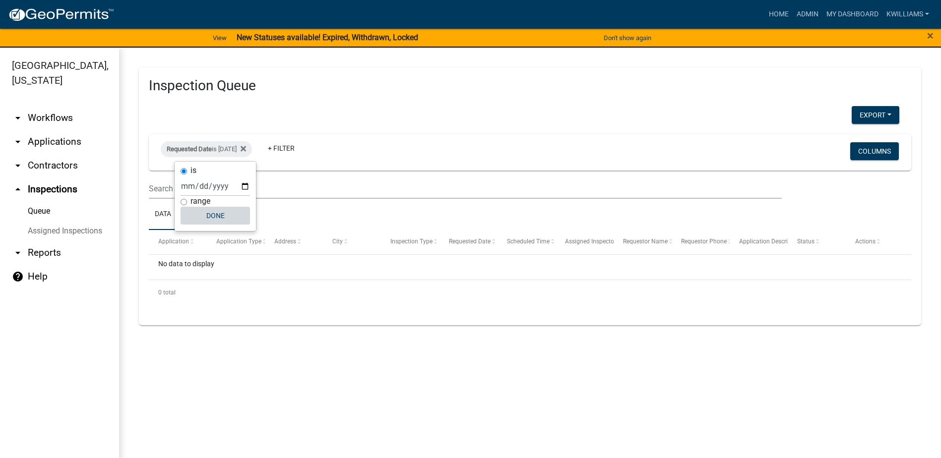
click at [213, 216] on button "Done" at bounding box center [215, 216] width 69 height 18
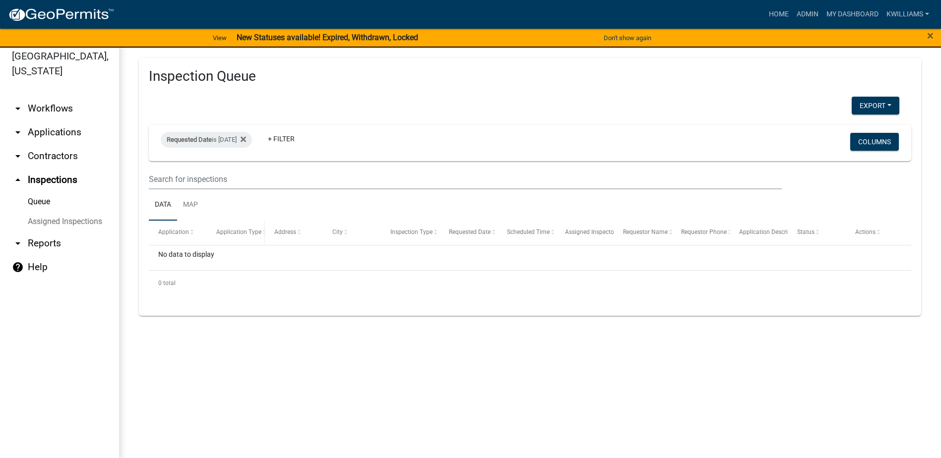
scroll to position [12, 0]
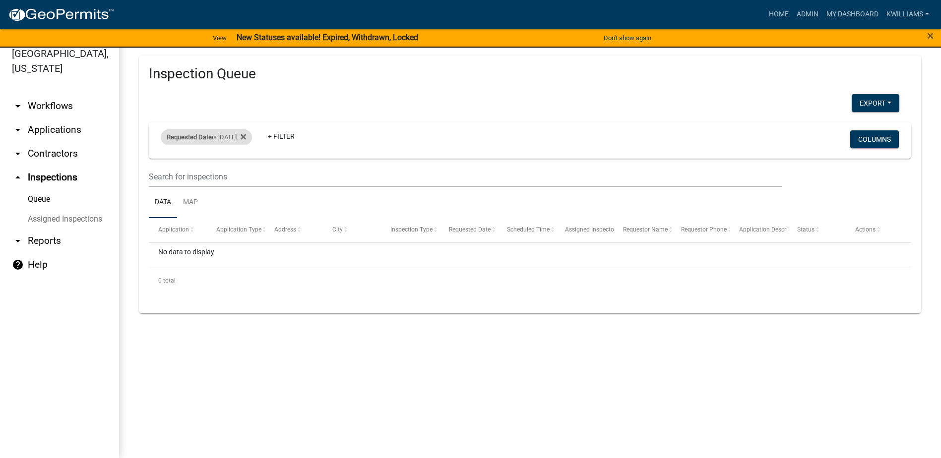
click at [236, 138] on div "Requested Date is 08/24/2025" at bounding box center [206, 137] width 91 height 16
click at [246, 176] on input "2025-08-24" at bounding box center [215, 174] width 69 height 20
type input "2025-08-25"
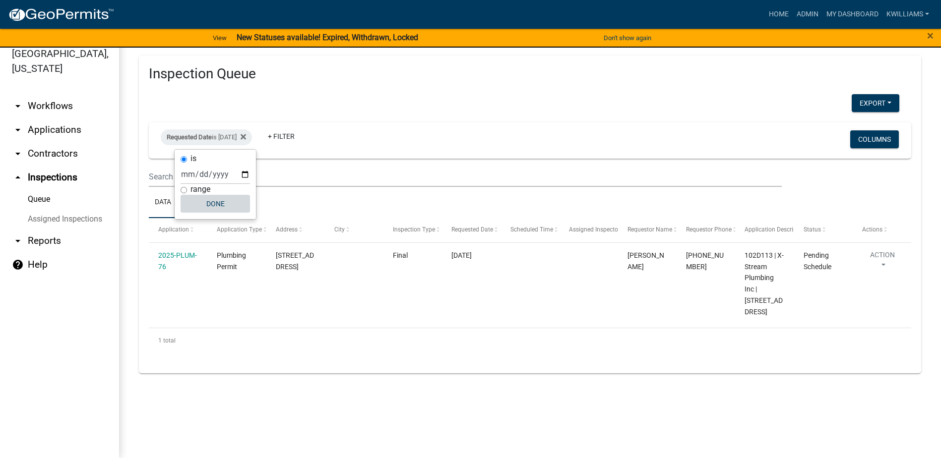
click at [220, 200] on button "Done" at bounding box center [215, 204] width 69 height 18
click at [54, 120] on link "arrow_drop_down Applications" at bounding box center [59, 130] width 119 height 24
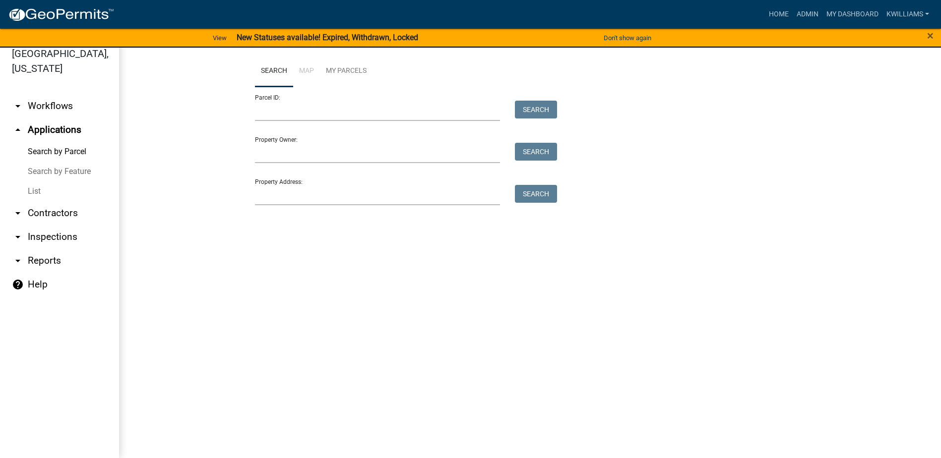
click at [55, 190] on link "List" at bounding box center [59, 192] width 119 height 20
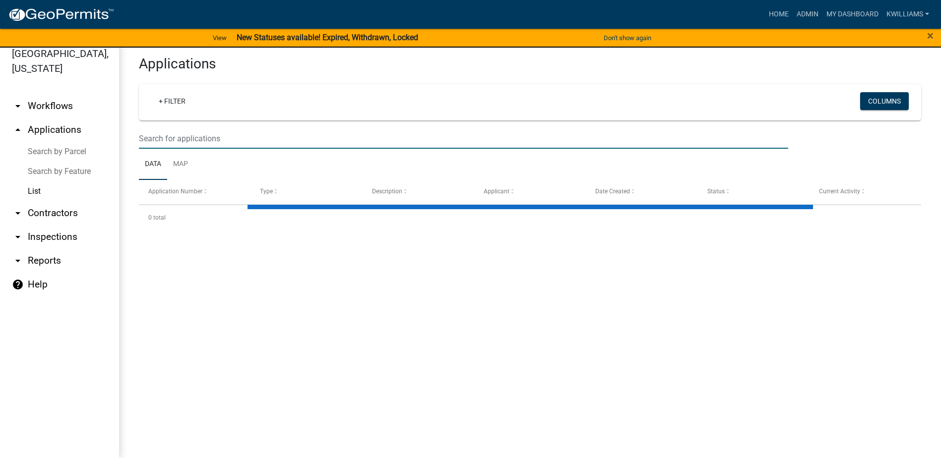
drag, startPoint x: 170, startPoint y: 138, endPoint x: 151, endPoint y: 149, distance: 21.5
click at [154, 143] on input "text" at bounding box center [463, 138] width 649 height 20
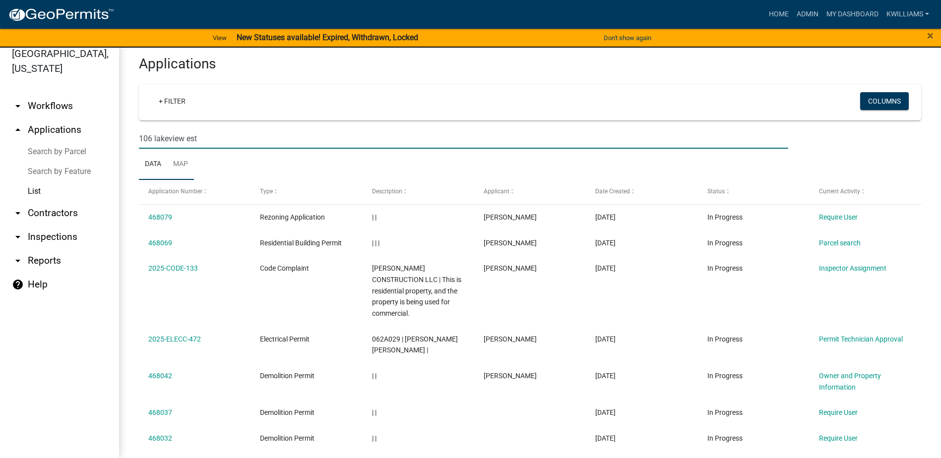
type input "106 lakeview est"
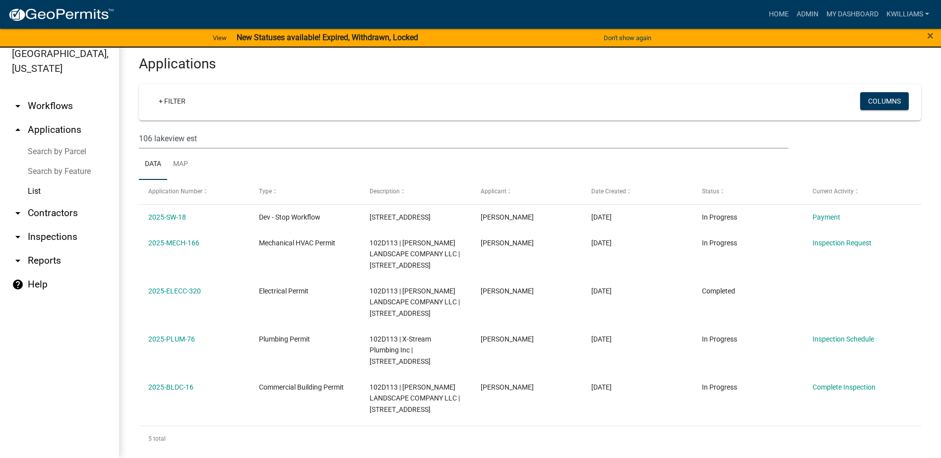
click at [40, 229] on link "arrow_drop_down Inspections" at bounding box center [59, 237] width 119 height 24
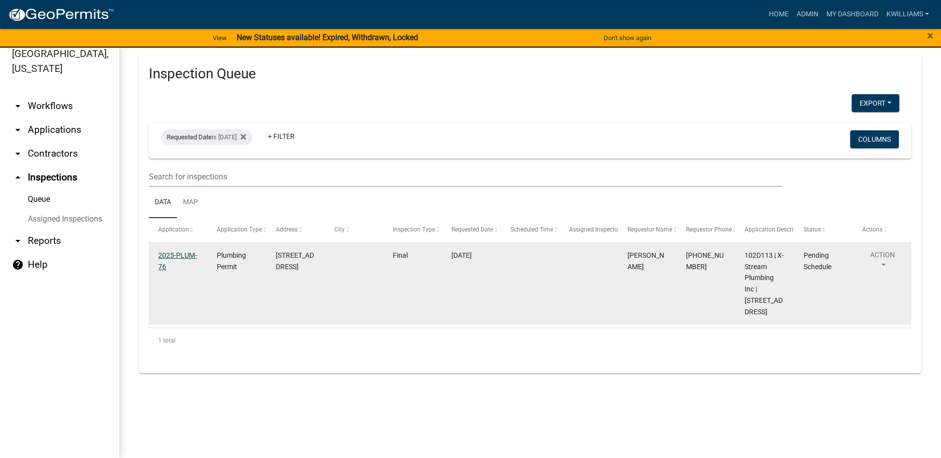
click at [176, 256] on link "2025-PLUM-76" at bounding box center [177, 261] width 39 height 19
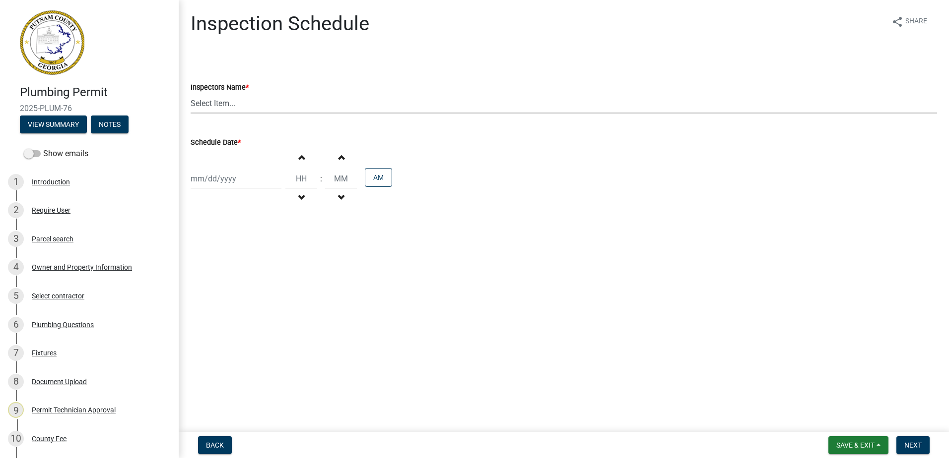
click at [244, 101] on select "Select Item... mrivera (Michele Rivera) jstokes (Jerry Stokes) asmith105 (Antho…" at bounding box center [564, 103] width 746 height 20
select select "07642ab0-564c-47bb-824b-0ccf2da83593"
click at [191, 93] on select "Select Item... mrivera (Michele Rivera) jstokes (Jerry Stokes) asmith105 (Antho…" at bounding box center [564, 103] width 746 height 20
select select "8"
select select "2025"
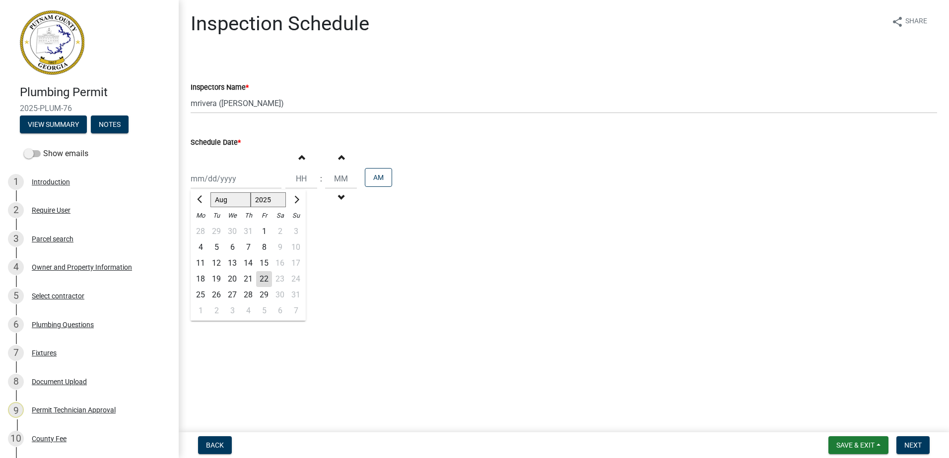
click at [218, 179] on div "Jan Feb Mar Apr May Jun Jul Aug Sep Oct Nov Dec 1525 1526 1527 1528 1529 1530 1…" at bounding box center [236, 179] width 91 height 20
click at [195, 295] on div "25" at bounding box center [200, 295] width 16 height 16
type input "08/25/2025"
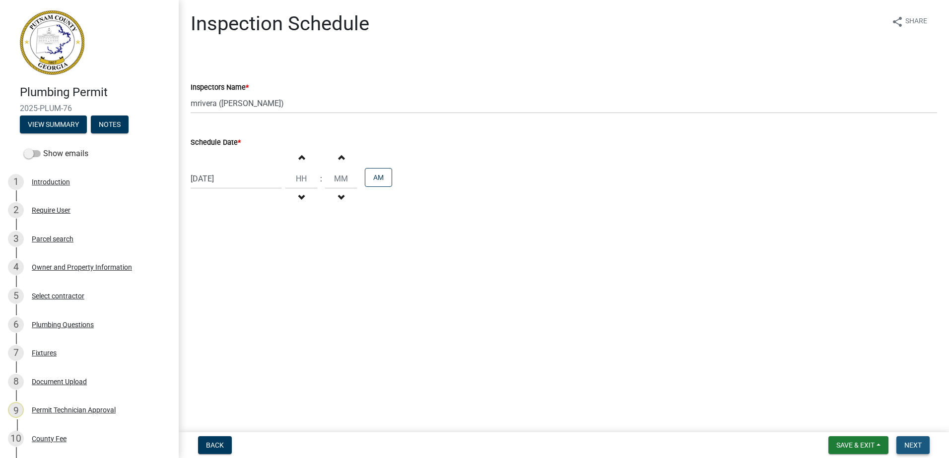
click at [911, 444] on span "Next" at bounding box center [912, 446] width 17 height 8
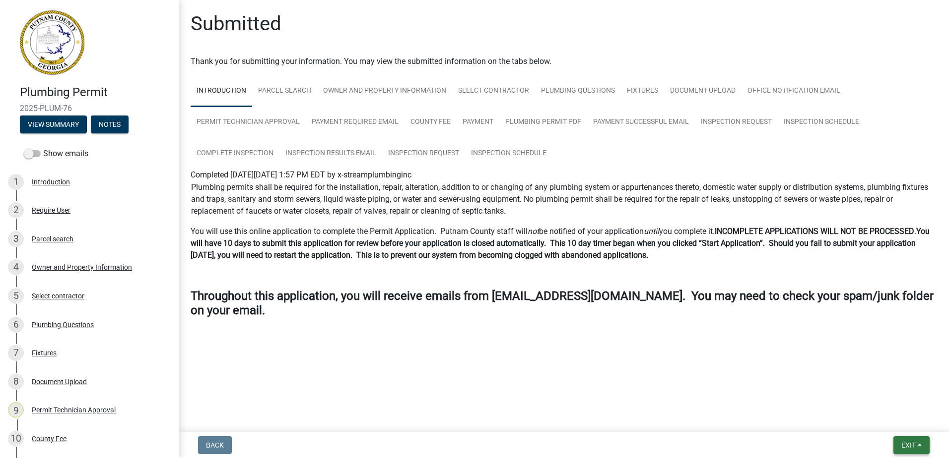
click at [905, 441] on button "Exit" at bounding box center [911, 446] width 36 height 18
click at [889, 423] on button "Save & Exit" at bounding box center [889, 420] width 79 height 24
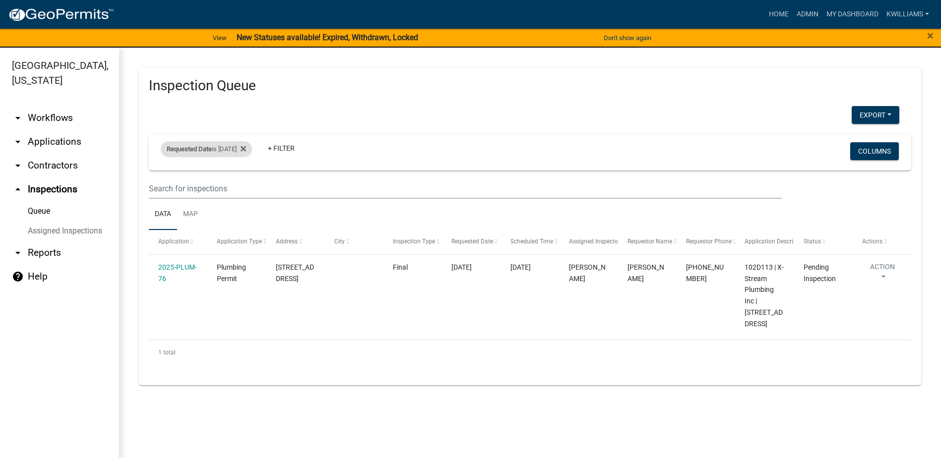
click at [215, 153] on div "Requested Date is 08/25/2025" at bounding box center [206, 149] width 91 height 16
drag, startPoint x: 258, startPoint y: 147, endPoint x: 227, endPoint y: 156, distance: 33.0
click at [246, 148] on fa-icon at bounding box center [241, 149] width 9 height 16
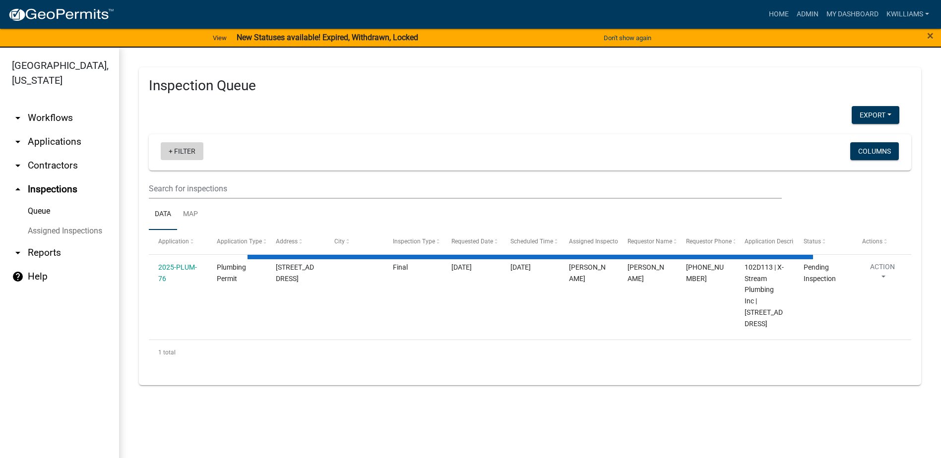
click at [188, 154] on link "+ Filter" at bounding box center [182, 151] width 43 height 18
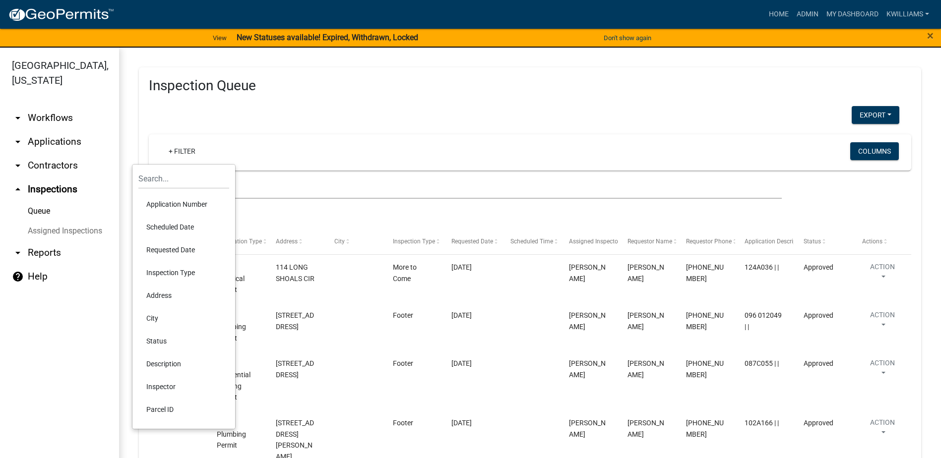
click at [171, 218] on li "Scheduled Date" at bounding box center [183, 227] width 91 height 23
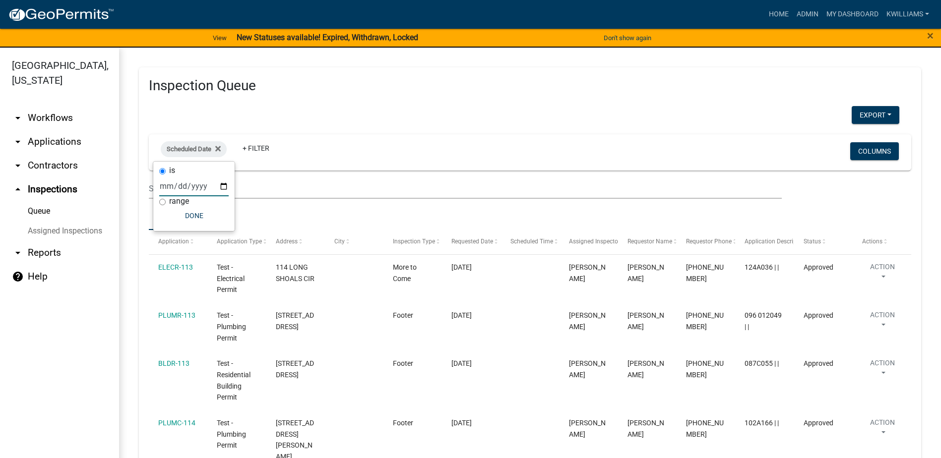
drag, startPoint x: 206, startPoint y: 186, endPoint x: 215, endPoint y: 186, distance: 8.9
click at [208, 186] on input "date" at bounding box center [193, 186] width 69 height 20
click at [221, 186] on input "date" at bounding box center [193, 186] width 69 height 20
type input "2025-08-25"
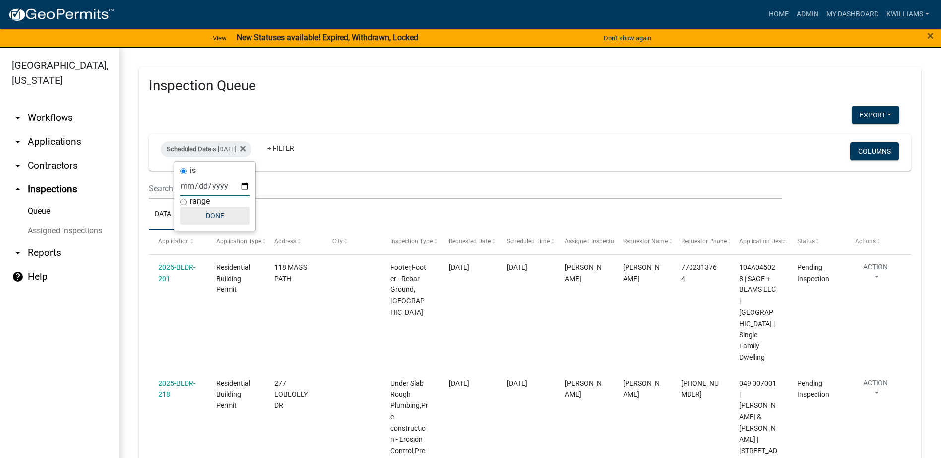
click at [215, 213] on button "Done" at bounding box center [214, 216] width 69 height 18
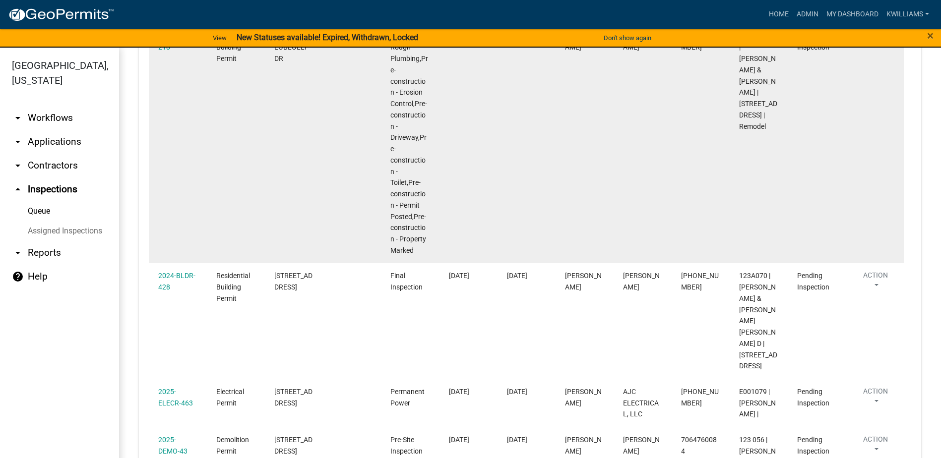
scroll to position [50, 0]
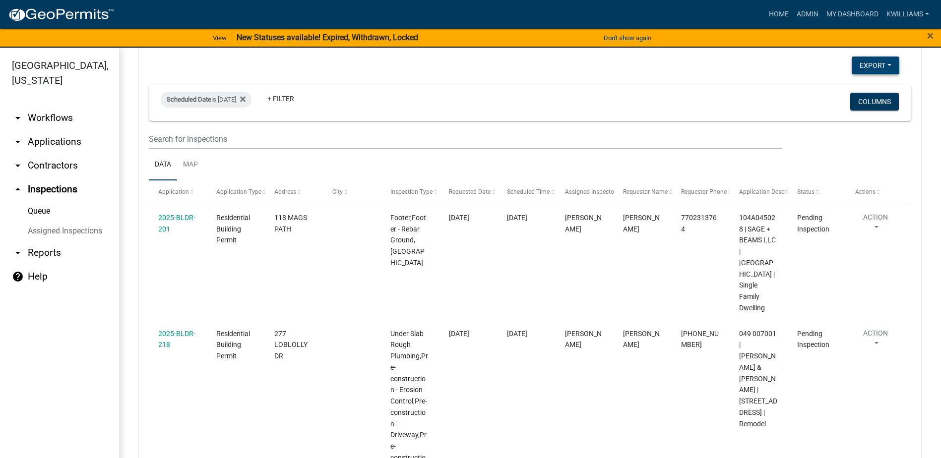
click at [862, 61] on button "Export" at bounding box center [876, 66] width 48 height 18
click at [850, 90] on button "Excel Format (.xlsx)" at bounding box center [853, 91] width 93 height 24
click at [52, 256] on link "arrow_drop_down Reports" at bounding box center [59, 253] width 119 height 24
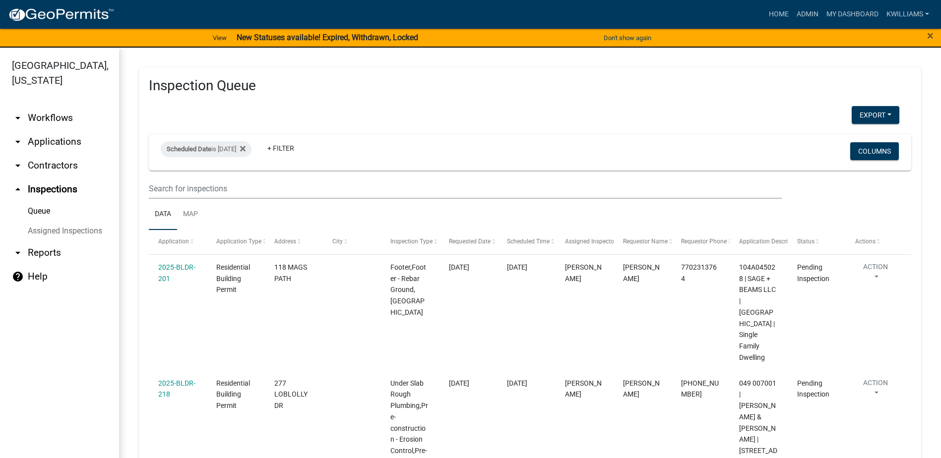
select select "0: null"
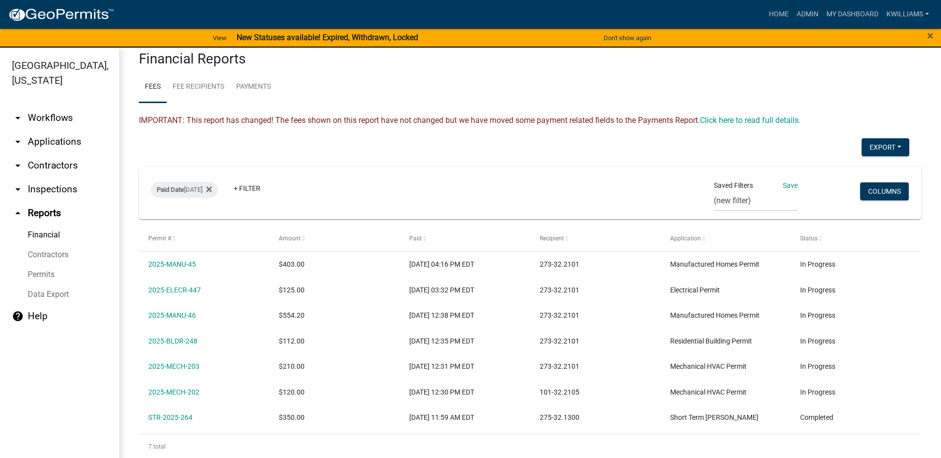
scroll to position [26, 0]
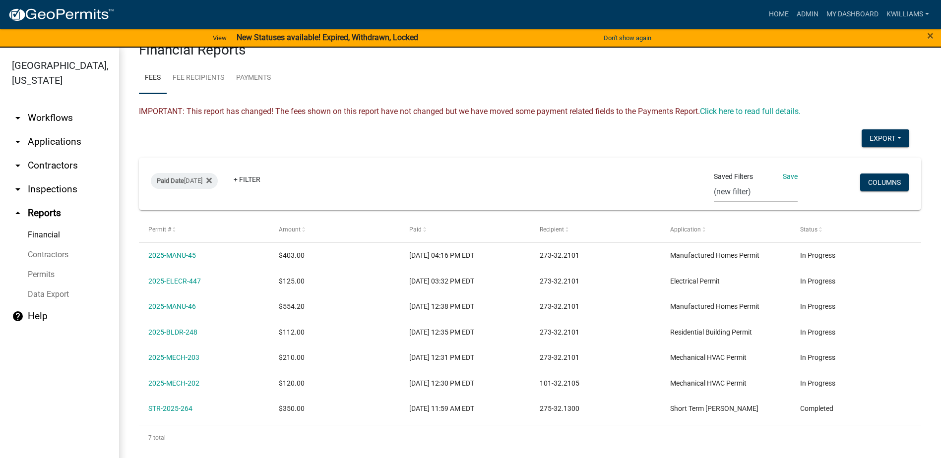
click at [46, 135] on link "arrow_drop_down Applications" at bounding box center [59, 142] width 119 height 24
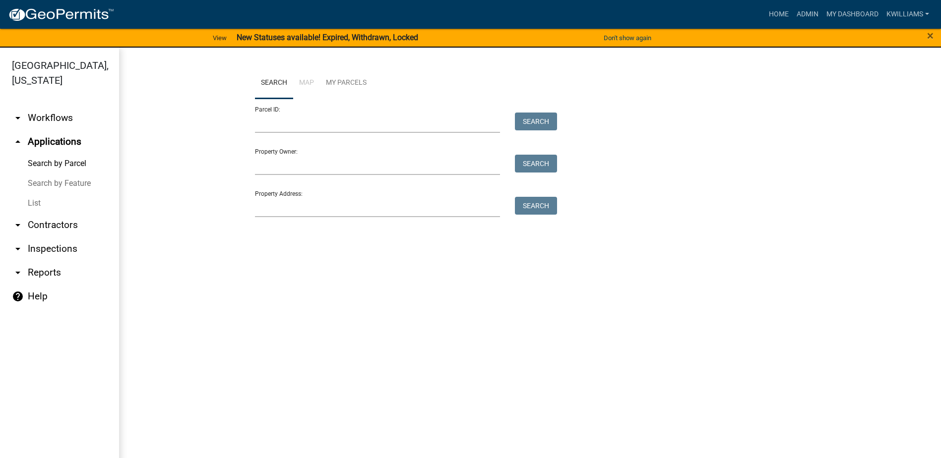
click at [51, 205] on link "List" at bounding box center [59, 203] width 119 height 20
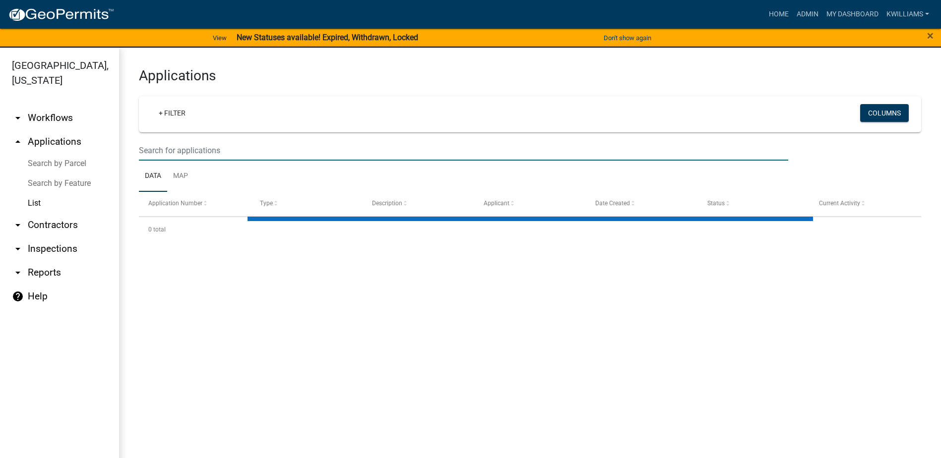
click at [200, 142] on input "text" at bounding box center [463, 150] width 649 height 20
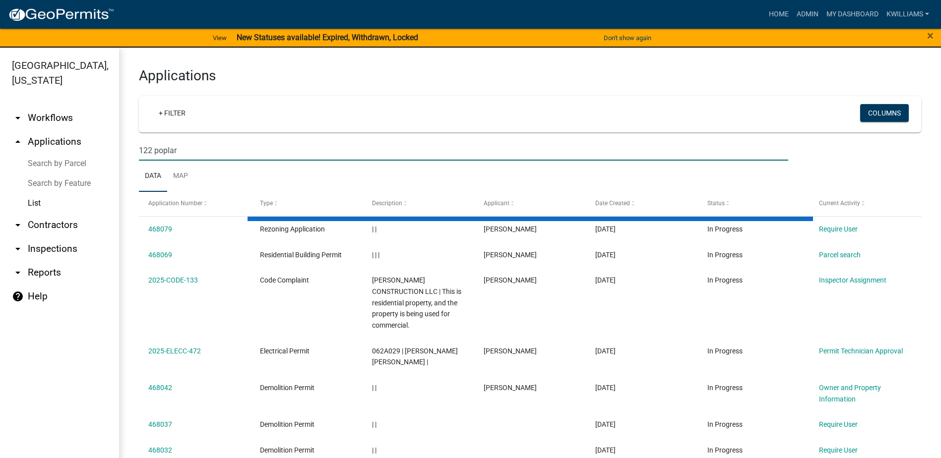
type input "122 poplar"
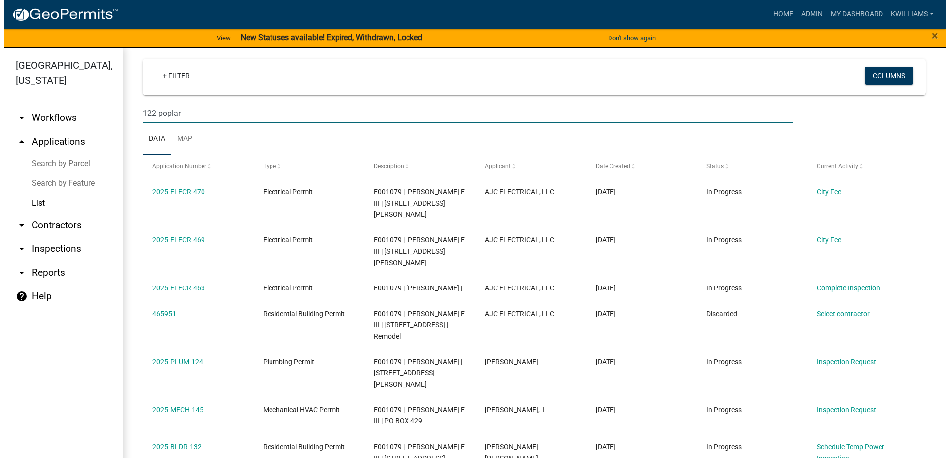
scroll to position [87, 0]
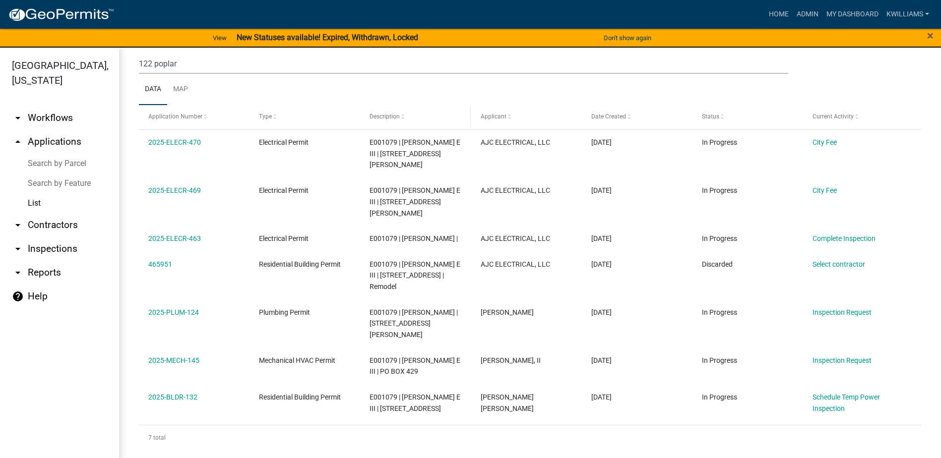
drag, startPoint x: 285, startPoint y: 389, endPoint x: 363, endPoint y: 107, distance: 293.5
click at [363, 107] on datatable-header-cell "Description" at bounding box center [415, 117] width 111 height 24
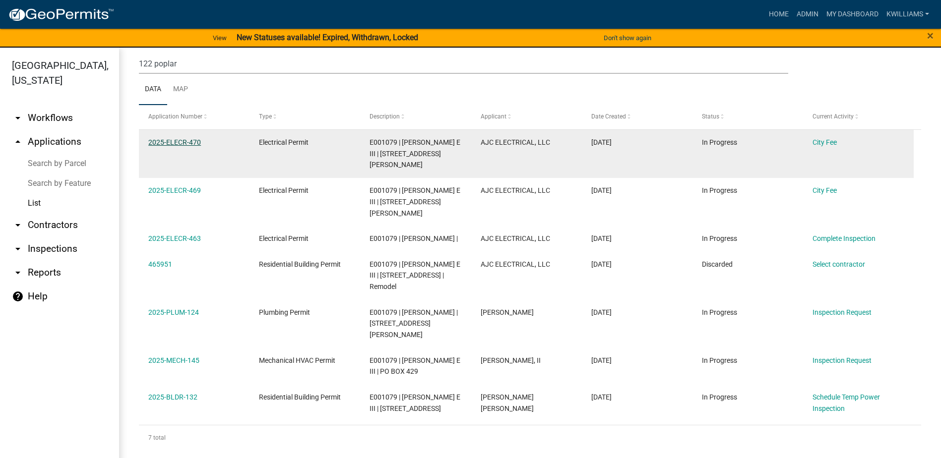
click at [178, 143] on link "2025-ELECR-470" at bounding box center [174, 142] width 53 height 8
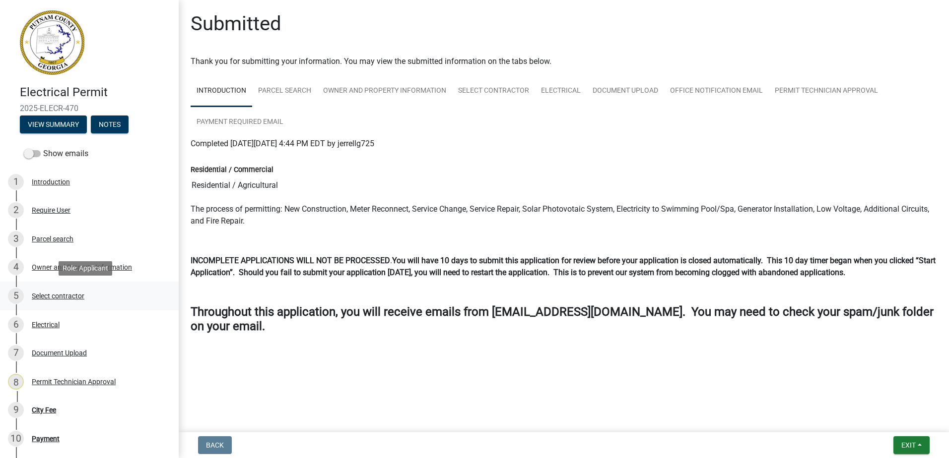
click at [44, 304] on div "5 Select contractor" at bounding box center [85, 296] width 155 height 16
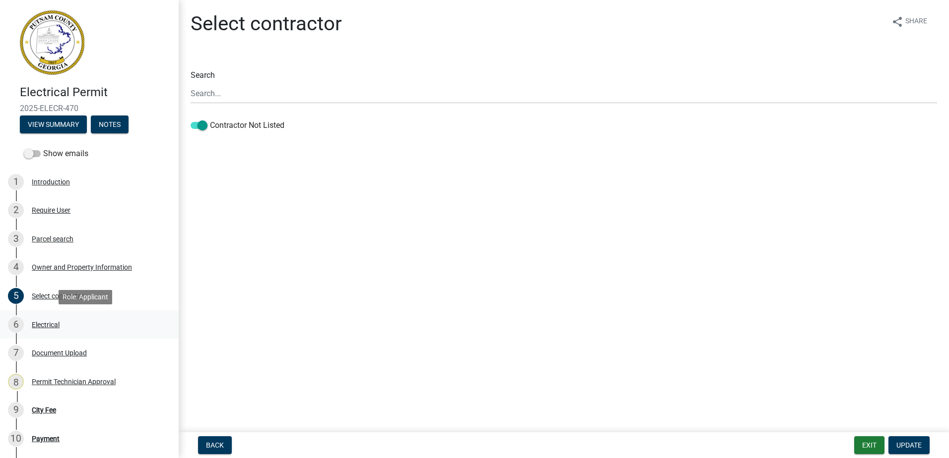
click at [39, 325] on div "Electrical" at bounding box center [46, 324] width 28 height 7
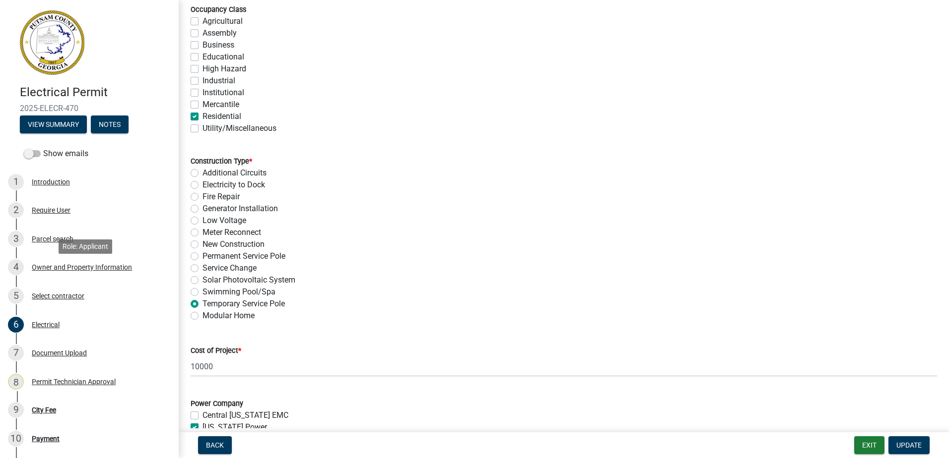
scroll to position [198, 0]
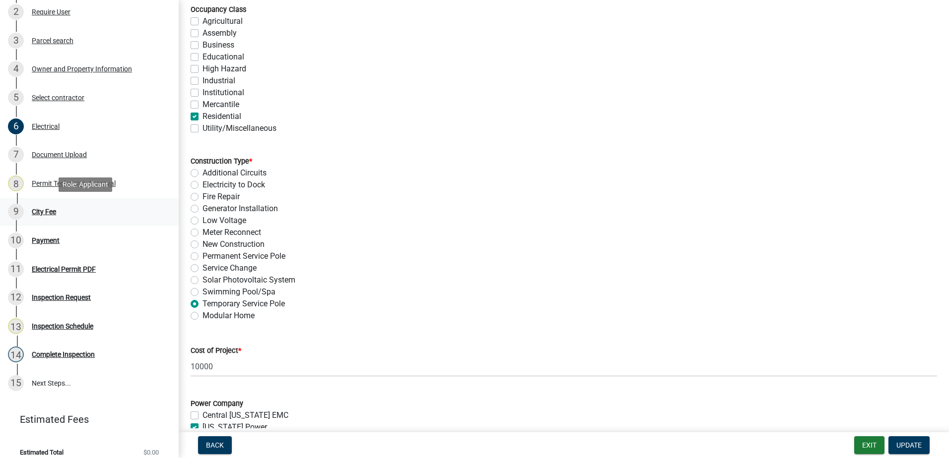
click at [31, 202] on link "9 City Fee" at bounding box center [89, 212] width 179 height 29
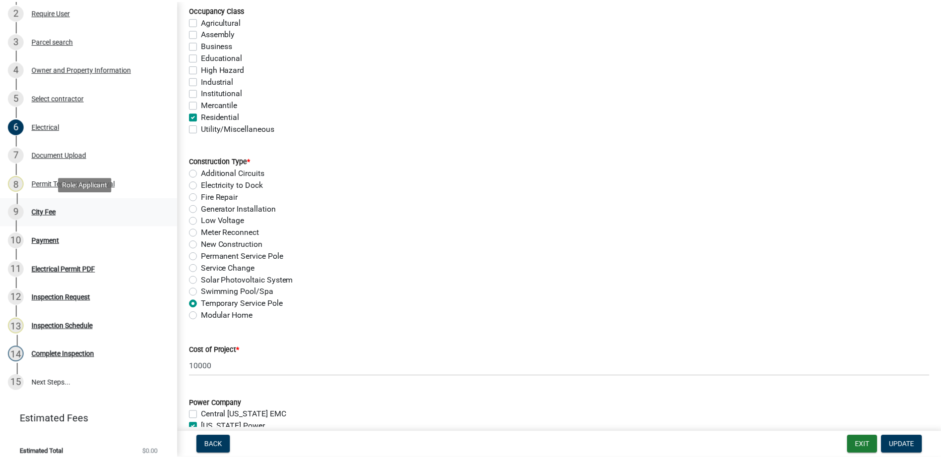
scroll to position [0, 0]
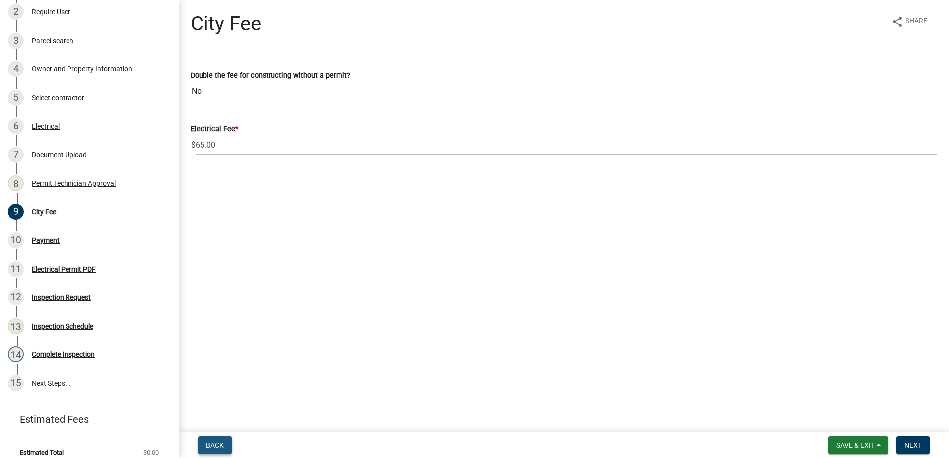
click at [211, 443] on span "Back" at bounding box center [215, 446] width 18 height 8
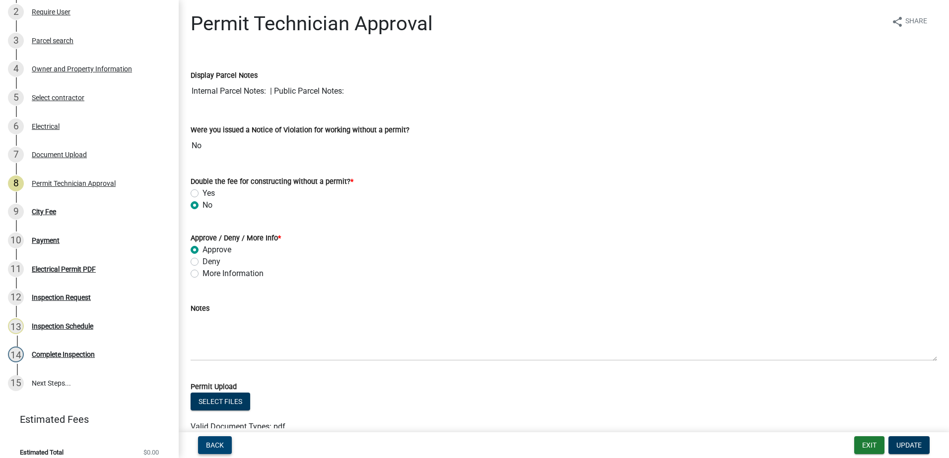
click at [208, 443] on span "Back" at bounding box center [215, 446] width 18 height 8
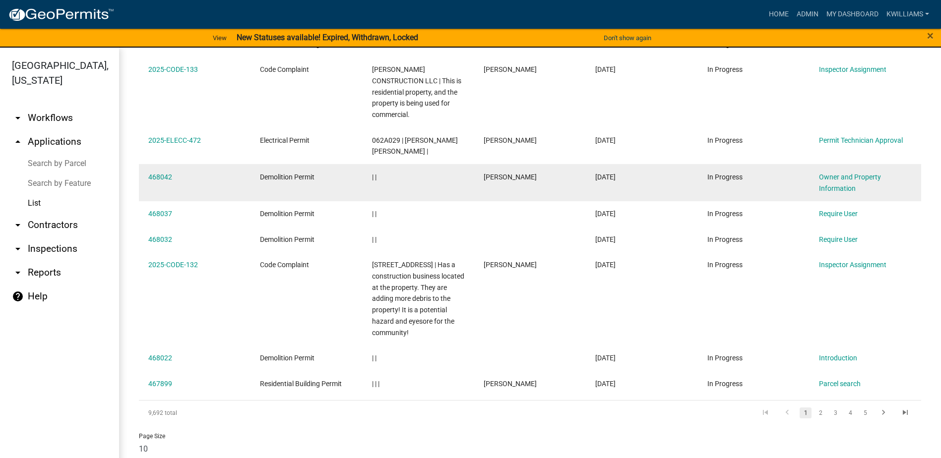
scroll to position [217, 0]
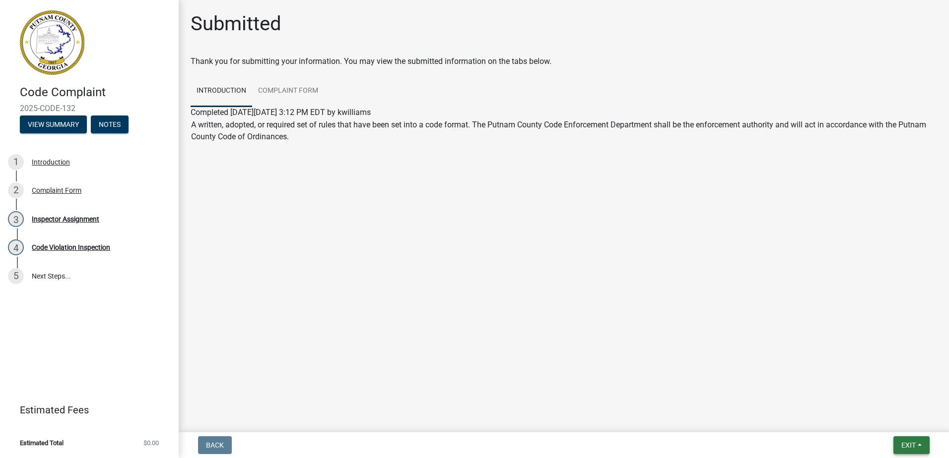
click at [899, 450] on button "Exit" at bounding box center [911, 446] width 36 height 18
click at [888, 422] on button "Save & Exit" at bounding box center [889, 420] width 79 height 24
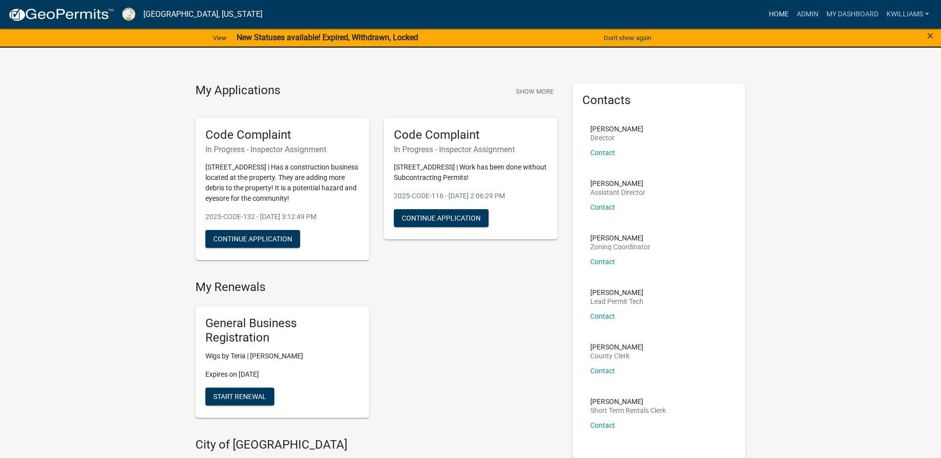
click at [774, 16] on link "Home" at bounding box center [779, 14] width 28 height 19
drag, startPoint x: 768, startPoint y: 14, endPoint x: 812, endPoint y: 5, distance: 44.6
click at [769, 14] on link "Home" at bounding box center [779, 14] width 28 height 19
click at [809, 15] on link "Admin" at bounding box center [808, 14] width 30 height 19
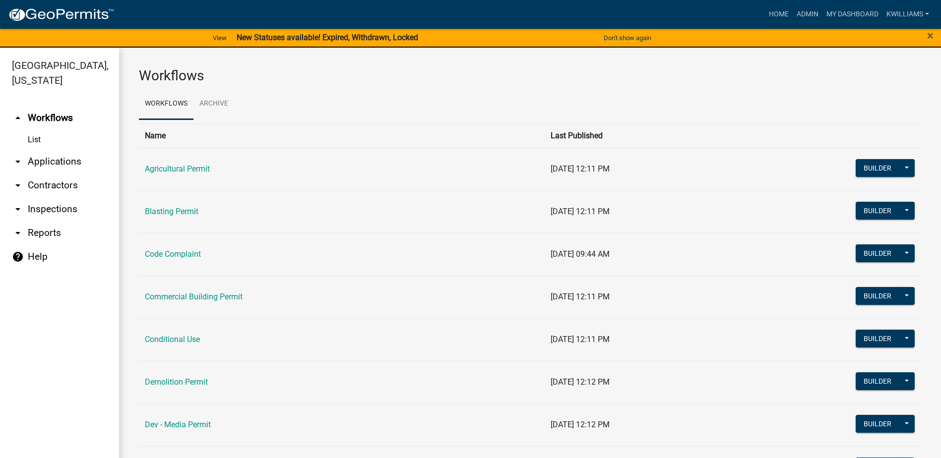
click at [62, 157] on link "arrow_drop_down Applications" at bounding box center [59, 162] width 119 height 24
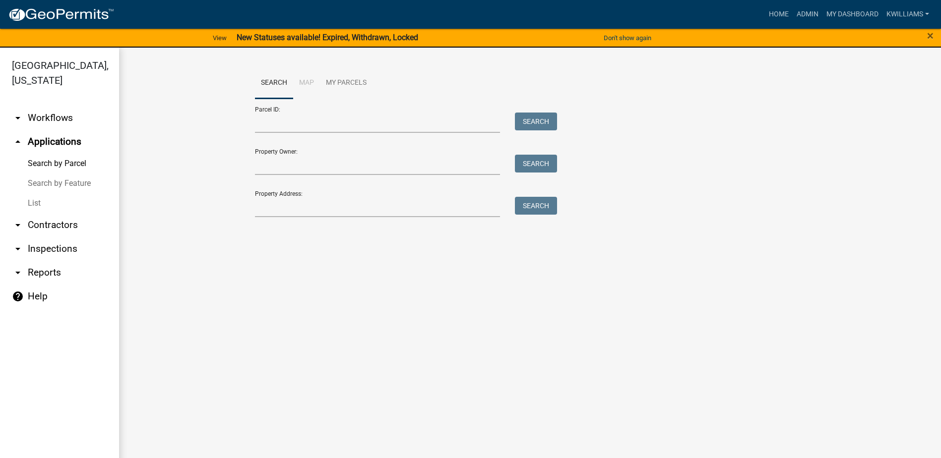
click at [39, 206] on link "List" at bounding box center [59, 203] width 119 height 20
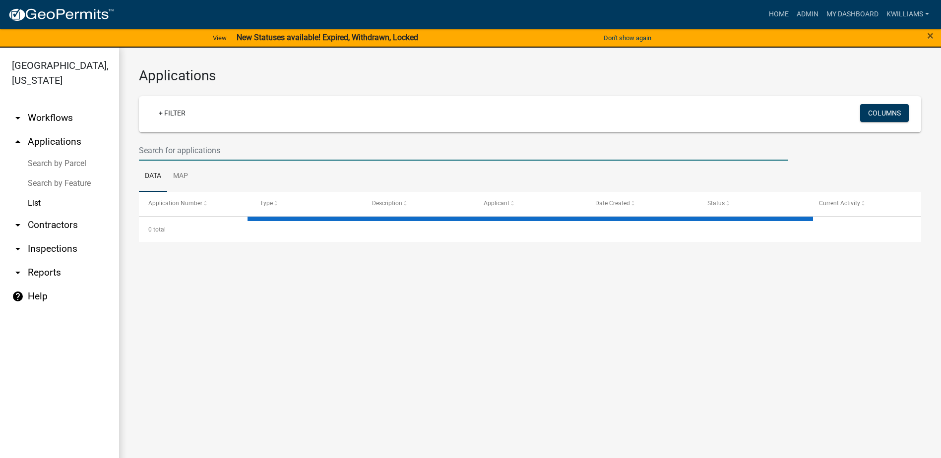
click at [162, 148] on input "text" at bounding box center [463, 150] width 649 height 20
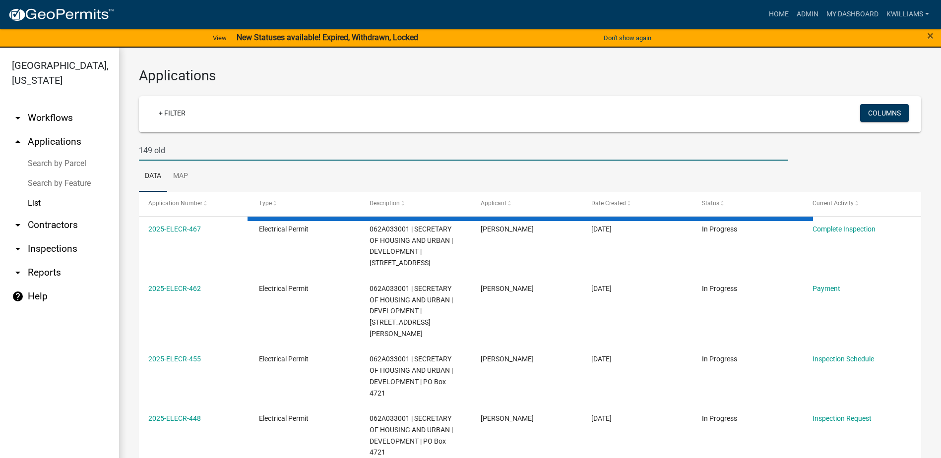
type input "149 old"
click at [69, 250] on link "arrow_drop_down Inspections" at bounding box center [59, 249] width 119 height 24
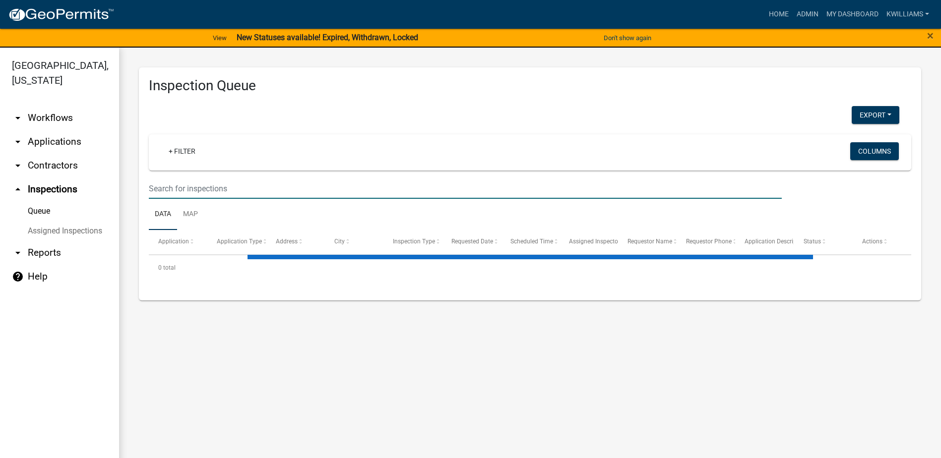
click at [201, 184] on input "text" at bounding box center [465, 189] width 633 height 20
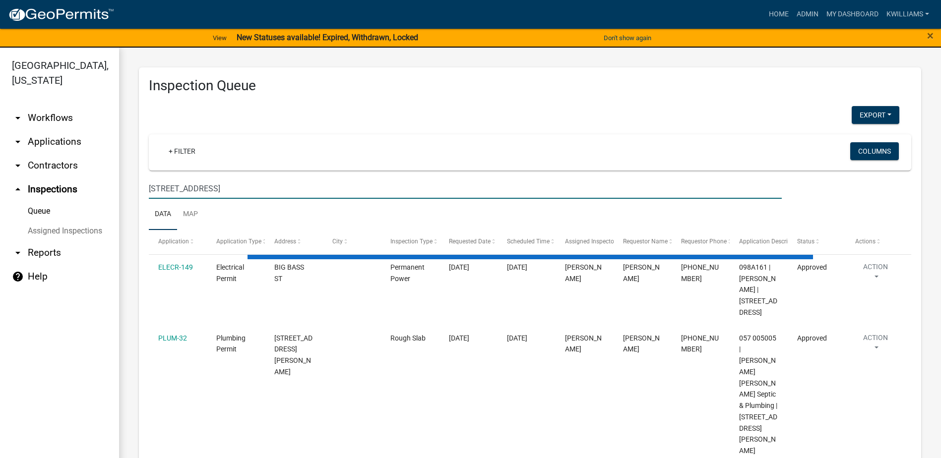
type input "149 old glenwood springs rd"
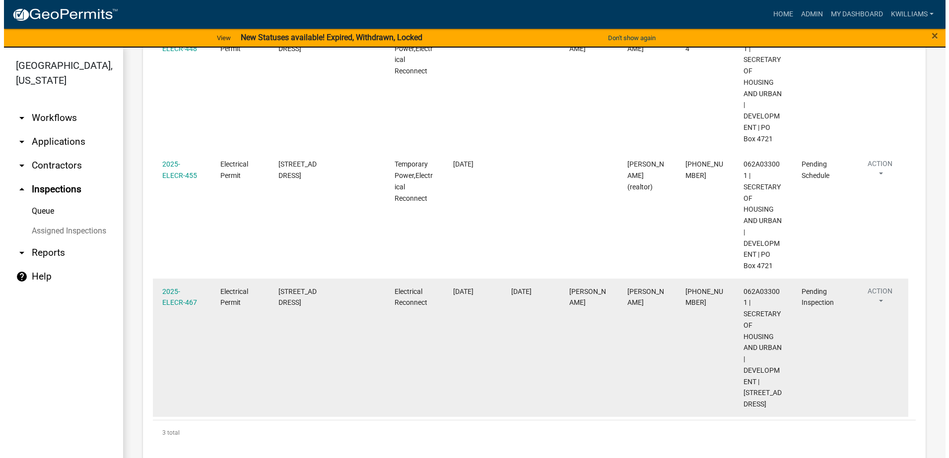
scroll to position [246, 0]
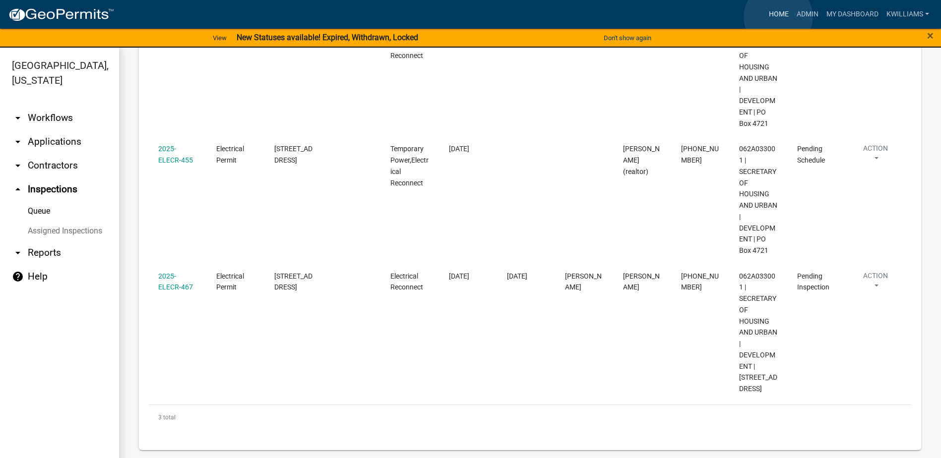
click at [778, 17] on link "Home" at bounding box center [779, 14] width 28 height 19
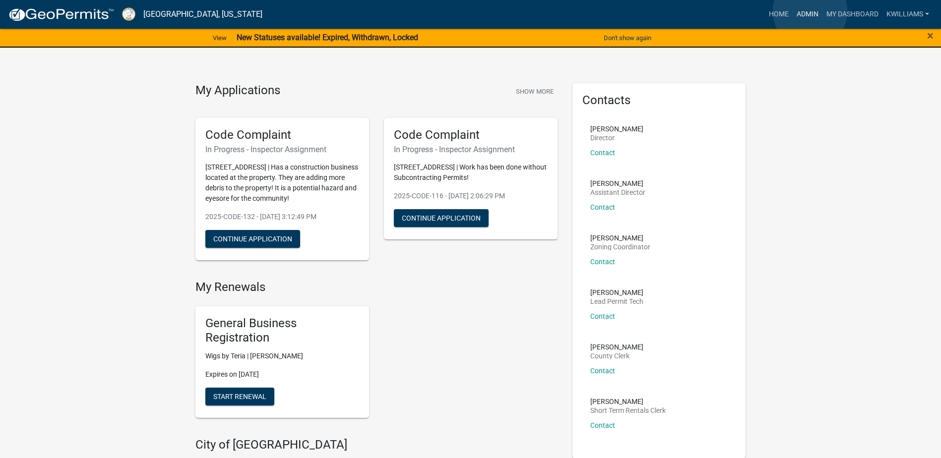
click at [811, 12] on link "Admin" at bounding box center [808, 14] width 30 height 19
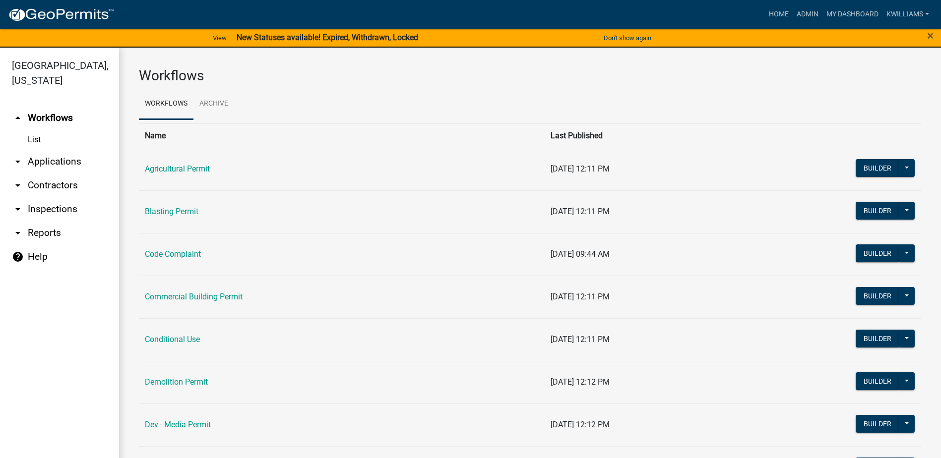
click at [60, 160] on link "arrow_drop_down Applications" at bounding box center [59, 162] width 119 height 24
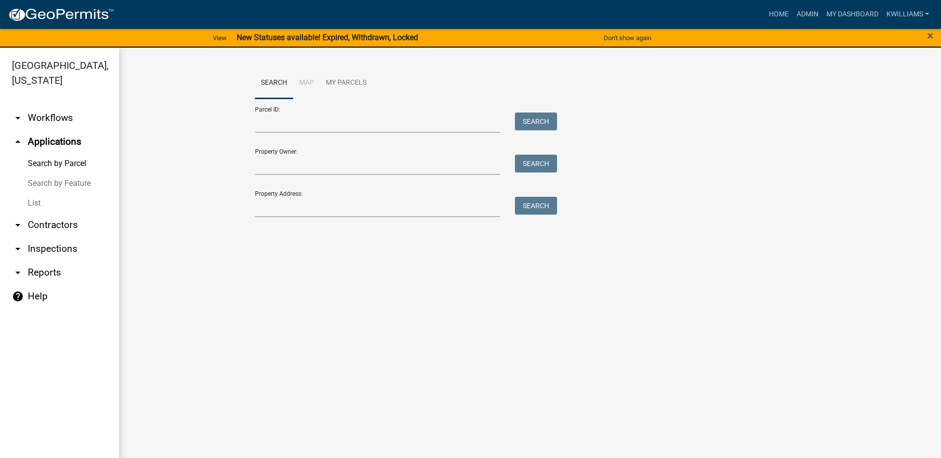
click at [29, 201] on link "List" at bounding box center [59, 203] width 119 height 20
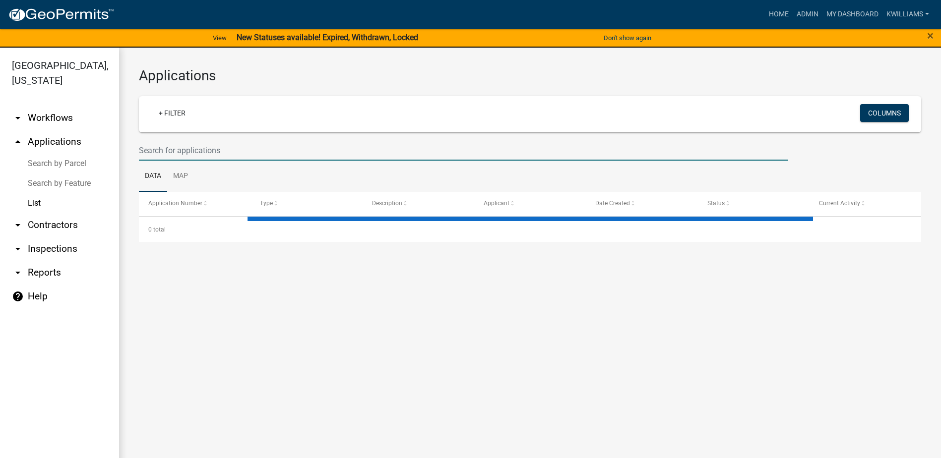
click at [239, 150] on input "text" at bounding box center [463, 150] width 649 height 20
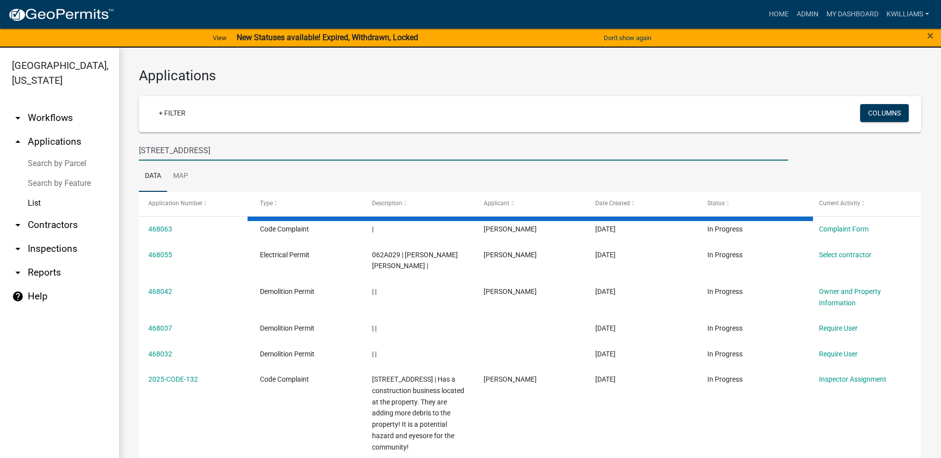
type input "818 oak st"
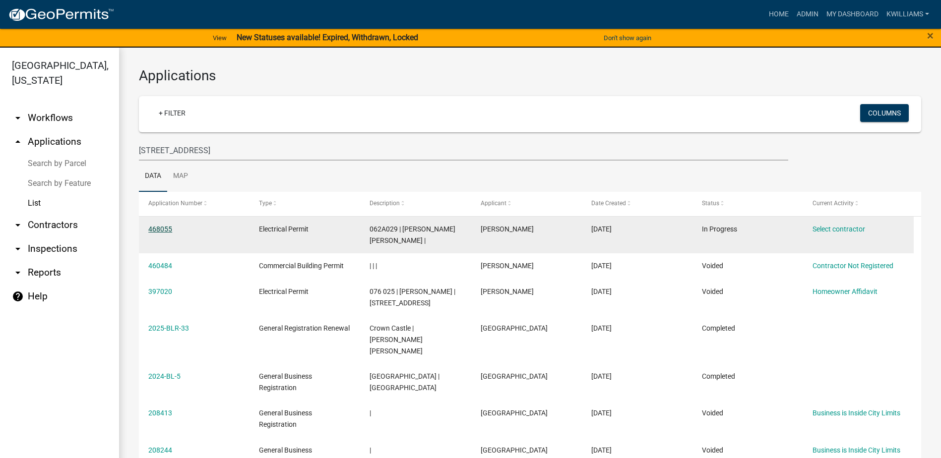
click at [169, 230] on link "468055" at bounding box center [160, 229] width 24 height 8
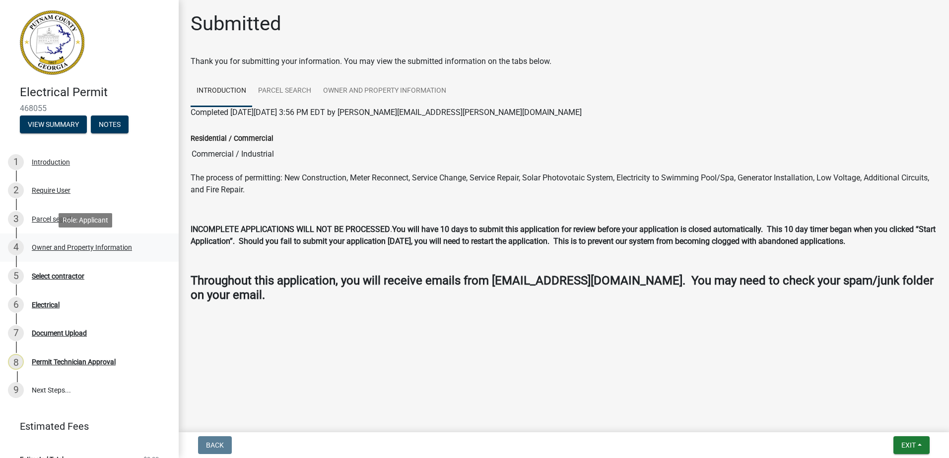
click at [61, 257] on link "4 Owner and Property Information" at bounding box center [89, 248] width 179 height 29
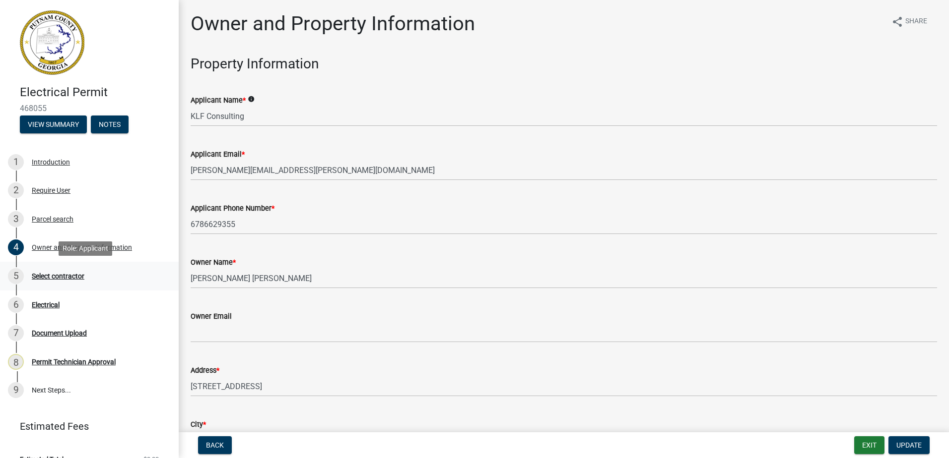
click at [57, 273] on div "Select contractor" at bounding box center [58, 276] width 53 height 7
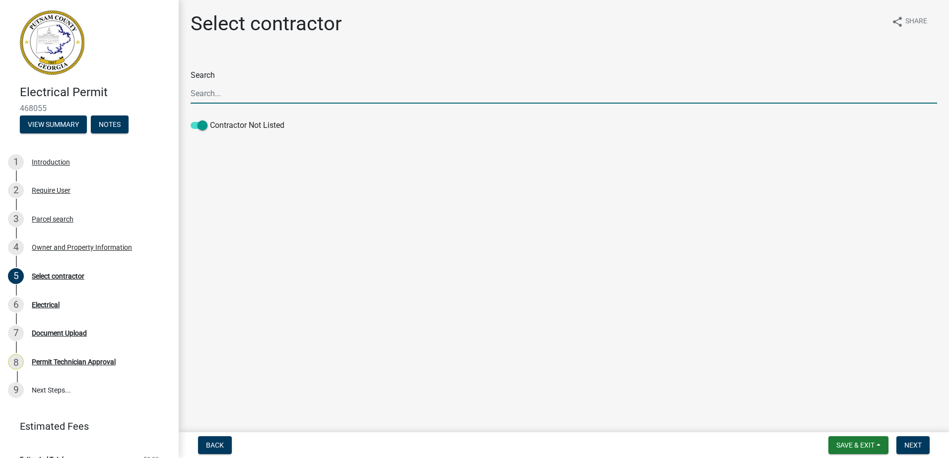
click at [236, 95] on input "Search" at bounding box center [564, 93] width 746 height 20
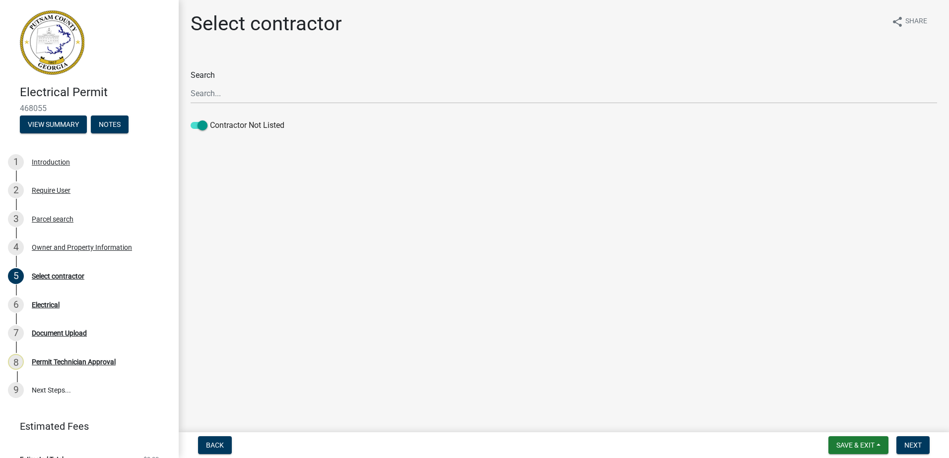
click at [526, 169] on main "Select contractor share Share Search Contractor Not Listed" at bounding box center [564, 214] width 770 height 429
click at [922, 440] on button "Next" at bounding box center [912, 446] width 33 height 18
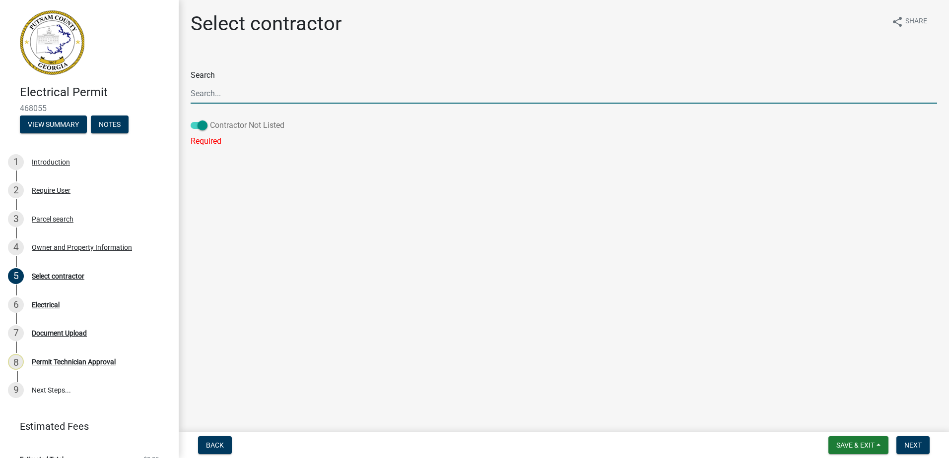
click at [205, 126] on span at bounding box center [199, 125] width 17 height 7
click at [210, 120] on input "Contractor Not Listed" at bounding box center [210, 120] width 0 height 0
click at [226, 89] on input "Search" at bounding box center [564, 93] width 746 height 20
type input "test"
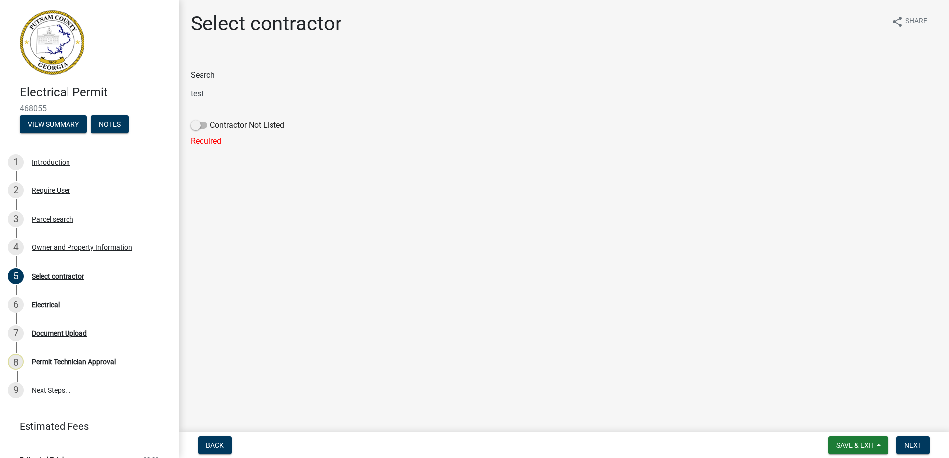
click at [200, 117] on ul at bounding box center [564, 116] width 746 height 8
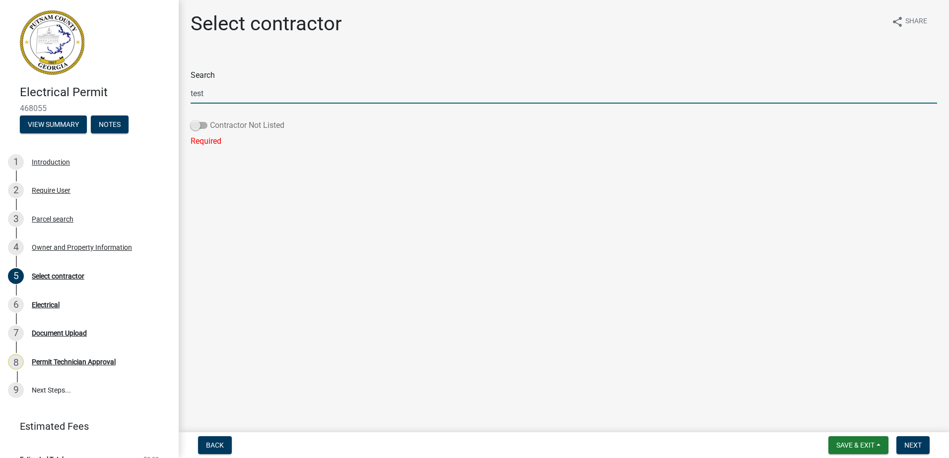
click at [198, 128] on span at bounding box center [199, 125] width 17 height 7
click at [210, 120] on input "Contractor Not Listed" at bounding box center [210, 120] width 0 height 0
click at [220, 96] on input "test" at bounding box center [564, 93] width 746 height 20
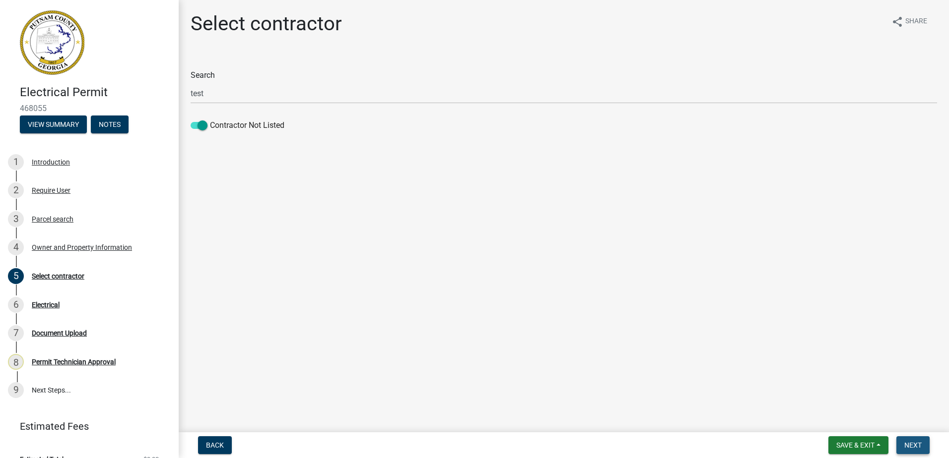
click at [912, 442] on span "Next" at bounding box center [912, 446] width 17 height 8
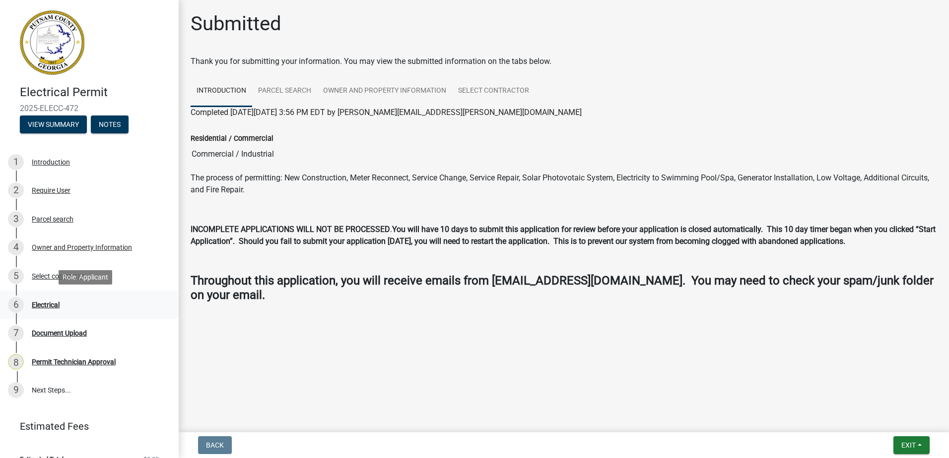
click at [48, 296] on link "6 Electrical" at bounding box center [89, 305] width 179 height 29
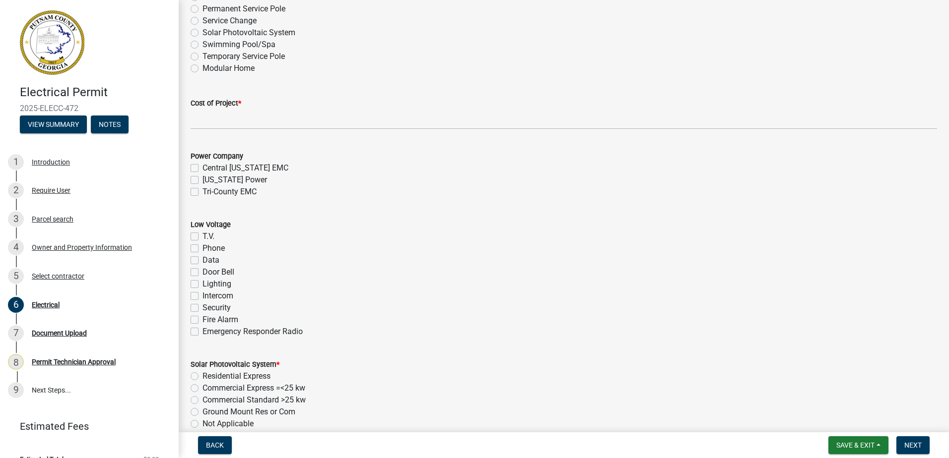
scroll to position [546, 0]
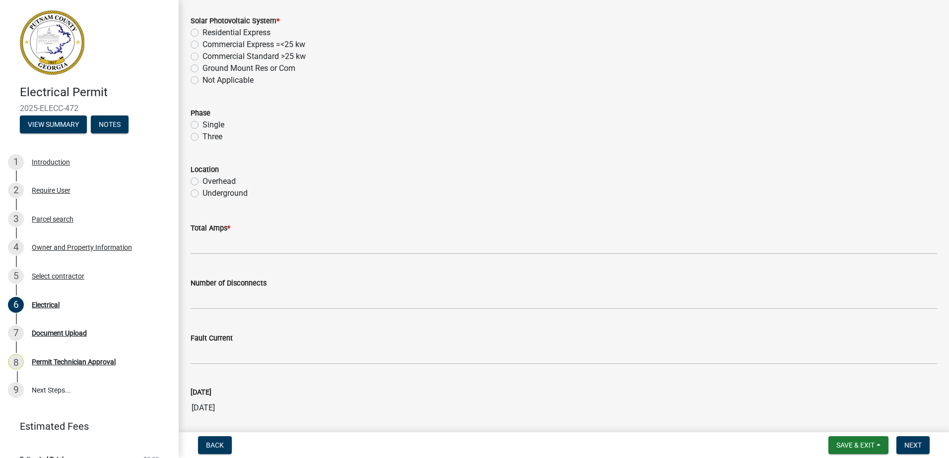
scroll to position [843, 0]
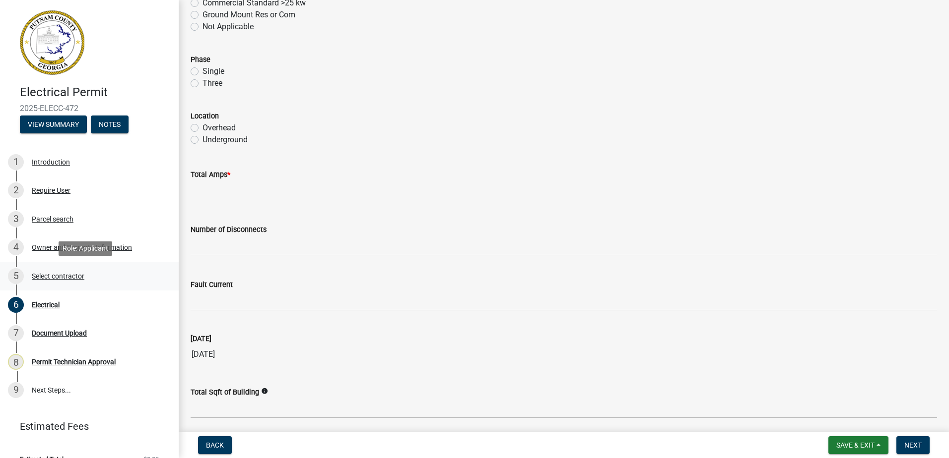
click at [55, 273] on div "Select contractor" at bounding box center [58, 276] width 53 height 7
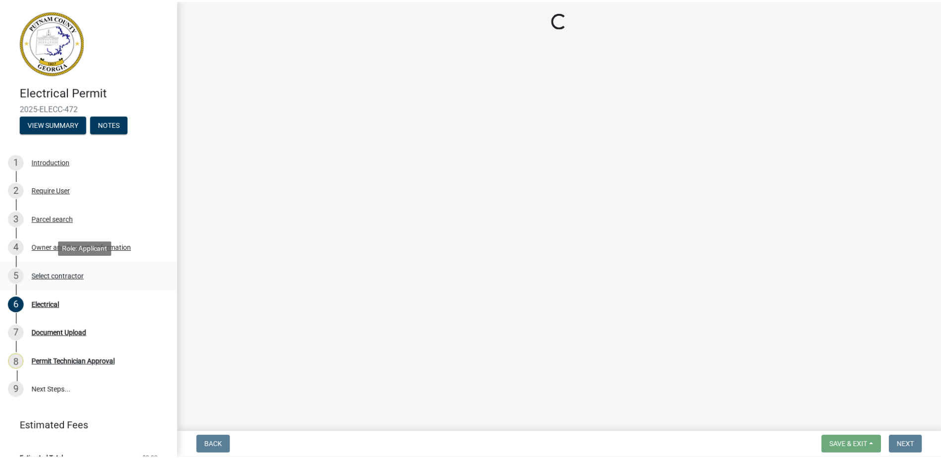
scroll to position [0, 0]
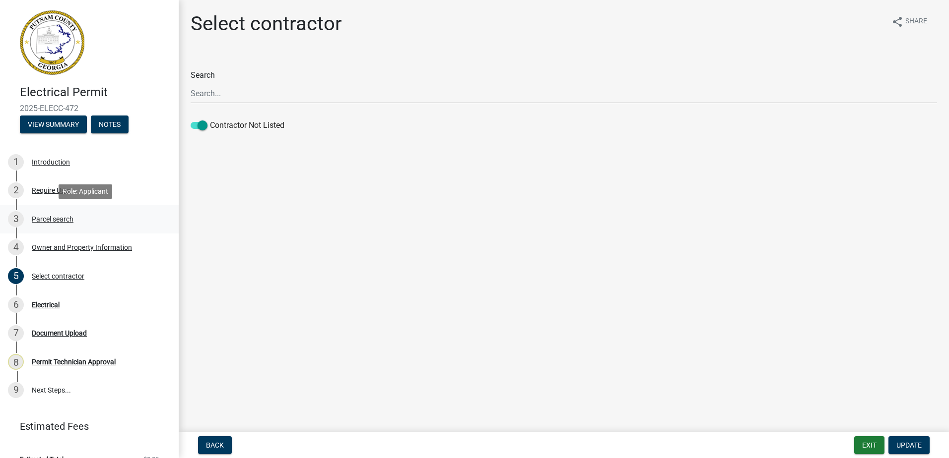
click at [45, 221] on div "Parcel search" at bounding box center [53, 219] width 42 height 7
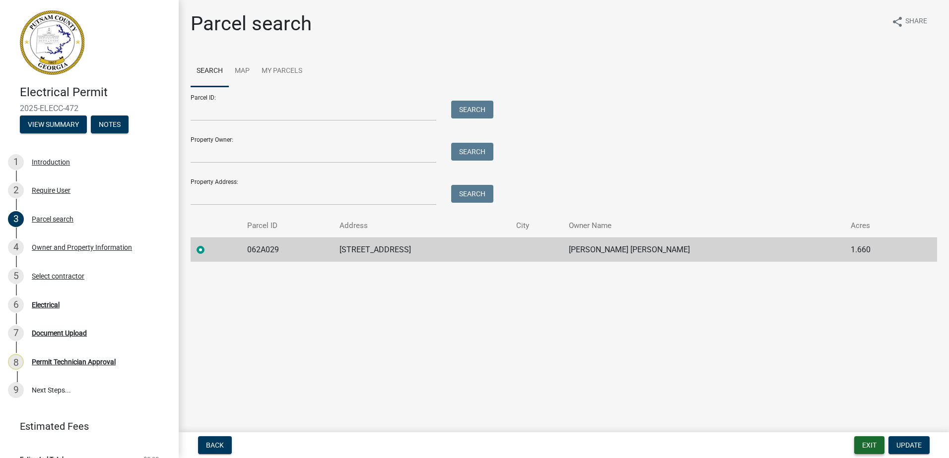
click at [870, 446] on button "Exit" at bounding box center [869, 446] width 30 height 18
